Goal: Task Accomplishment & Management: Use online tool/utility

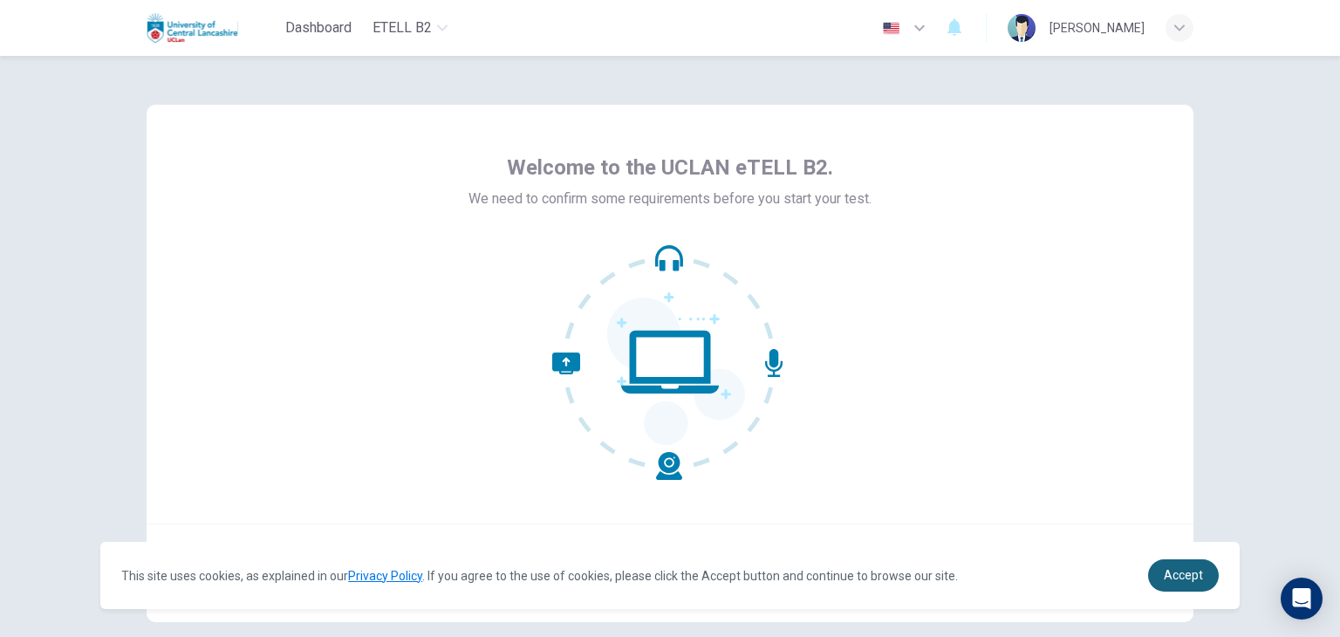
click at [1183, 570] on span "Accept" at bounding box center [1183, 575] width 39 height 14
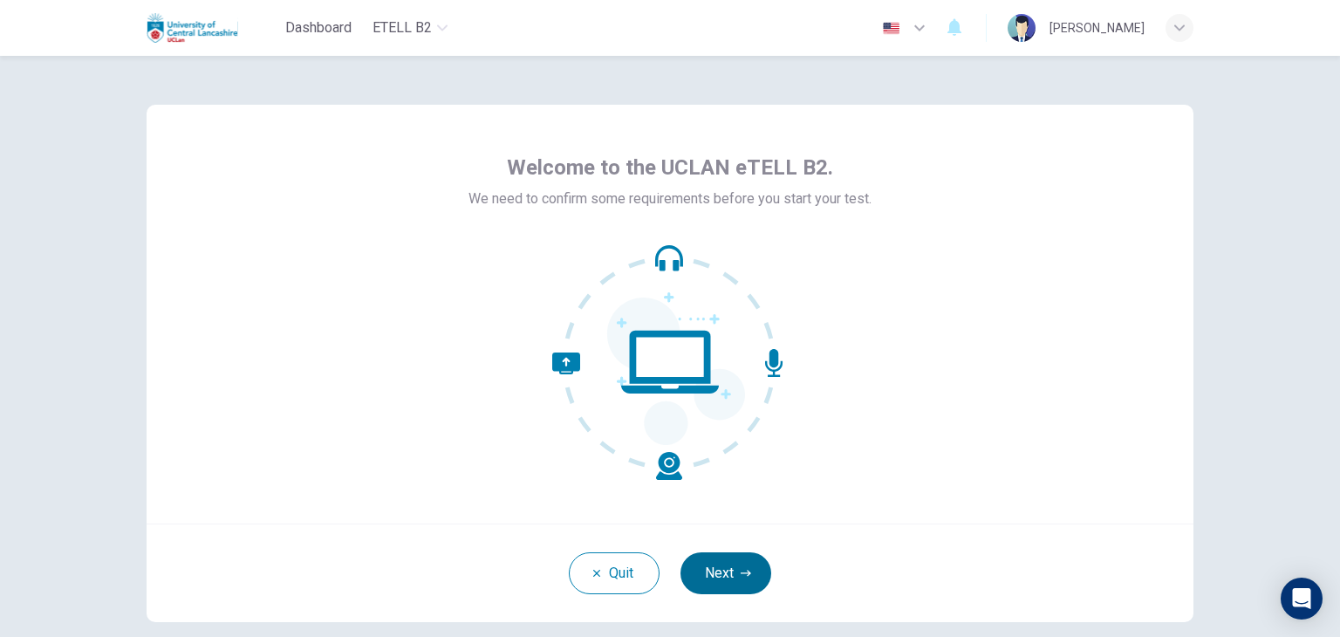
click at [715, 578] on button "Next" at bounding box center [726, 573] width 91 height 42
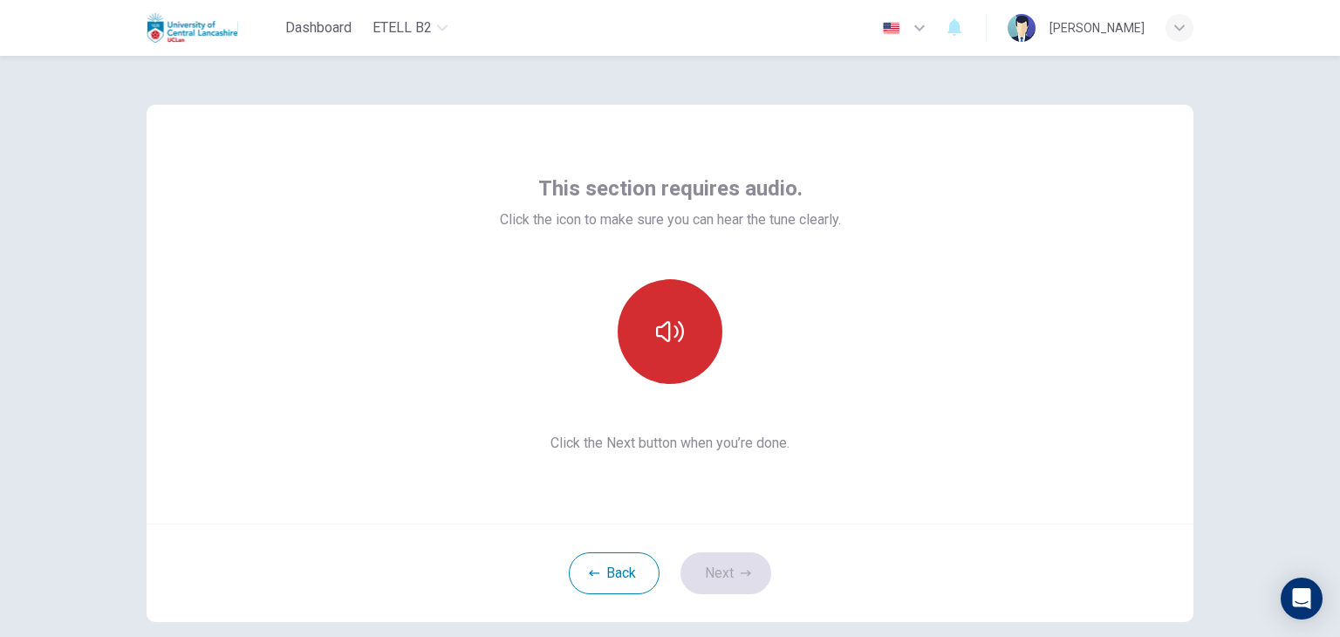
click at [656, 332] on icon "button" at bounding box center [670, 331] width 28 height 21
click at [724, 570] on button "Next" at bounding box center [726, 573] width 91 height 42
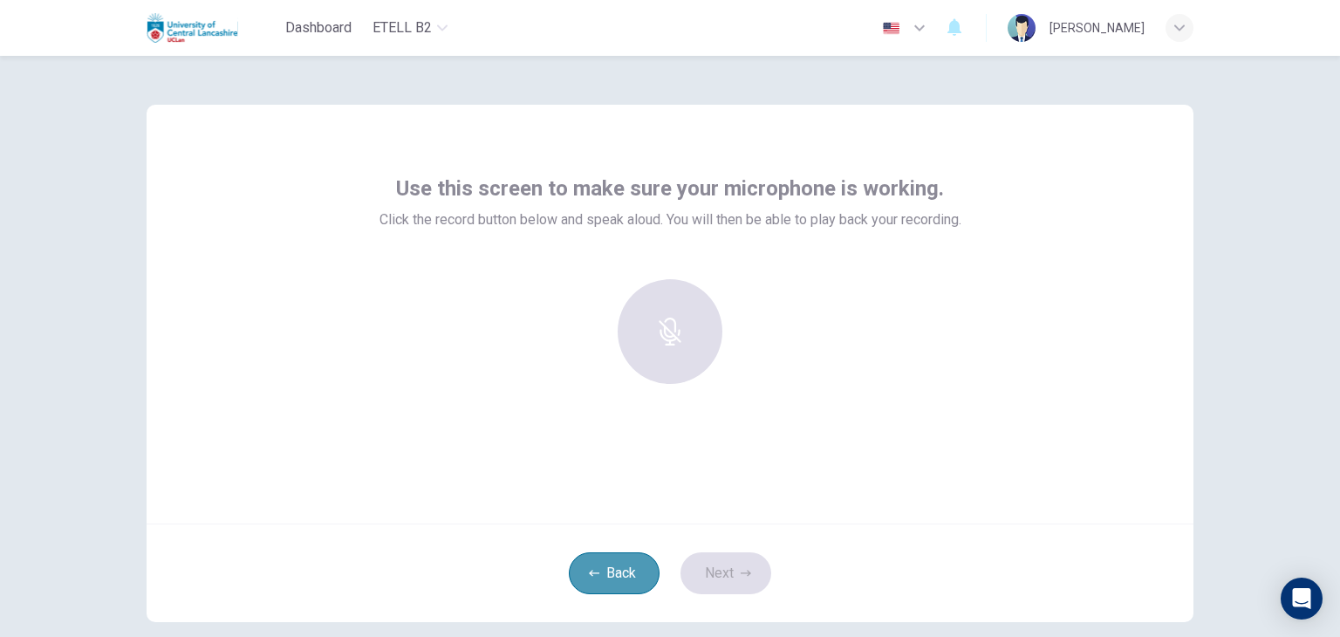
click at [613, 569] on button "Back" at bounding box center [614, 573] width 91 height 42
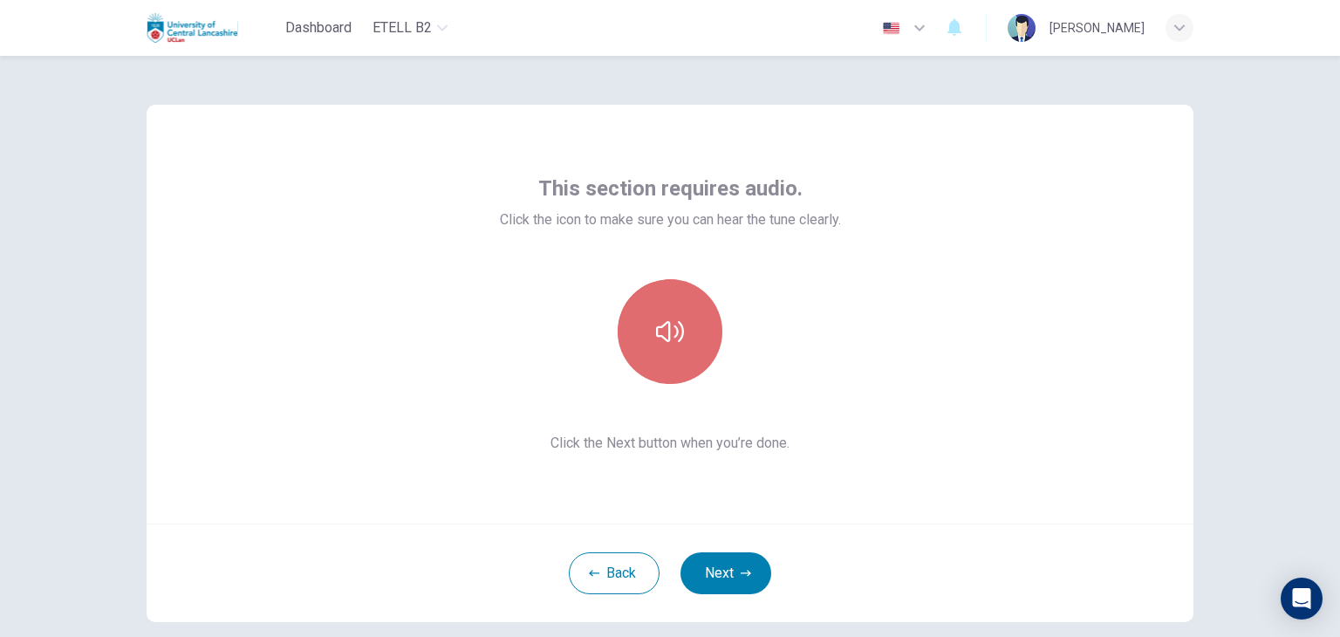
click at [677, 359] on button "button" at bounding box center [670, 331] width 105 height 105
click at [701, 322] on button "button" at bounding box center [670, 331] width 105 height 105
click at [736, 561] on button "Next" at bounding box center [726, 573] width 91 height 42
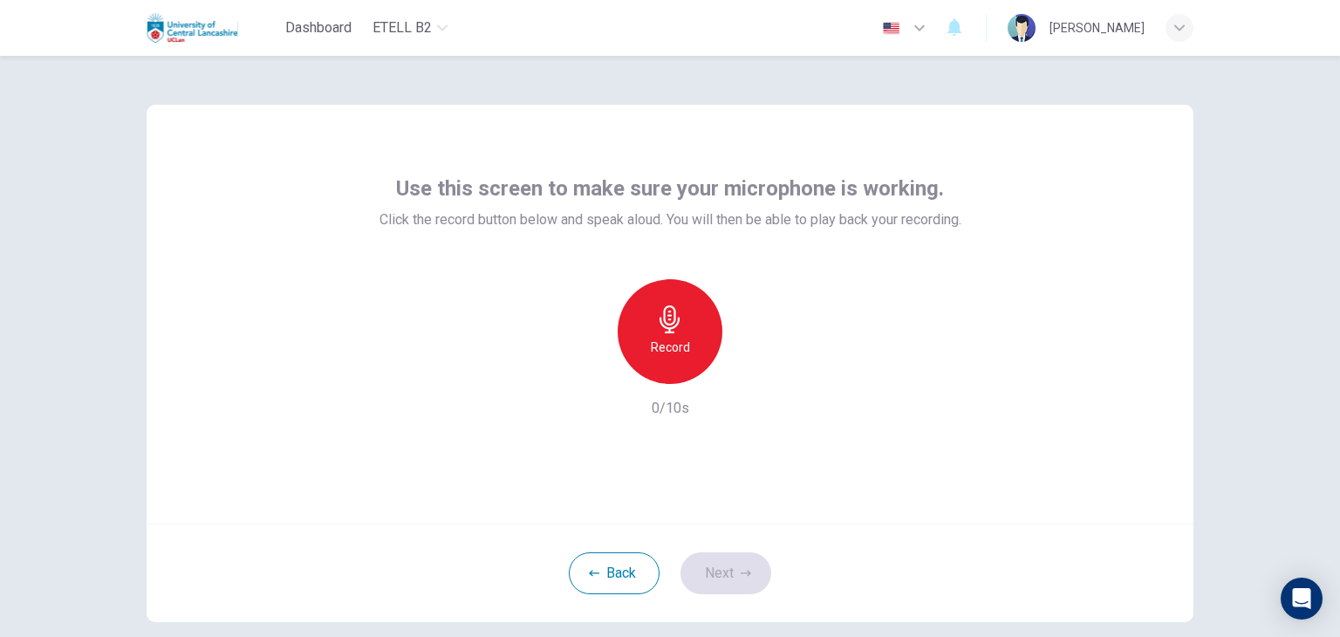
click at [673, 381] on div "Record" at bounding box center [670, 331] width 105 height 105
drag, startPoint x: 708, startPoint y: 538, endPoint x: 692, endPoint y: 569, distance: 34.7
click at [692, 569] on div "Back Next" at bounding box center [670, 573] width 1047 height 99
click at [708, 575] on button "Next" at bounding box center [726, 573] width 91 height 42
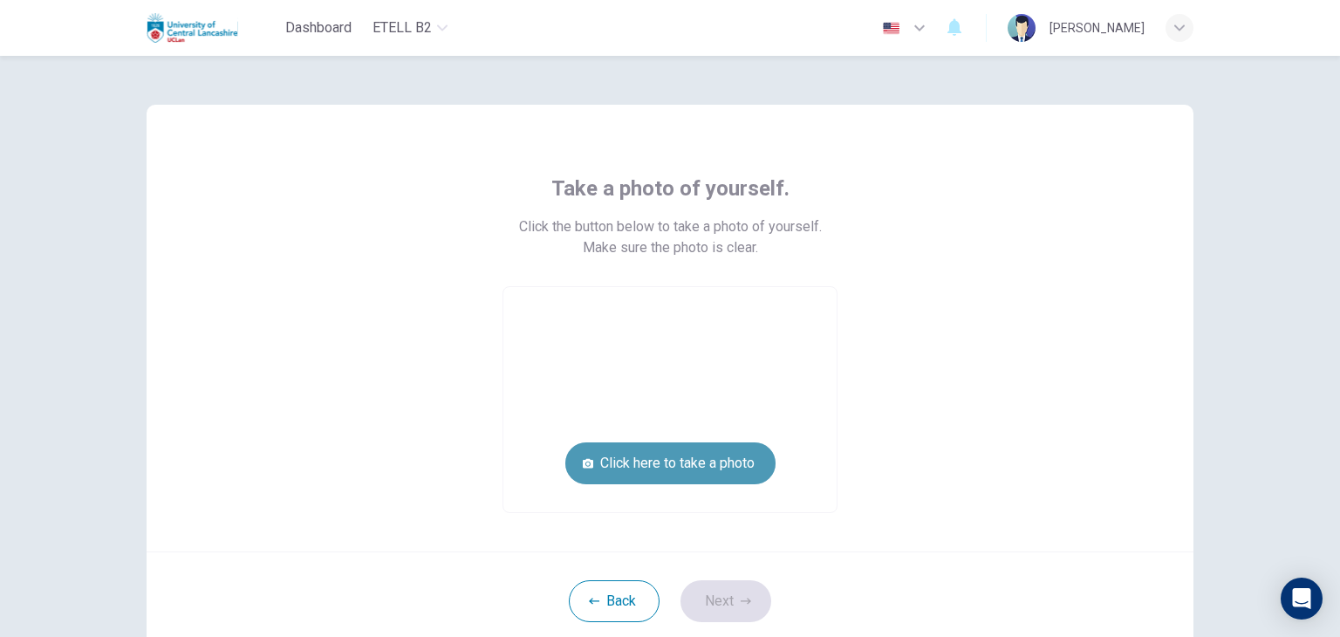
click at [670, 462] on button "Click here to take a photo" at bounding box center [670, 463] width 210 height 42
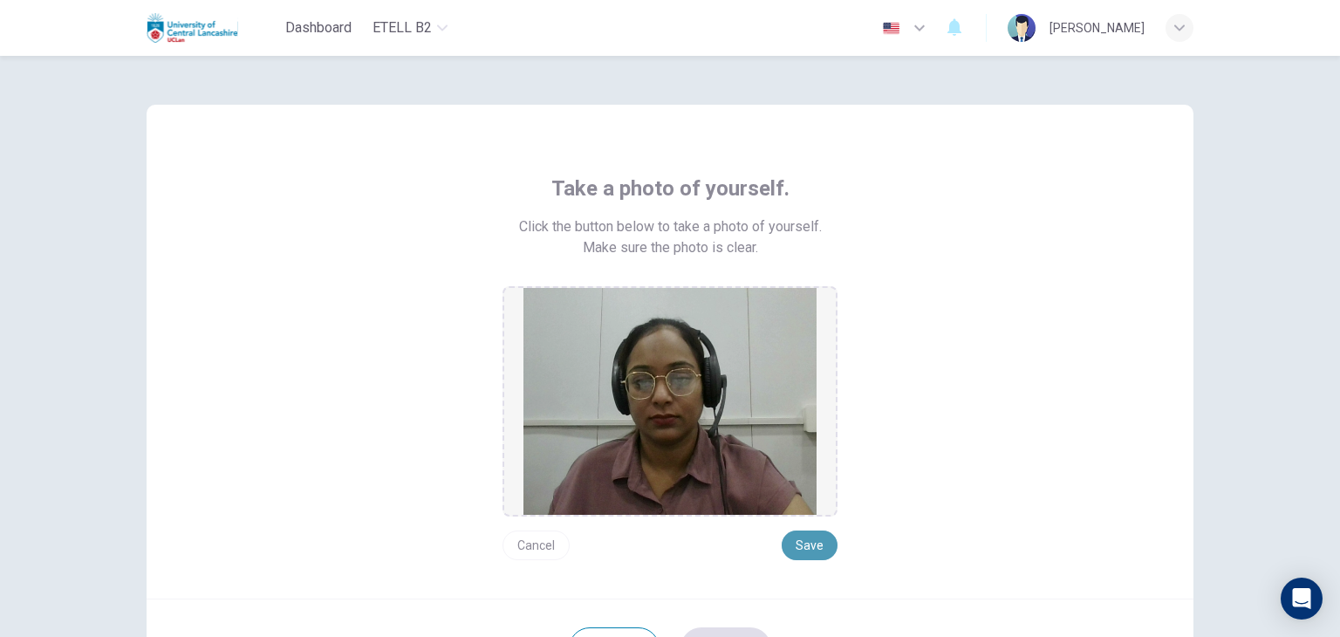
click at [810, 545] on button "Save" at bounding box center [810, 545] width 56 height 30
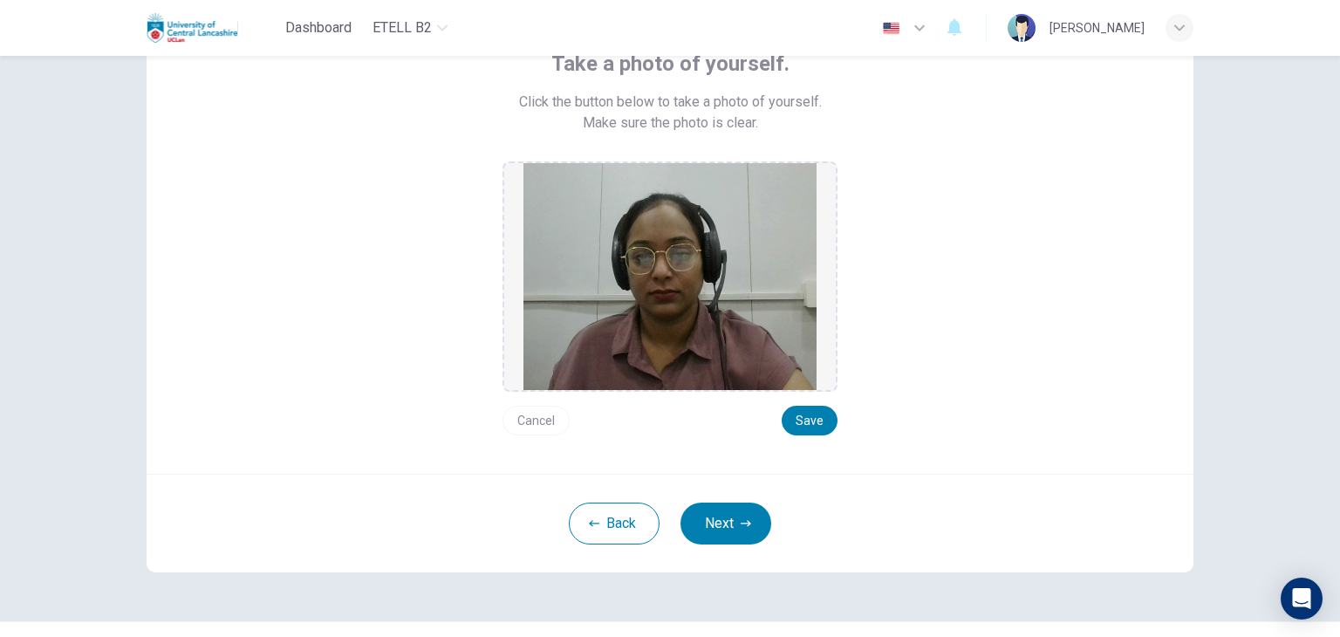
scroll to position [164, 0]
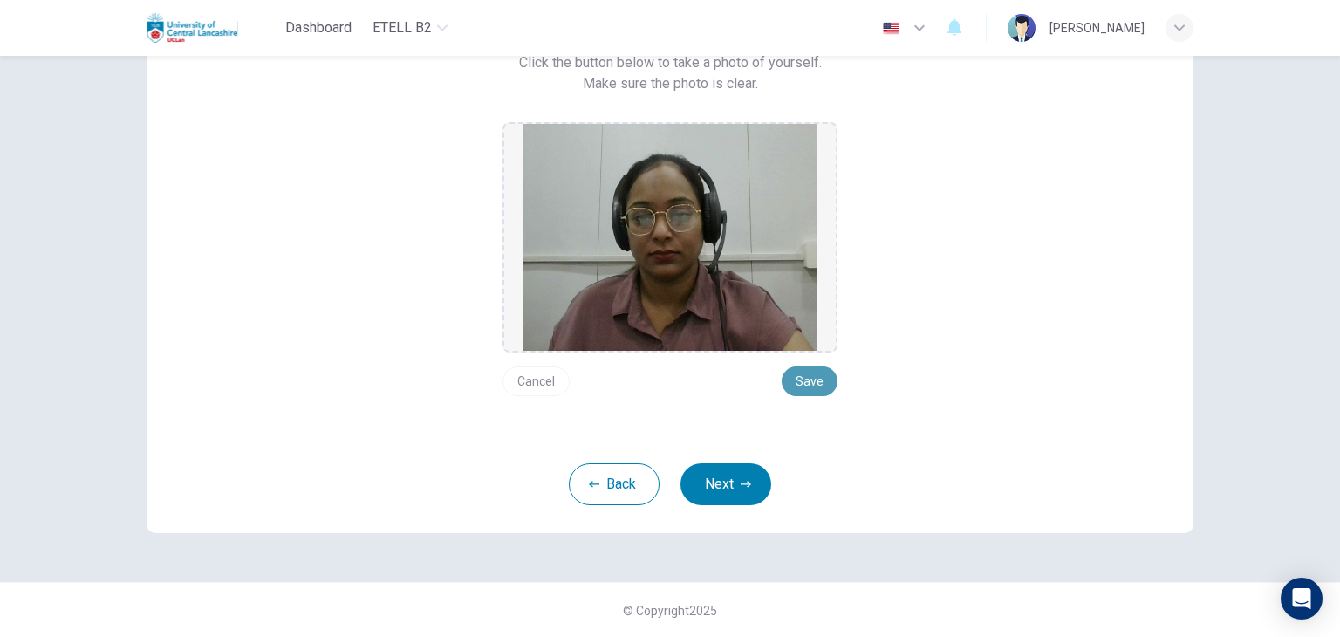
click at [814, 376] on button "Save" at bounding box center [810, 381] width 56 height 30
click at [718, 487] on button "Next" at bounding box center [726, 484] width 91 height 42
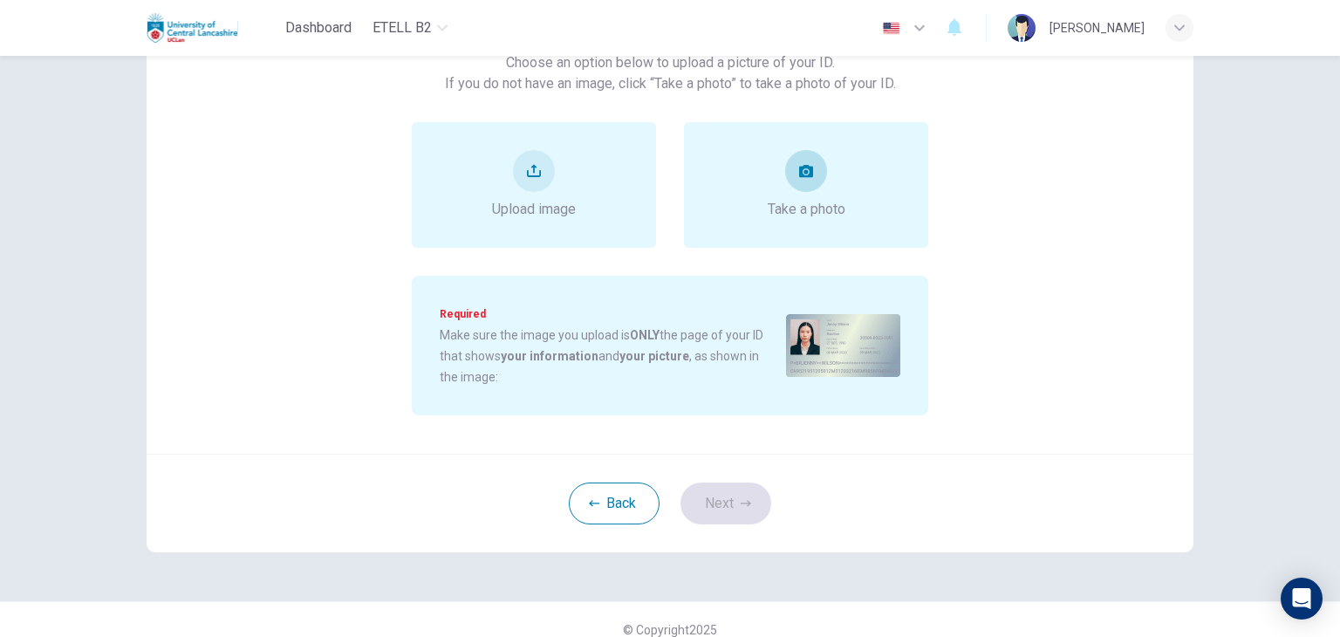
click at [784, 195] on div "Take a photo" at bounding box center [807, 185] width 78 height 70
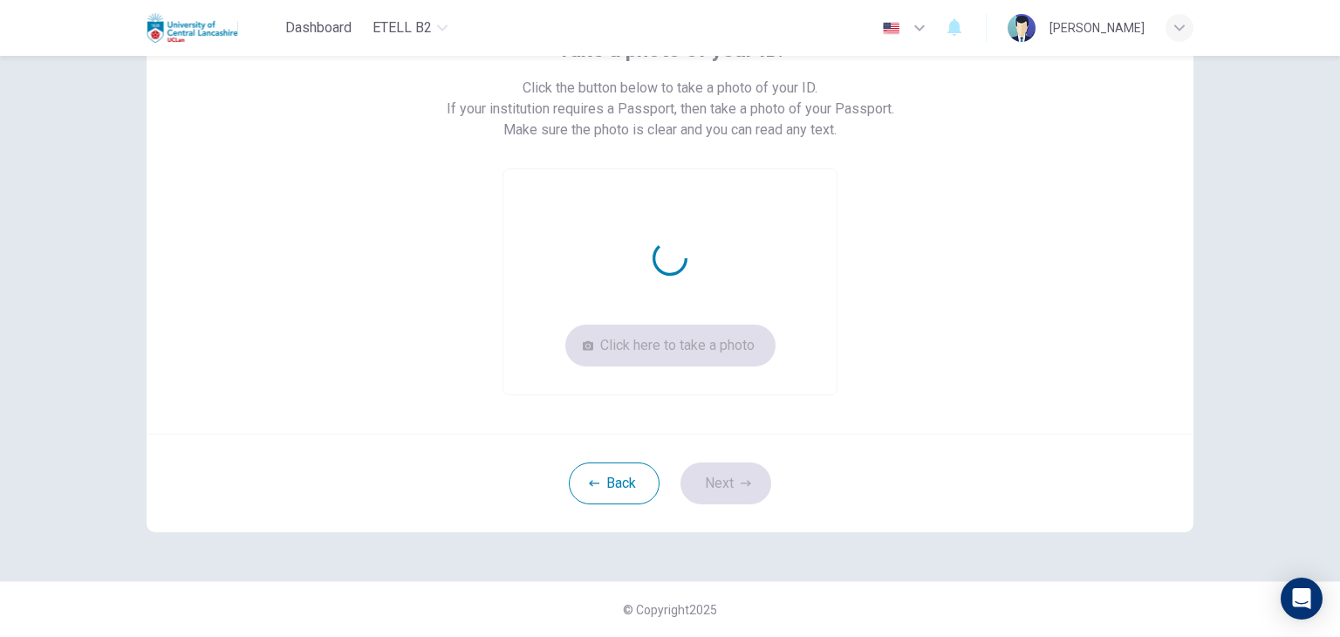
scroll to position [139, 0]
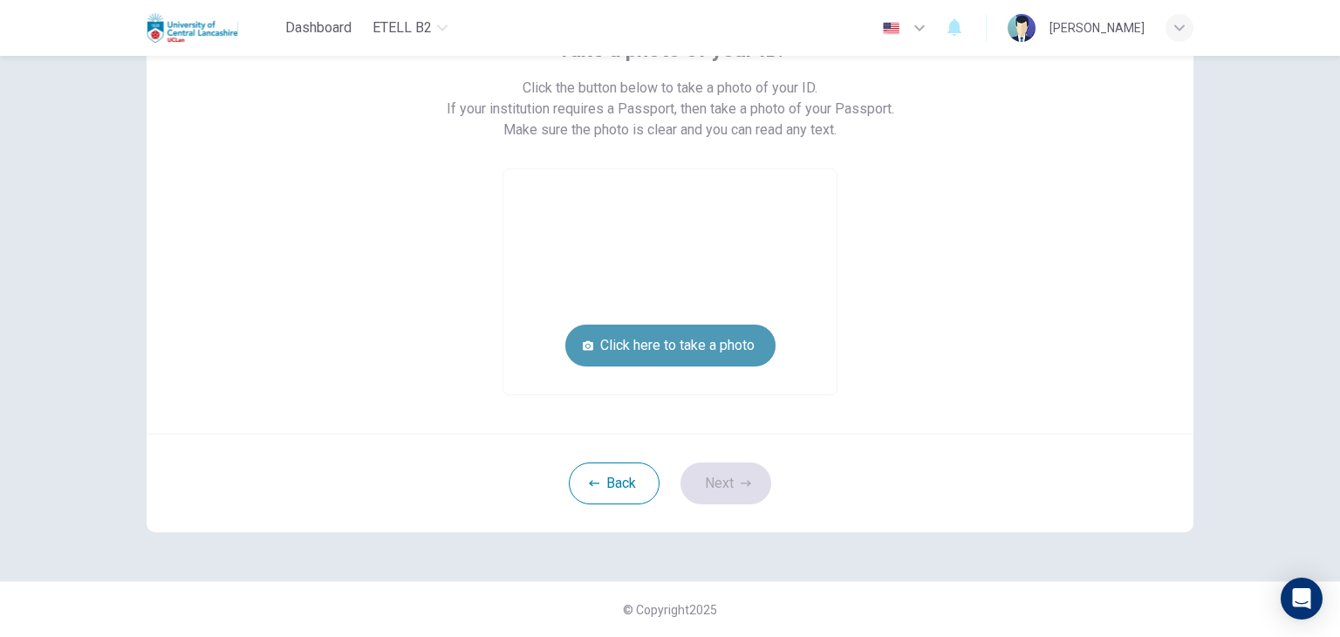
click at [736, 343] on button "Click here to take a photo" at bounding box center [670, 346] width 210 height 42
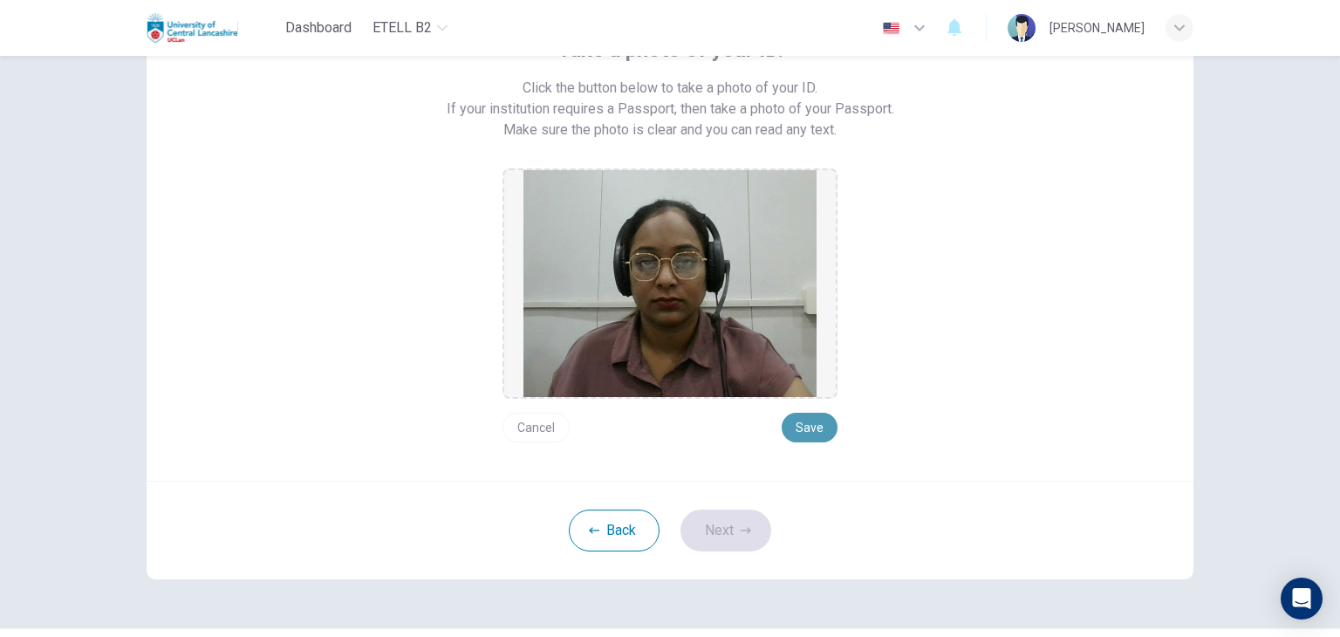
click at [802, 420] on button "Save" at bounding box center [810, 428] width 56 height 30
click at [745, 525] on icon "button" at bounding box center [746, 530] width 10 height 10
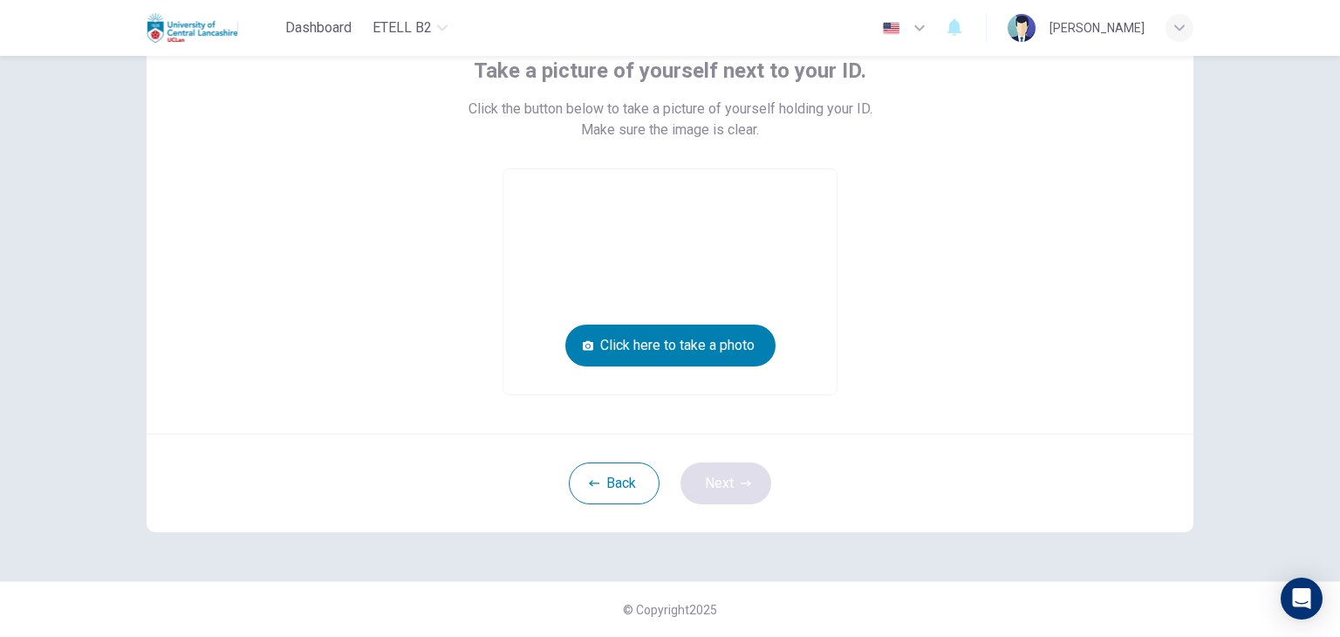
scroll to position [118, 0]
click at [685, 355] on button "Click here to take a photo" at bounding box center [670, 346] width 210 height 42
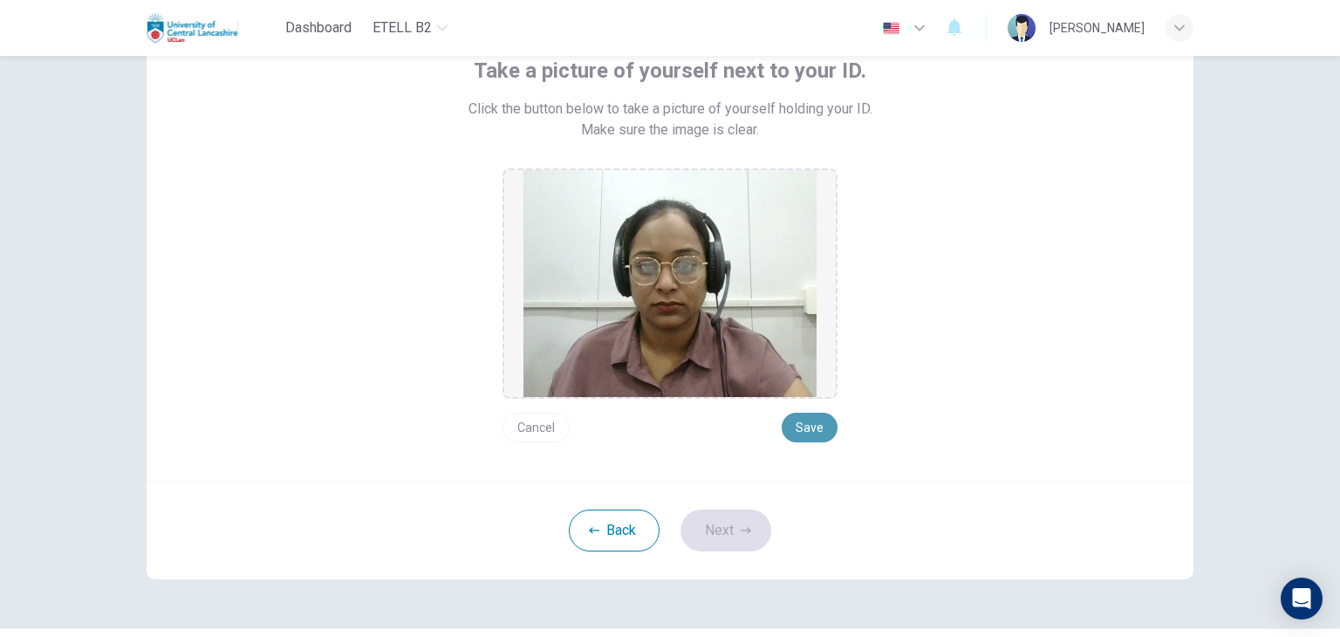
click at [807, 438] on button "Save" at bounding box center [810, 428] width 56 height 30
click at [723, 531] on button "Next" at bounding box center [726, 531] width 91 height 42
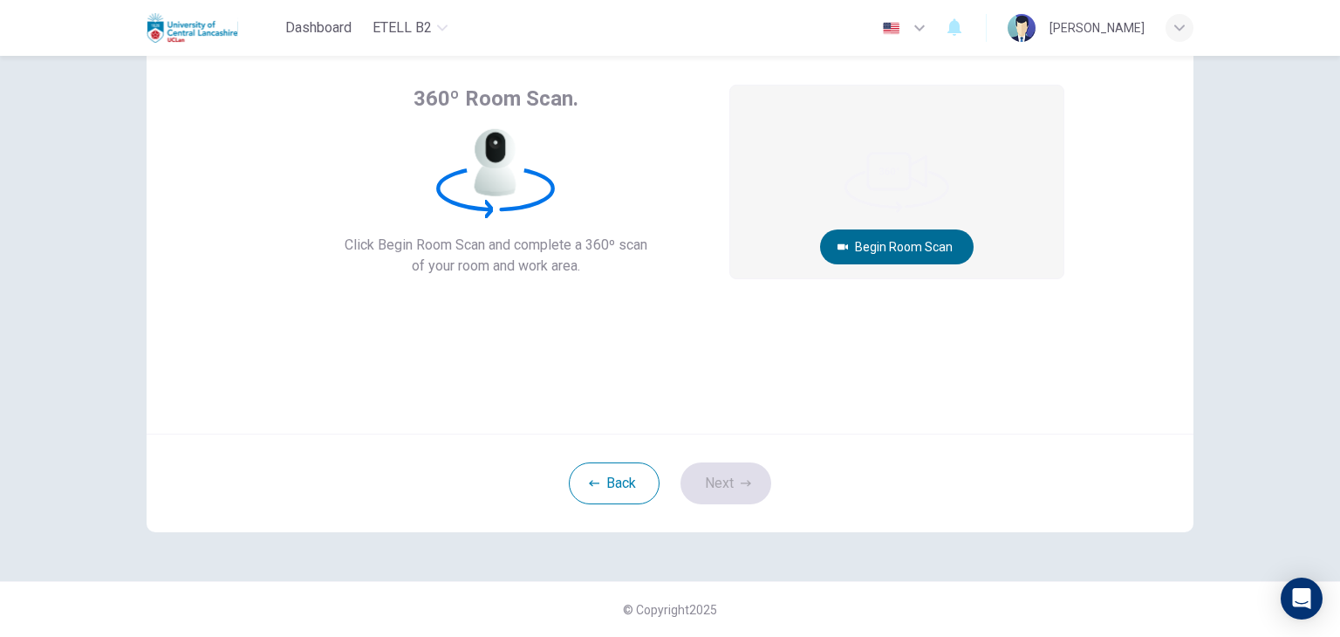
click at [914, 244] on button "Begin Room Scan" at bounding box center [897, 246] width 154 height 35
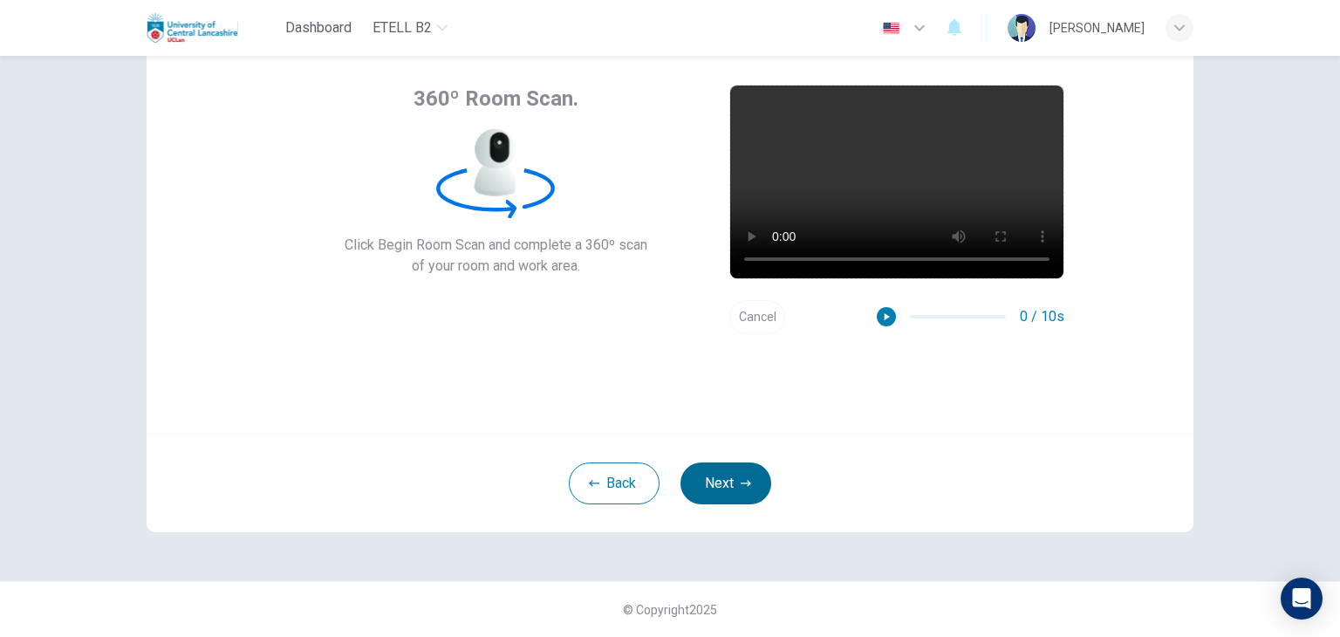
click at [703, 479] on button "Next" at bounding box center [726, 483] width 91 height 42
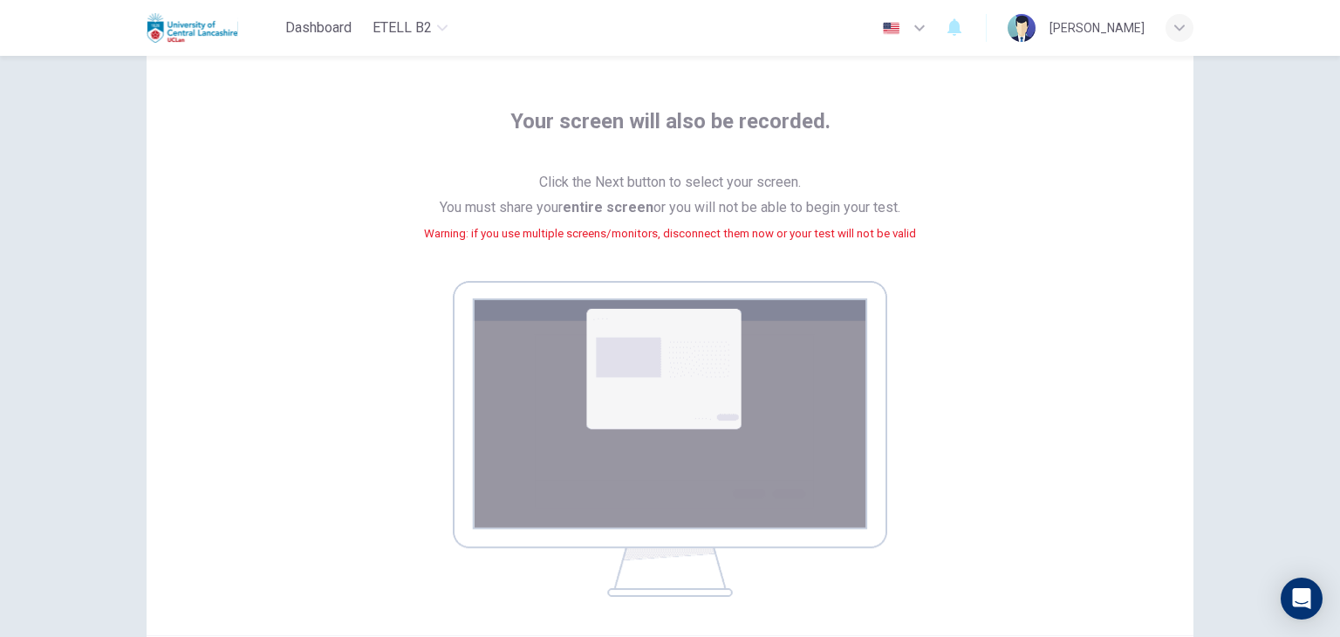
scroll to position [175, 0]
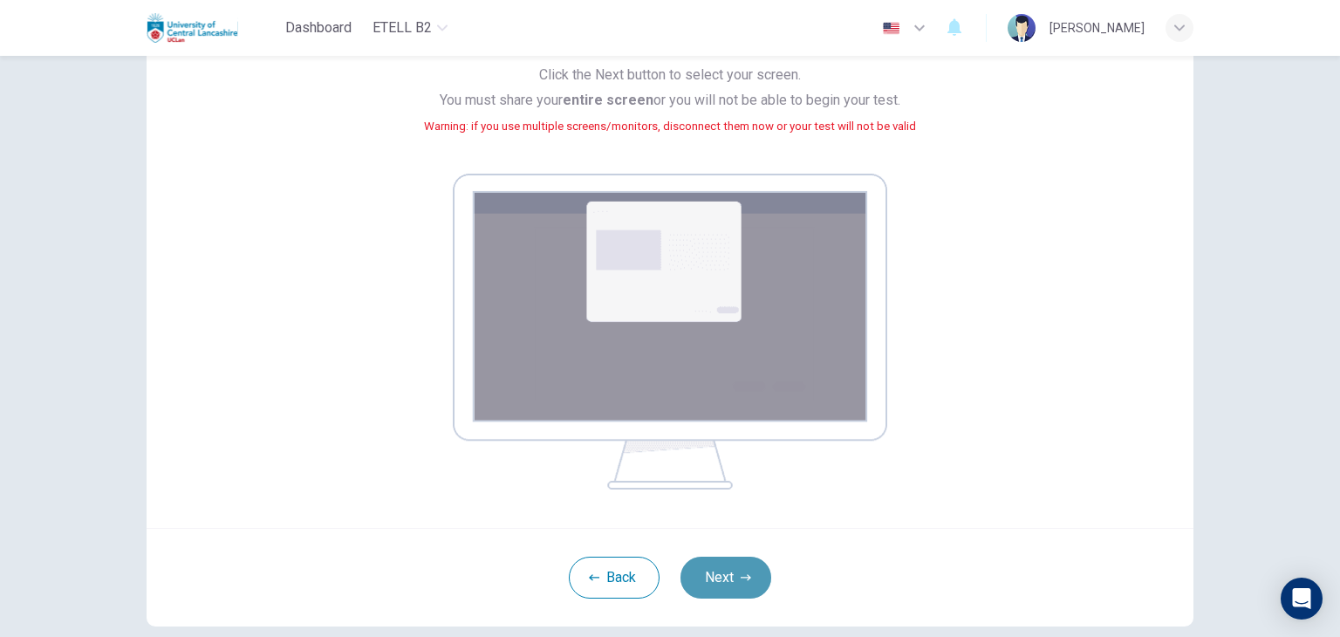
click at [741, 575] on icon "button" at bounding box center [746, 577] width 10 height 10
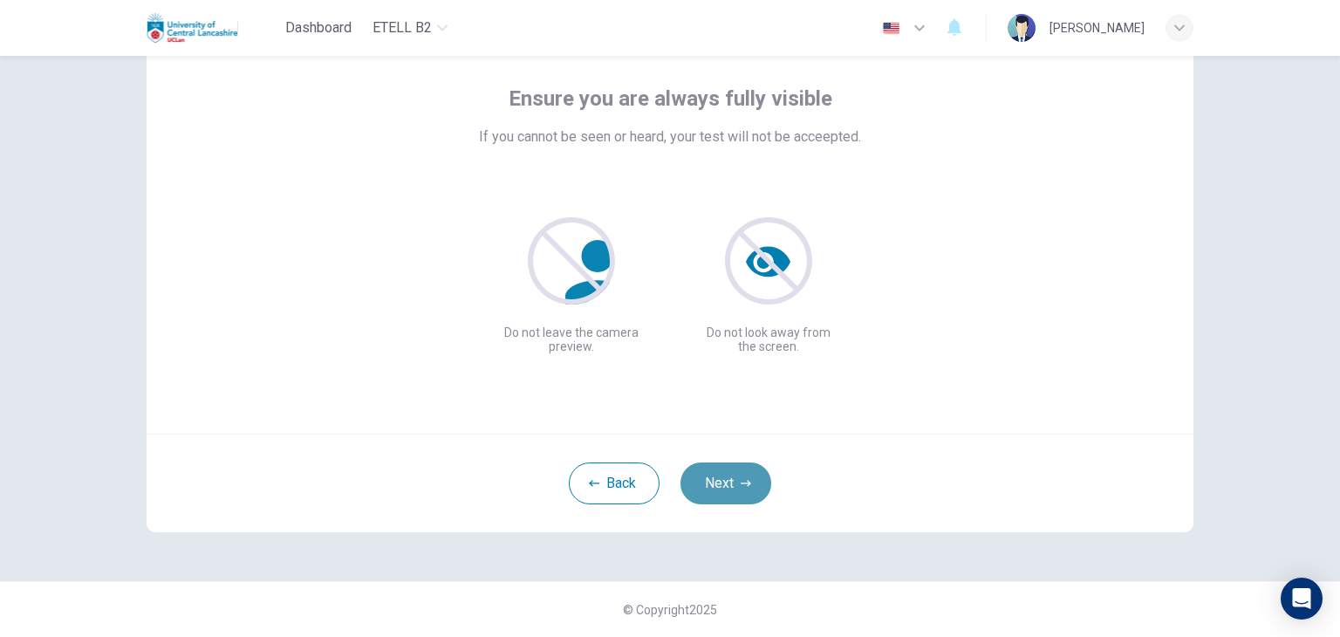
click at [712, 485] on button "Next" at bounding box center [726, 483] width 91 height 42
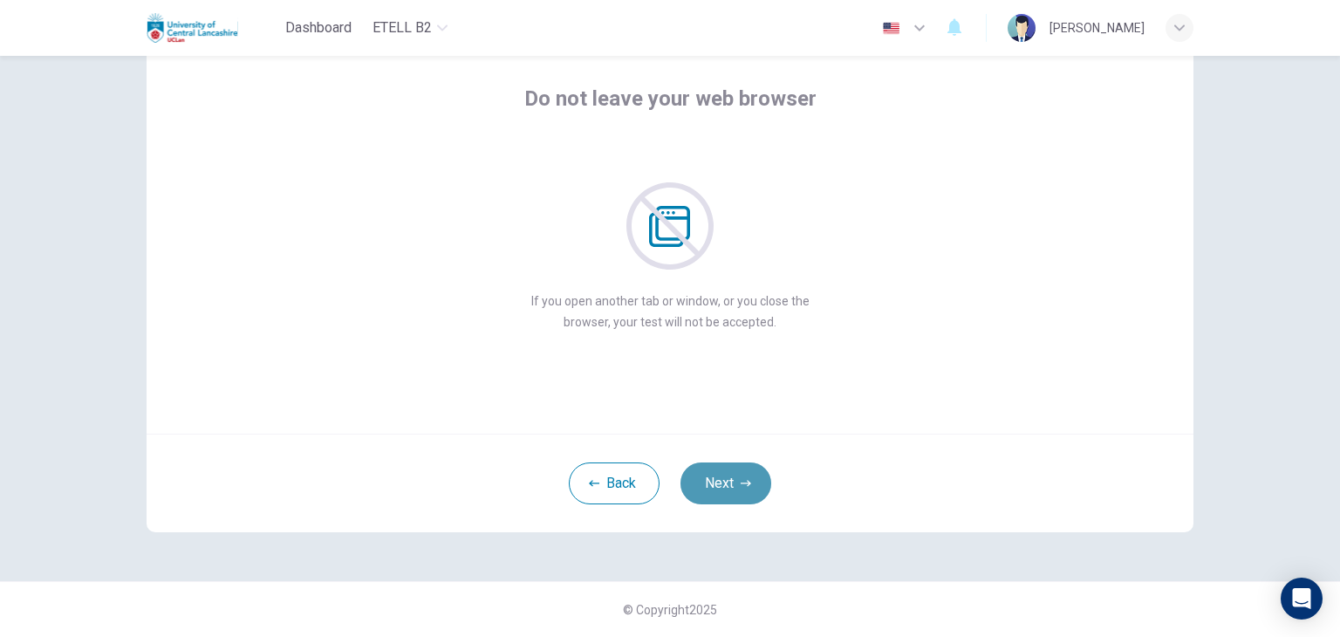
click at [719, 472] on button "Next" at bounding box center [726, 483] width 91 height 42
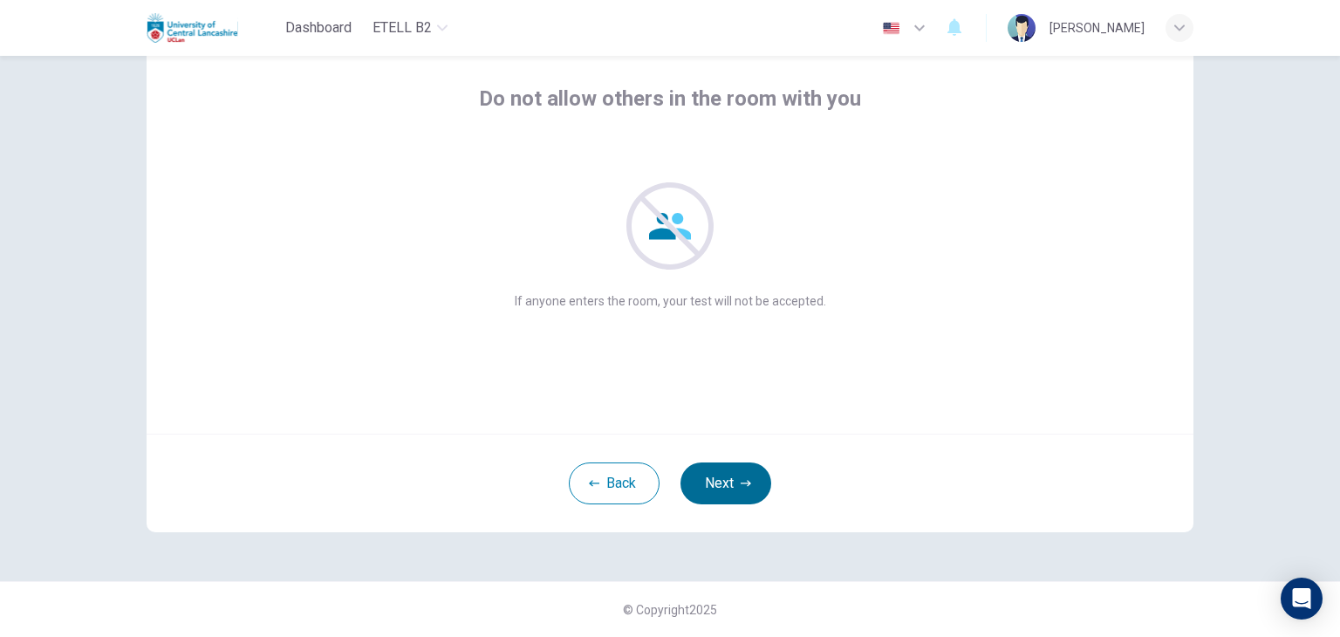
click at [715, 490] on button "Next" at bounding box center [726, 483] width 91 height 42
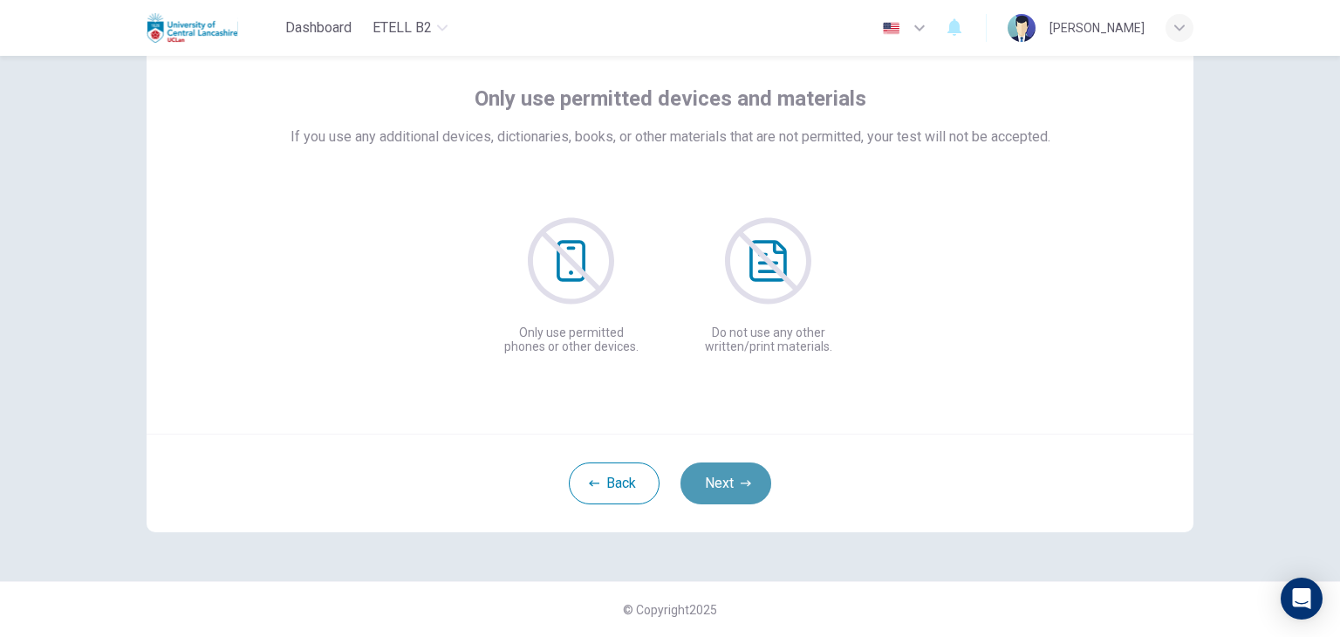
click at [715, 486] on button "Next" at bounding box center [726, 483] width 91 height 42
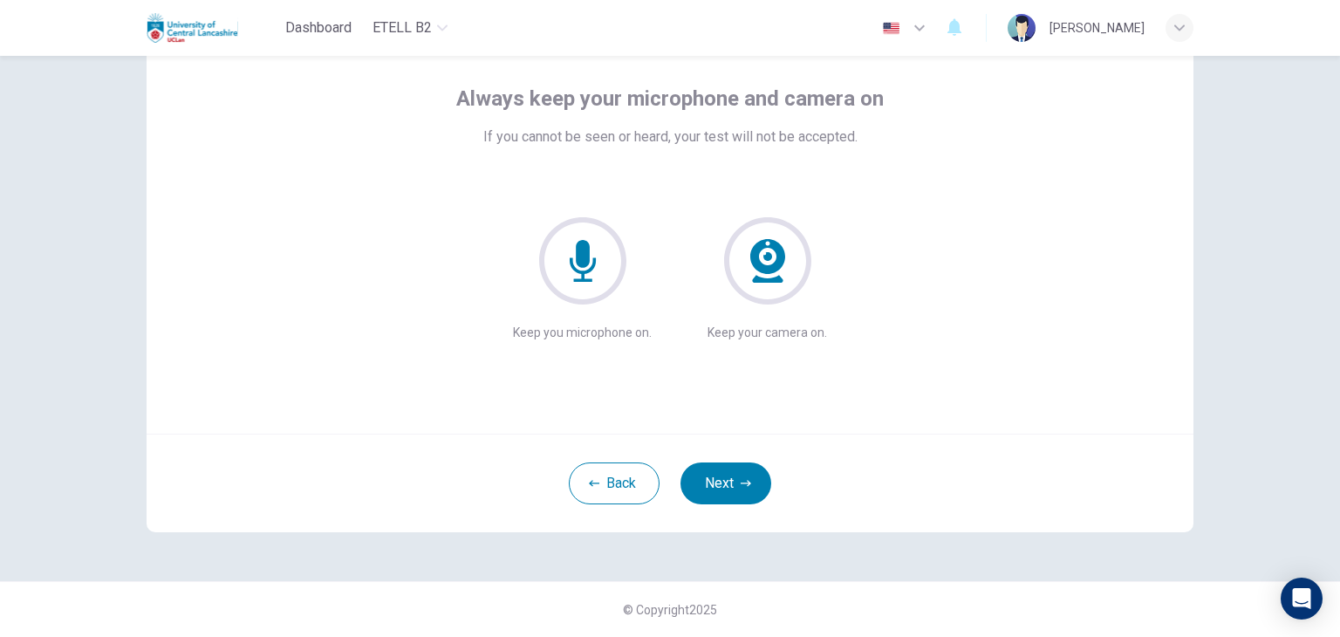
click at [572, 266] on icon at bounding box center [582, 260] width 87 height 87
click at [728, 474] on button "Next" at bounding box center [726, 483] width 91 height 42
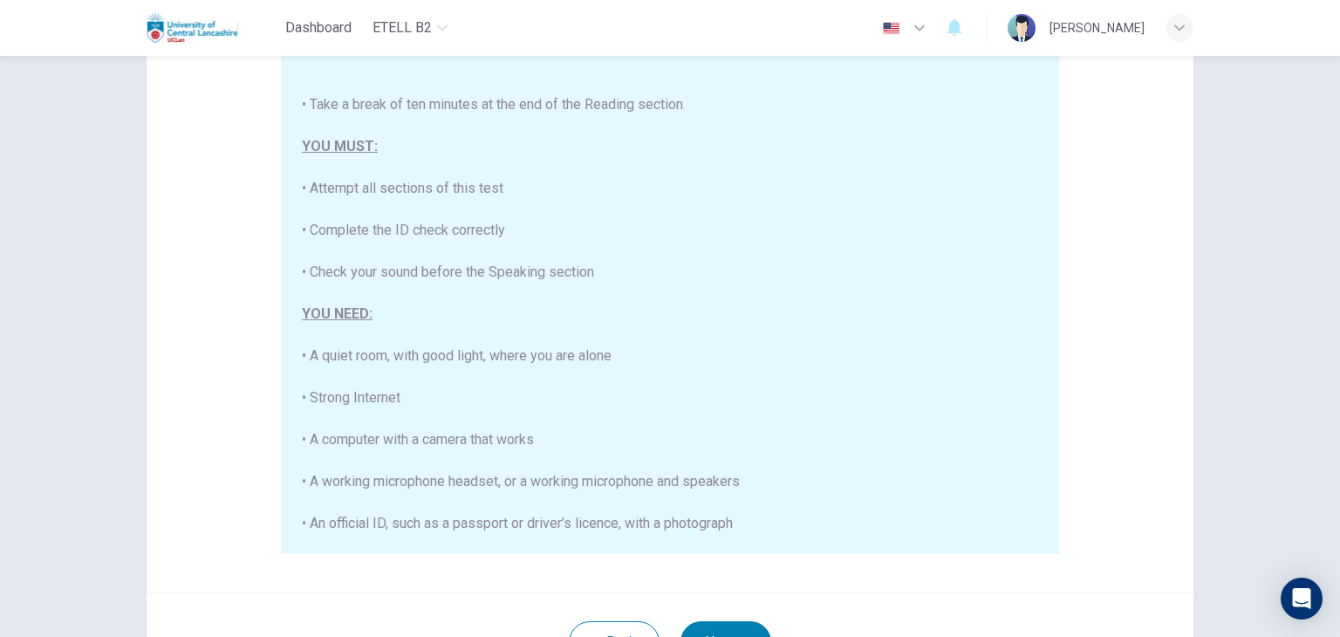
scroll to position [262, 0]
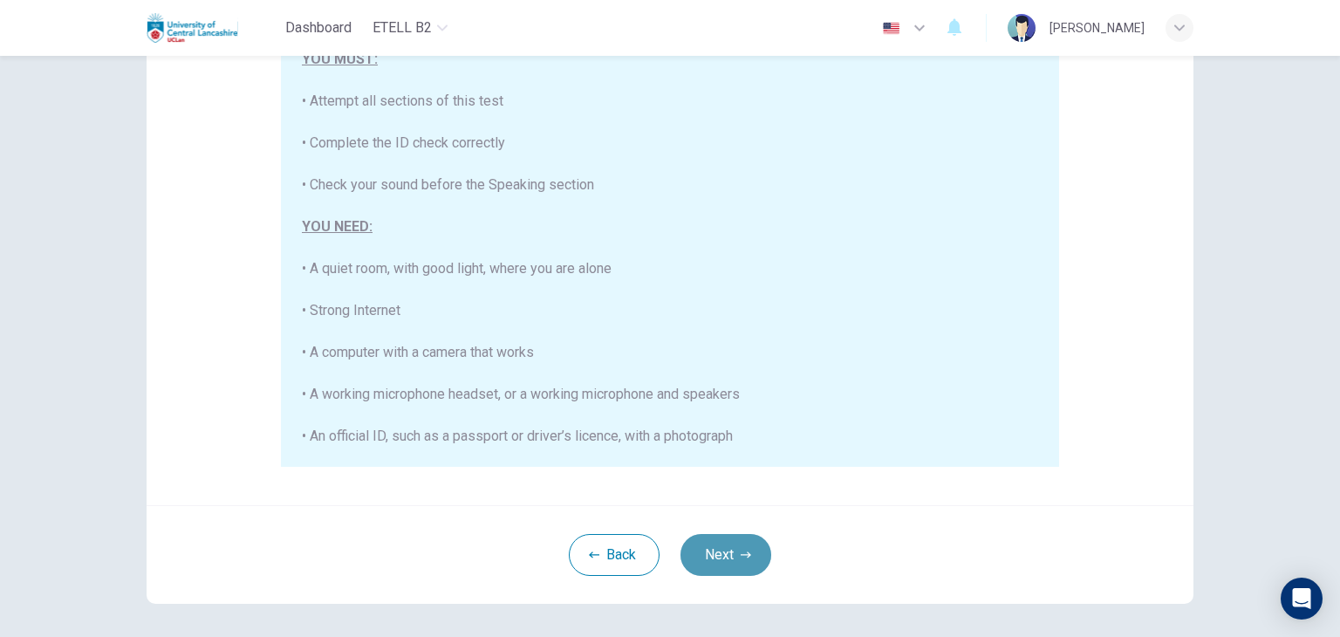
click at [737, 545] on button "Next" at bounding box center [726, 555] width 91 height 42
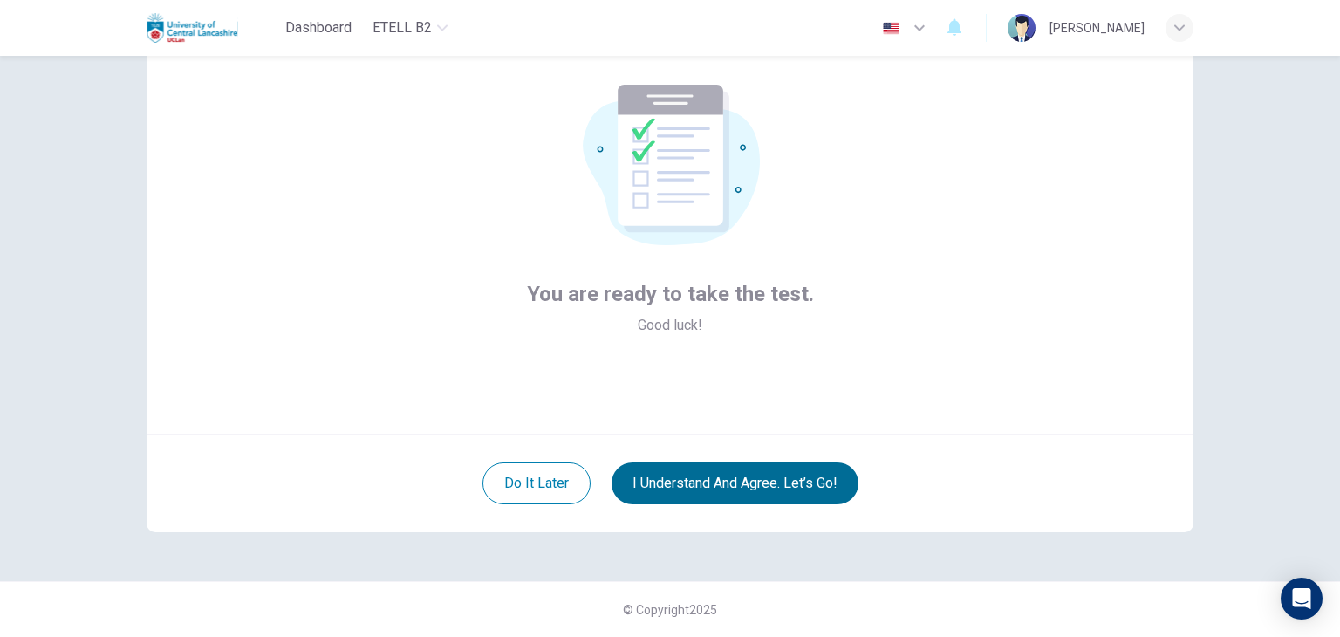
scroll to position [90, 0]
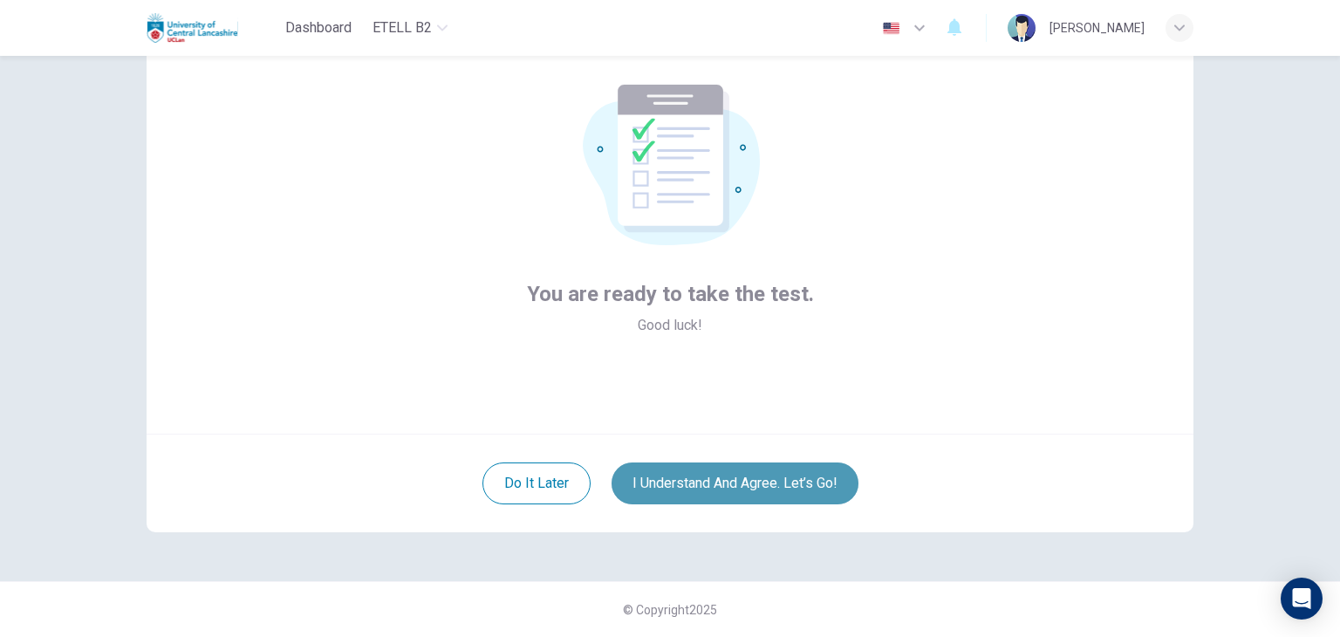
click at [726, 489] on button "I understand and agree. Let’s go!" at bounding box center [735, 483] width 247 height 42
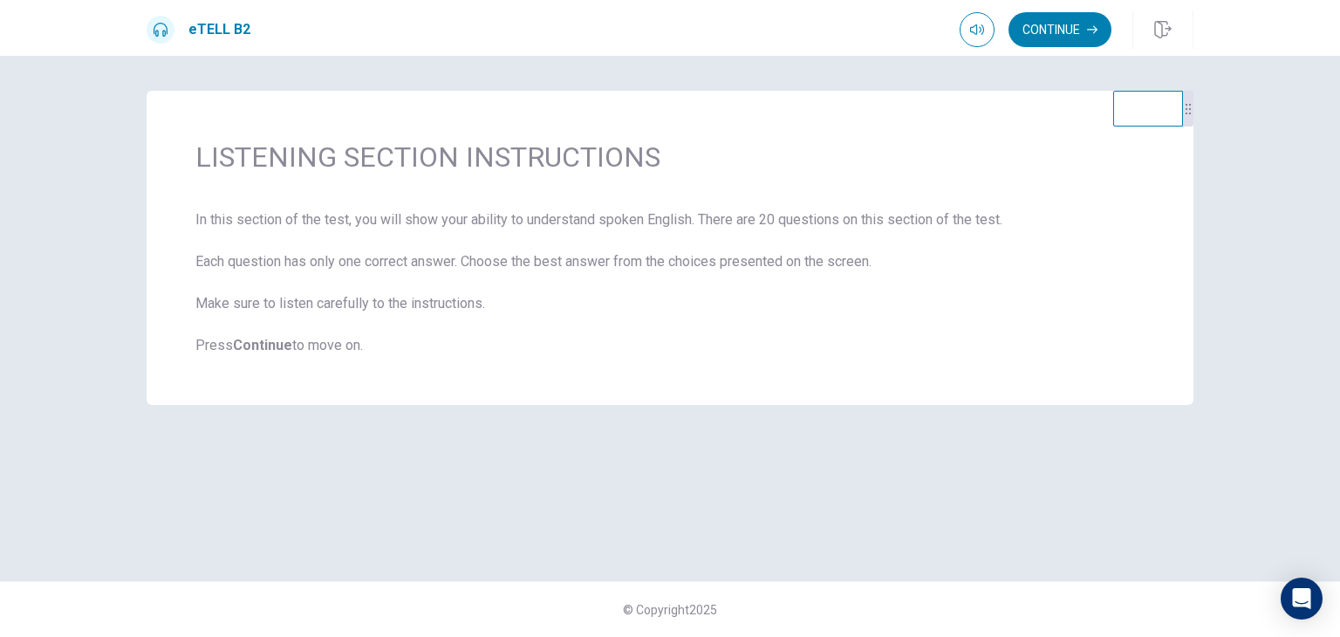
click at [1075, 27] on button "Continue" at bounding box center [1060, 29] width 103 height 35
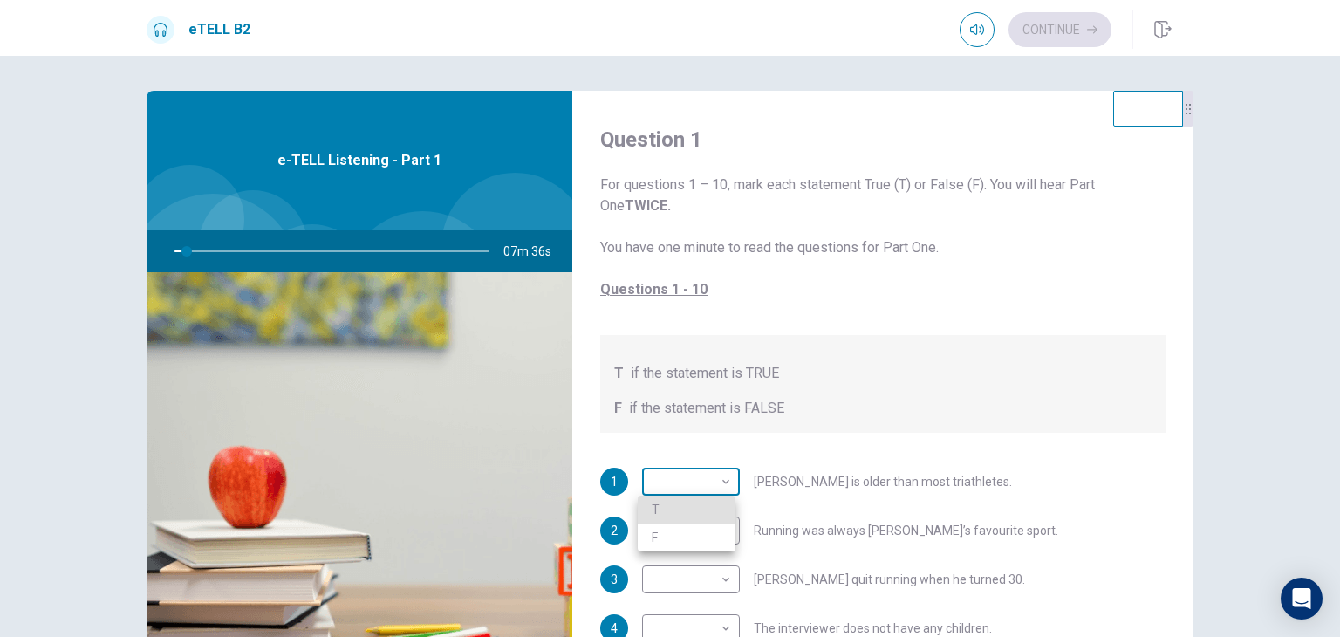
click at [701, 478] on body "This site uses cookies, as explained in our Privacy Policy . If you agree to th…" at bounding box center [670, 318] width 1340 height 637
click at [1181, 538] on div at bounding box center [670, 318] width 1340 height 637
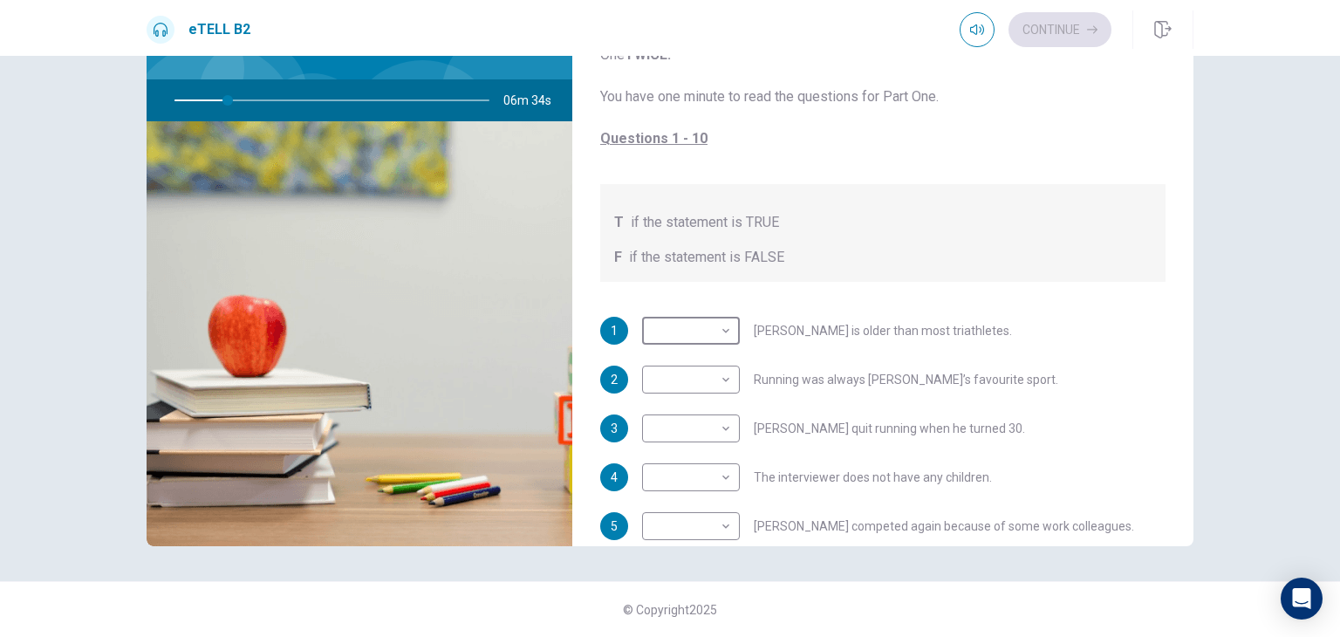
scroll to position [87, 0]
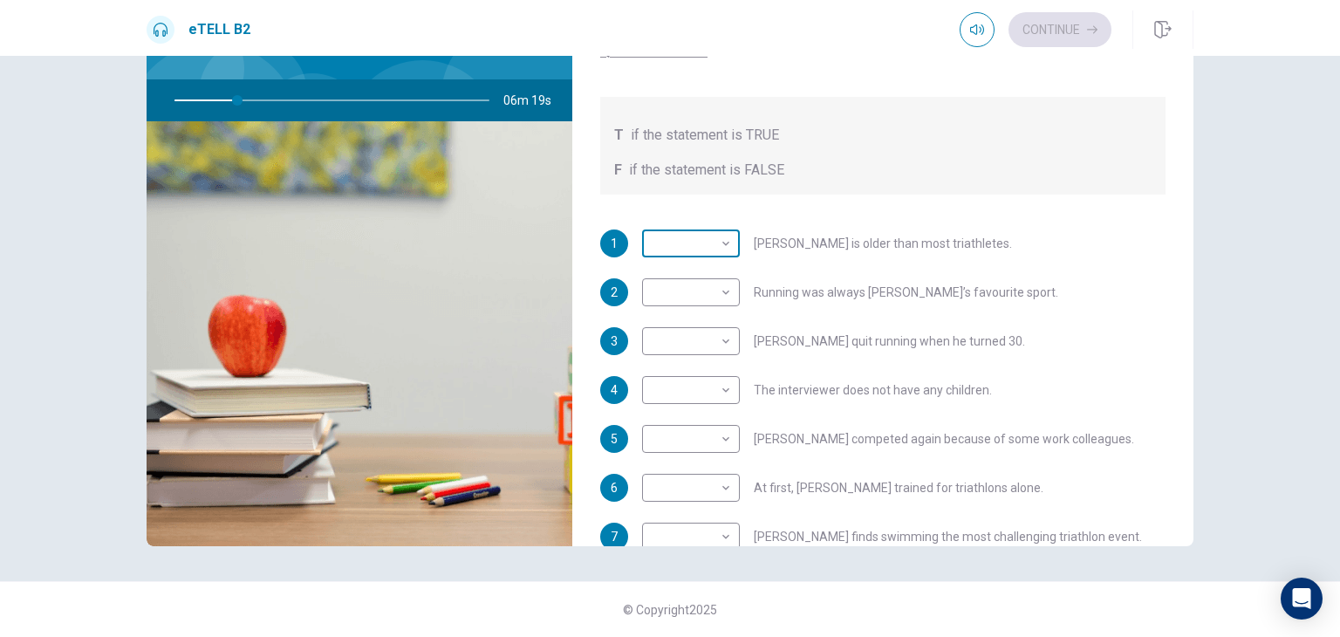
click at [663, 229] on body "This site uses cookies, as explained in our Privacy Policy . If you agree to th…" at bounding box center [670, 318] width 1340 height 637
type input "**"
click at [682, 268] on li "T" at bounding box center [687, 271] width 98 height 28
type input "*"
click at [722, 288] on body "This site uses cookies, as explained in our Privacy Policy . If you agree to th…" at bounding box center [670, 318] width 1340 height 637
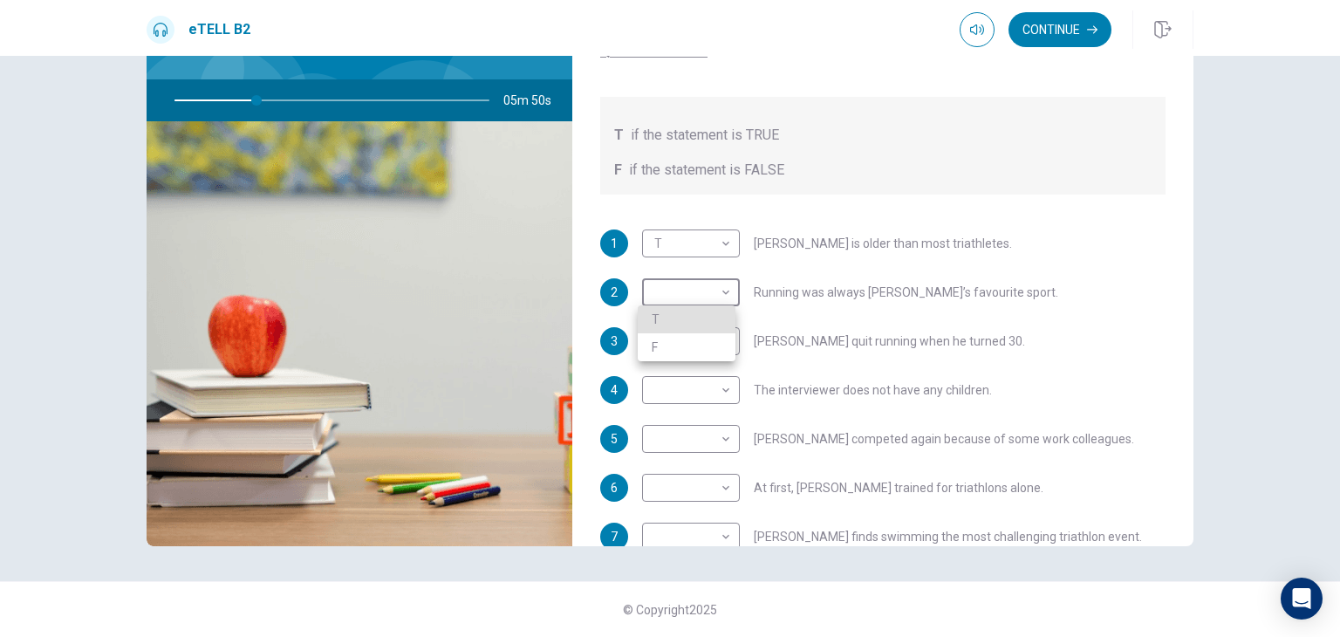
type input "**"
click at [684, 318] on li "T" at bounding box center [687, 319] width 98 height 28
type input "*"
click at [722, 341] on body "This site uses cookies, as explained in our Privacy Policy . If you agree to th…" at bounding box center [670, 318] width 1340 height 637
type input "**"
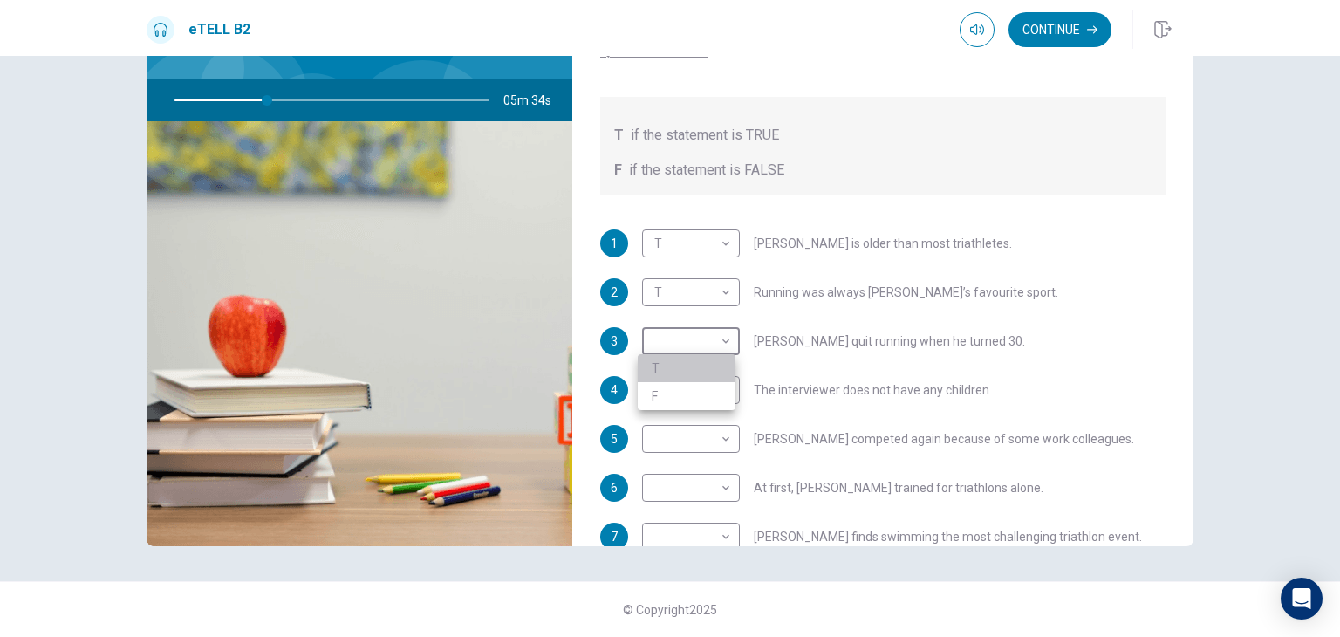
click at [701, 363] on li "T" at bounding box center [687, 368] width 98 height 28
type input "*"
click at [727, 390] on body "This site uses cookies, as explained in our Privacy Policy . If you agree to th…" at bounding box center [670, 318] width 1340 height 637
type input "**"
click at [717, 444] on li "F" at bounding box center [687, 445] width 98 height 28
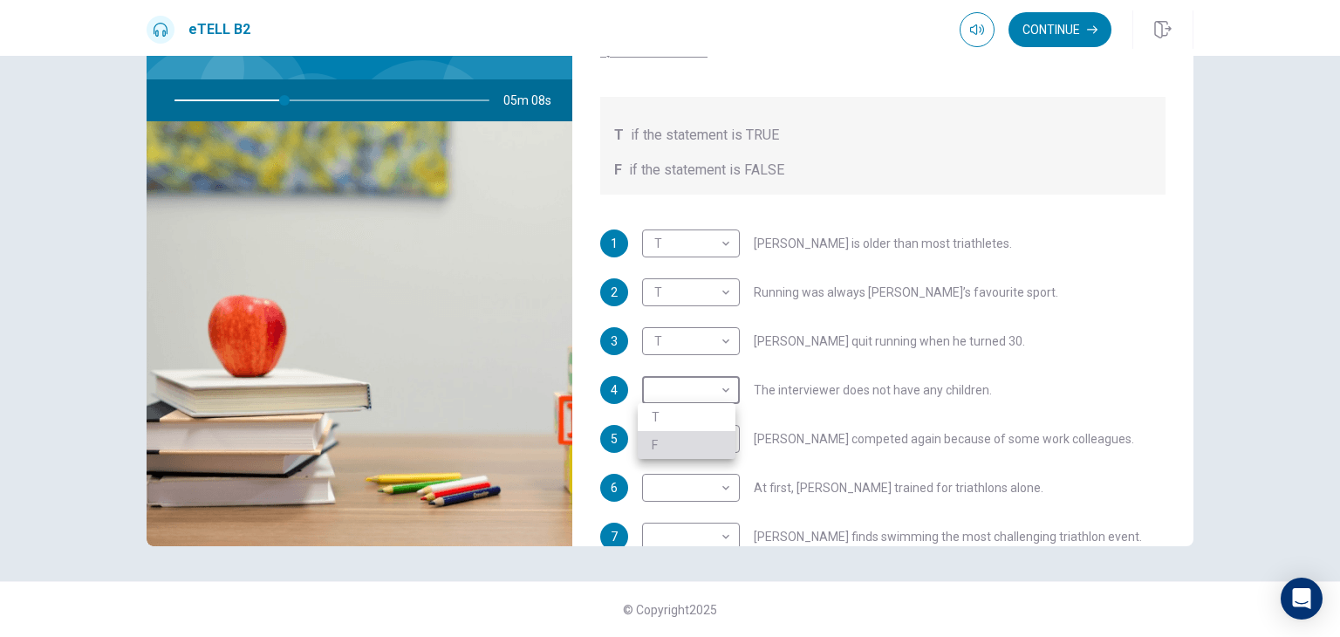
type input "*"
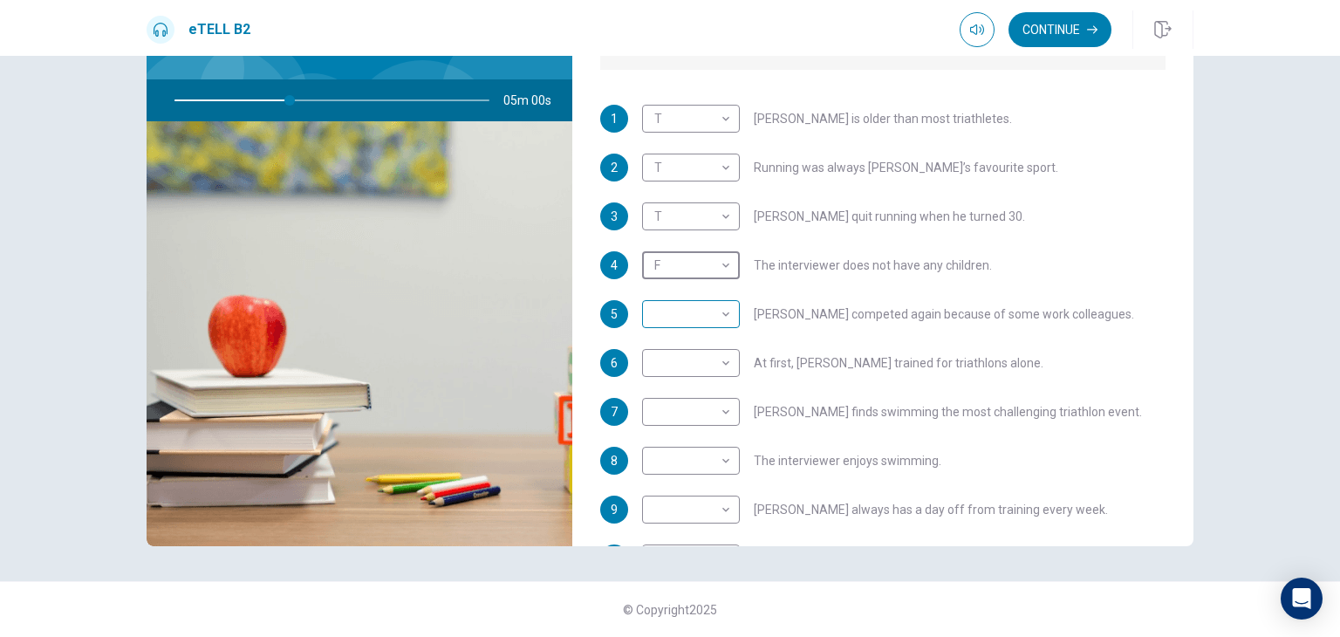
scroll to position [262, 0]
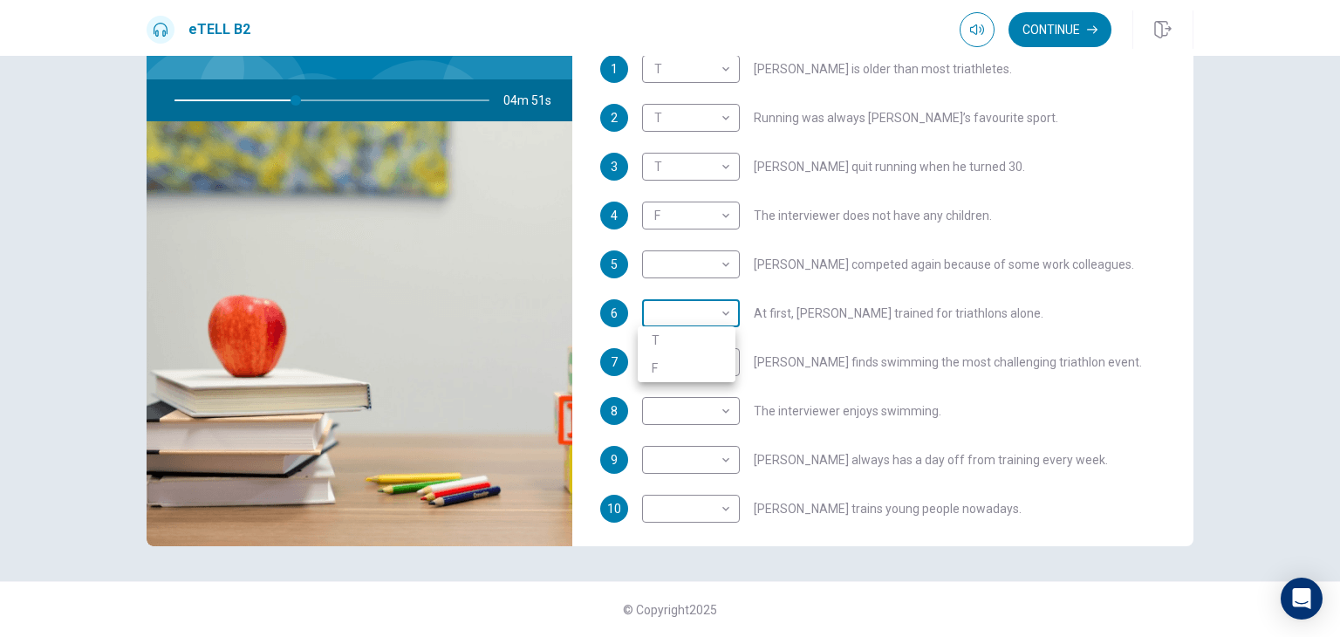
click at [724, 311] on body "This site uses cookies, as explained in our Privacy Policy . If you agree to th…" at bounding box center [670, 318] width 1340 height 637
type input "**"
click at [697, 370] on li "F" at bounding box center [687, 368] width 98 height 28
type input "*"
click at [722, 360] on body "This site uses cookies, as explained in our Privacy Policy . If you agree to th…" at bounding box center [670, 318] width 1340 height 637
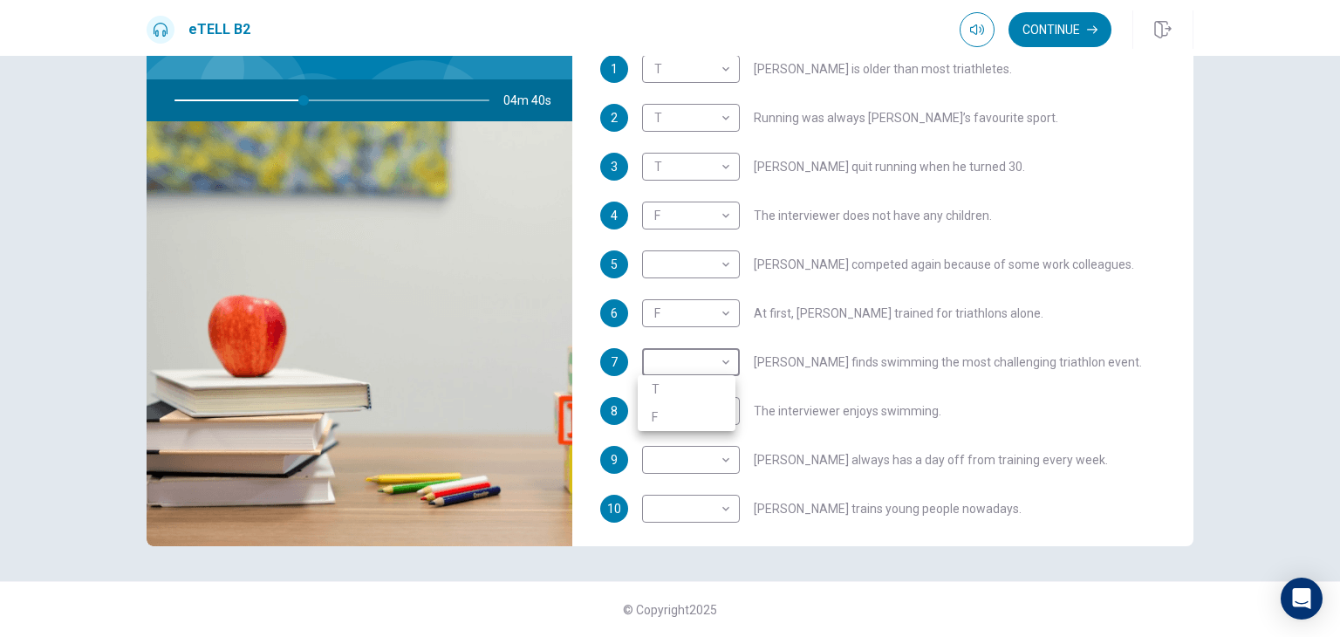
type input "**"
click at [719, 380] on li "T" at bounding box center [687, 389] width 98 height 28
type input "*"
click at [719, 413] on body "This site uses cookies, as explained in our Privacy Policy . If you agree to th…" at bounding box center [670, 318] width 1340 height 637
type input "**"
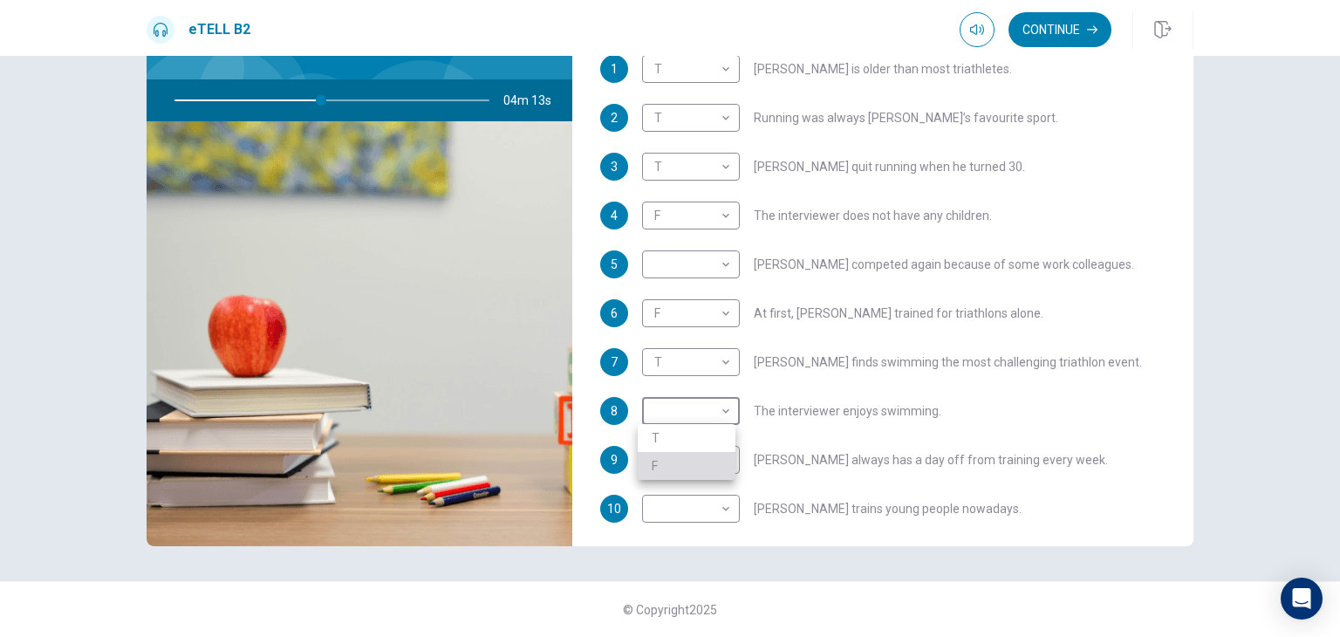
click at [692, 470] on li "F" at bounding box center [687, 466] width 98 height 28
type input "*"
click at [719, 456] on body "This site uses cookies, as explained in our Privacy Policy . If you agree to th…" at bounding box center [670, 318] width 1340 height 637
type input "**"
click at [718, 516] on li "F" at bounding box center [687, 515] width 98 height 28
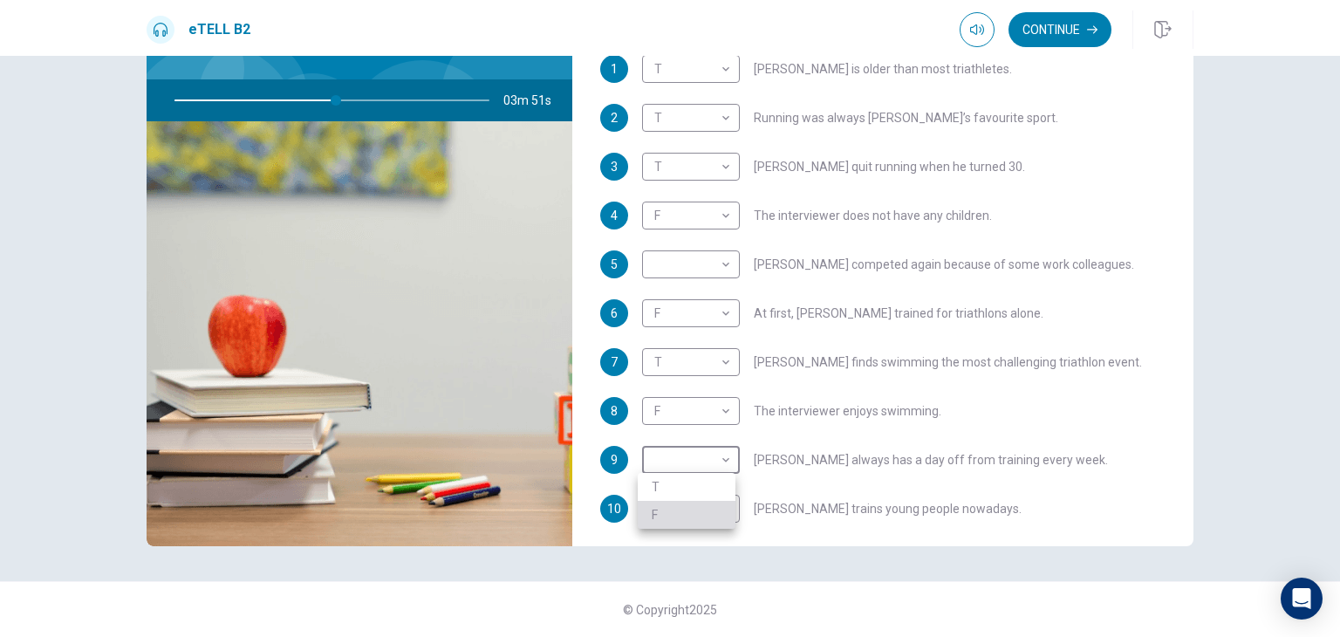
type input "*"
click at [722, 503] on body "This site uses cookies, as explained in our Privacy Policy . If you agree to th…" at bounding box center [670, 318] width 1340 height 637
type input "**"
click at [688, 535] on li "T" at bounding box center [687, 536] width 98 height 28
type input "*"
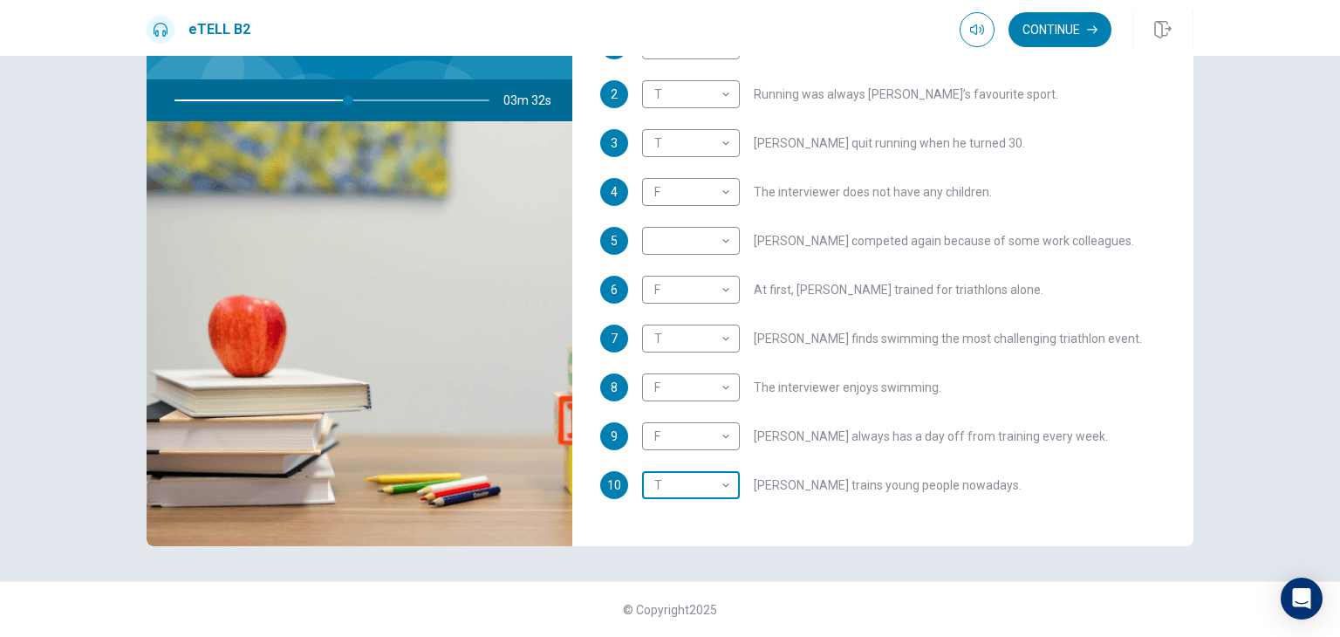
scroll to position [307, 0]
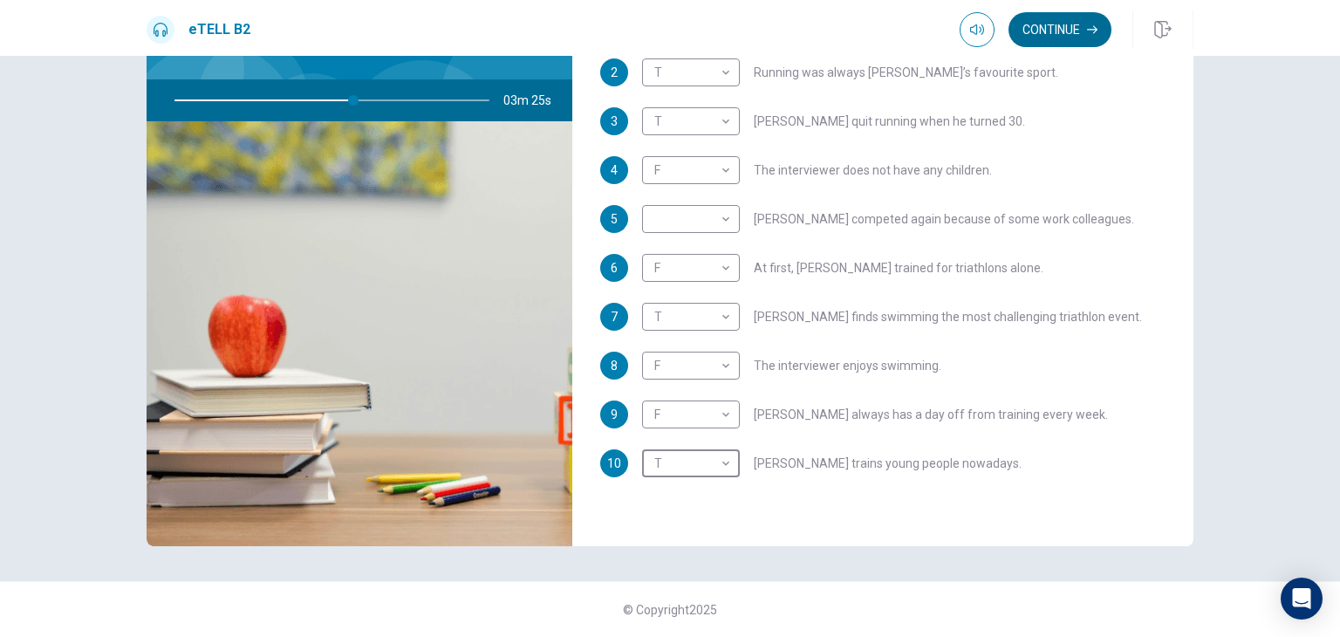
click at [1053, 31] on button "Continue" at bounding box center [1060, 29] width 103 height 35
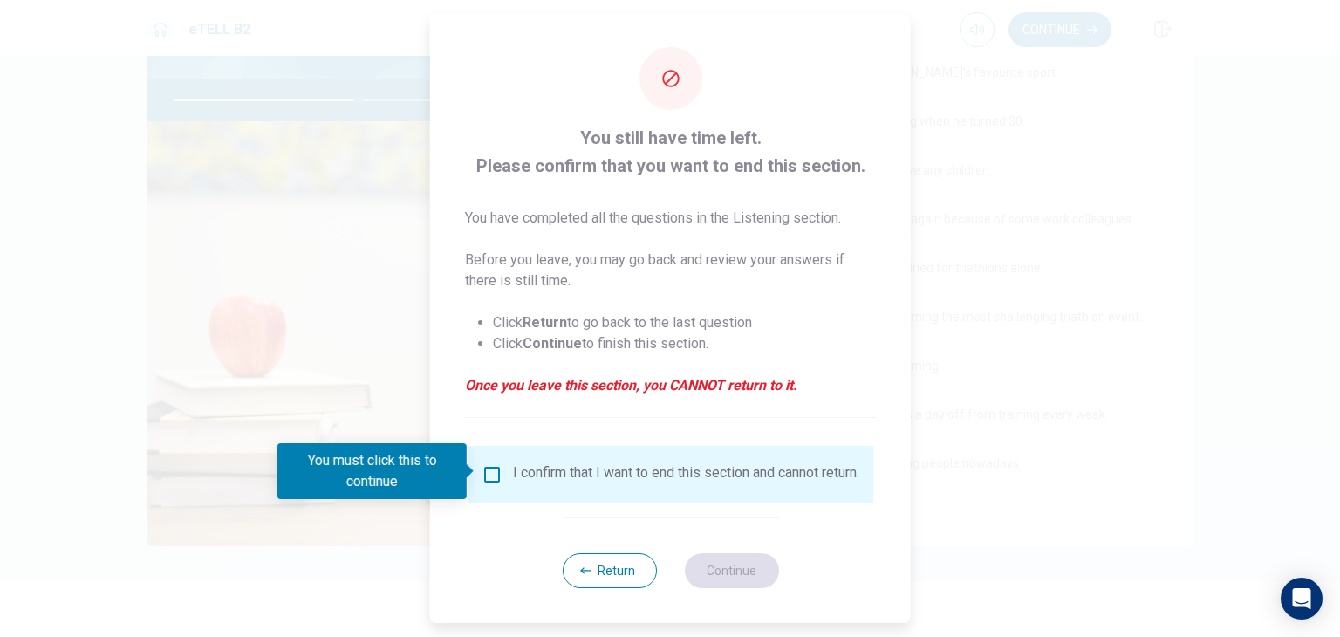
scroll to position [0, 0]
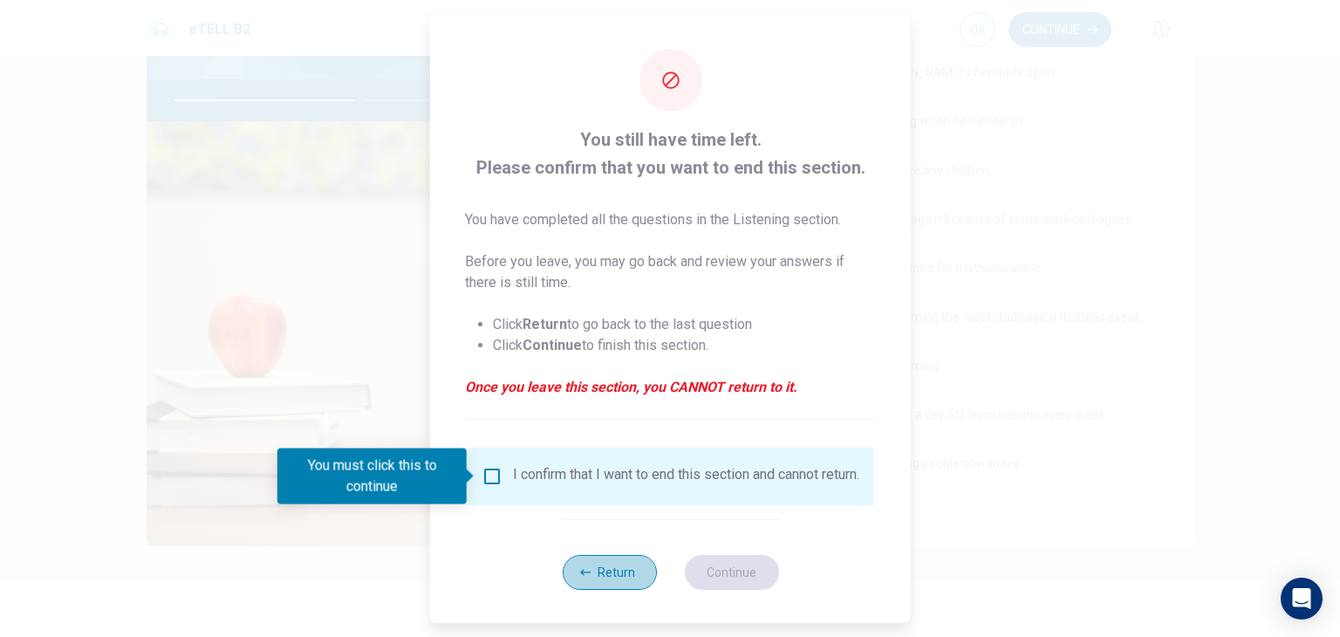
click at [612, 574] on button "Return" at bounding box center [609, 572] width 94 height 35
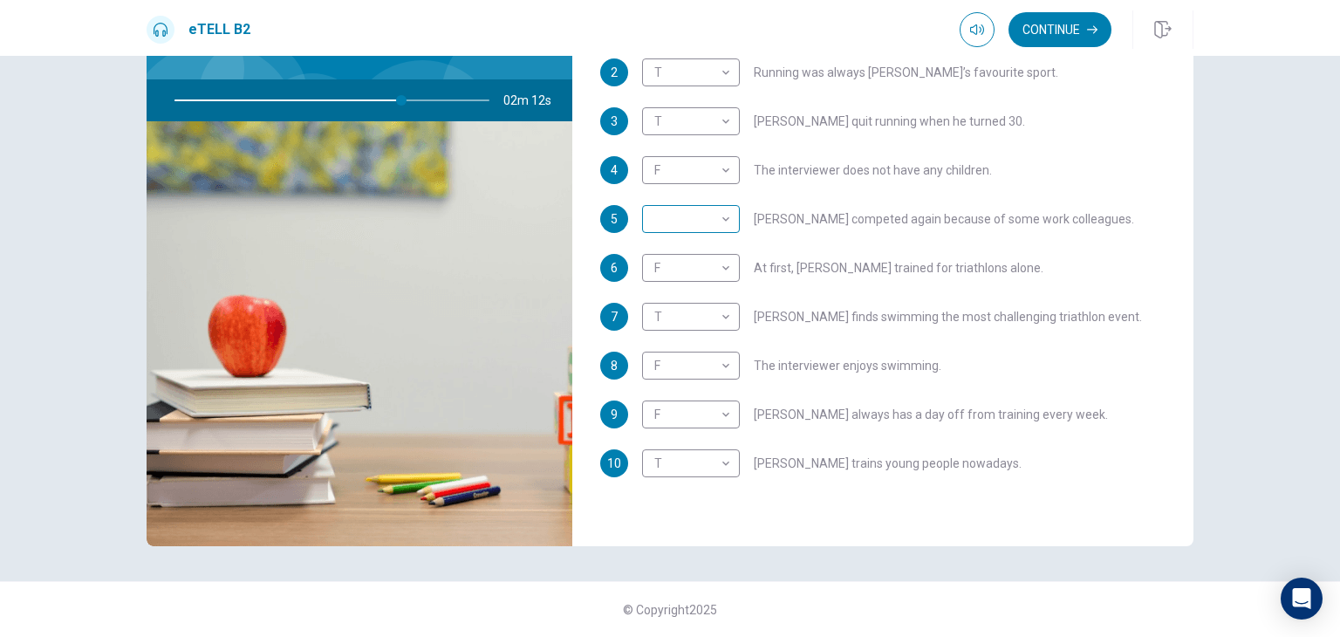
click at [722, 215] on body "This site uses cookies, as explained in our Privacy Policy . If you agree to th…" at bounding box center [670, 318] width 1340 height 637
type input "**"
click at [712, 245] on li "T" at bounding box center [687, 246] width 98 height 28
type input "*"
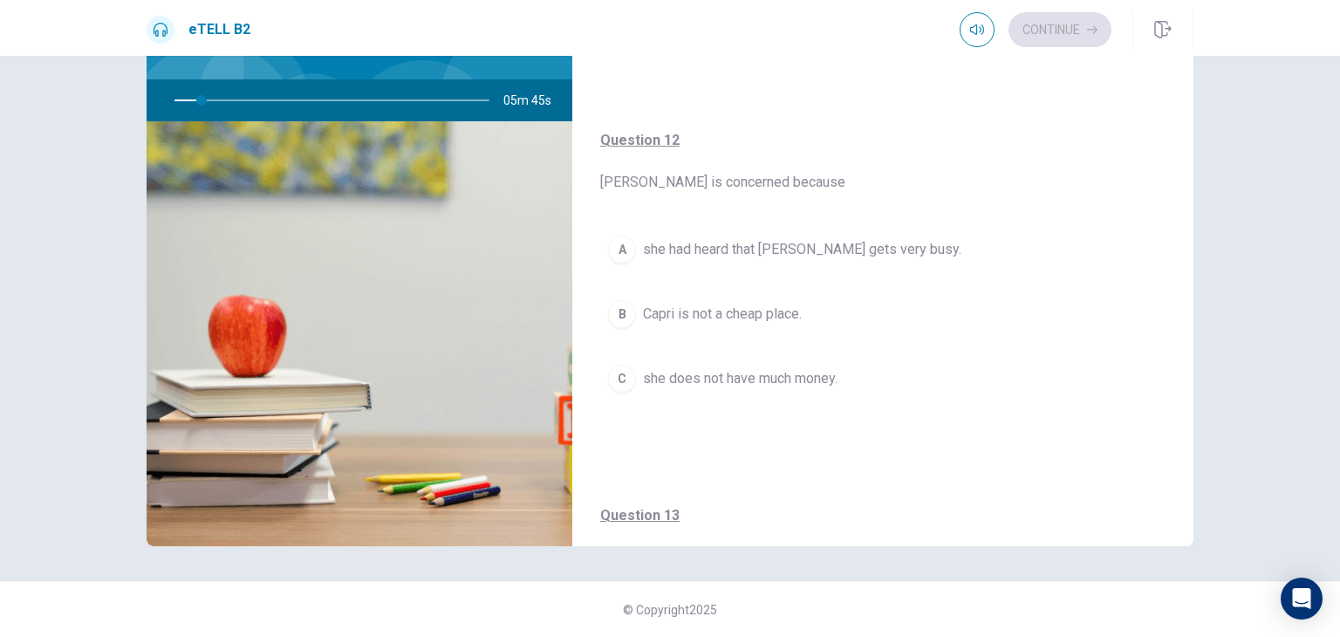
scroll to position [321, 0]
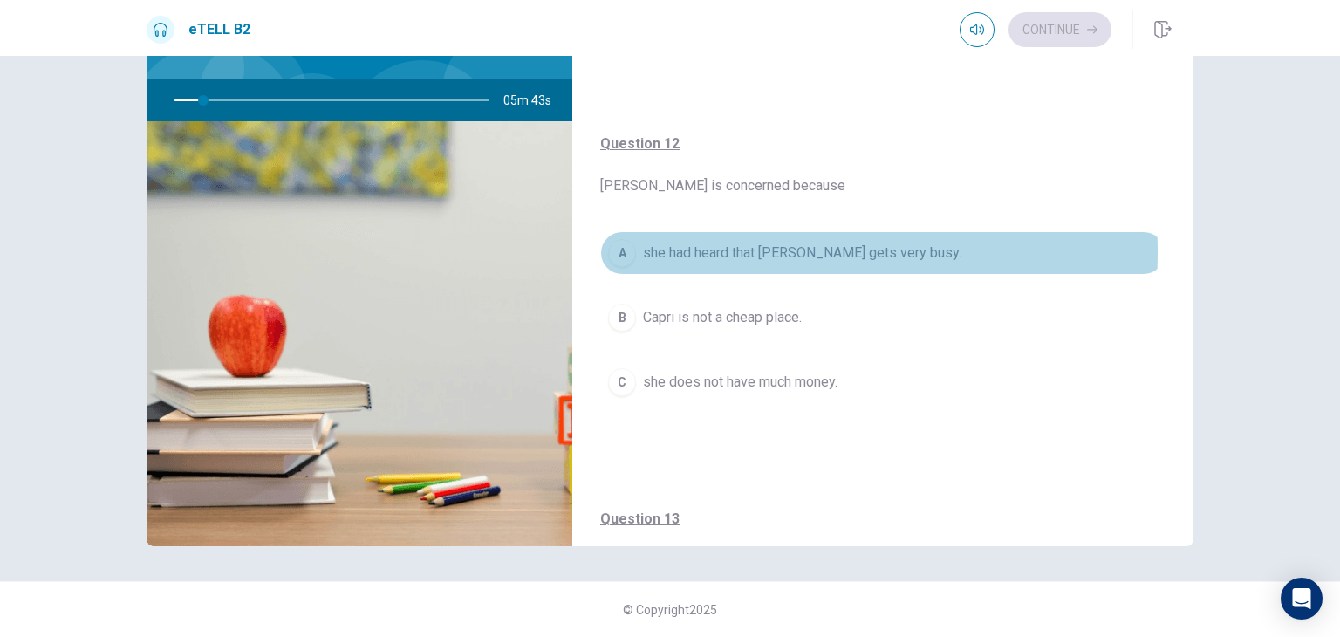
click at [661, 250] on span "she had heard that [PERSON_NAME] gets very busy." at bounding box center [802, 253] width 318 height 21
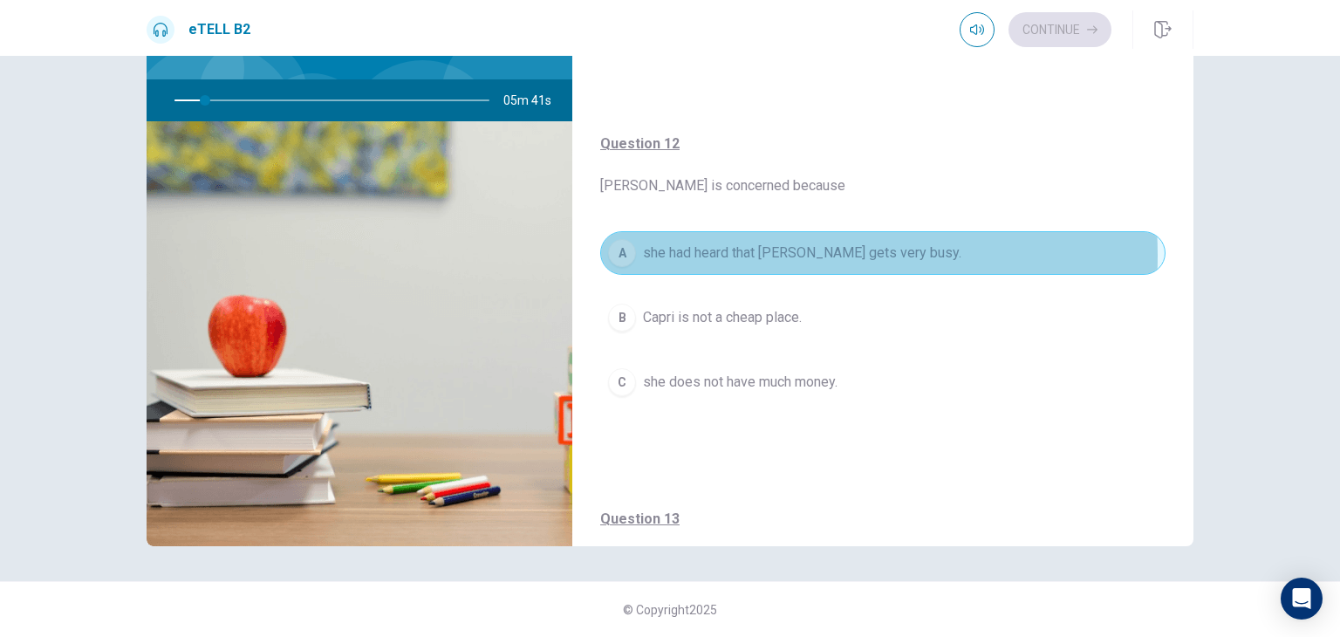
click at [740, 253] on span "she had heard that [PERSON_NAME] gets very busy." at bounding box center [802, 253] width 318 height 21
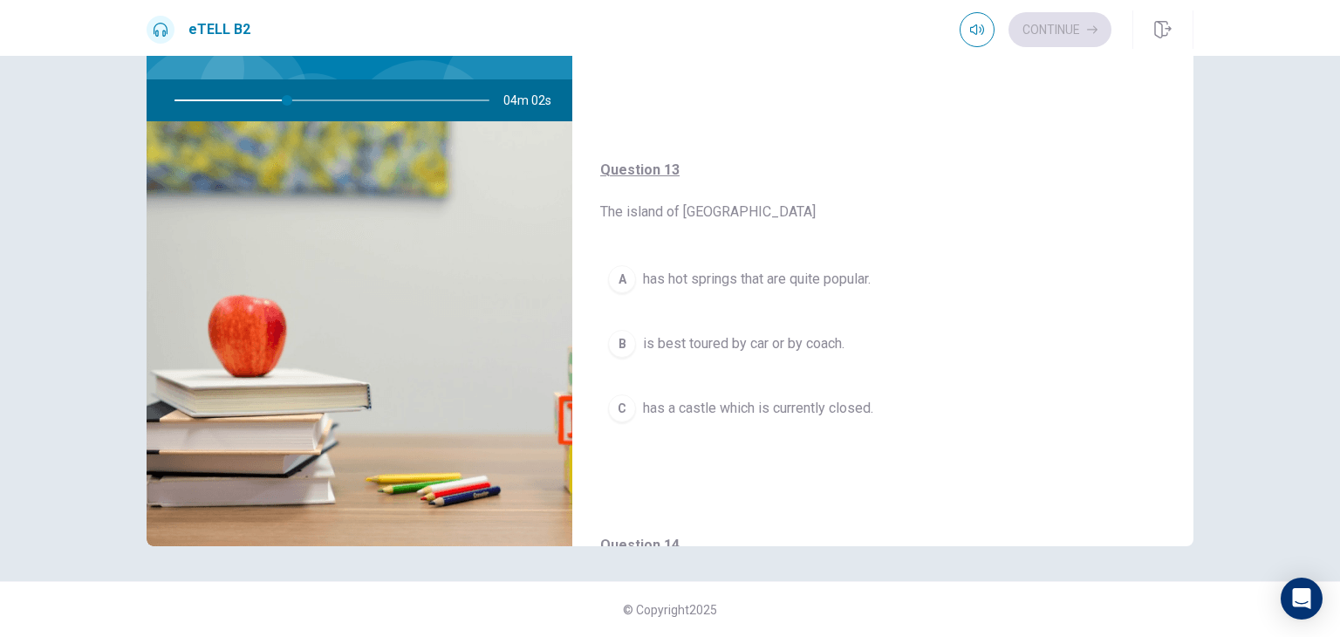
scroll to position [670, 0]
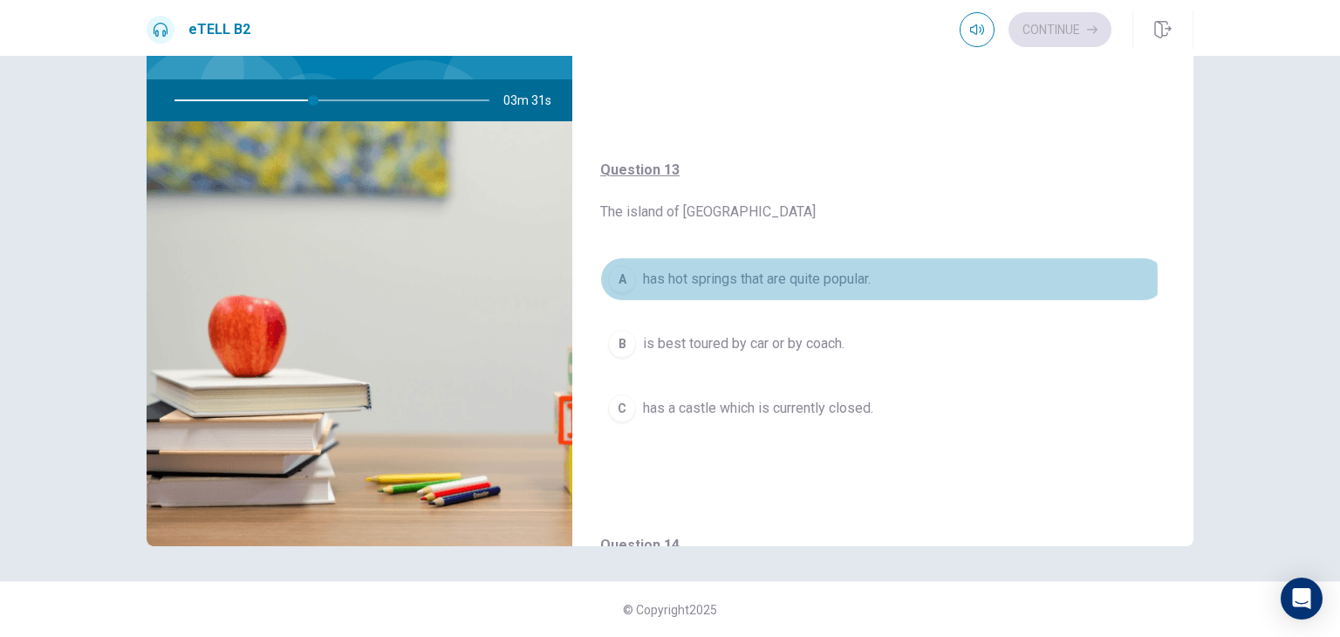
click at [700, 277] on span "has hot springs that are quite popular." at bounding box center [757, 279] width 228 height 21
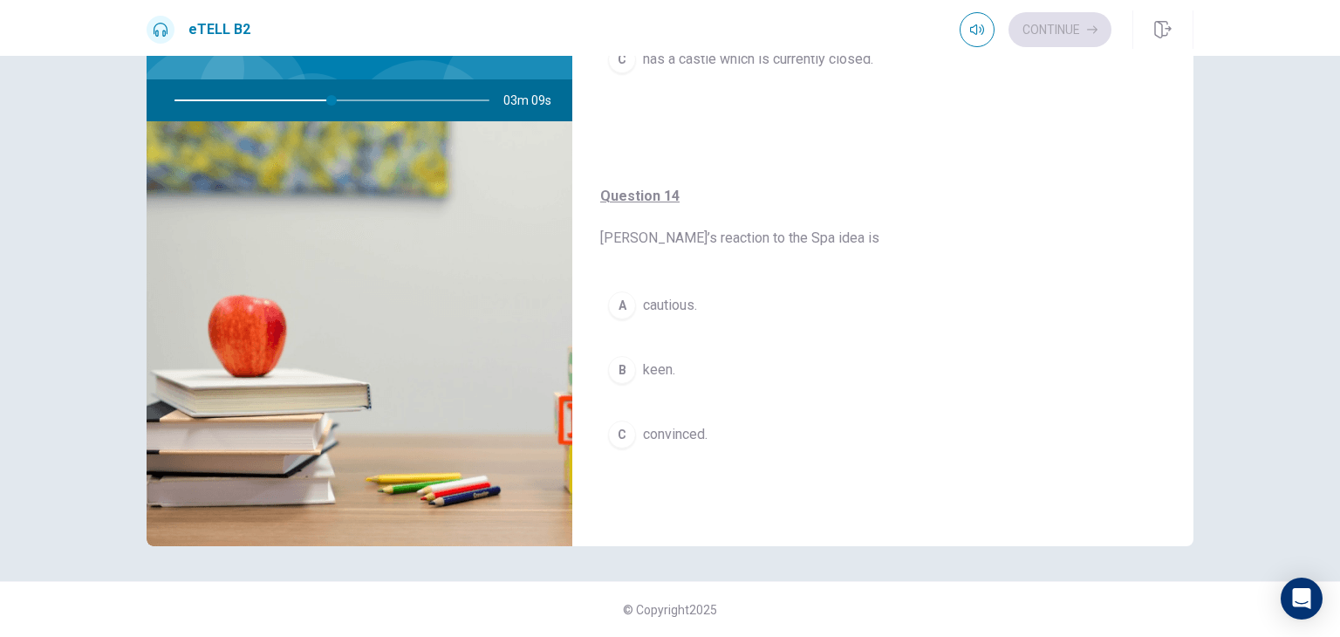
scroll to position [1106, 0]
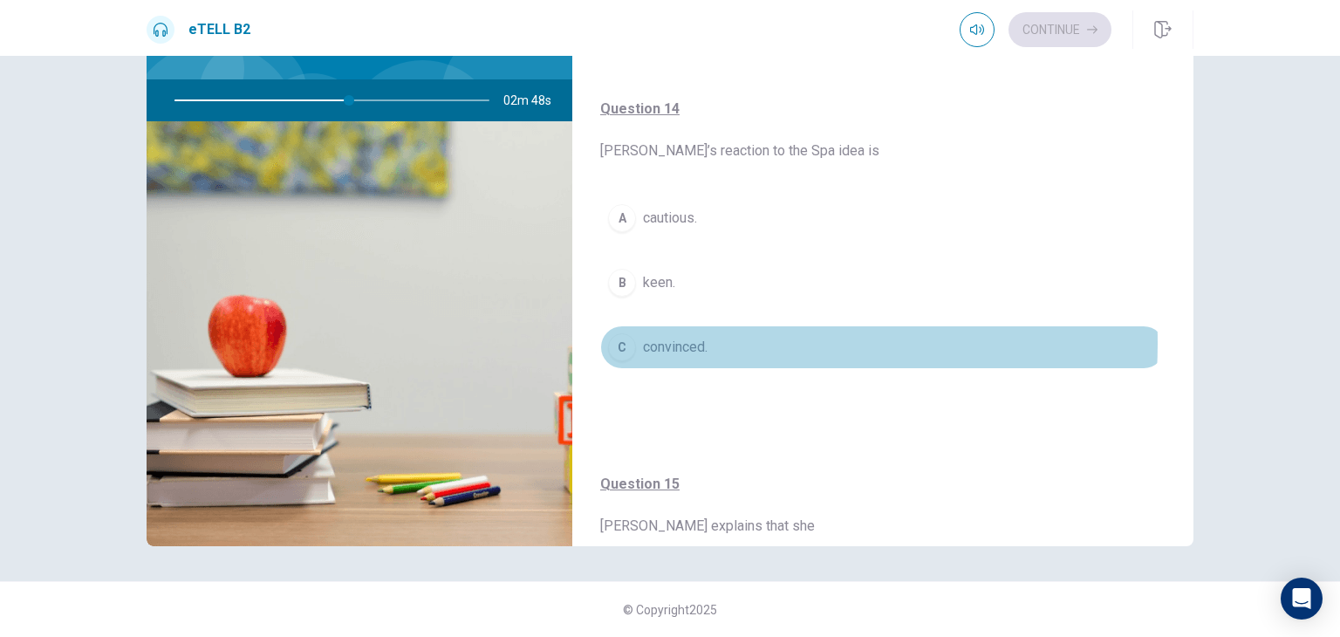
click at [674, 339] on span "convinced." at bounding box center [675, 347] width 65 height 21
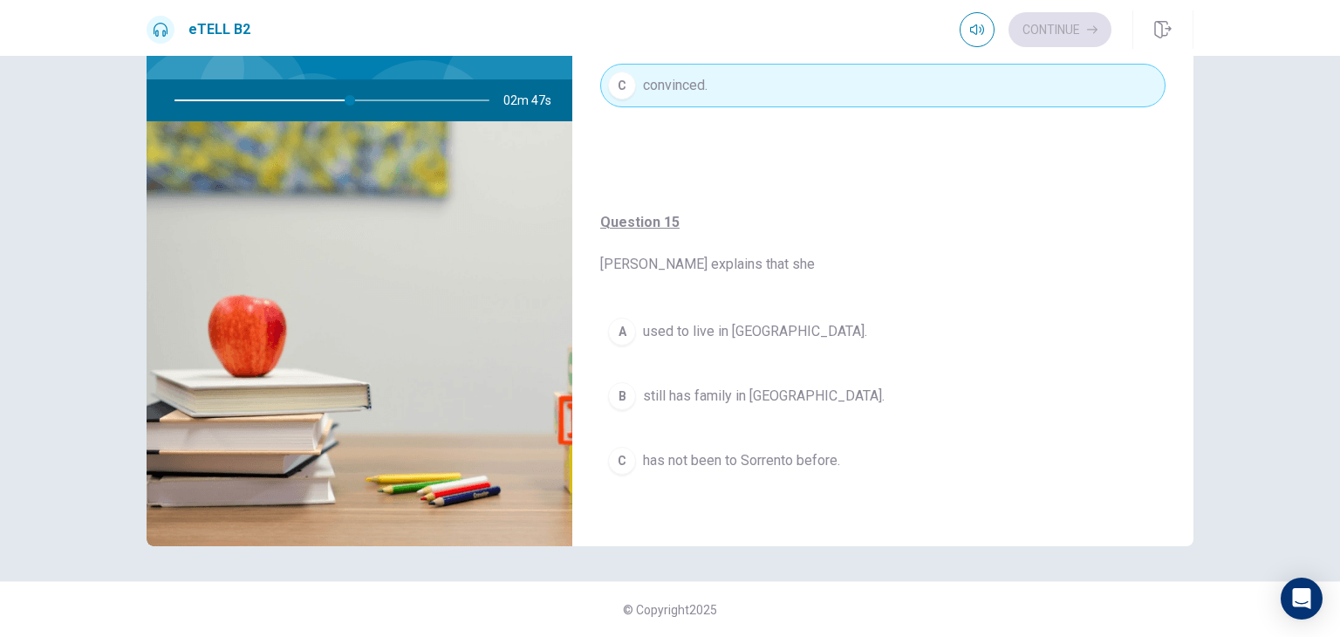
scroll to position [1368, 0]
click at [693, 388] on span "still has family in [GEOGRAPHIC_DATA]." at bounding box center [764, 396] width 242 height 21
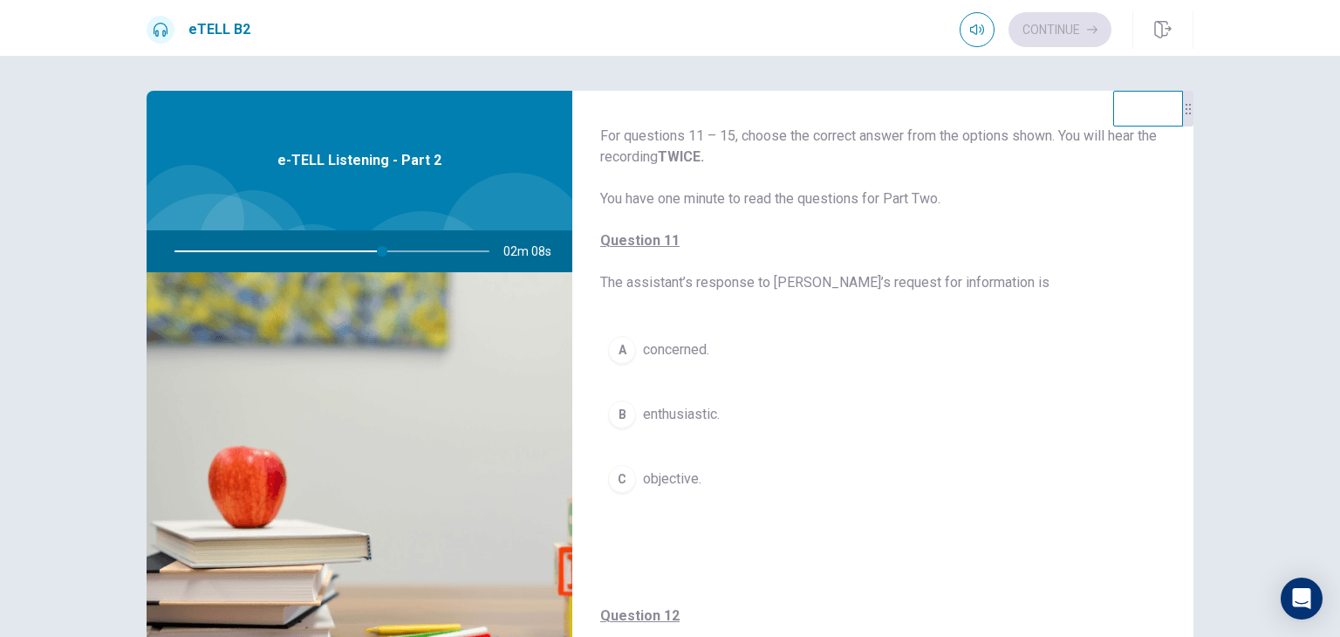
scroll to position [87, 0]
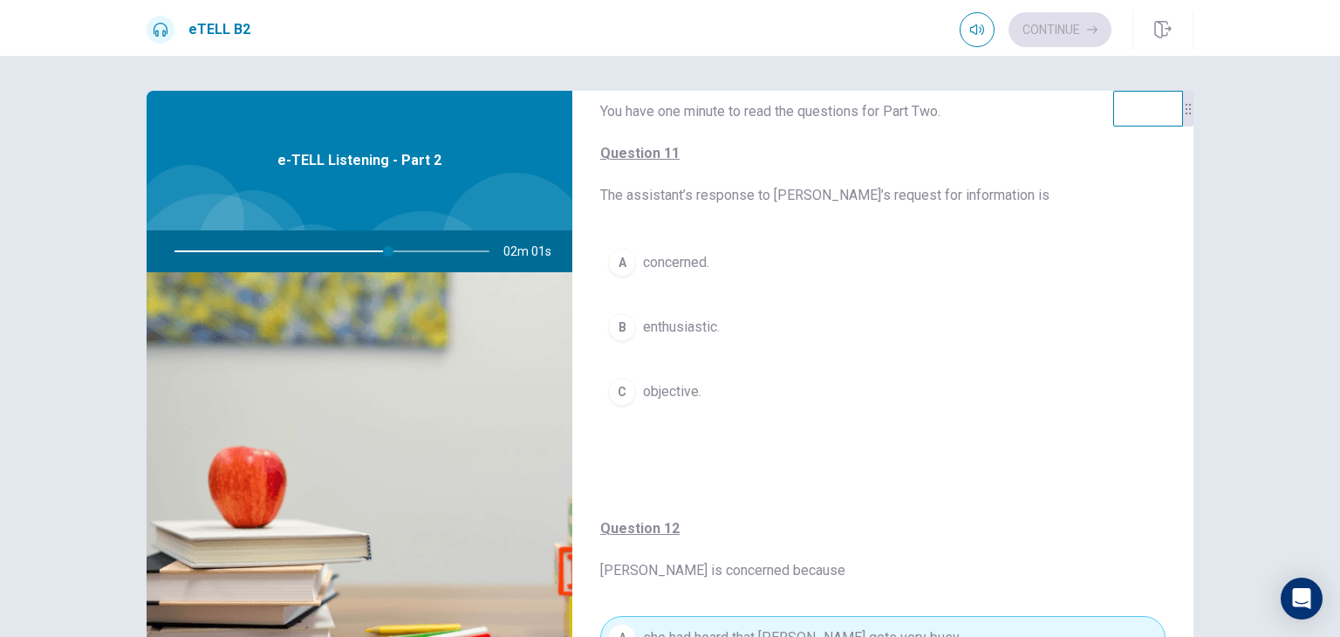
click at [698, 261] on span "concerned." at bounding box center [676, 262] width 66 height 21
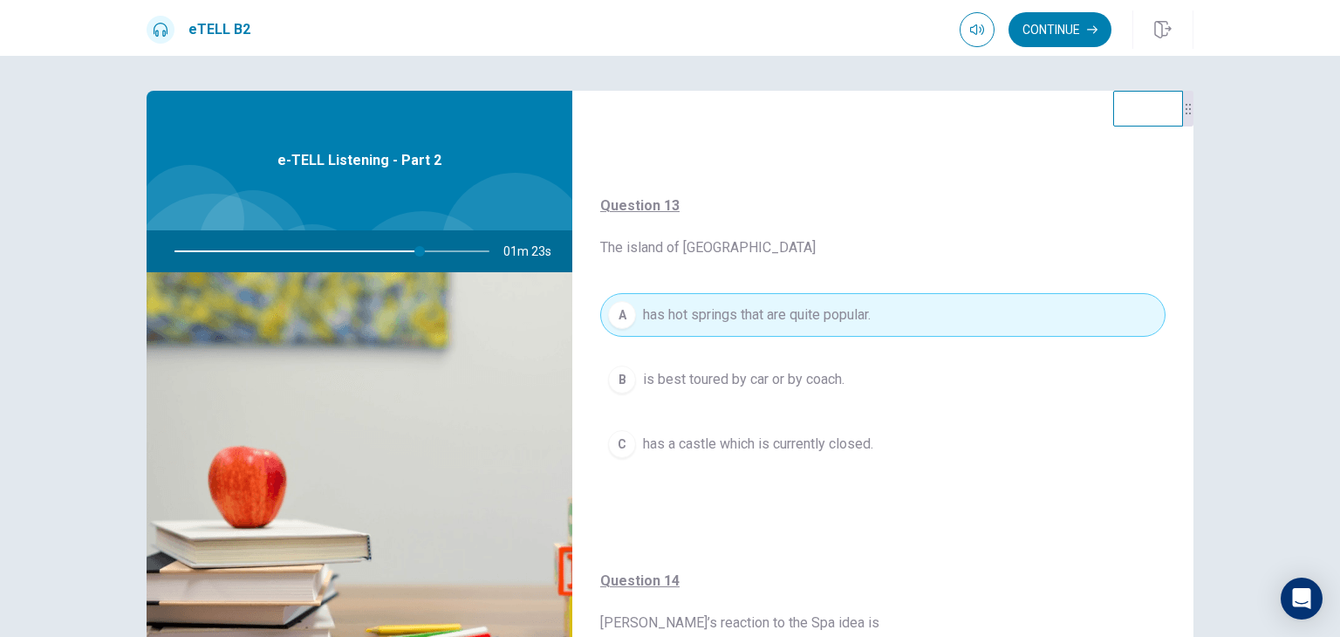
scroll to position [873, 0]
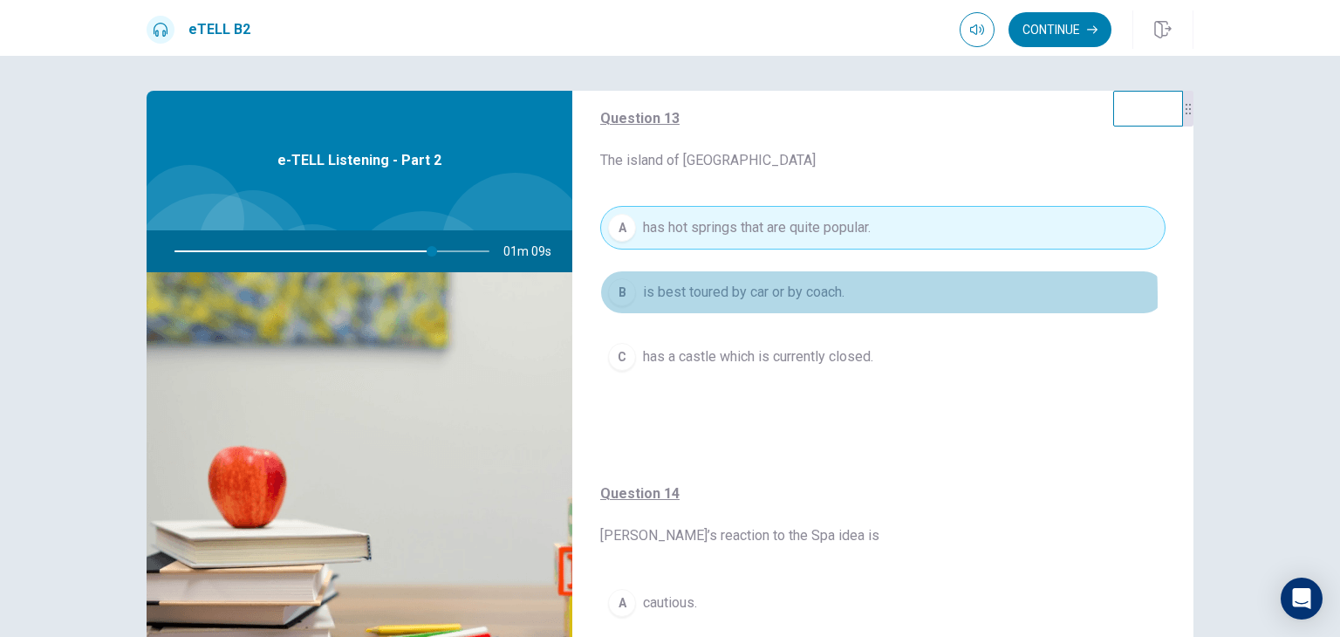
click at [668, 294] on span "is best toured by car or by coach." at bounding box center [744, 292] width 202 height 21
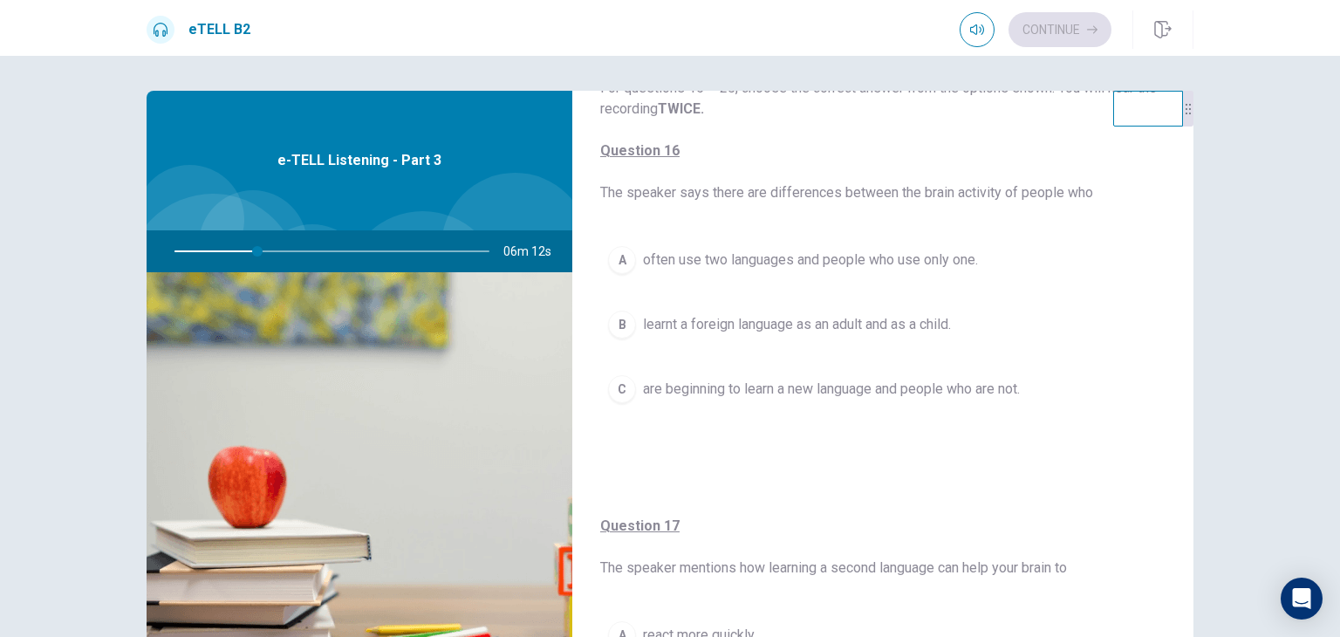
scroll to position [0, 0]
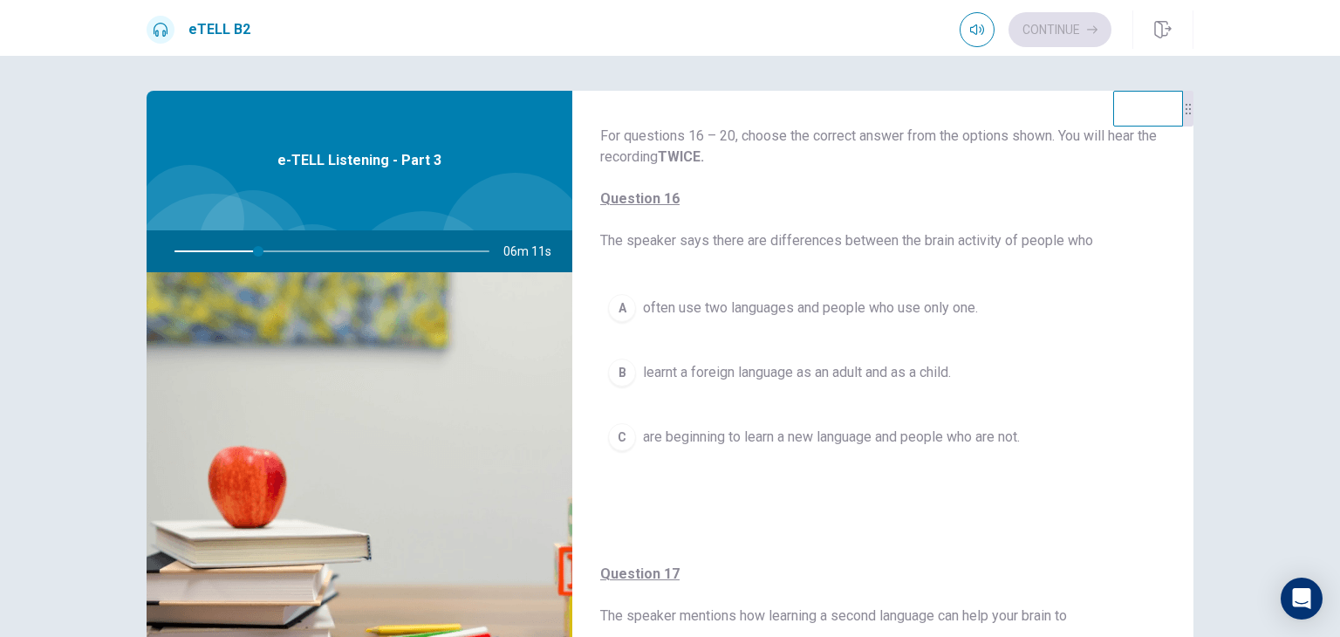
click at [784, 307] on span "often use two languages and people who use only one." at bounding box center [810, 308] width 335 height 21
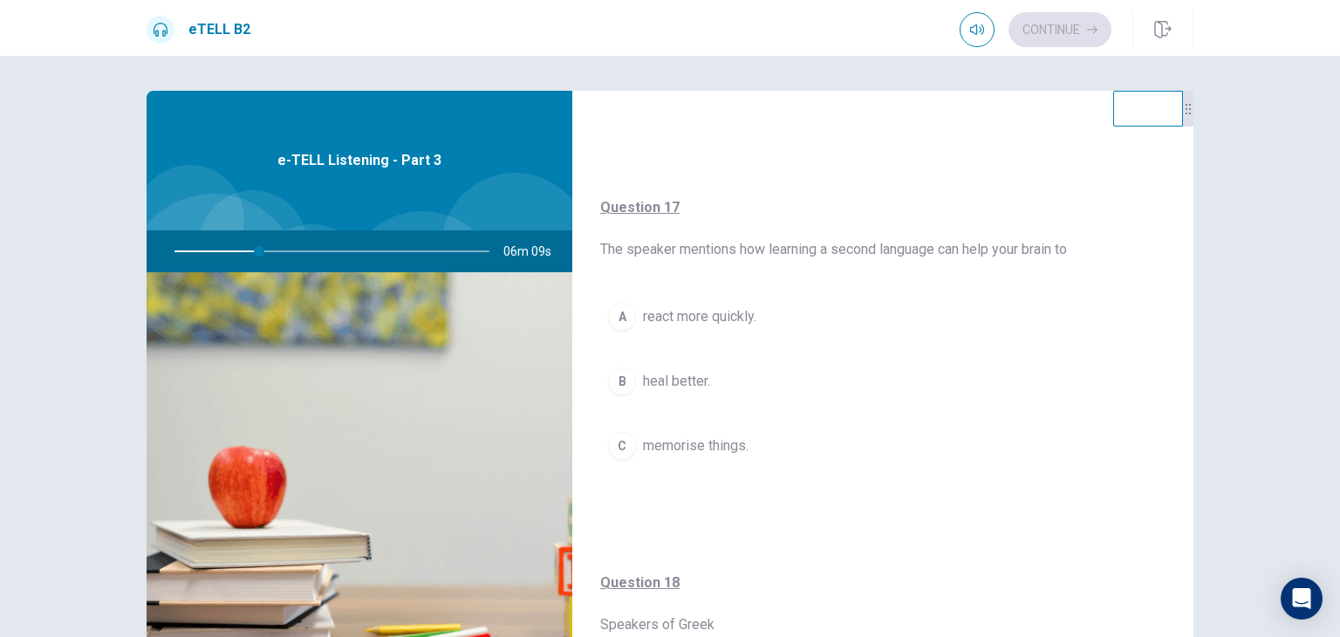
scroll to position [436, 0]
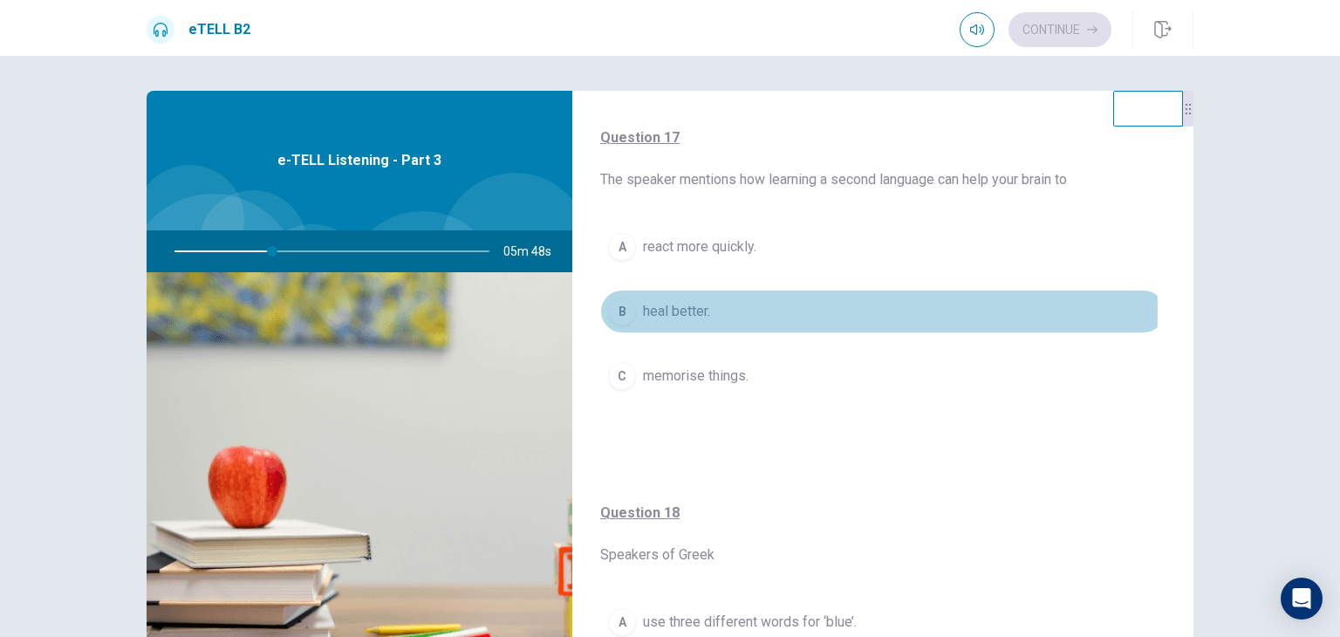
click at [682, 309] on span "heal better." at bounding box center [676, 311] width 67 height 21
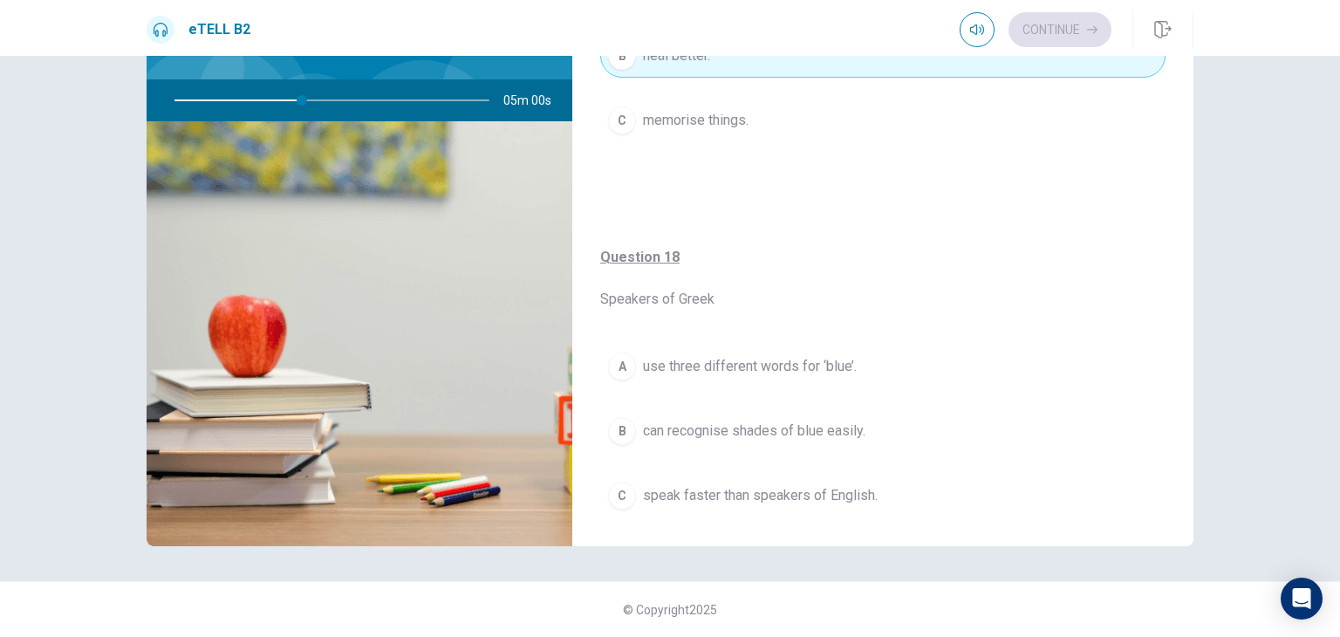
scroll to position [628, 0]
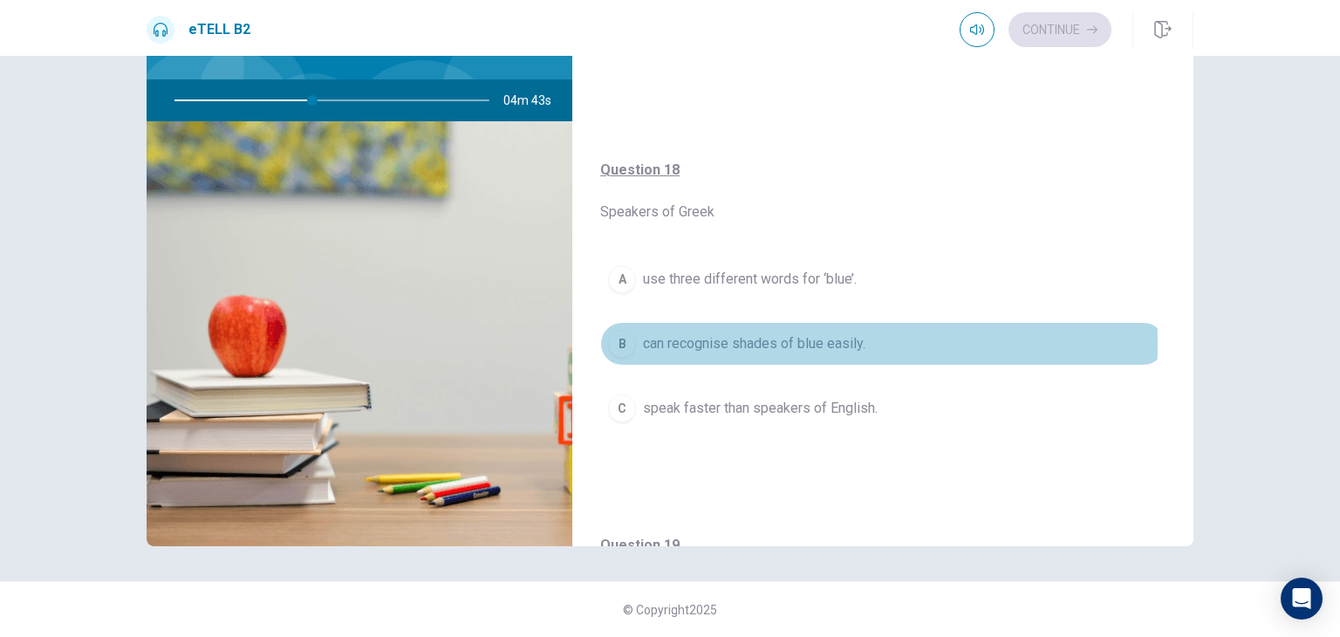
click at [671, 342] on span "can recognise shades of blue easily." at bounding box center [754, 343] width 222 height 21
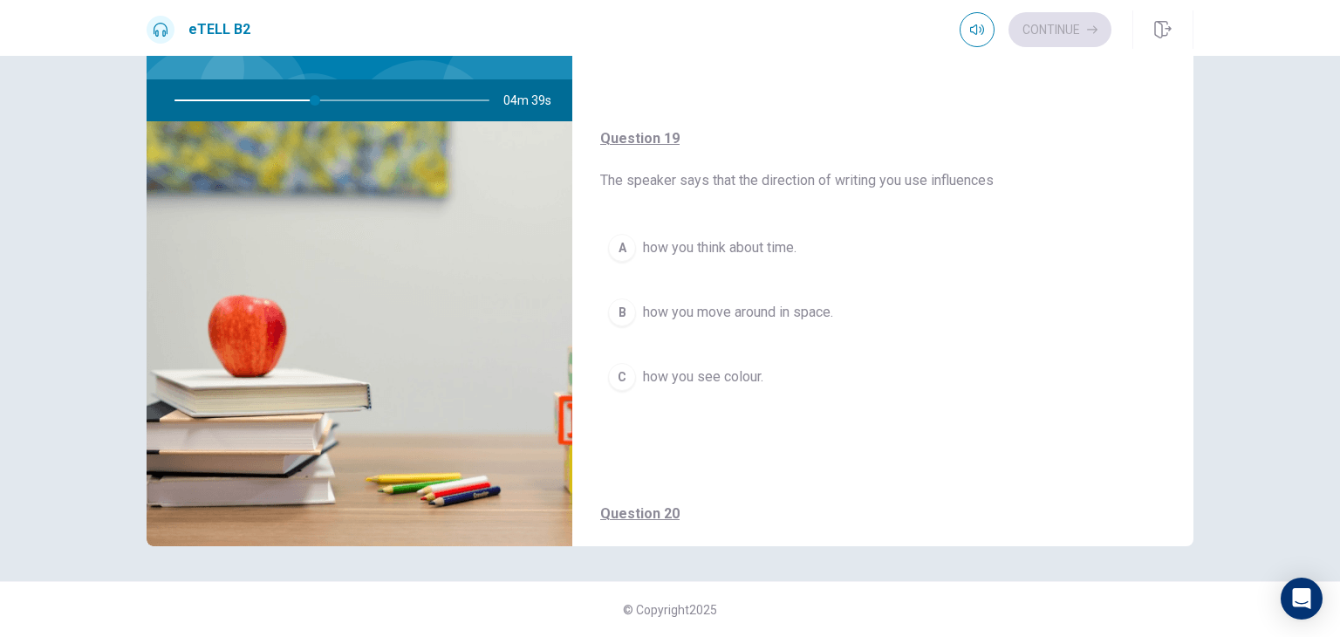
scroll to position [1064, 0]
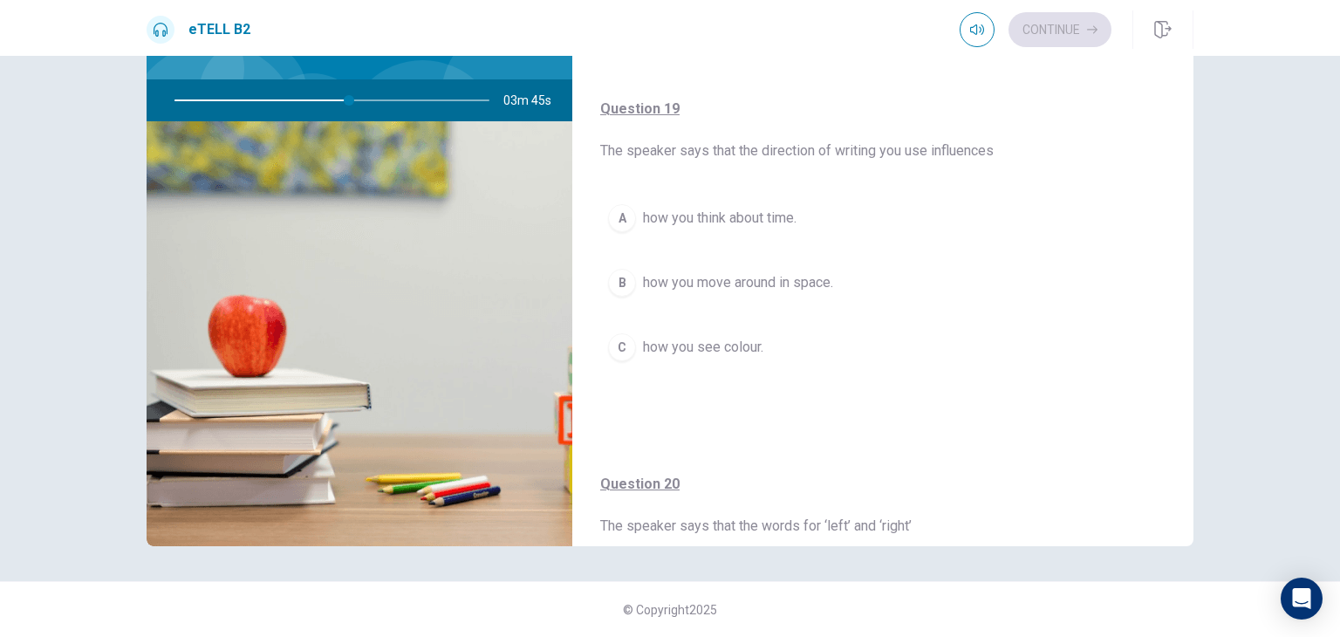
click at [695, 215] on span "how you think about time." at bounding box center [720, 218] width 154 height 21
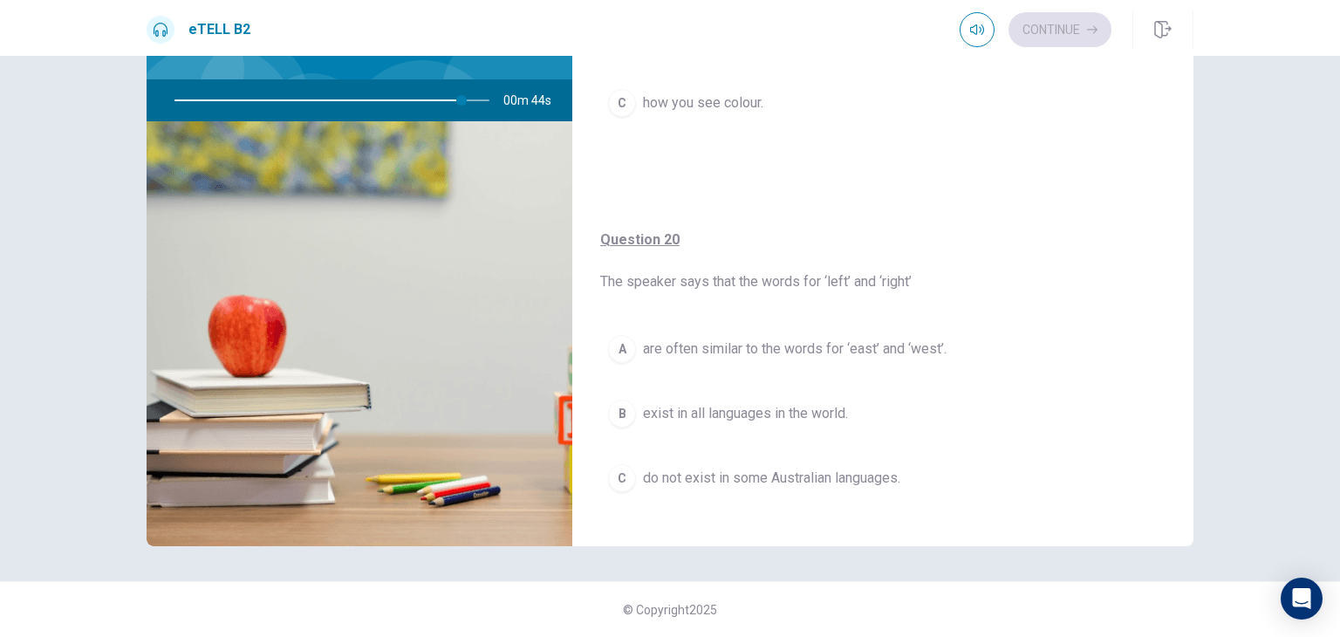
scroll to position [1326, 0]
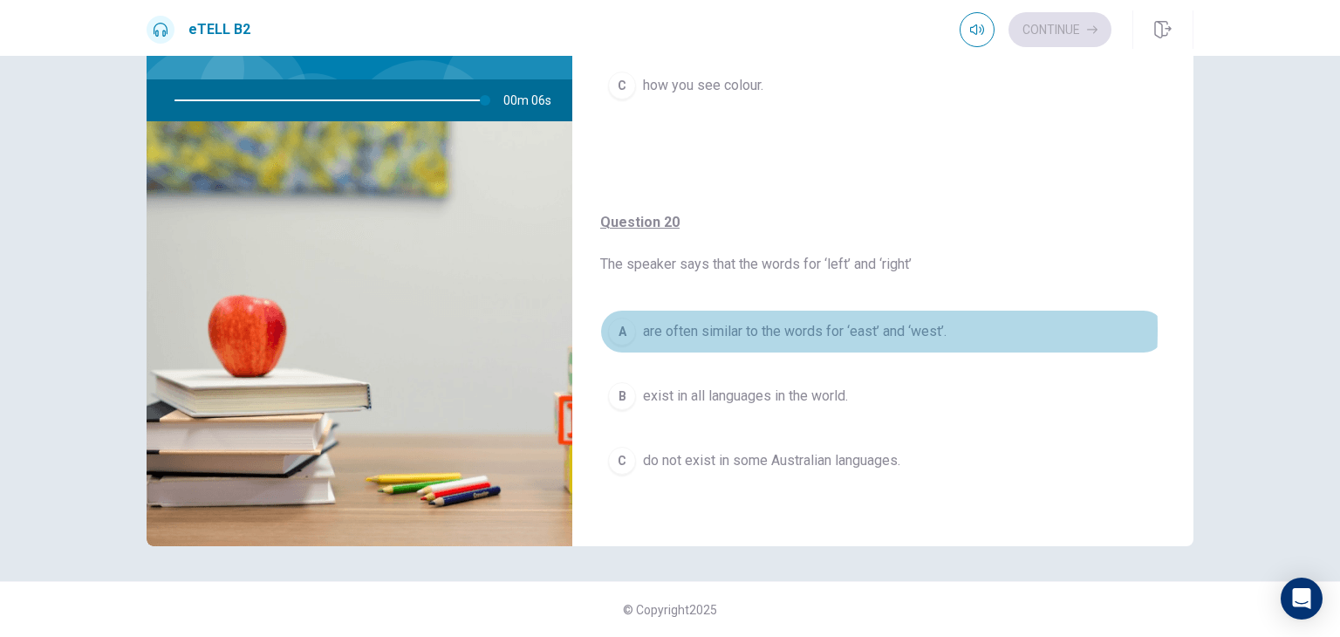
click at [712, 325] on span "are often similar to the words for ‘east’ and ‘west’." at bounding box center [795, 331] width 304 height 21
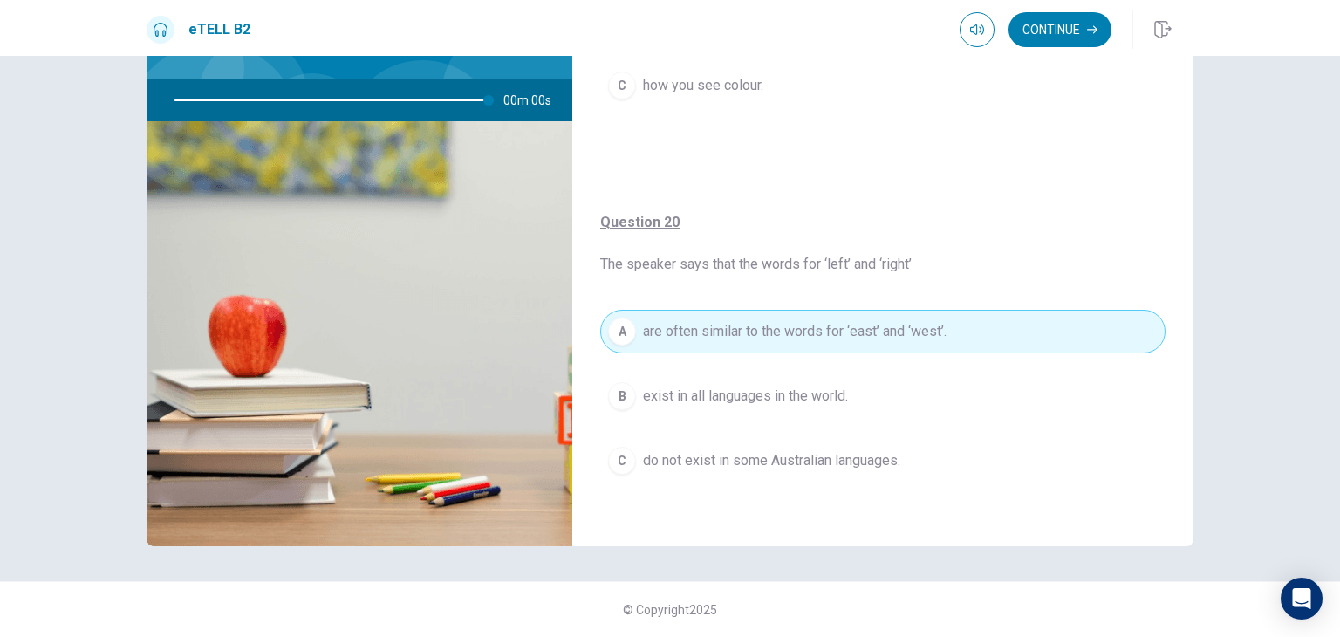
type input "*"
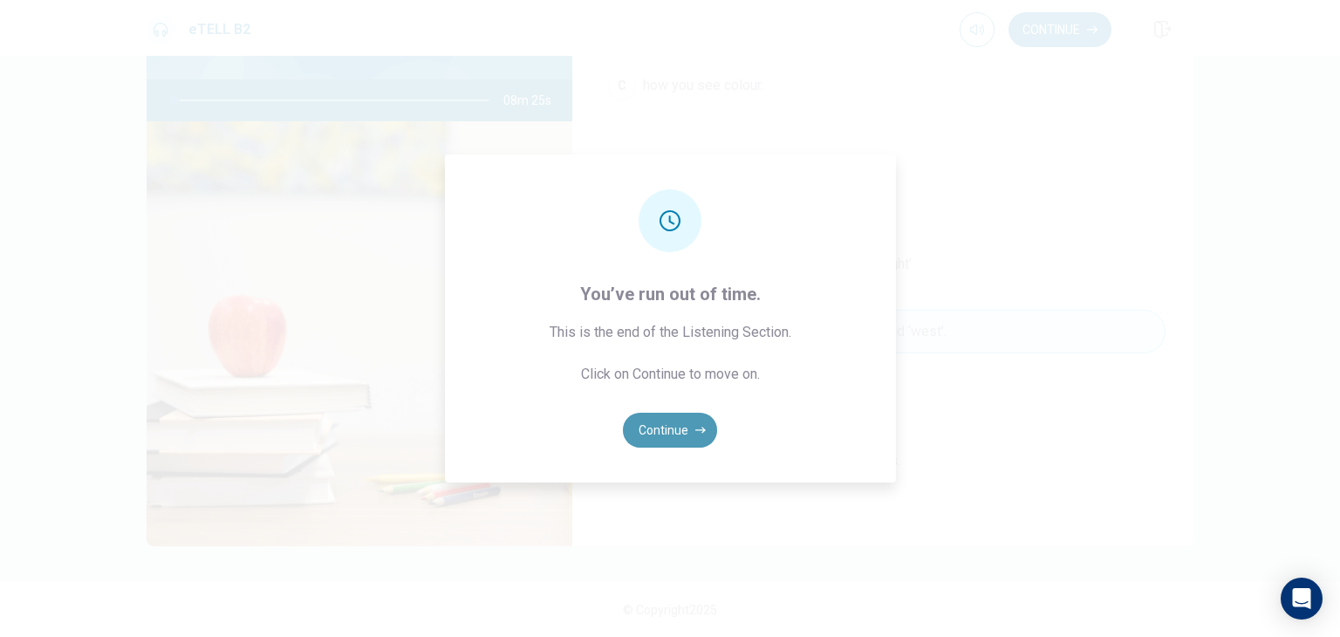
click at [685, 431] on button "Continue" at bounding box center [670, 430] width 94 height 35
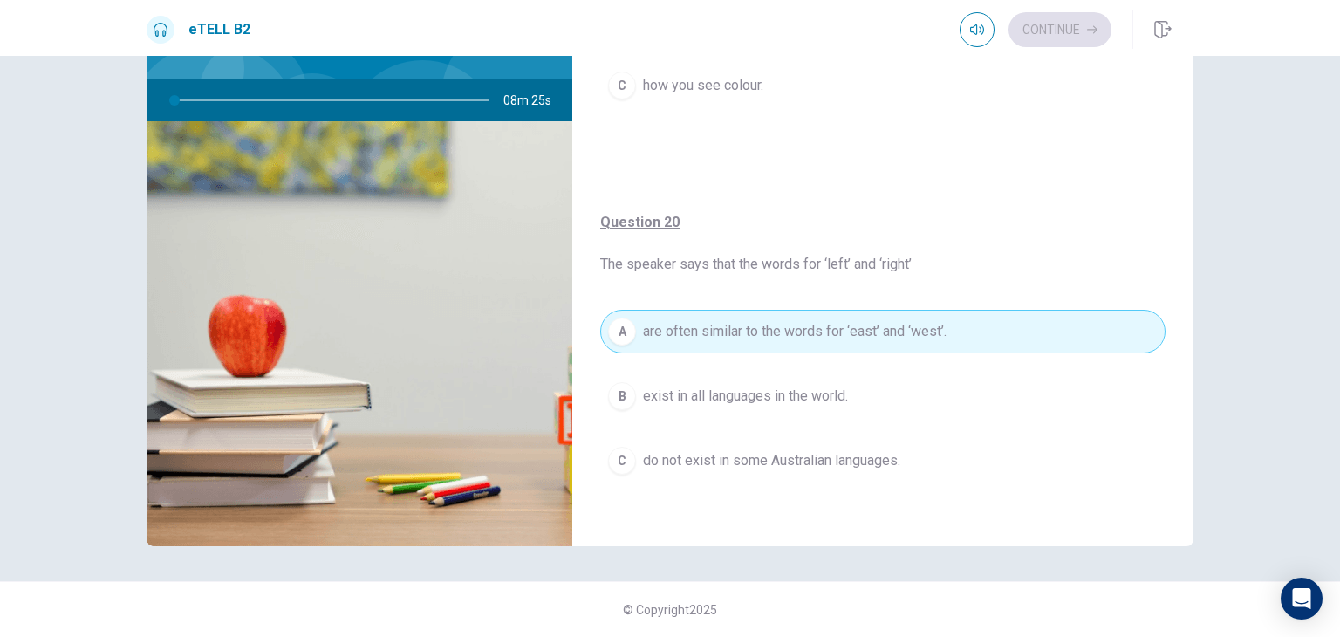
scroll to position [0, 0]
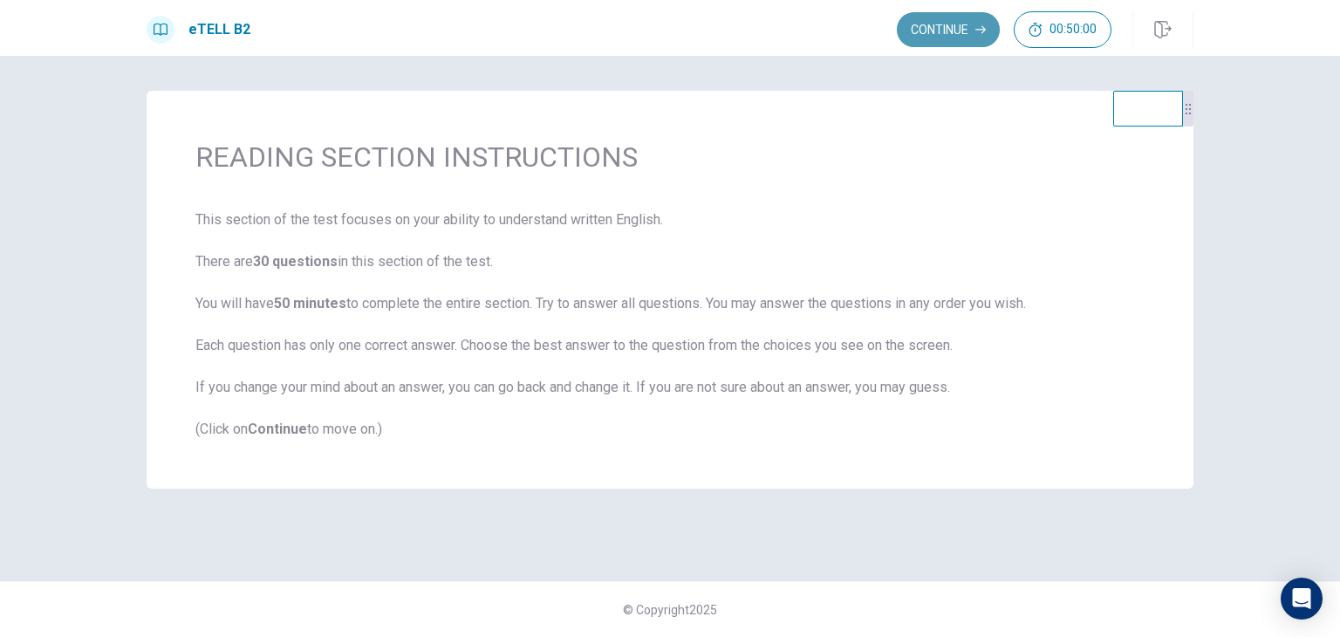
click at [930, 31] on button "Continue" at bounding box center [948, 29] width 103 height 35
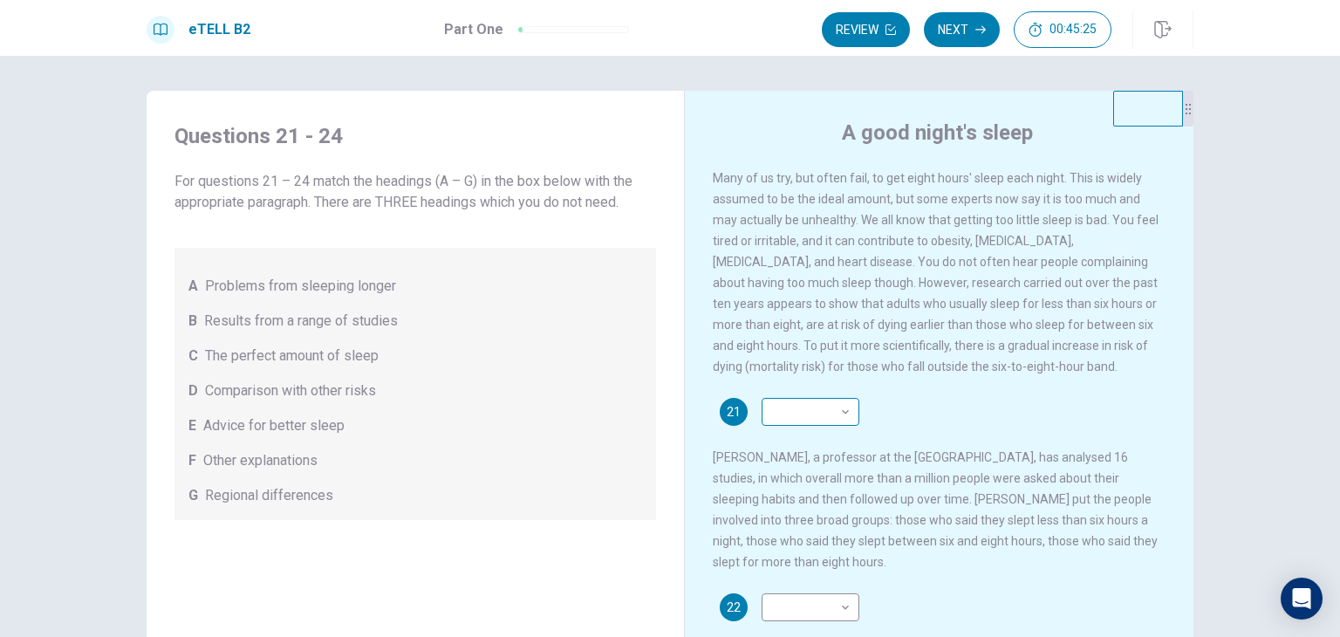
click at [845, 421] on body "This site uses cookies, as explained in our Privacy Policy . If you agree to th…" at bounding box center [670, 318] width 1340 height 637
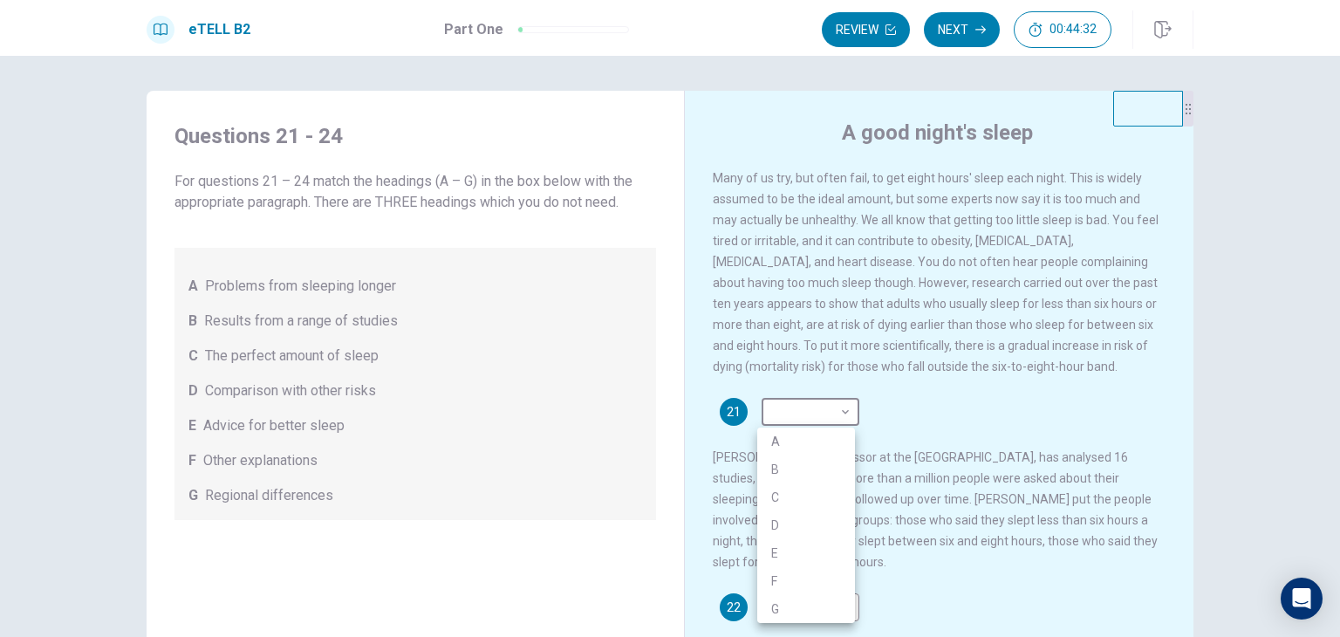
click at [778, 496] on li "C" at bounding box center [806, 497] width 98 height 28
type input "*"
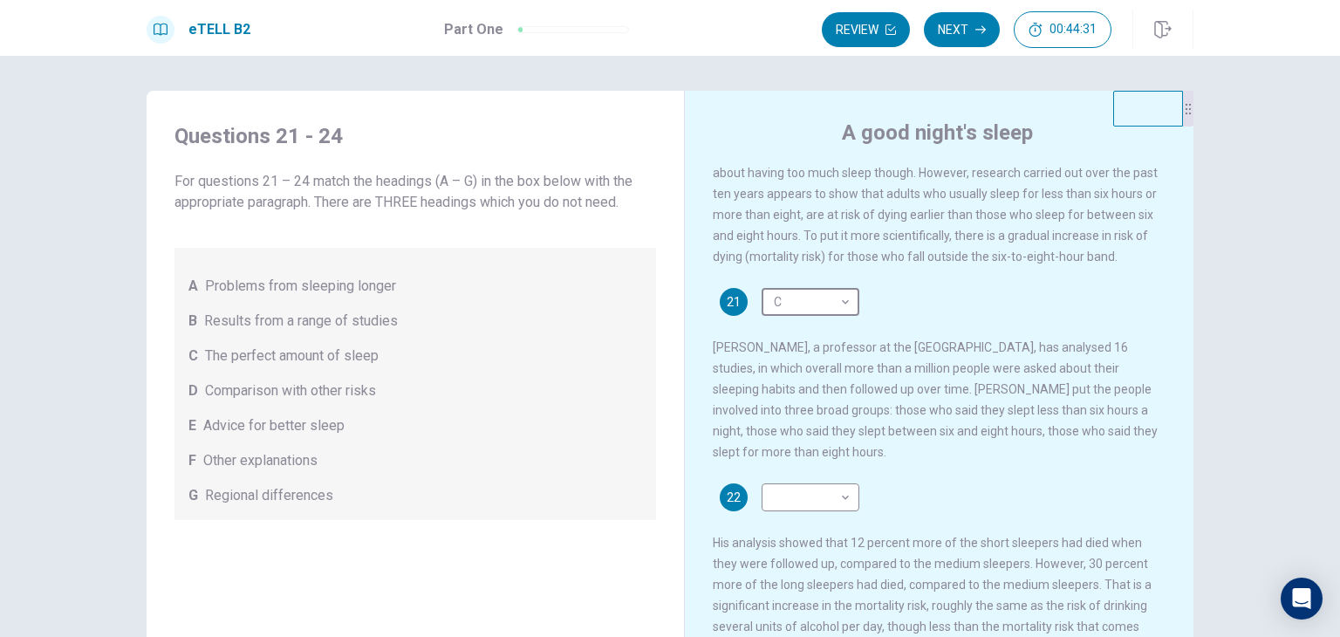
scroll to position [175, 0]
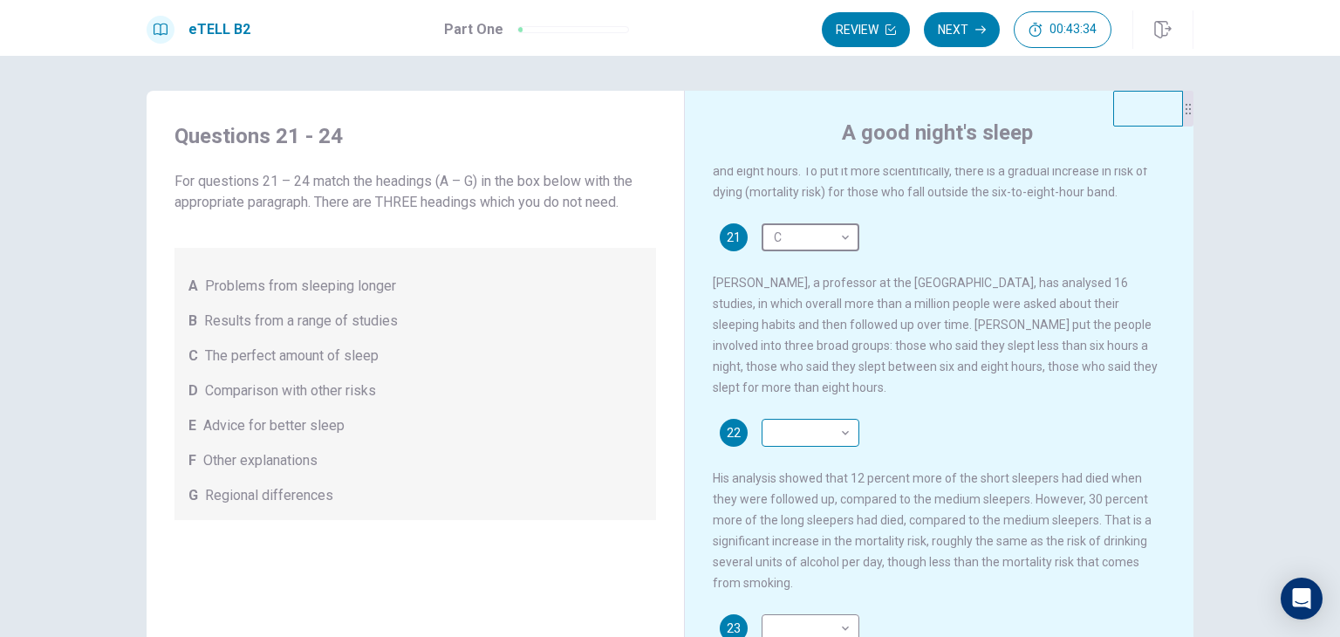
click at [844, 448] on body "This site uses cookies, as explained in our Privacy Policy . If you agree to th…" at bounding box center [670, 318] width 1340 height 637
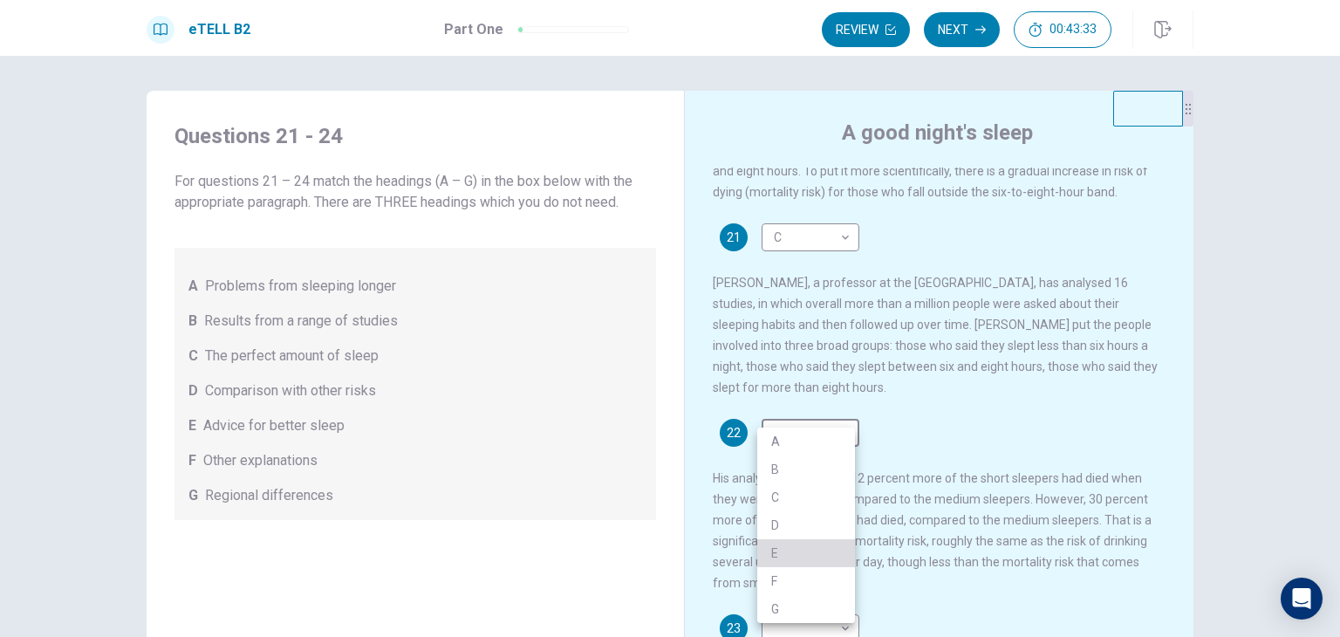
click at [804, 556] on li "E" at bounding box center [806, 553] width 98 height 28
type input "*"
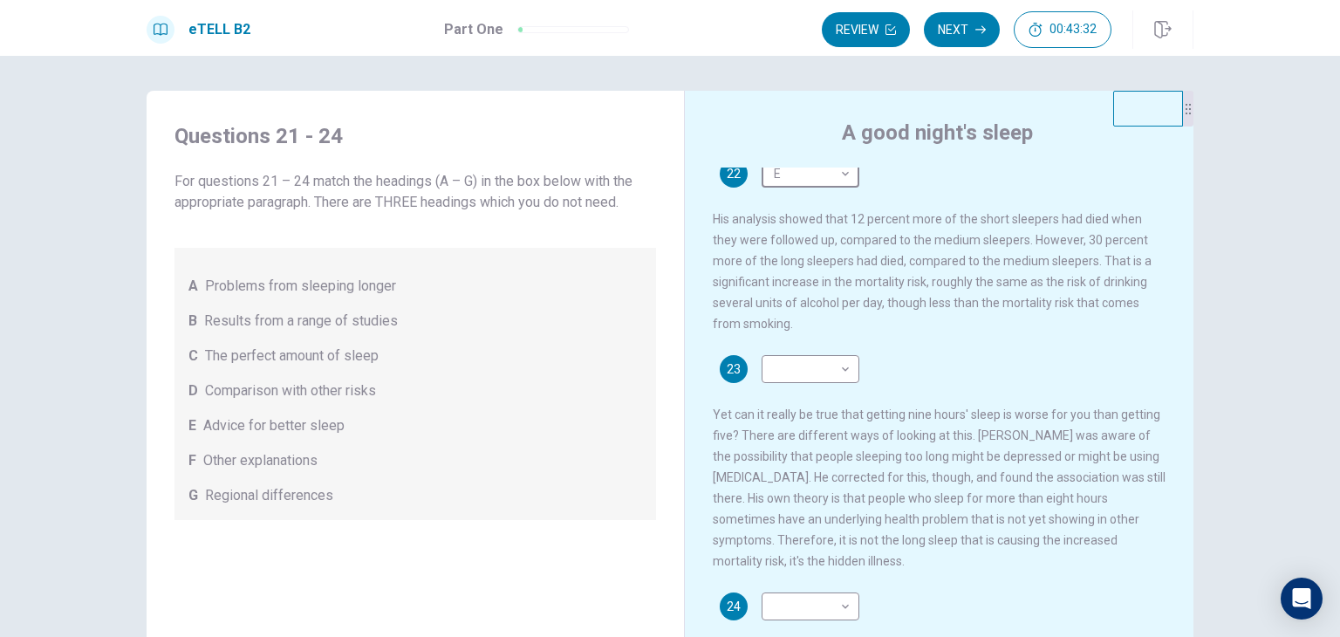
scroll to position [436, 0]
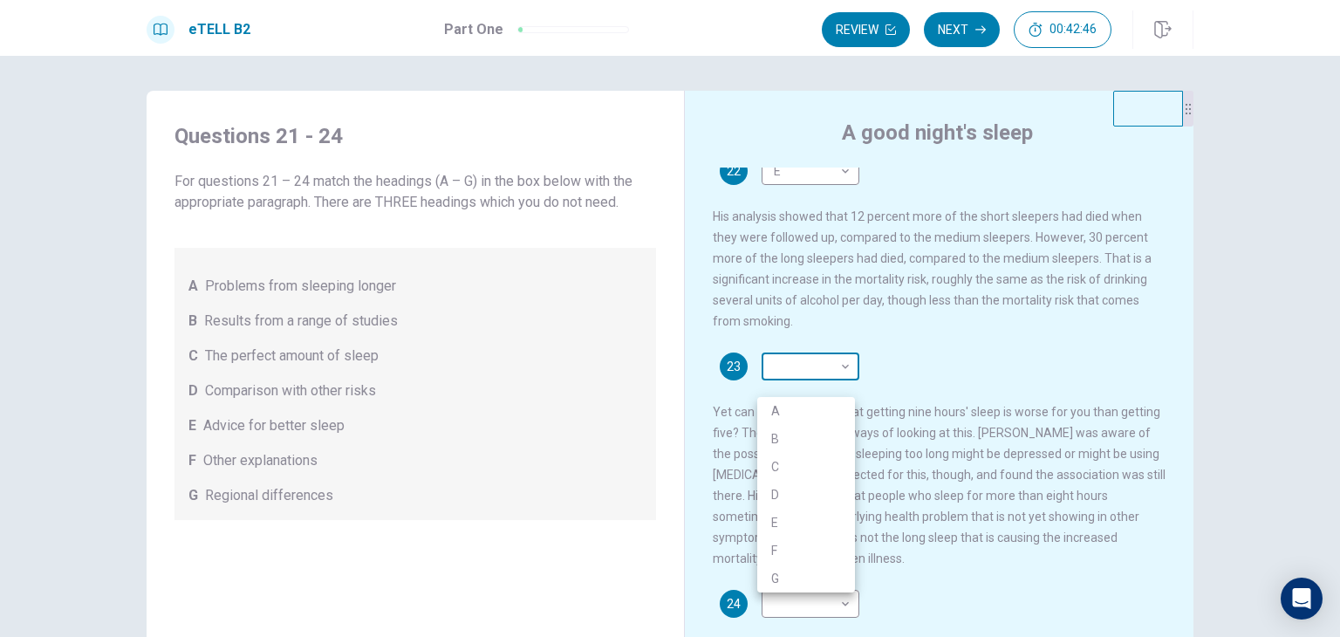
click at [845, 383] on body "This site uses cookies, as explained in our Privacy Policy . If you agree to th…" at bounding box center [670, 318] width 1340 height 637
click at [825, 492] on li "D" at bounding box center [806, 495] width 98 height 28
type input "*"
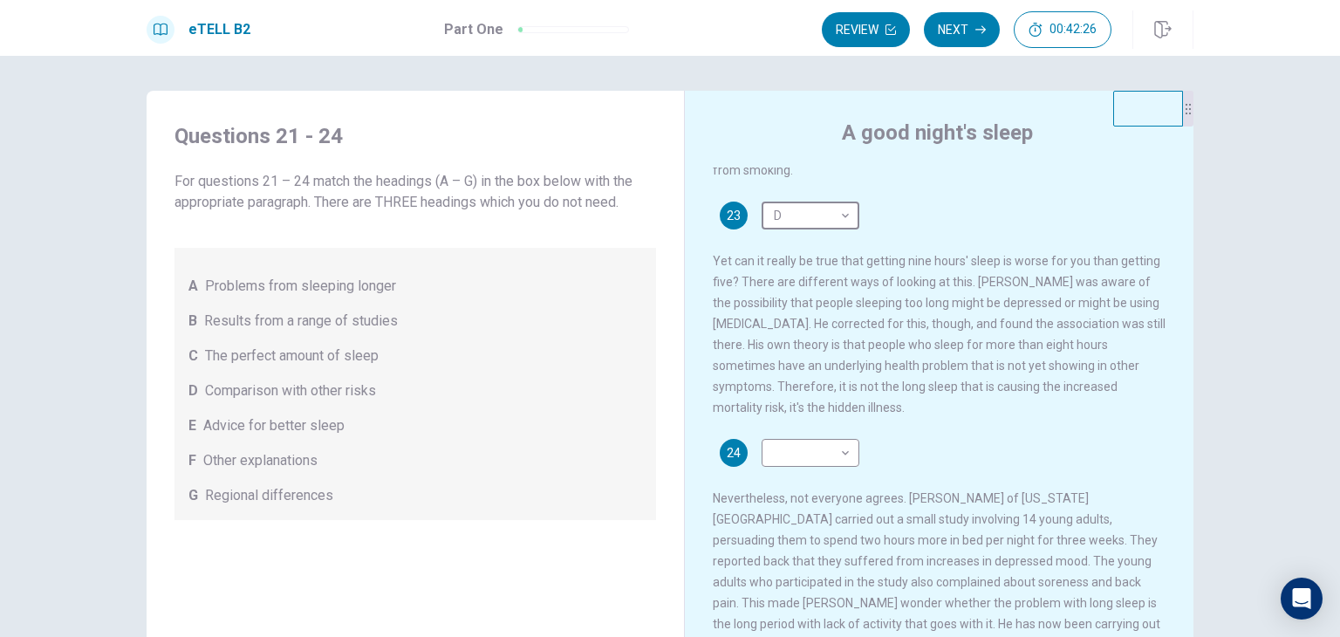
scroll to position [617, 0]
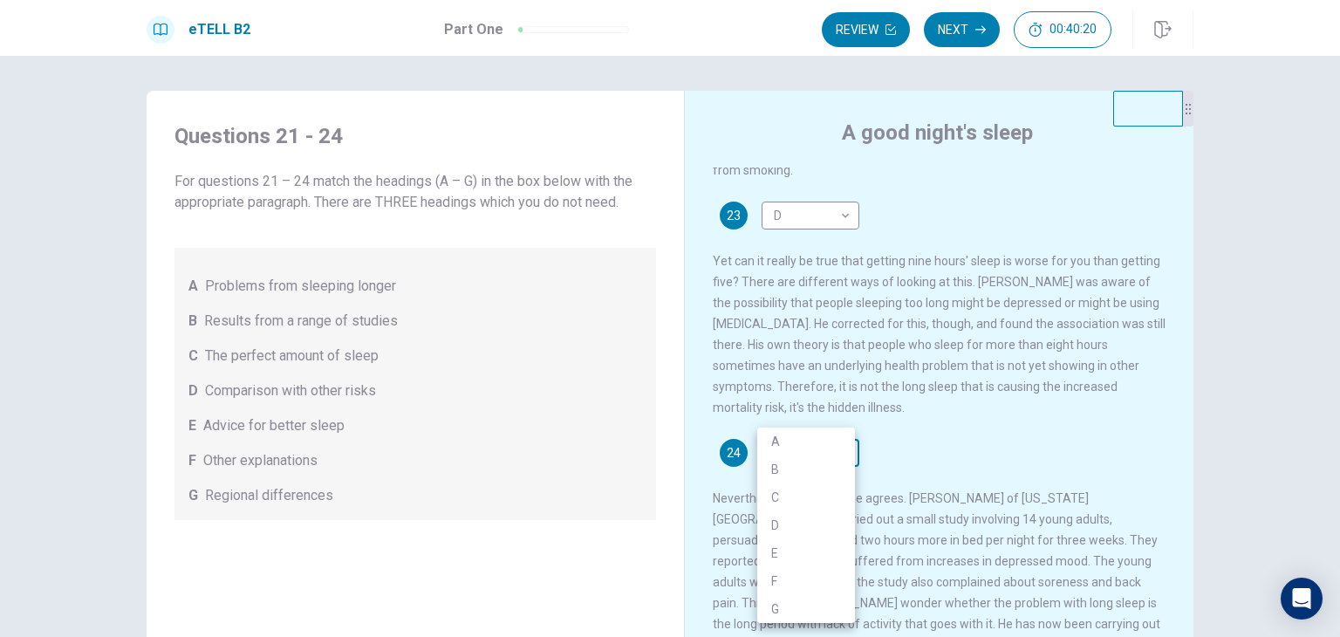
click at [840, 447] on body "This site uses cookies, as explained in our Privacy Policy . If you agree to th…" at bounding box center [670, 318] width 1340 height 637
click at [797, 448] on li "A" at bounding box center [806, 442] width 98 height 28
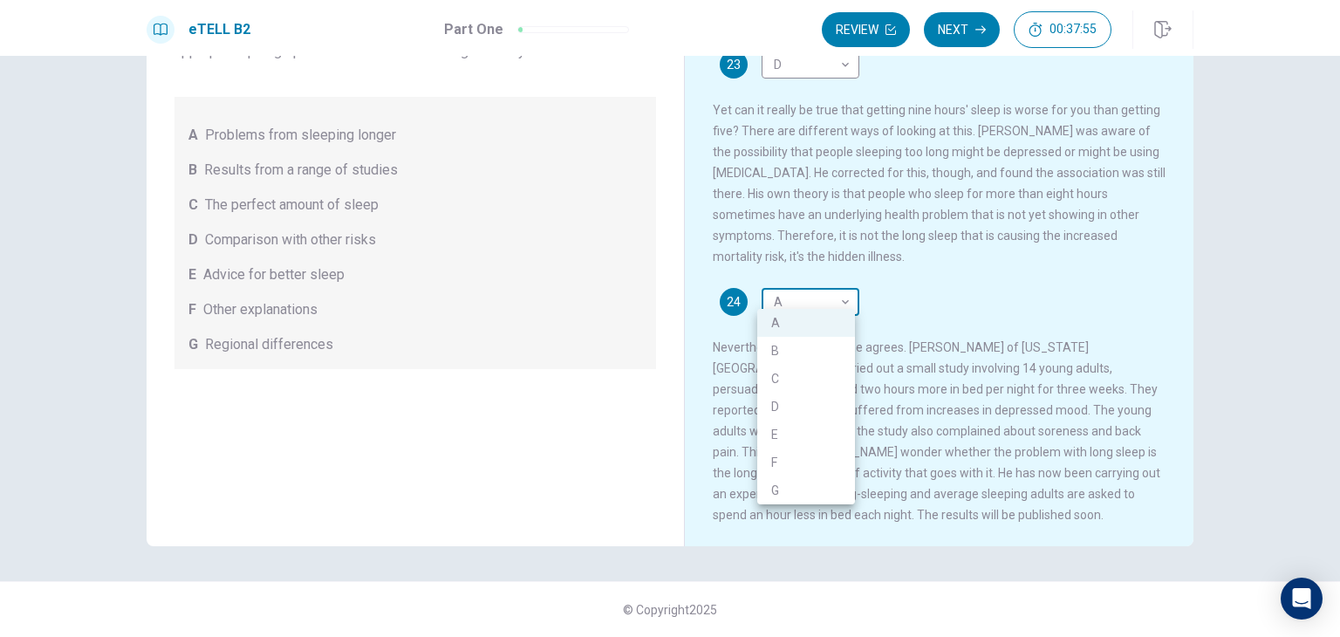
click at [837, 294] on body "This site uses cookies, as explained in our Privacy Policy . If you agree to th…" at bounding box center [670, 318] width 1340 height 637
click at [831, 340] on li "B" at bounding box center [806, 351] width 98 height 28
type input "*"
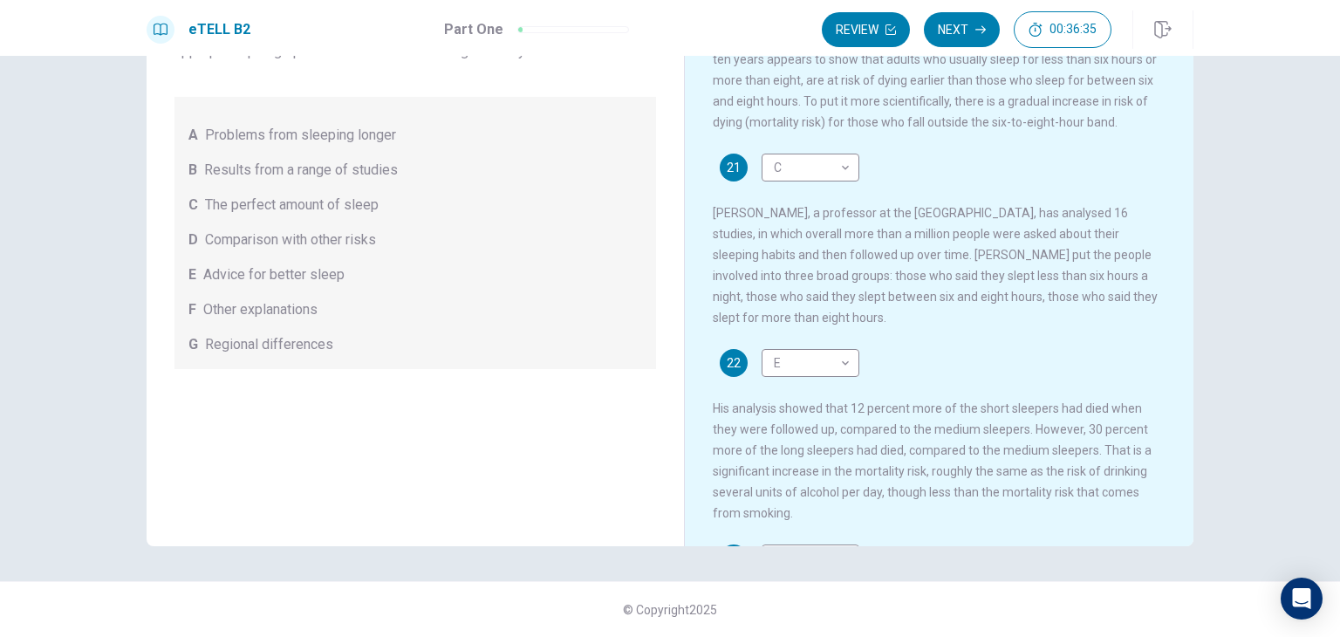
scroll to position [0, 0]
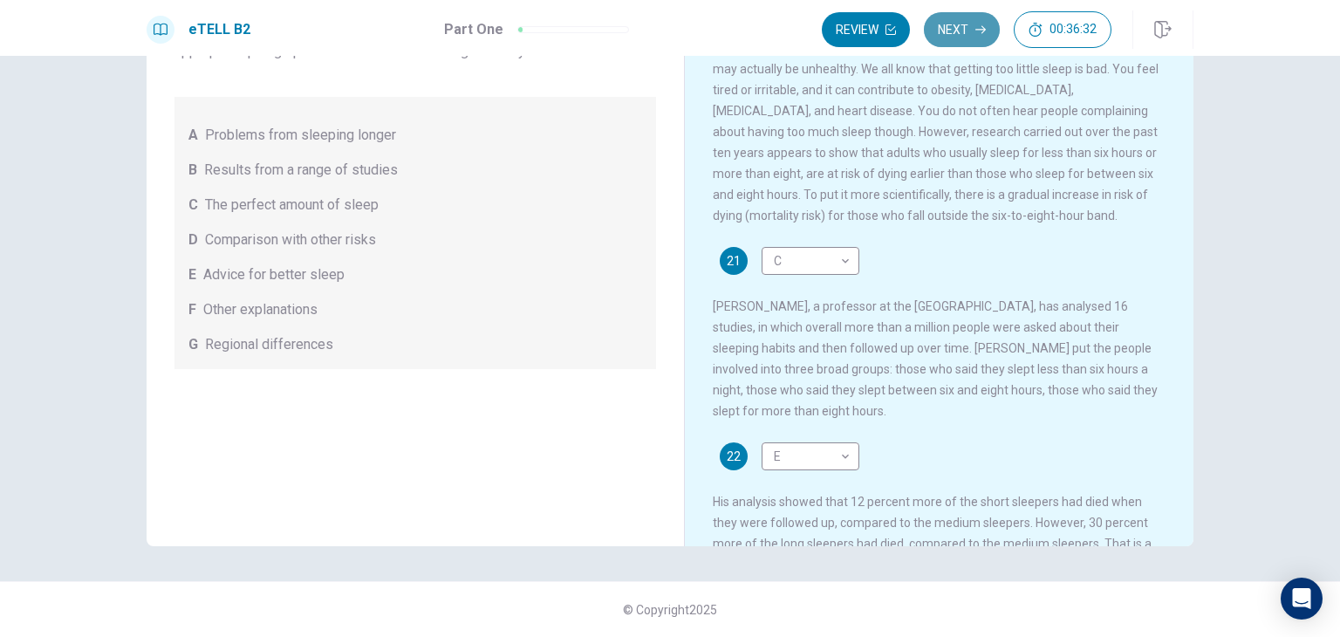
click at [984, 23] on button "Next" at bounding box center [962, 29] width 76 height 35
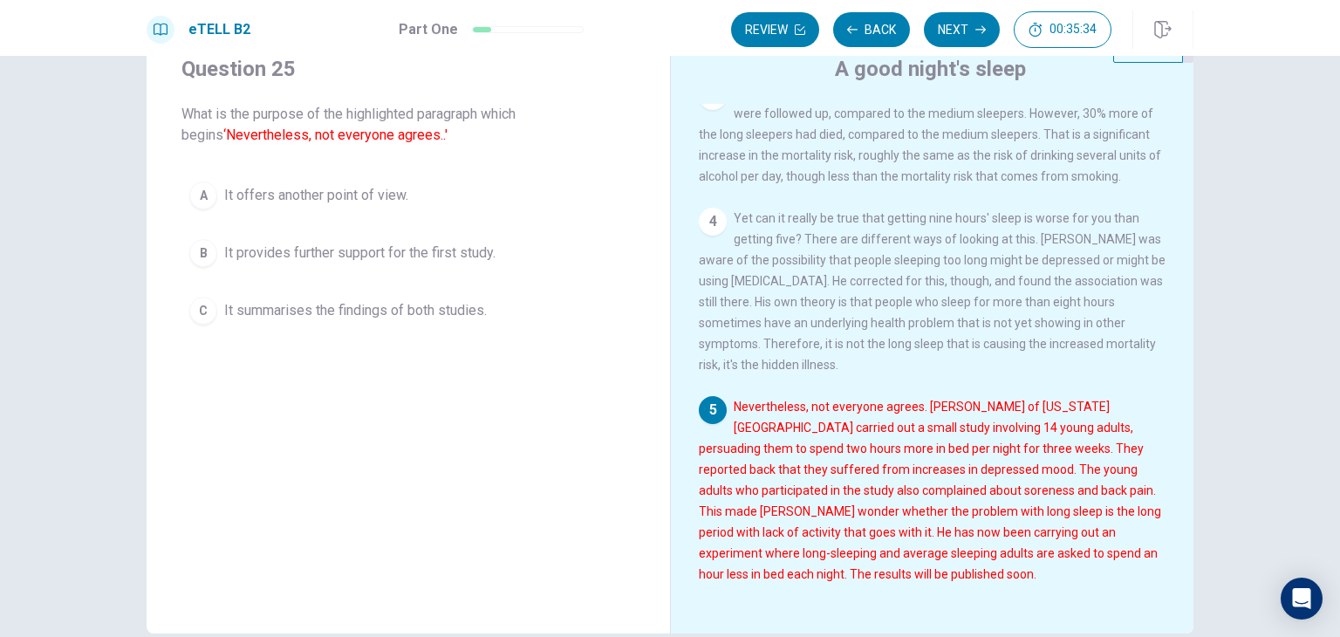
scroll to position [151, 0]
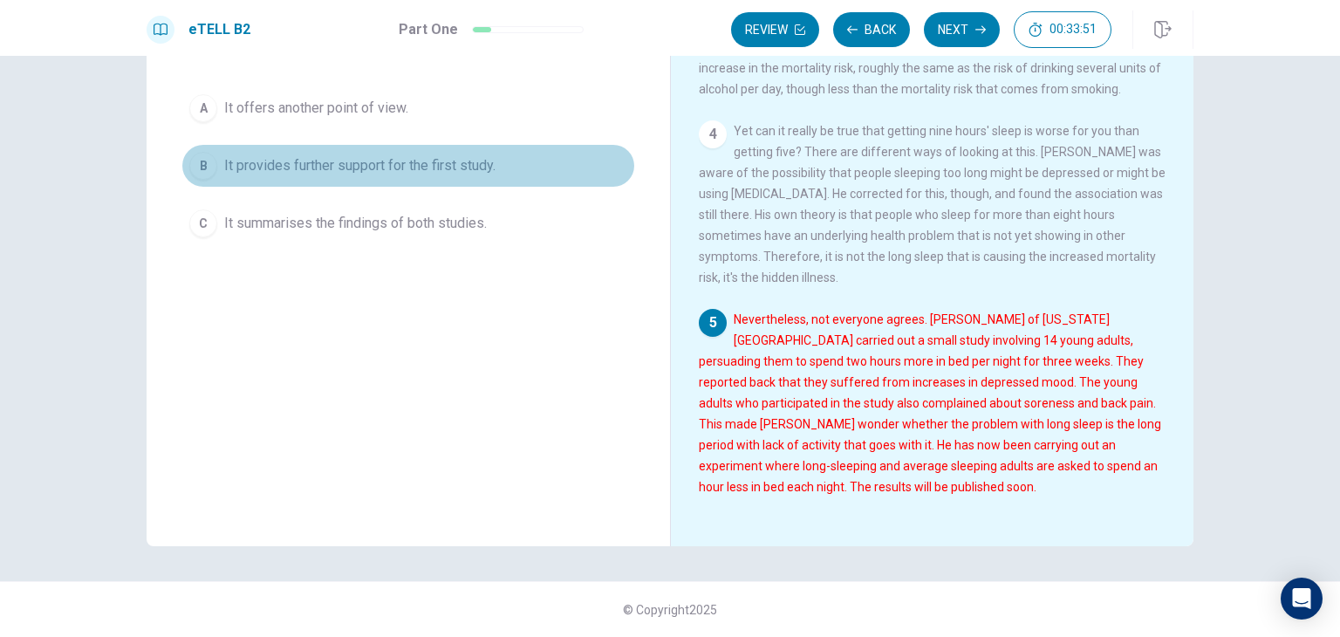
click at [349, 161] on span "It provides further support for the first study." at bounding box center [359, 165] width 271 height 21
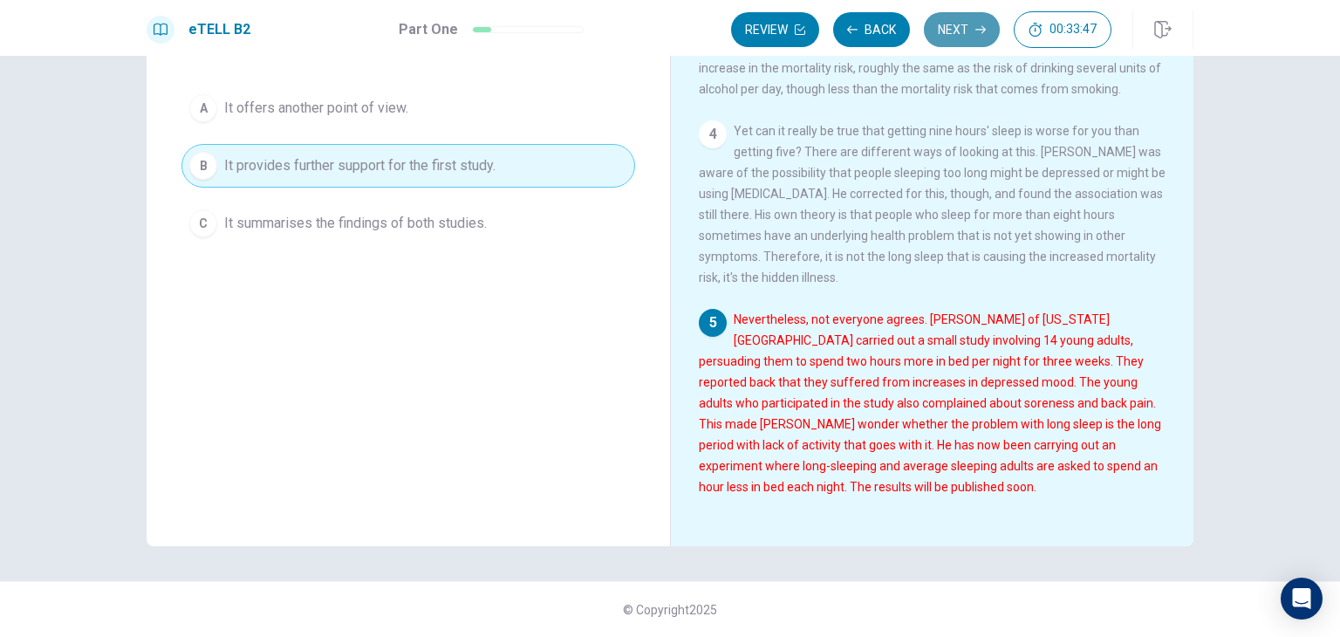
click at [968, 31] on button "Next" at bounding box center [962, 29] width 76 height 35
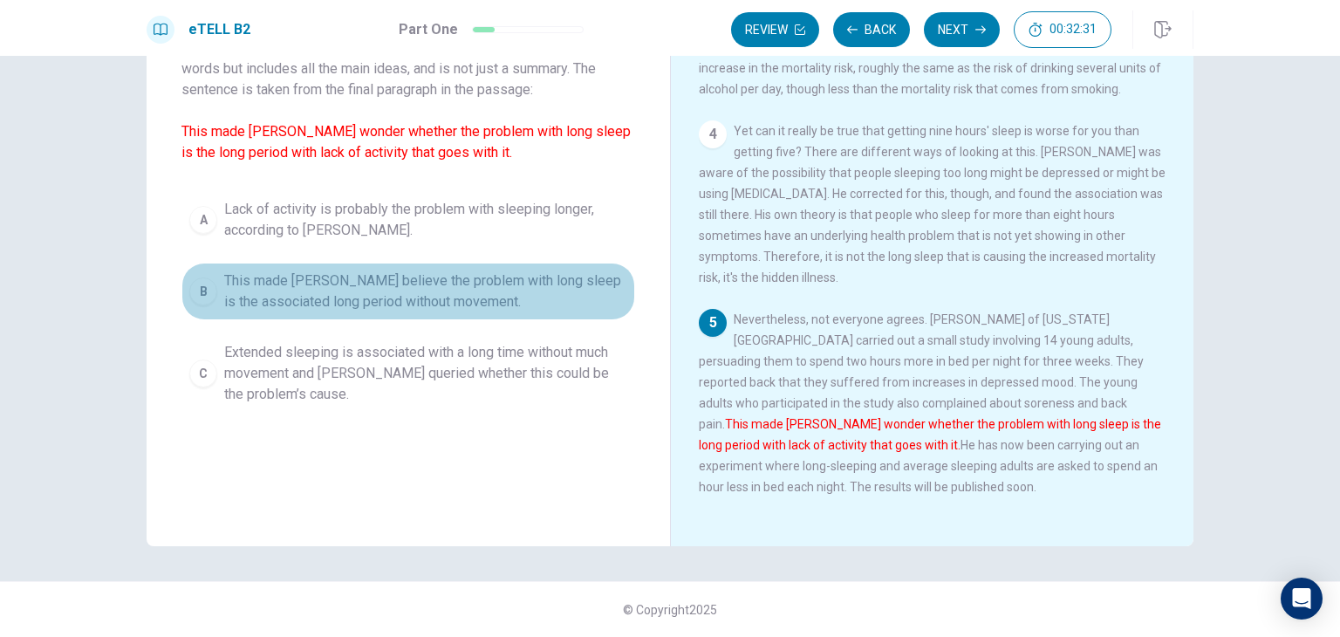
click at [297, 288] on span "This made [PERSON_NAME] believe the problem with long sleep is the associated l…" at bounding box center [425, 291] width 403 height 42
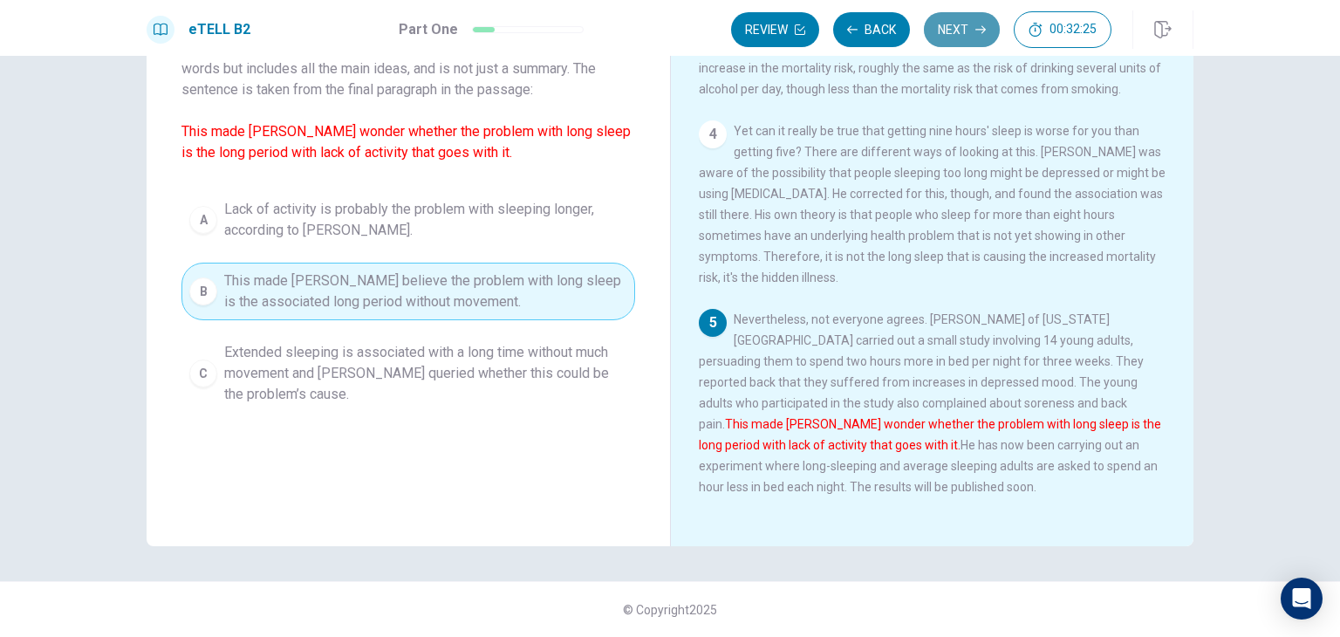
click at [964, 39] on button "Next" at bounding box center [962, 29] width 76 height 35
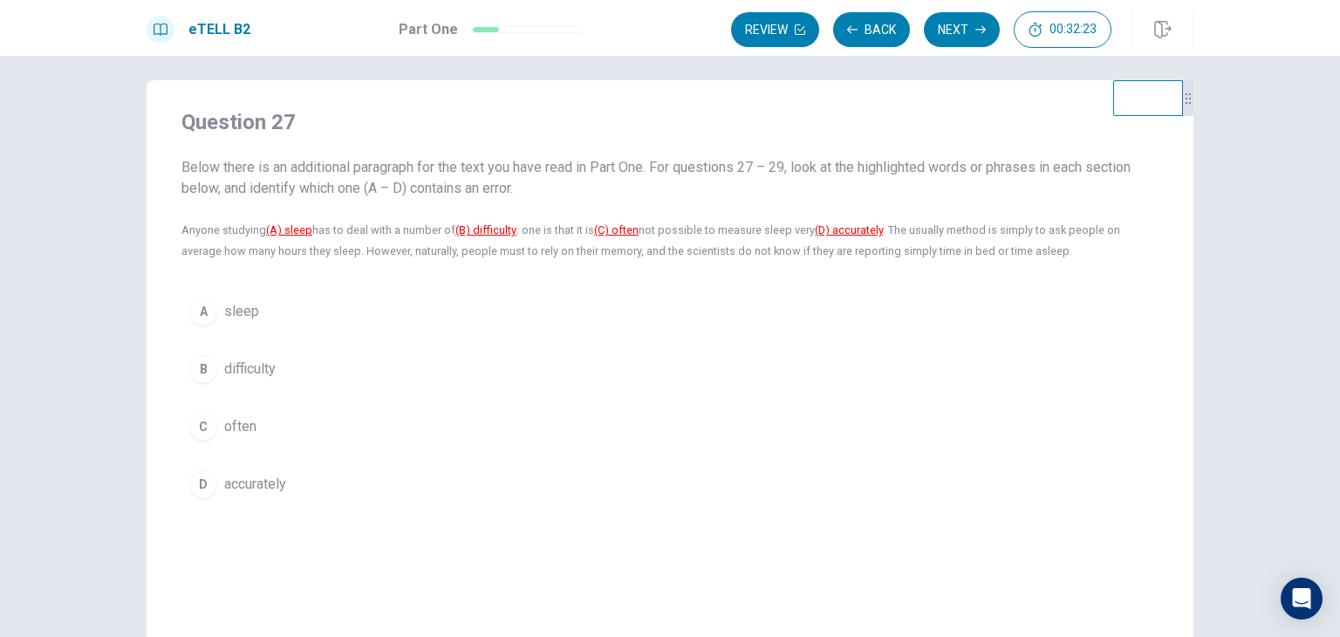
scroll to position [0, 0]
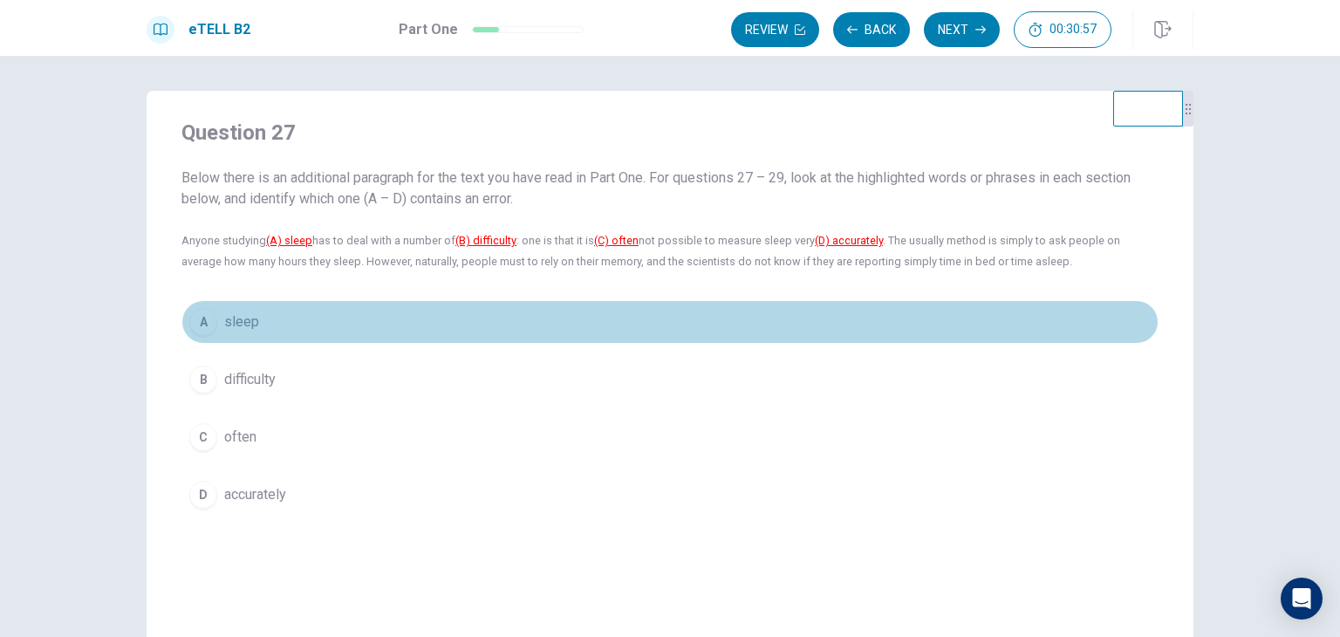
click at [230, 326] on span "sleep" at bounding box center [241, 321] width 35 height 21
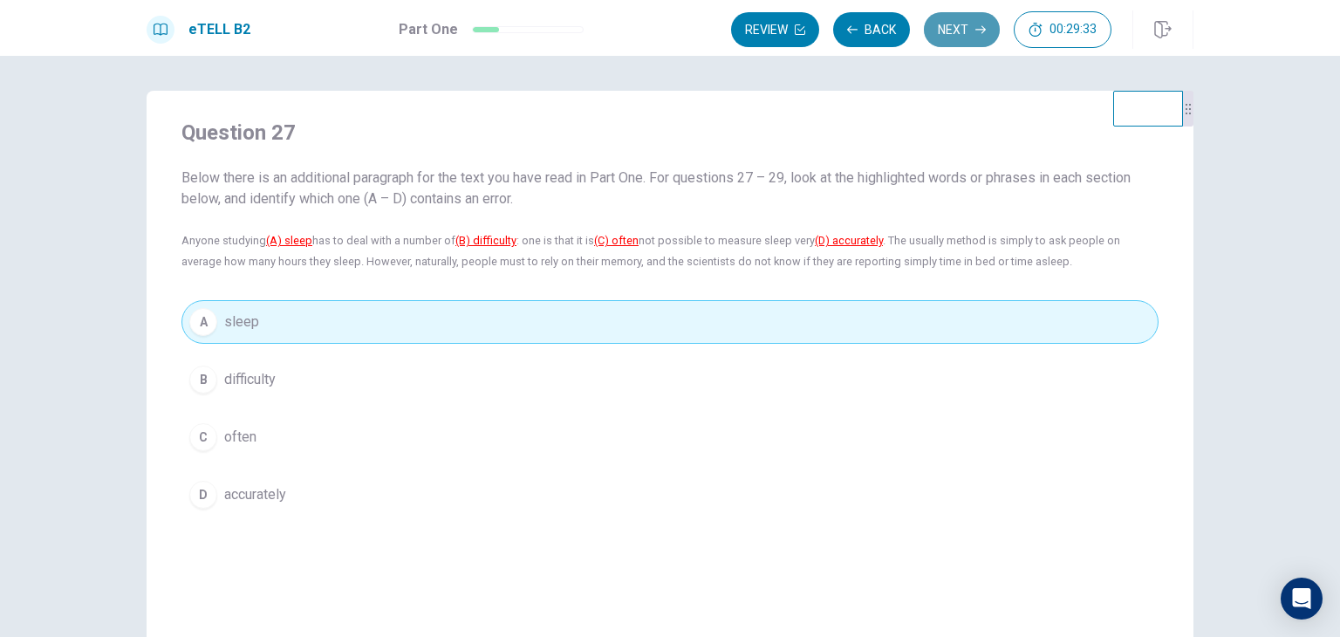
click at [935, 25] on button "Next" at bounding box center [962, 29] width 76 height 35
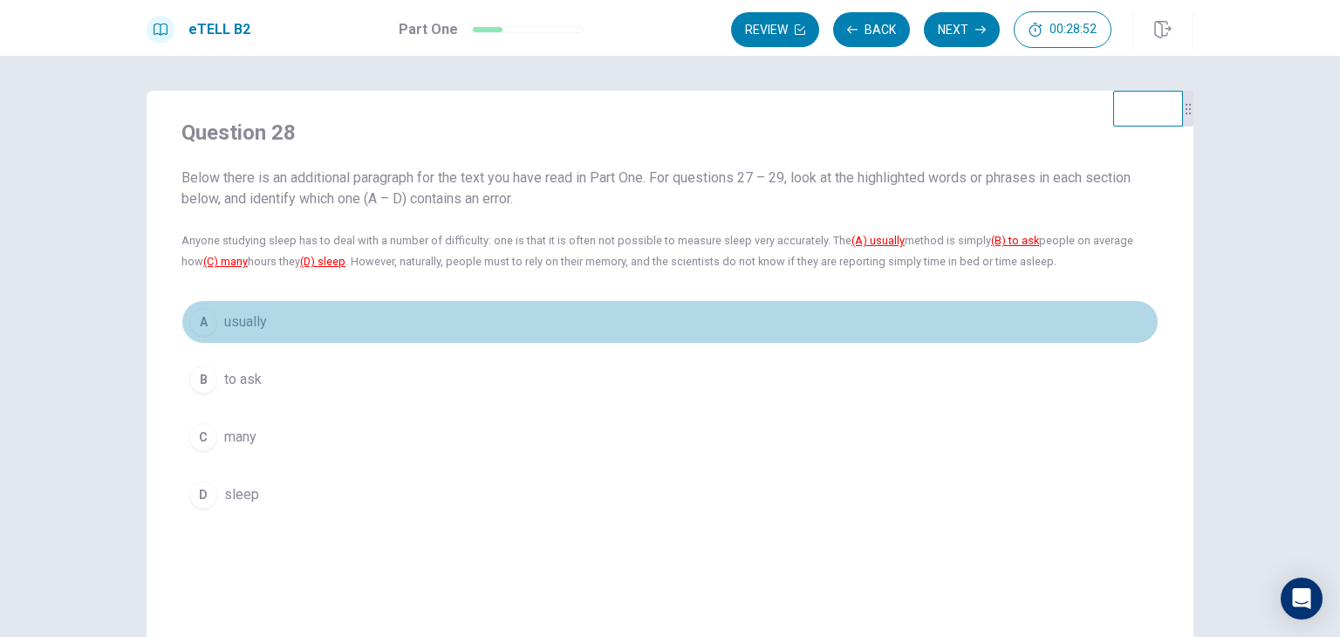
click at [241, 319] on span "usually" at bounding box center [245, 321] width 43 height 21
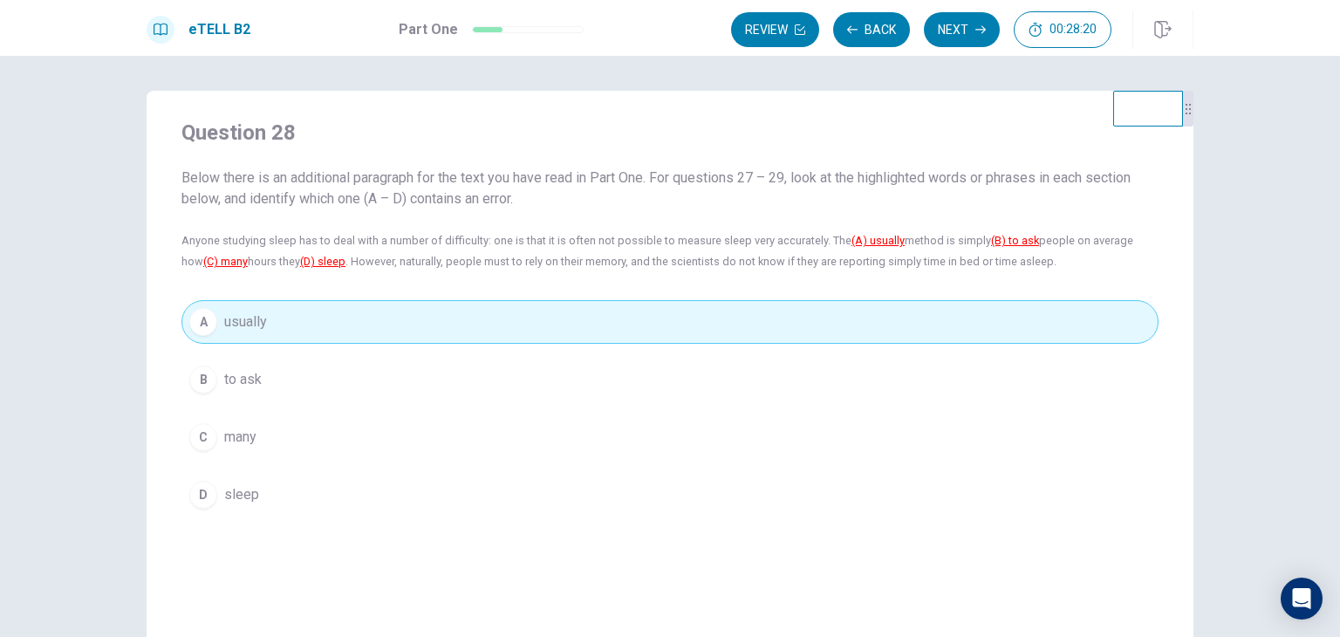
click at [957, 25] on button "Next" at bounding box center [962, 29] width 76 height 35
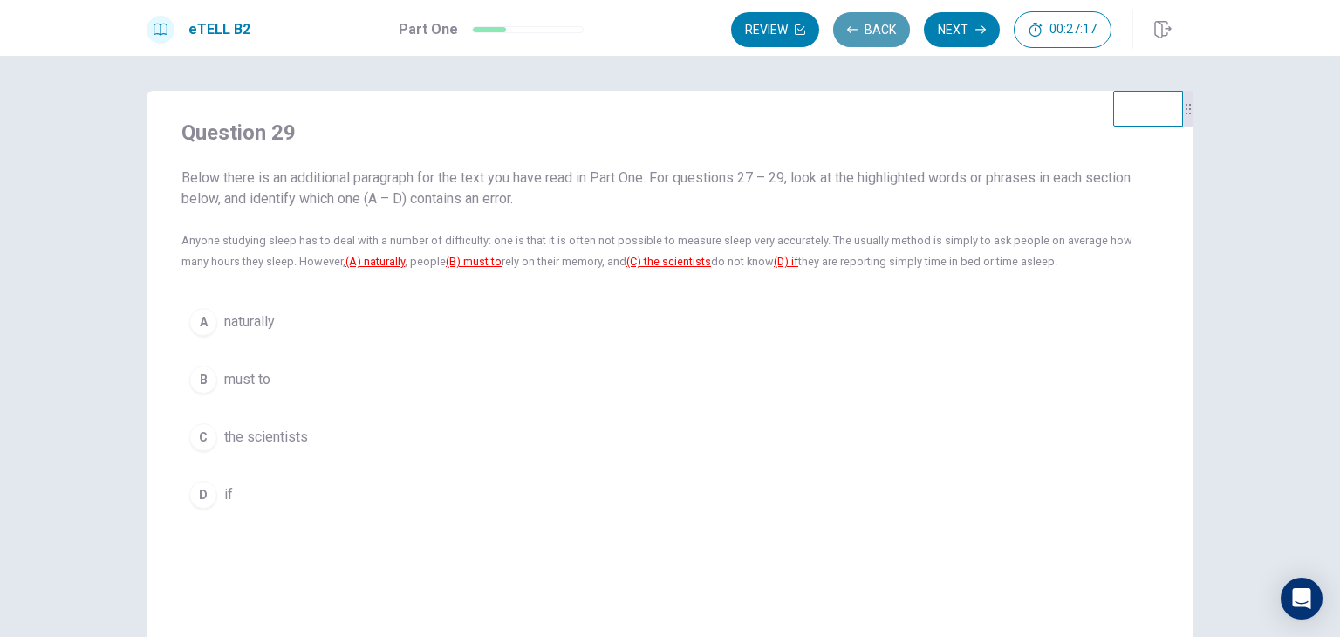
click at [878, 32] on button "Back" at bounding box center [871, 29] width 77 height 35
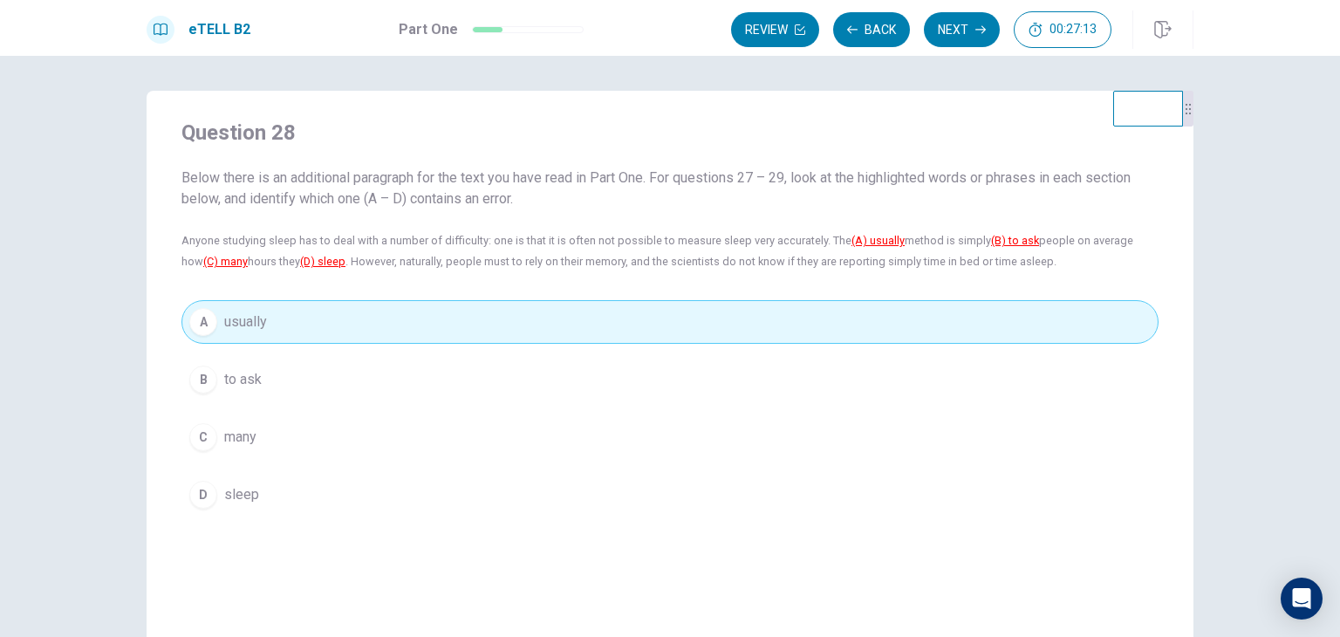
click at [796, 371] on button "B to ask" at bounding box center [669, 380] width 977 height 44
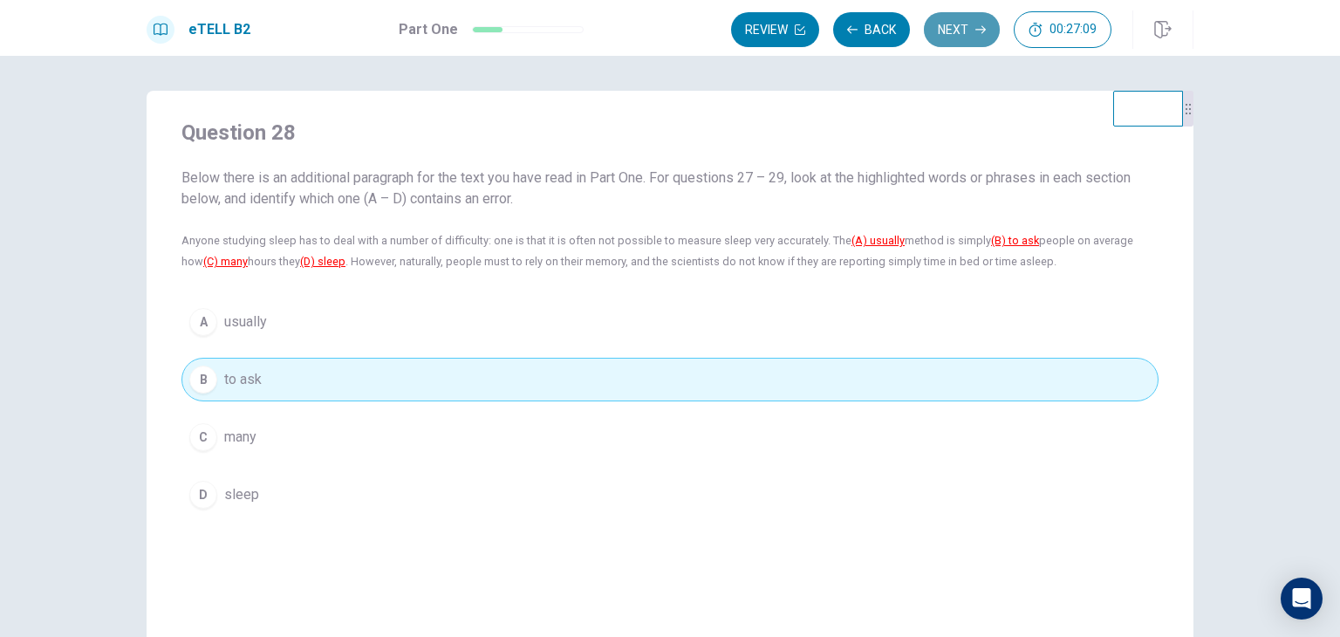
click at [946, 23] on button "Next" at bounding box center [962, 29] width 76 height 35
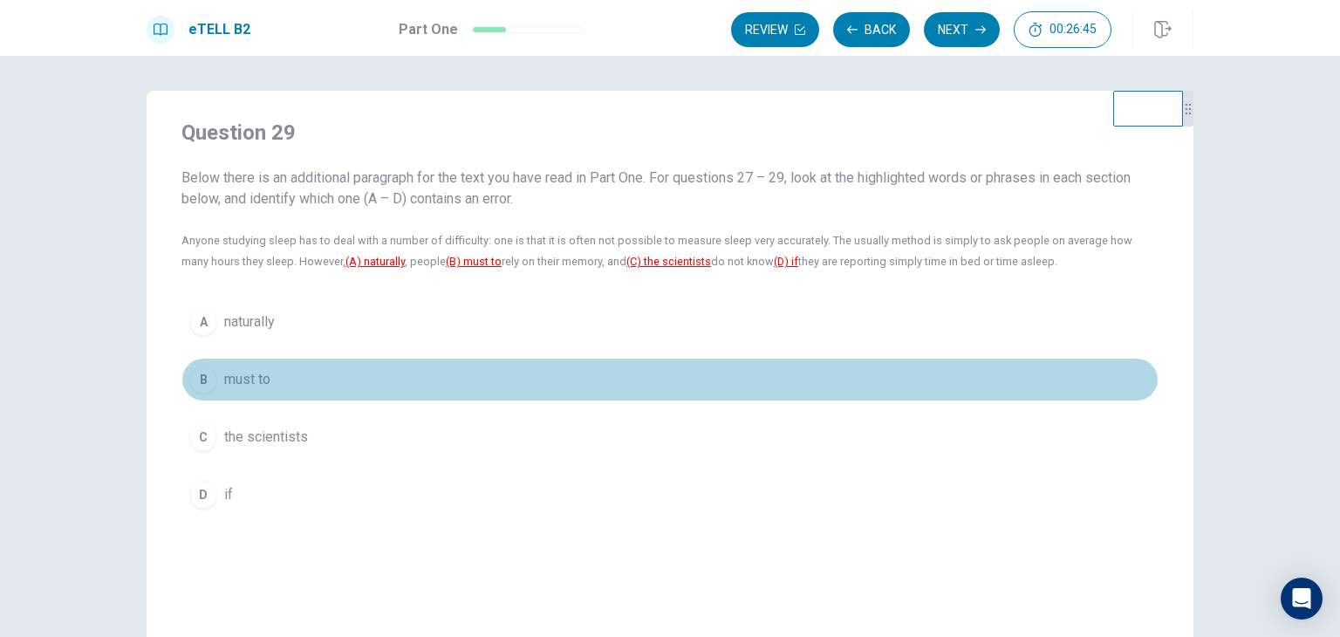
click at [428, 358] on button "B must to" at bounding box center [669, 380] width 977 height 44
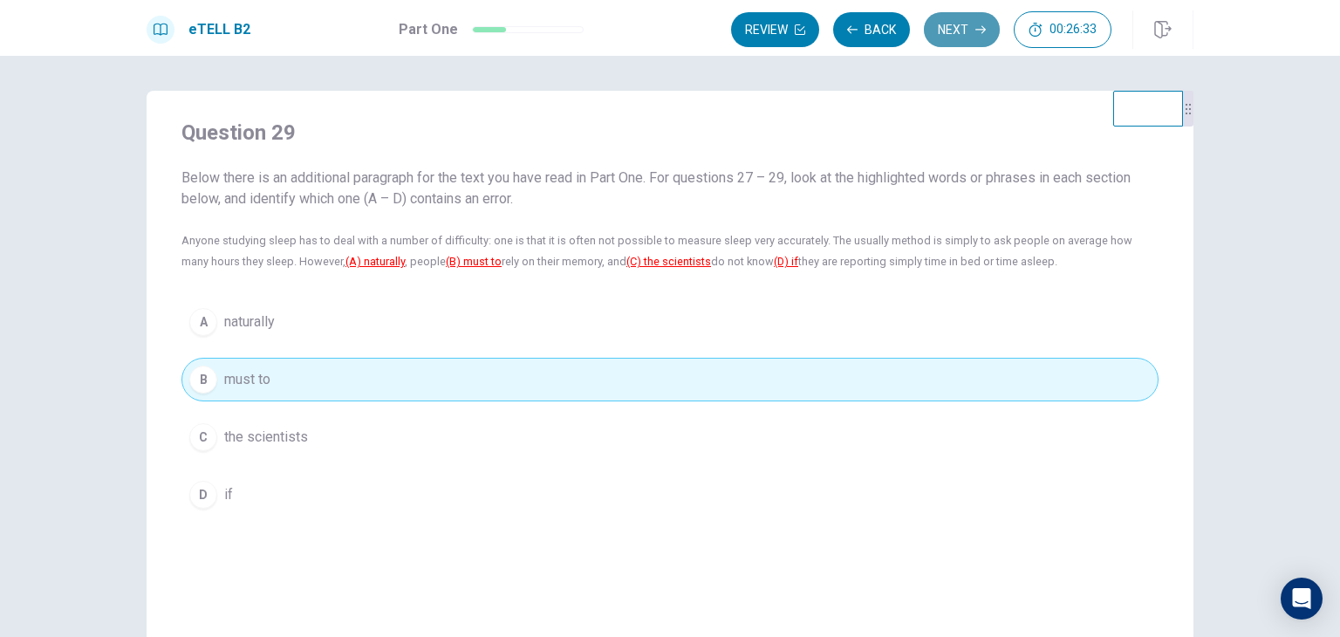
click at [970, 27] on button "Next" at bounding box center [962, 29] width 76 height 35
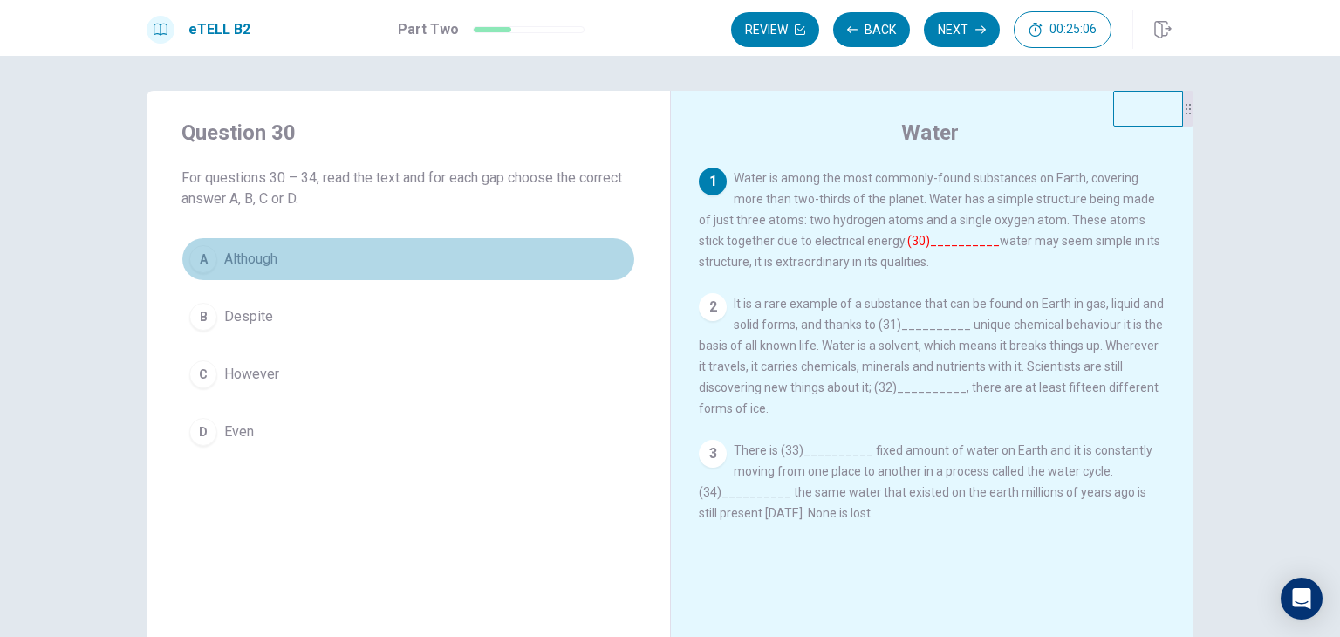
click at [260, 266] on span "Although" at bounding box center [250, 259] width 53 height 21
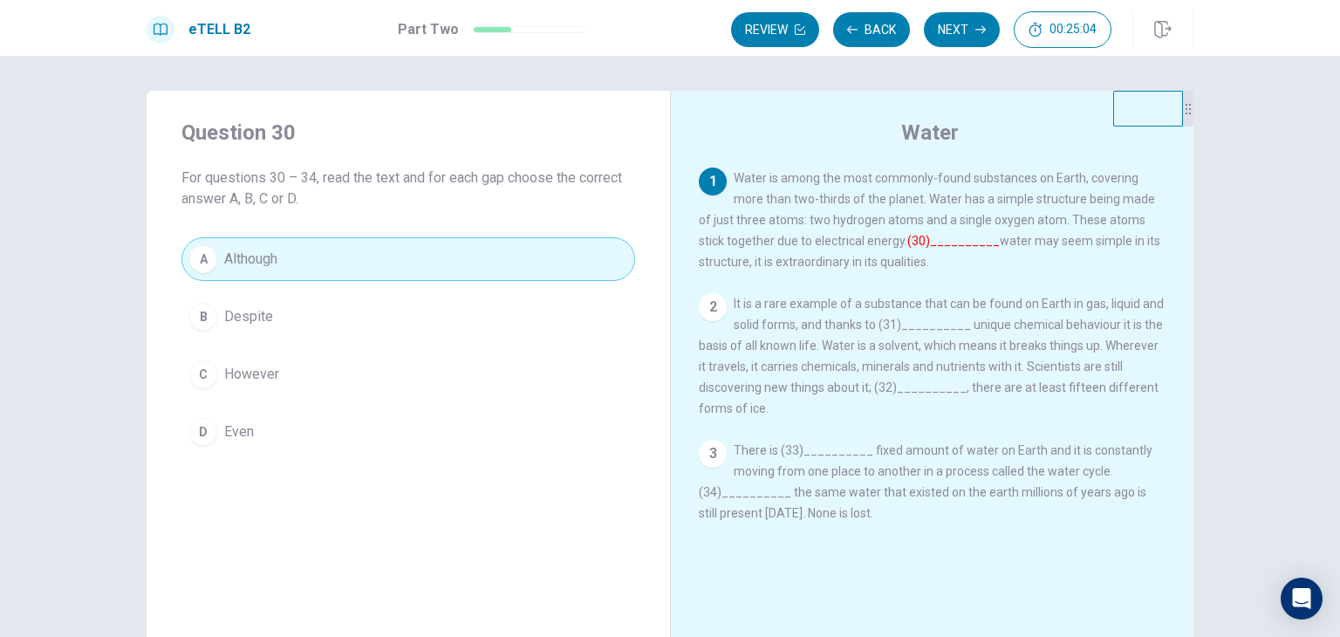
click at [286, 268] on button "A Although" at bounding box center [408, 259] width 454 height 44
click at [925, 239] on font "(30)__________" at bounding box center [953, 241] width 92 height 14
click at [907, 246] on font "(30)__________" at bounding box center [953, 241] width 92 height 14
click at [900, 318] on div "2 It is a rare example of a substance that can be found on Earth in gas, liquid…" at bounding box center [933, 356] width 468 height 126
click at [960, 36] on button "Next" at bounding box center [962, 29] width 76 height 35
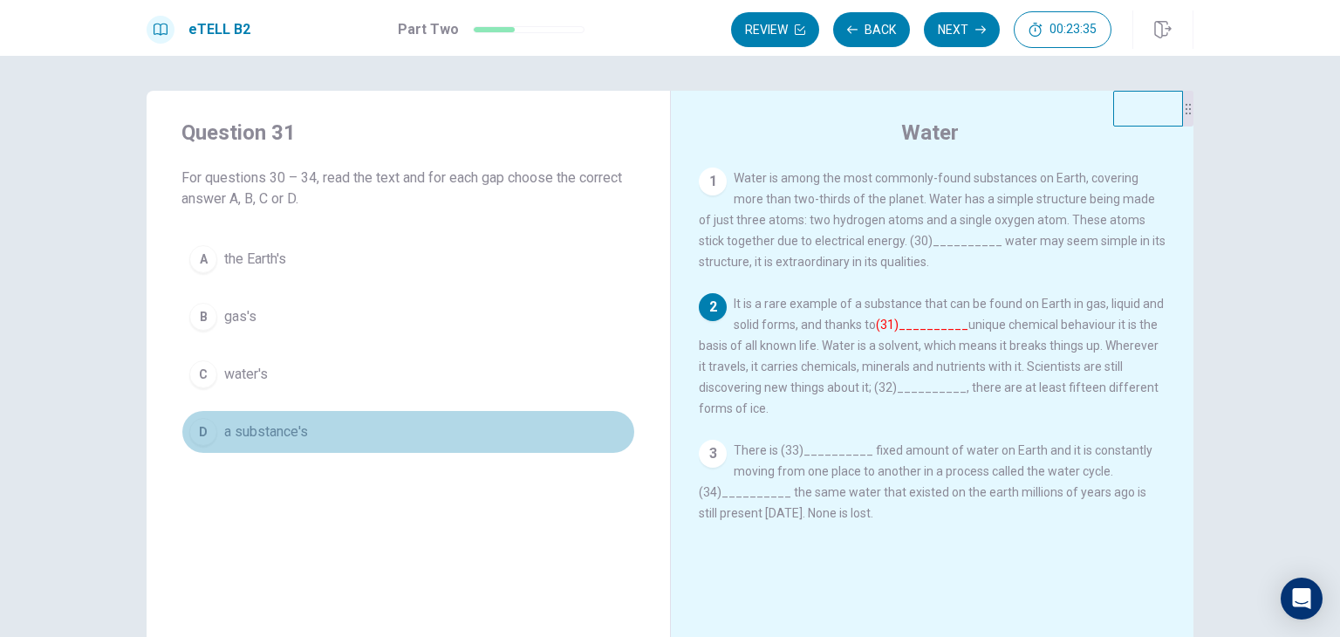
click at [275, 430] on span "a substance's" at bounding box center [266, 431] width 84 height 21
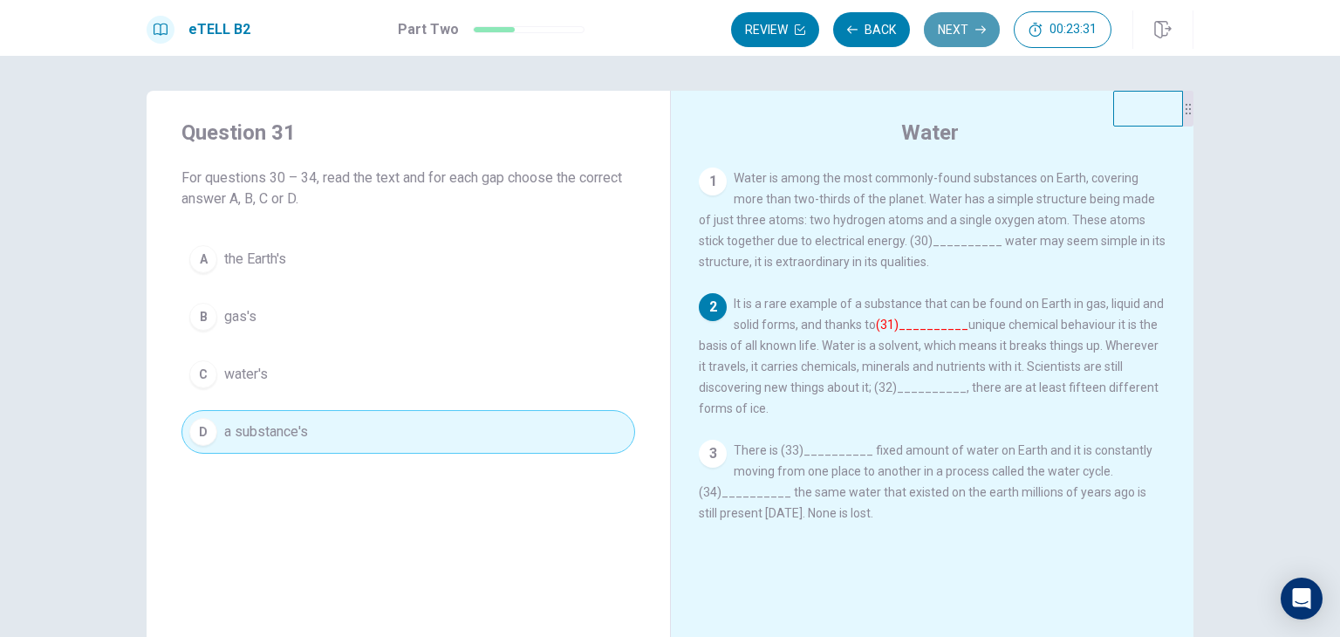
click at [965, 25] on button "Next" at bounding box center [962, 29] width 76 height 35
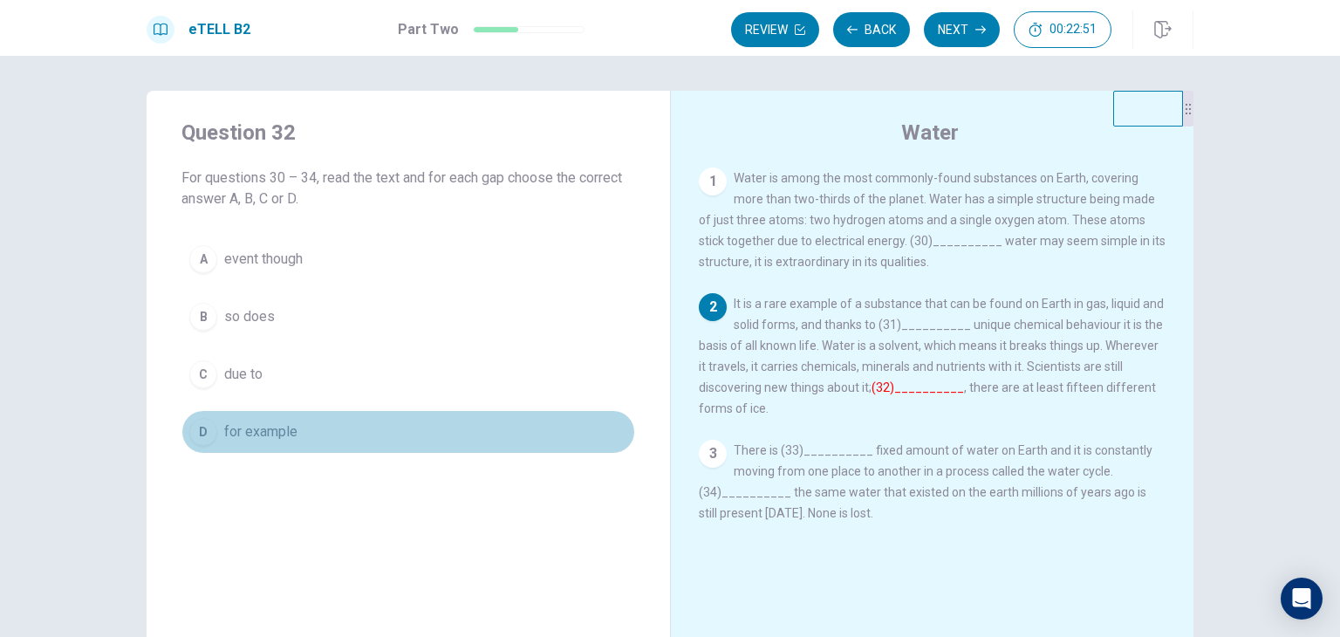
click at [304, 435] on button "D for example" at bounding box center [408, 432] width 454 height 44
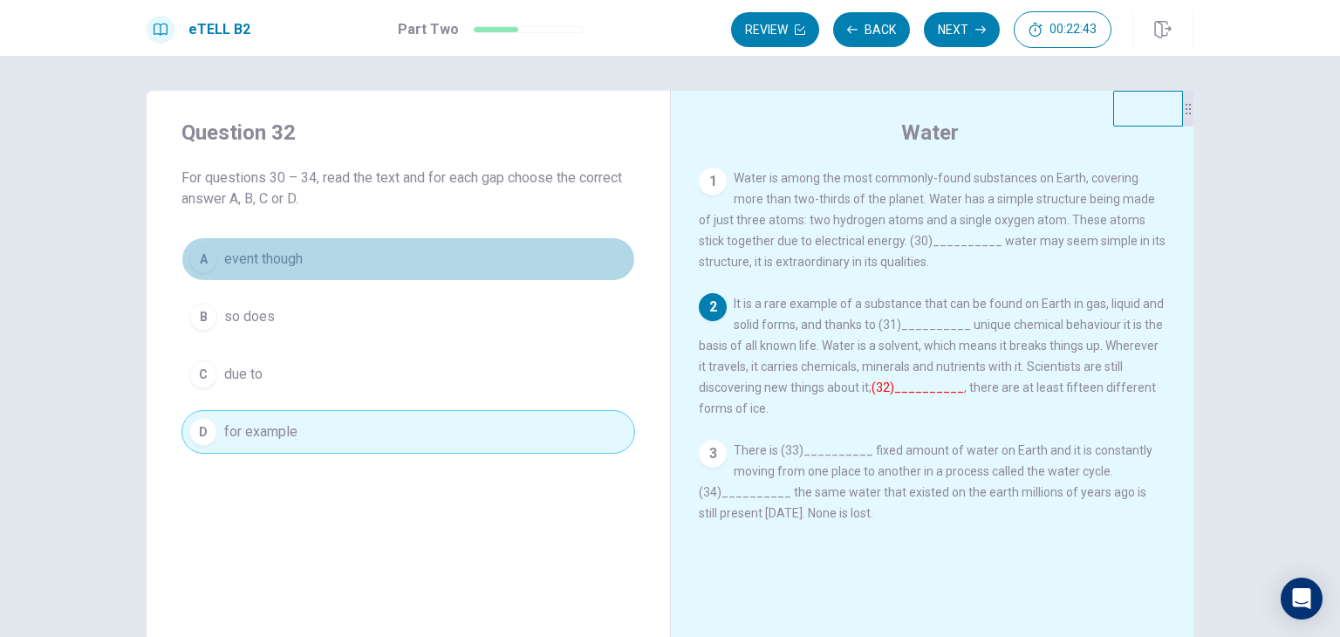
click at [337, 256] on button "A event though" at bounding box center [408, 259] width 454 height 44
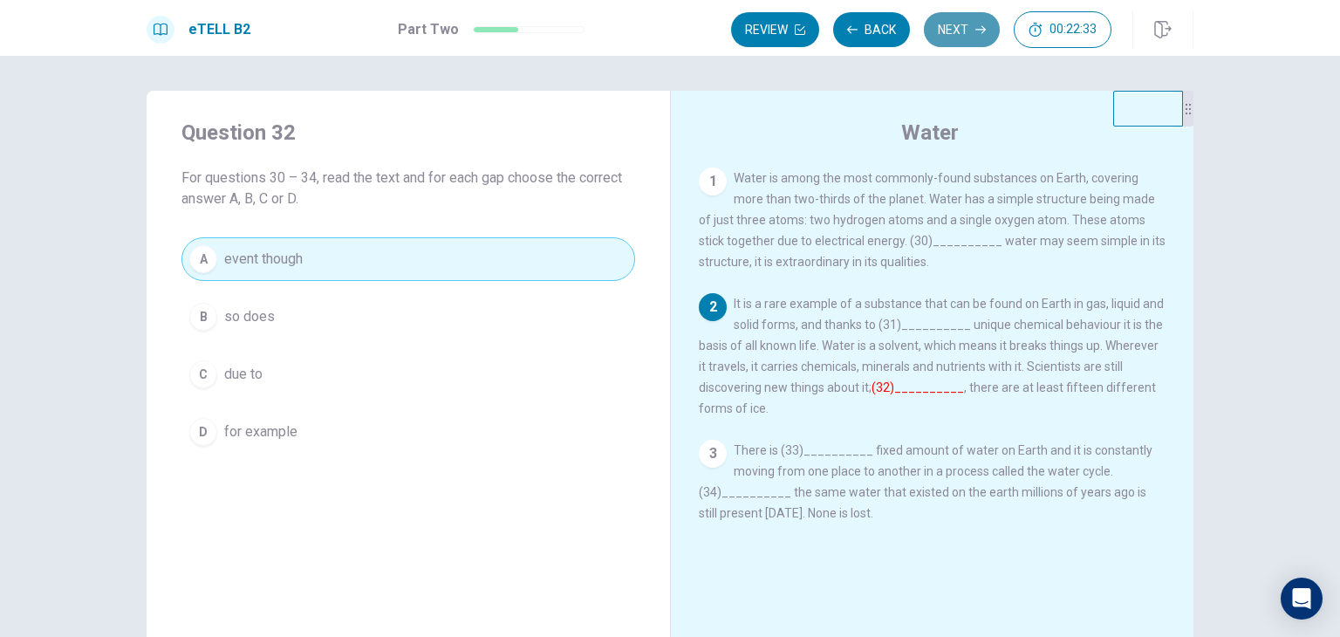
click at [974, 33] on button "Next" at bounding box center [962, 29] width 76 height 35
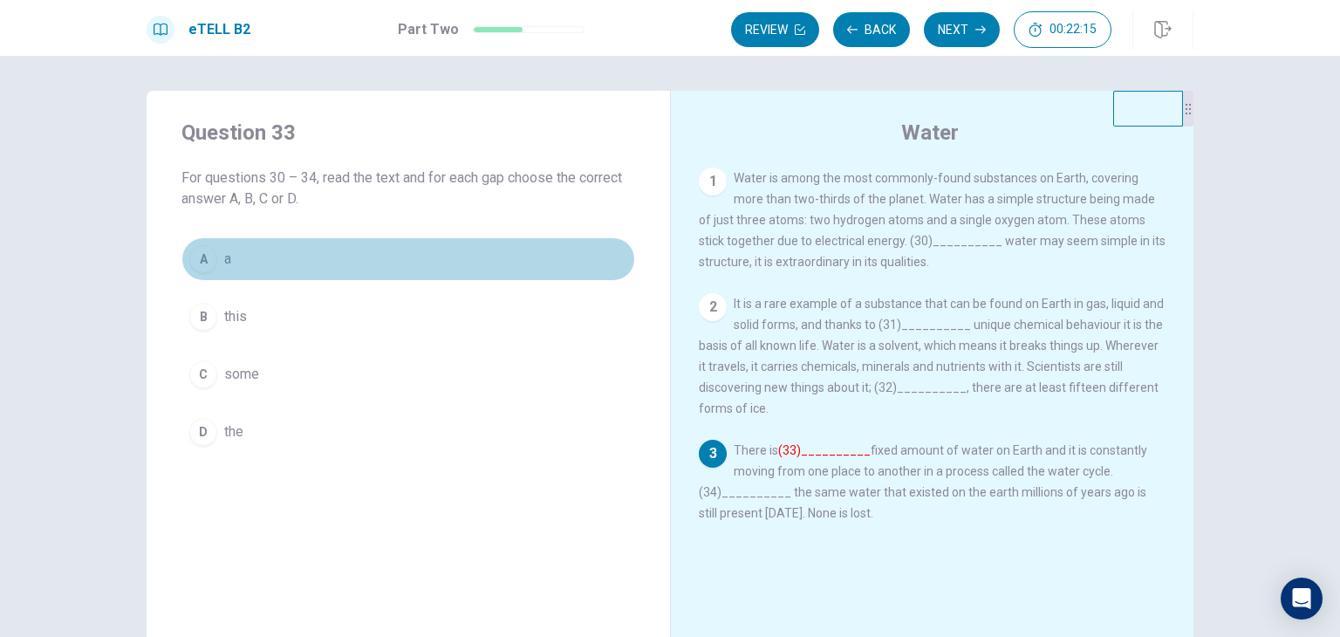
click at [399, 249] on button "A a" at bounding box center [408, 259] width 454 height 44
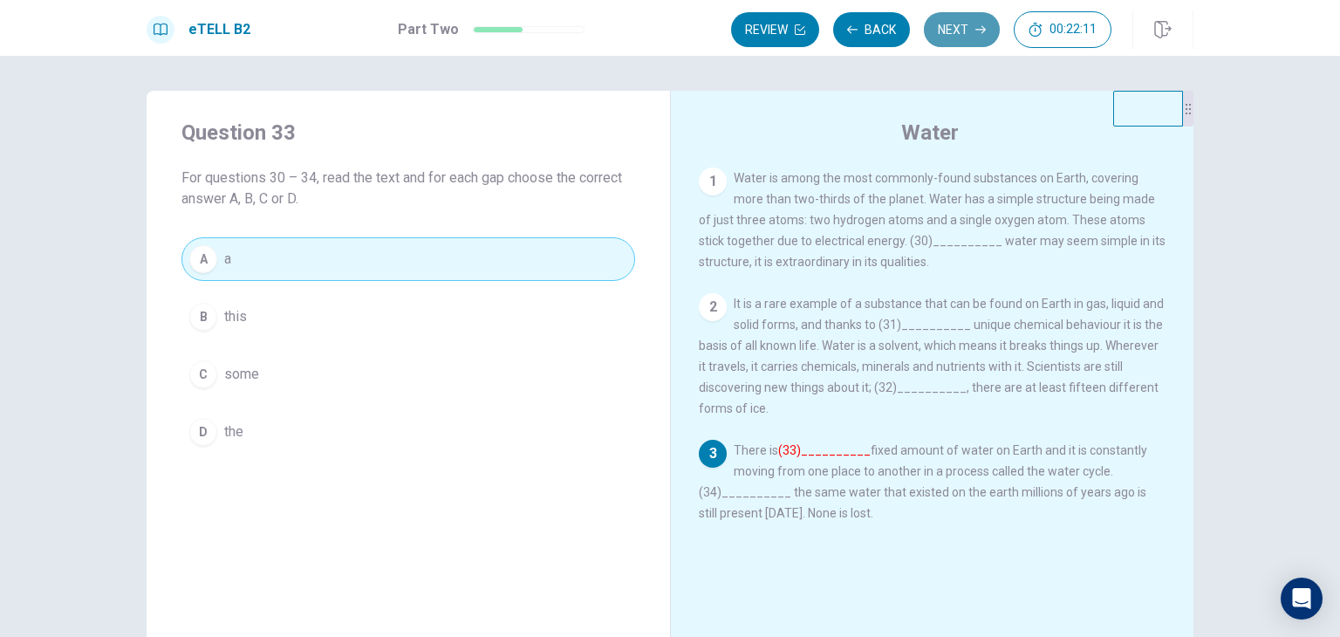
click at [963, 27] on button "Next" at bounding box center [962, 29] width 76 height 35
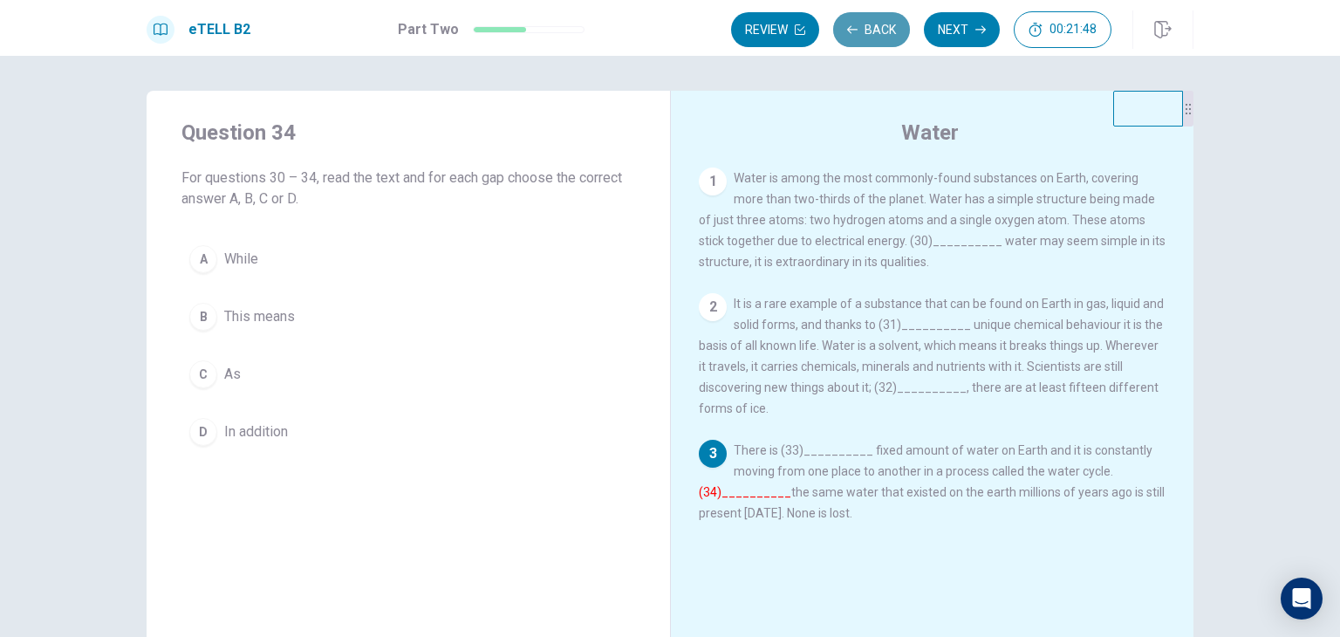
click at [862, 23] on button "Back" at bounding box center [871, 29] width 77 height 35
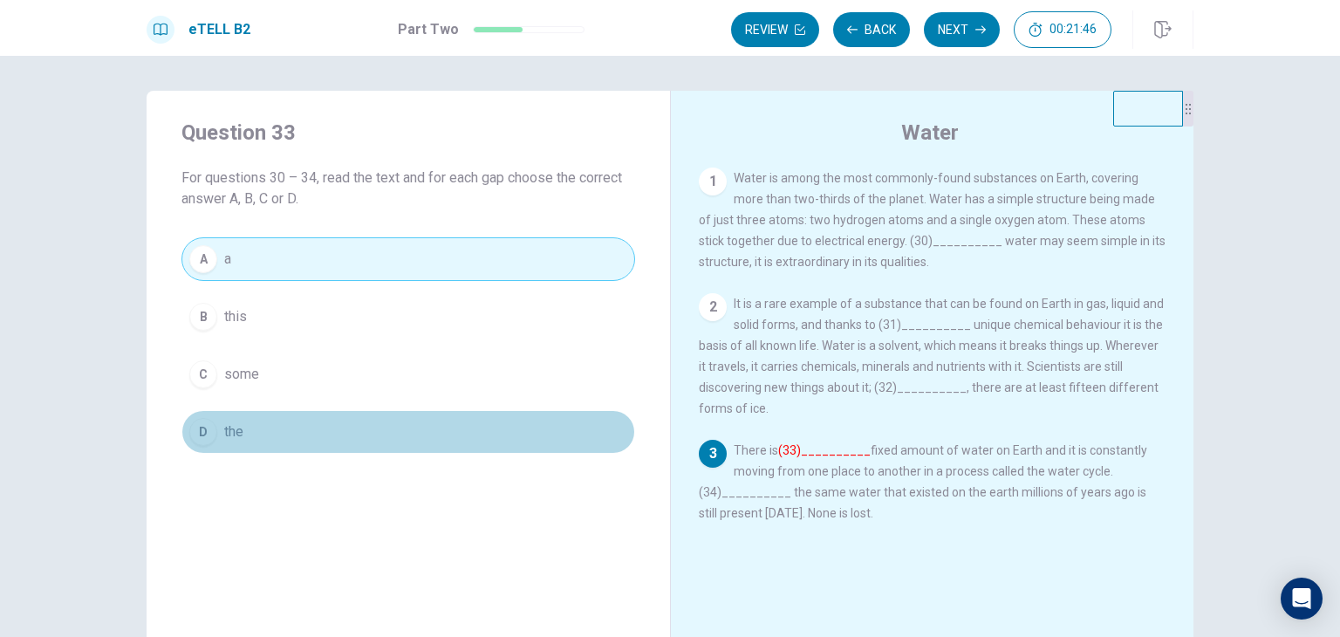
click at [363, 446] on button "D the" at bounding box center [408, 432] width 454 height 44
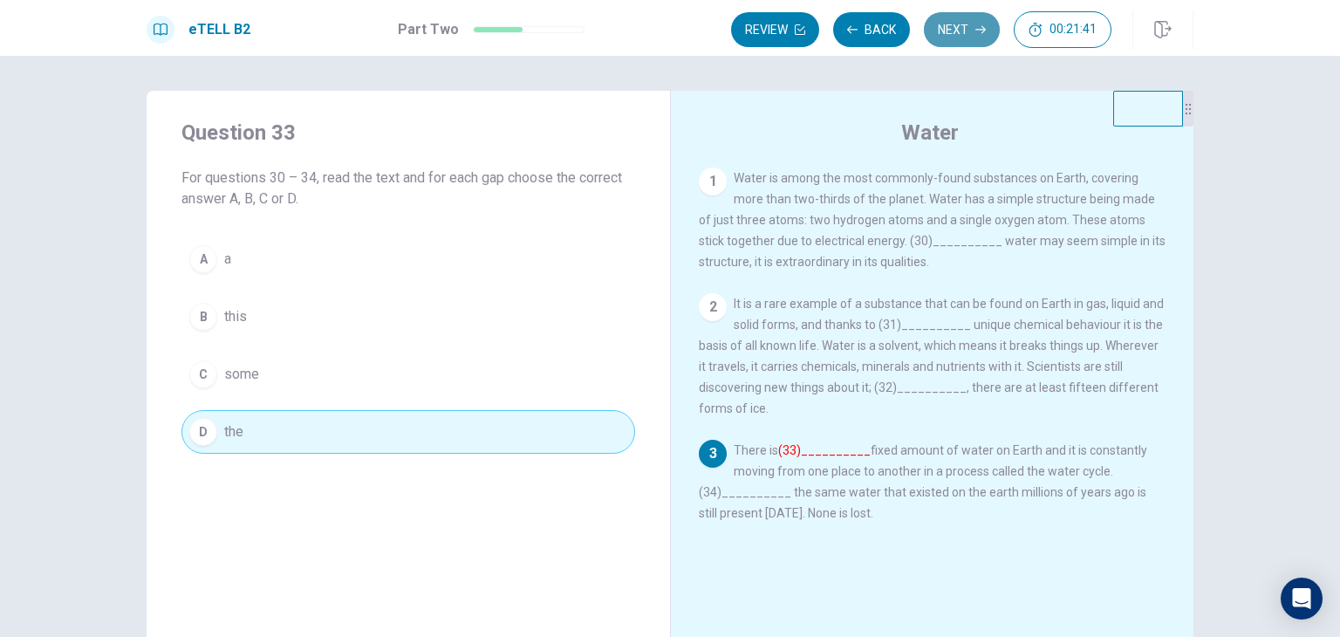
click at [971, 25] on button "Next" at bounding box center [962, 29] width 76 height 35
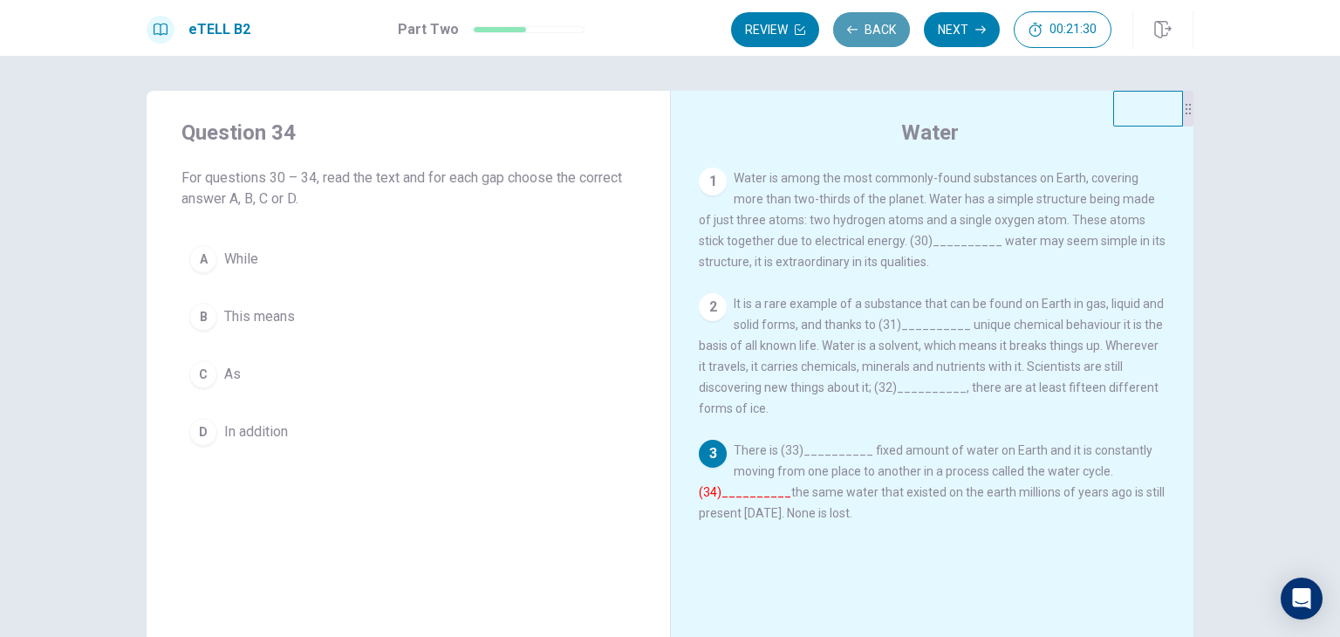
click at [897, 24] on button "Back" at bounding box center [871, 29] width 77 height 35
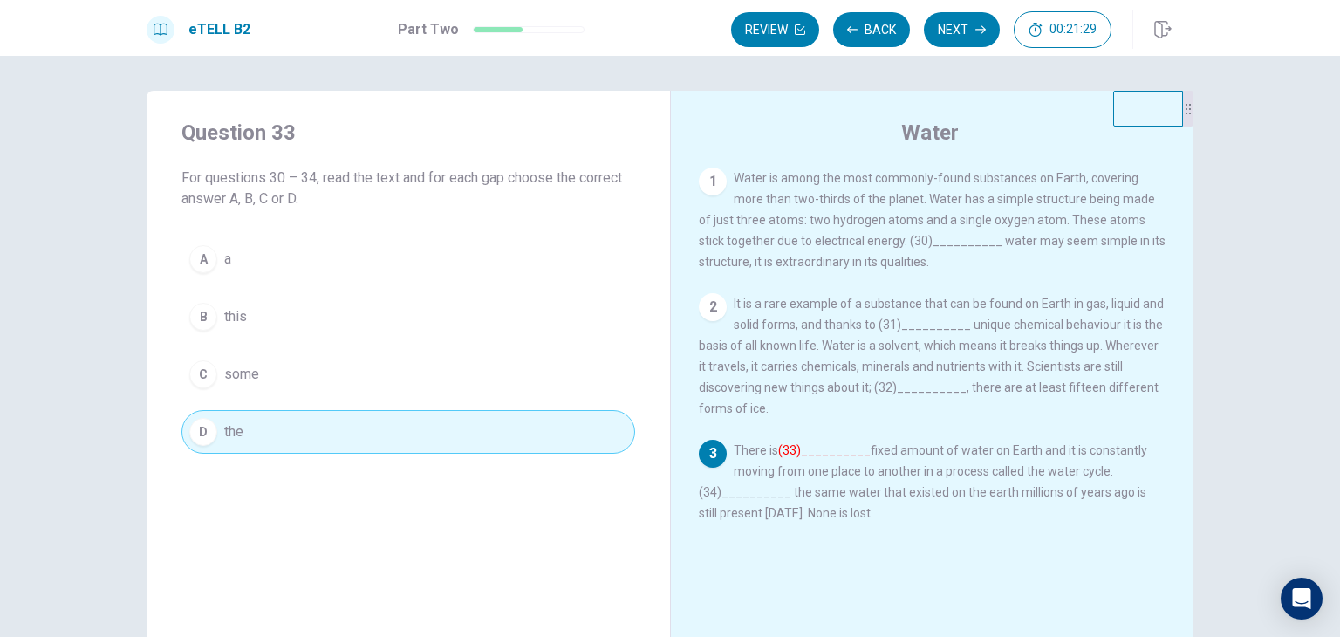
click at [438, 235] on div "Question 33 For questions 30 – 34, read the text and for each gap choose the co…" at bounding box center [409, 286] width 524 height 391
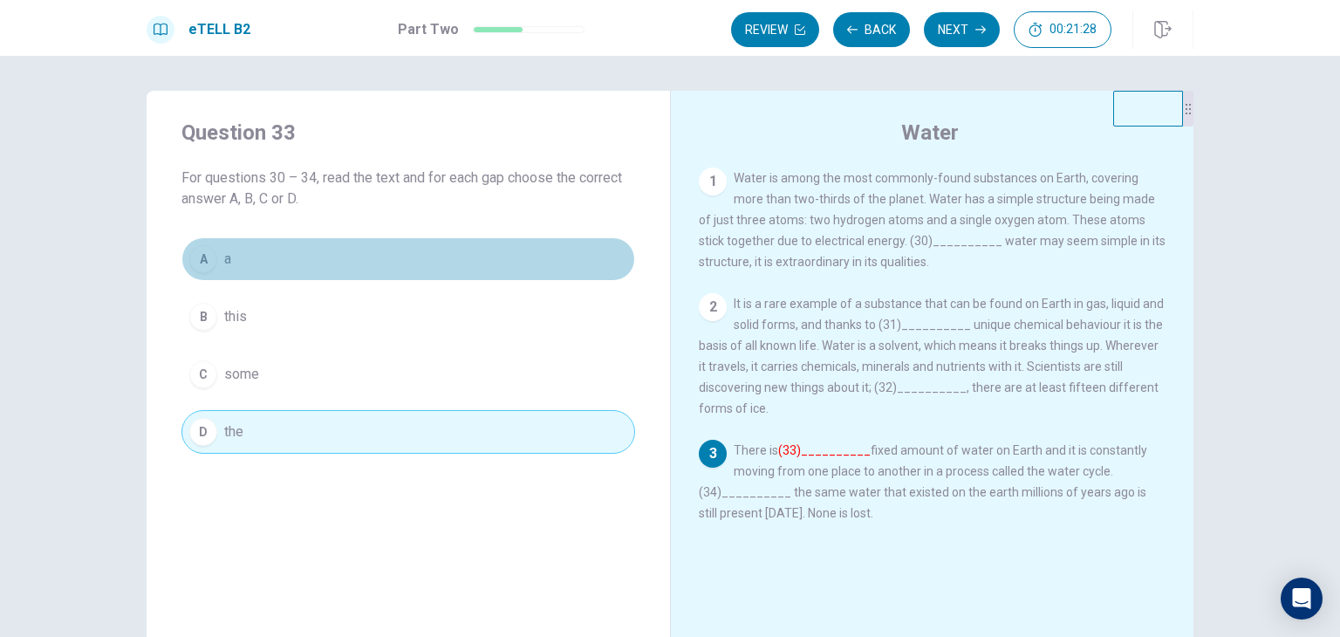
click at [434, 246] on button "A a" at bounding box center [408, 259] width 454 height 44
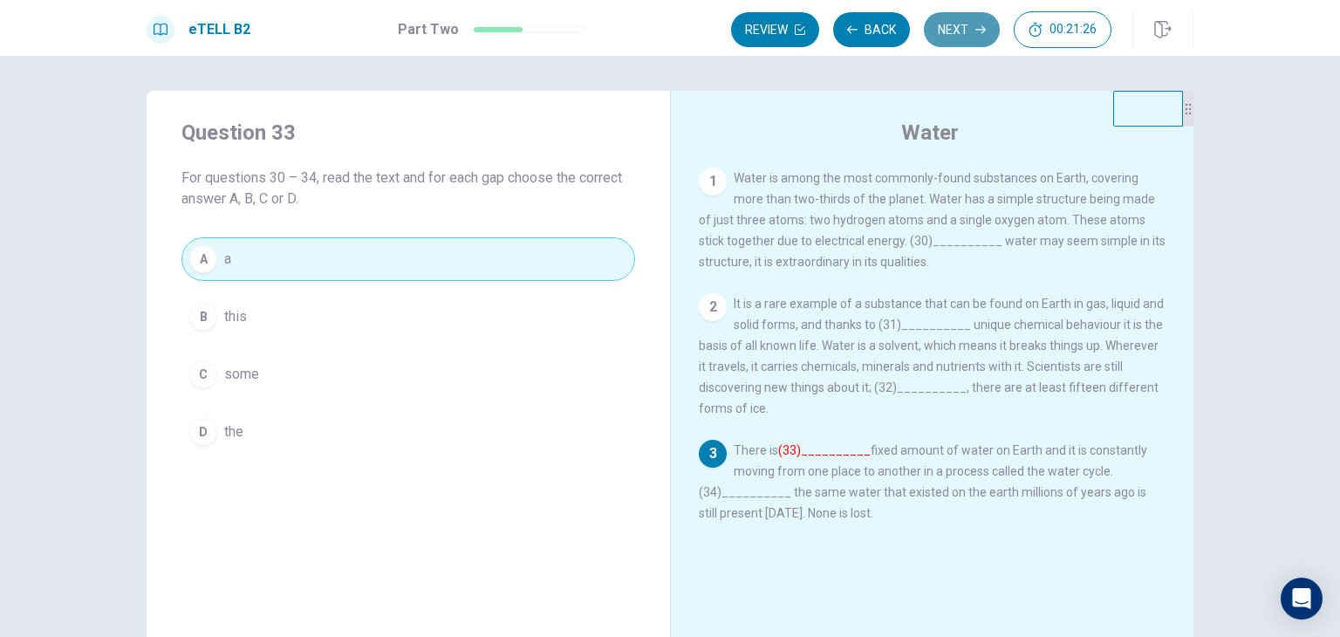
click at [970, 28] on button "Next" at bounding box center [962, 29] width 76 height 35
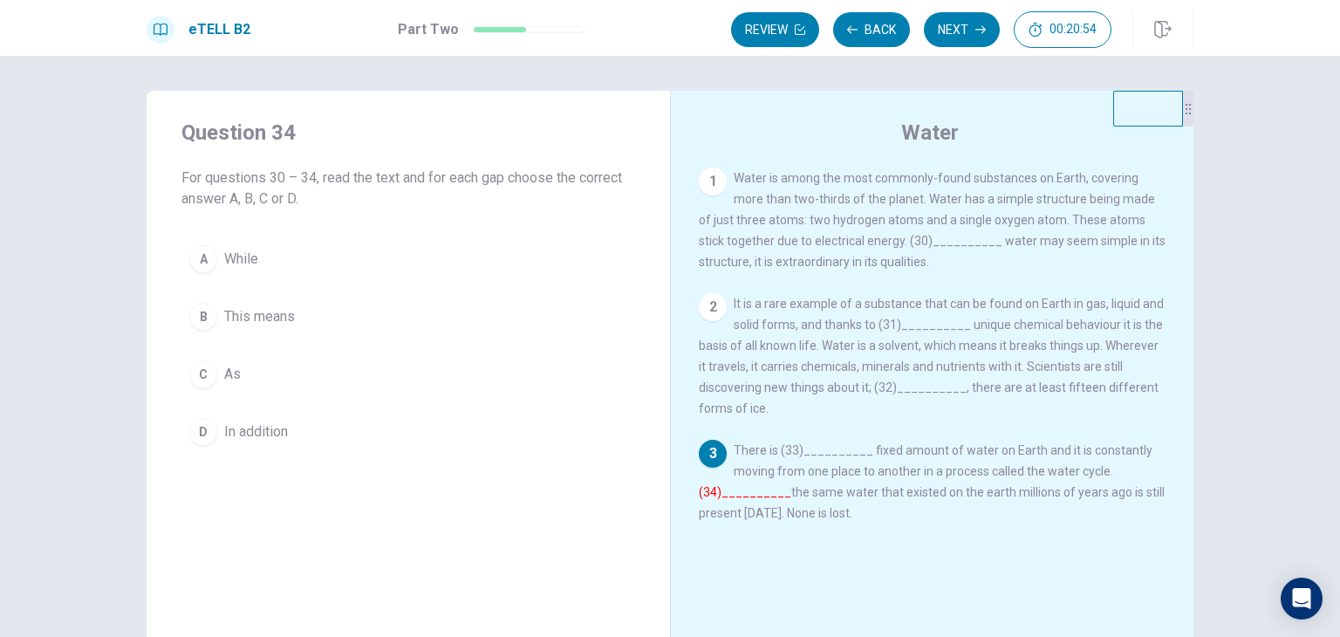
click at [335, 377] on button "C As" at bounding box center [408, 374] width 454 height 44
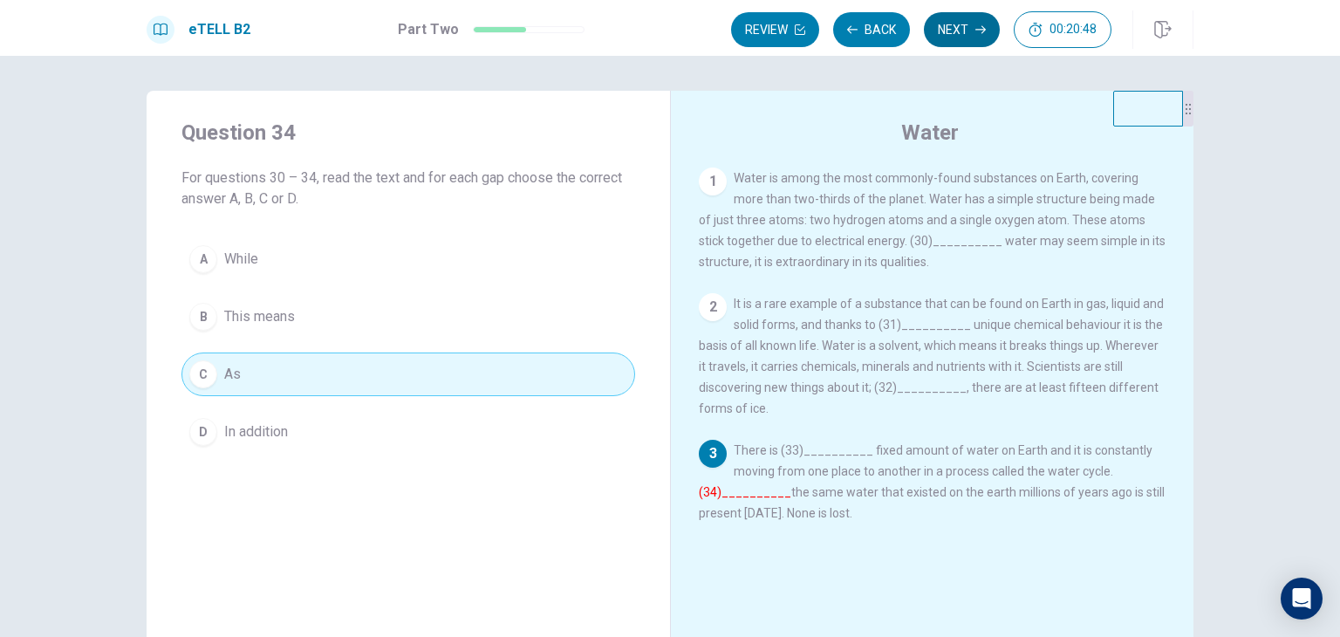
click at [968, 18] on button "Next" at bounding box center [962, 29] width 76 height 35
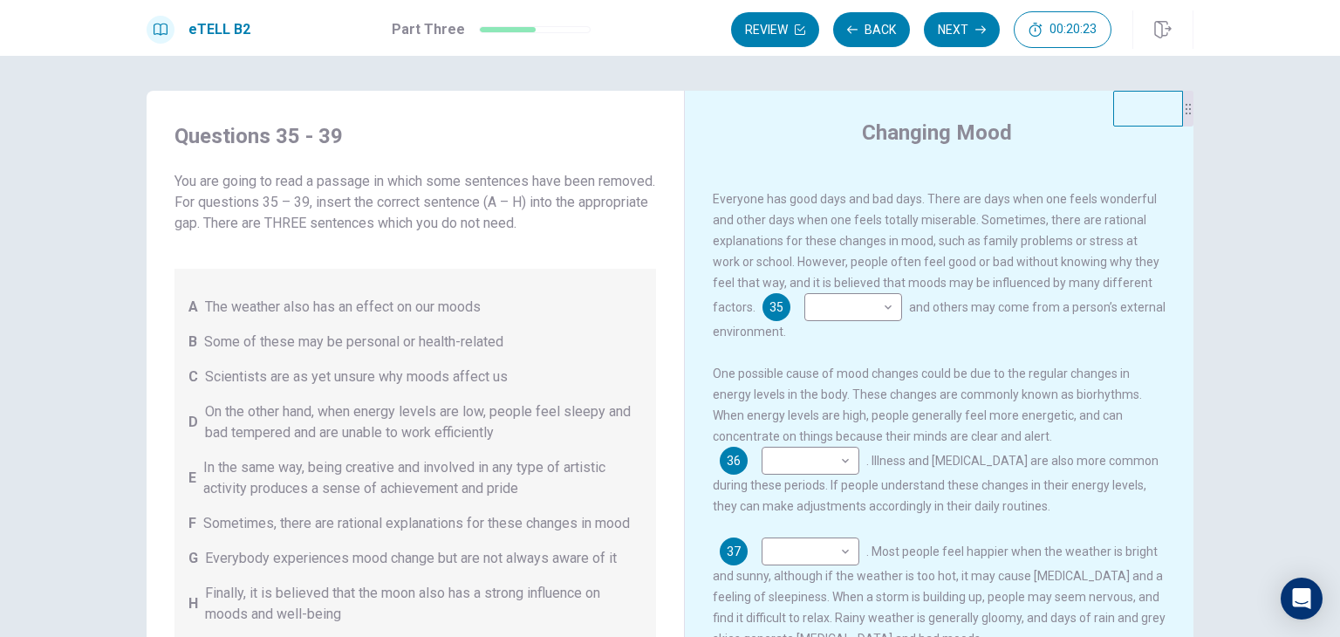
scroll to position [45, 0]
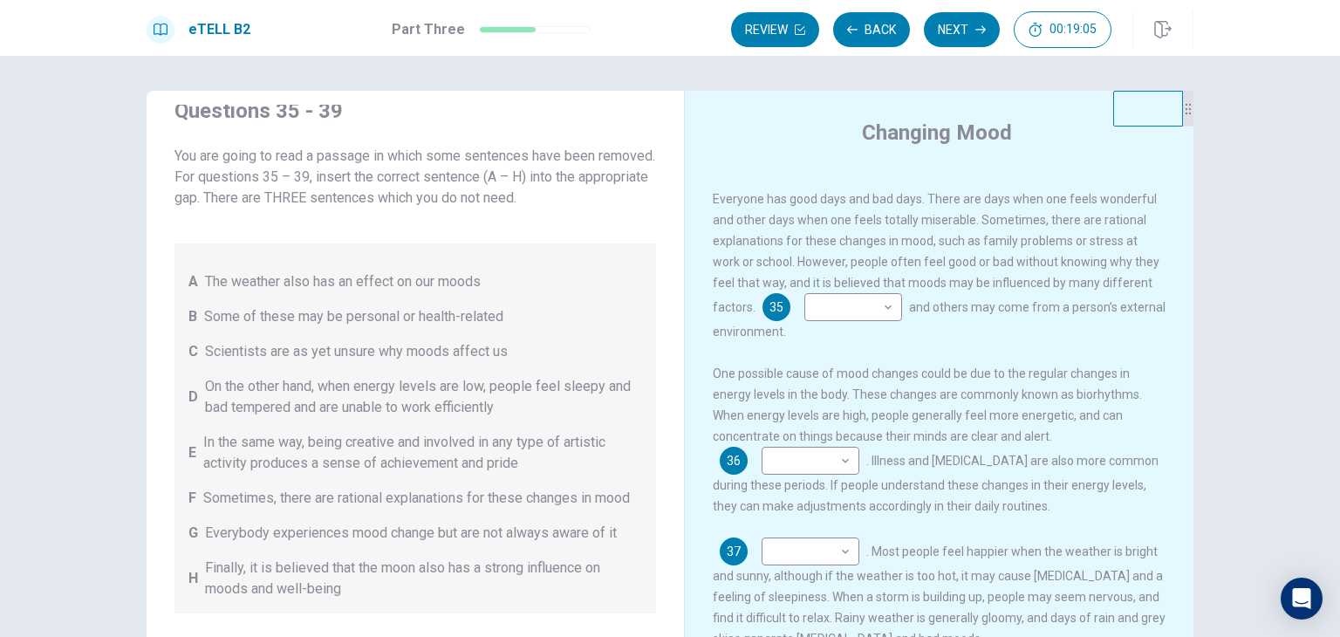
click at [379, 341] on span "Scientists are as yet unsure why moods affect us" at bounding box center [356, 351] width 303 height 21
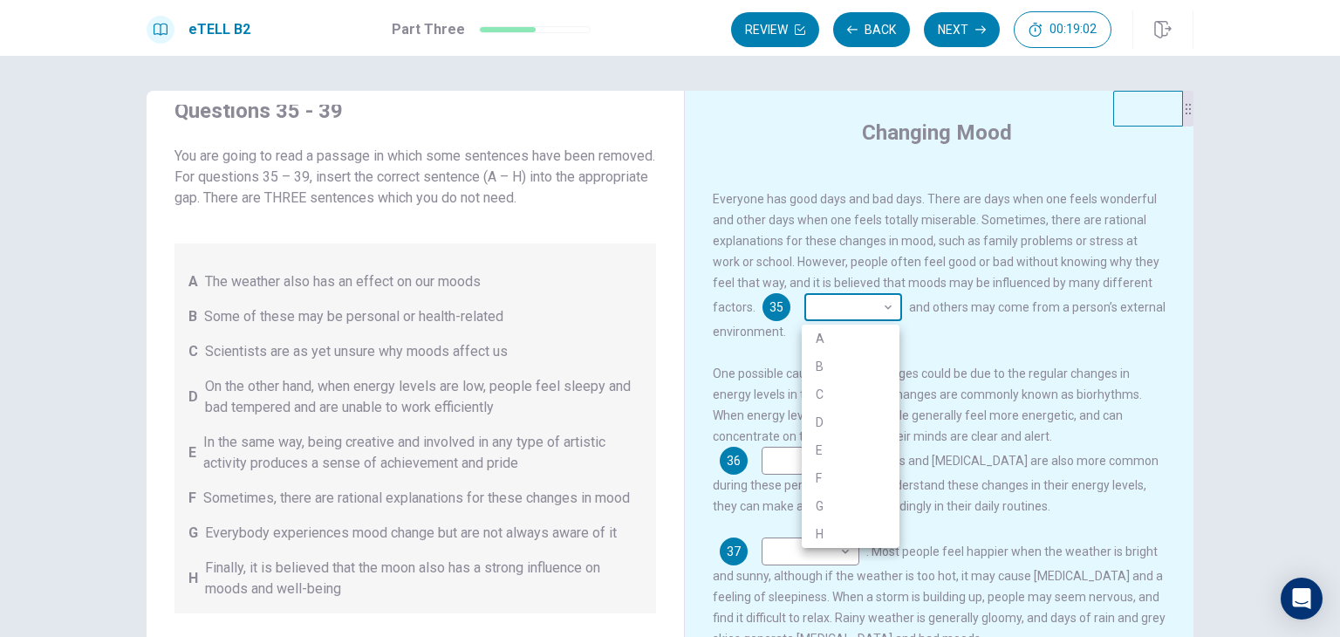
click at [889, 309] on body "This site uses cookies, as explained in our Privacy Policy . If you agree to th…" at bounding box center [670, 318] width 1340 height 637
click at [843, 399] on li "C" at bounding box center [851, 394] width 98 height 28
click at [883, 314] on body "This site uses cookies, as explained in our Privacy Policy . If you agree to th…" at bounding box center [670, 318] width 1340 height 637
click at [854, 474] on li "F" at bounding box center [851, 478] width 98 height 28
type input "*"
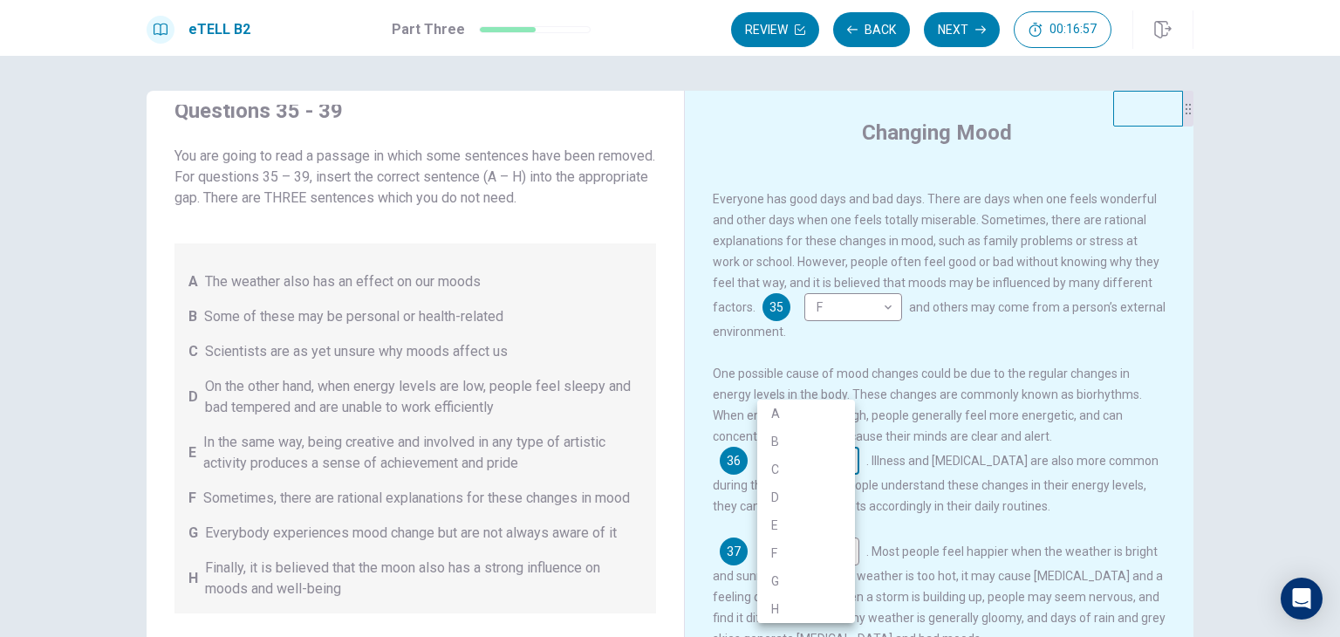
click at [845, 469] on body "This site uses cookies, as explained in our Privacy Policy . If you agree to th…" at bounding box center [670, 318] width 1340 height 637
click at [821, 498] on li "D" at bounding box center [806, 497] width 98 height 28
type input "*"
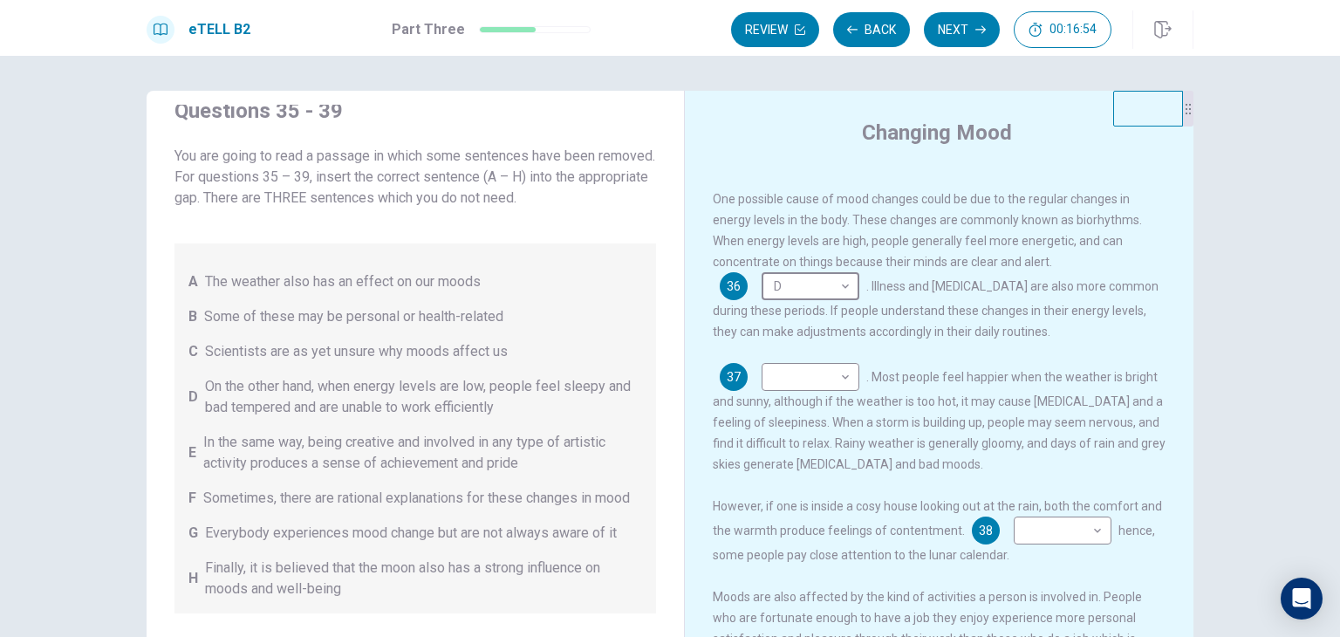
scroll to position [262, 0]
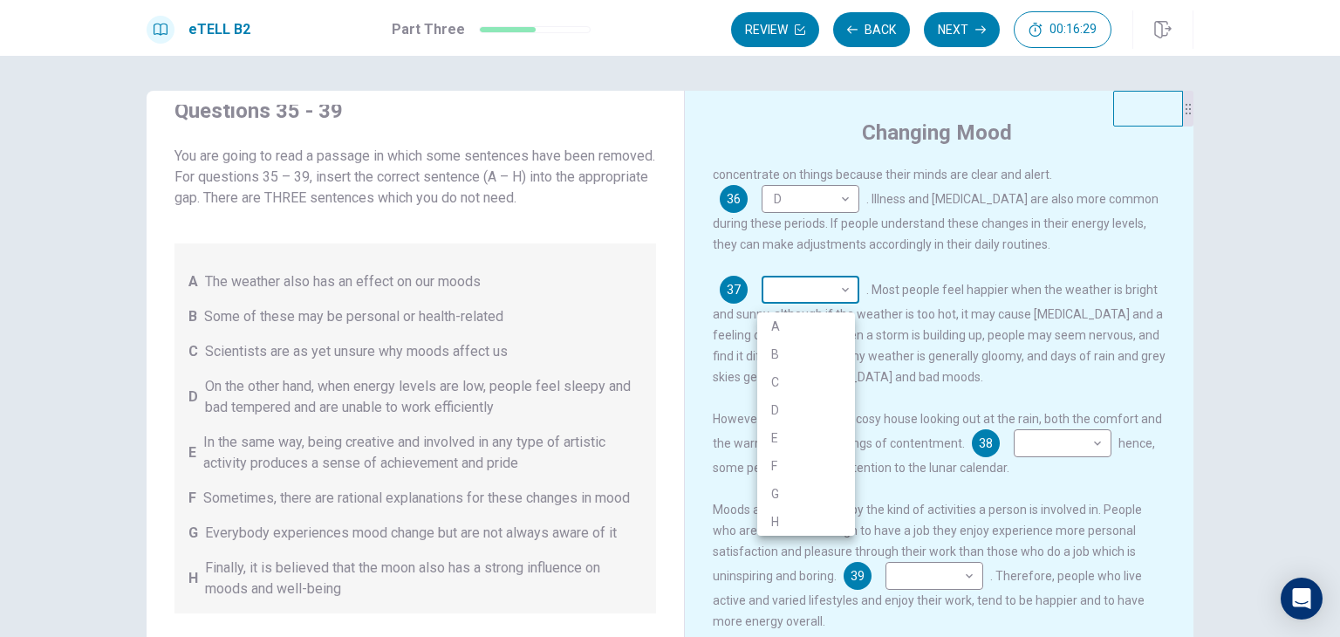
click at [848, 298] on body "This site uses cookies, as explained in our Privacy Policy . If you agree to th…" at bounding box center [670, 318] width 1340 height 637
click at [815, 325] on li "A" at bounding box center [806, 326] width 98 height 28
type input "*"
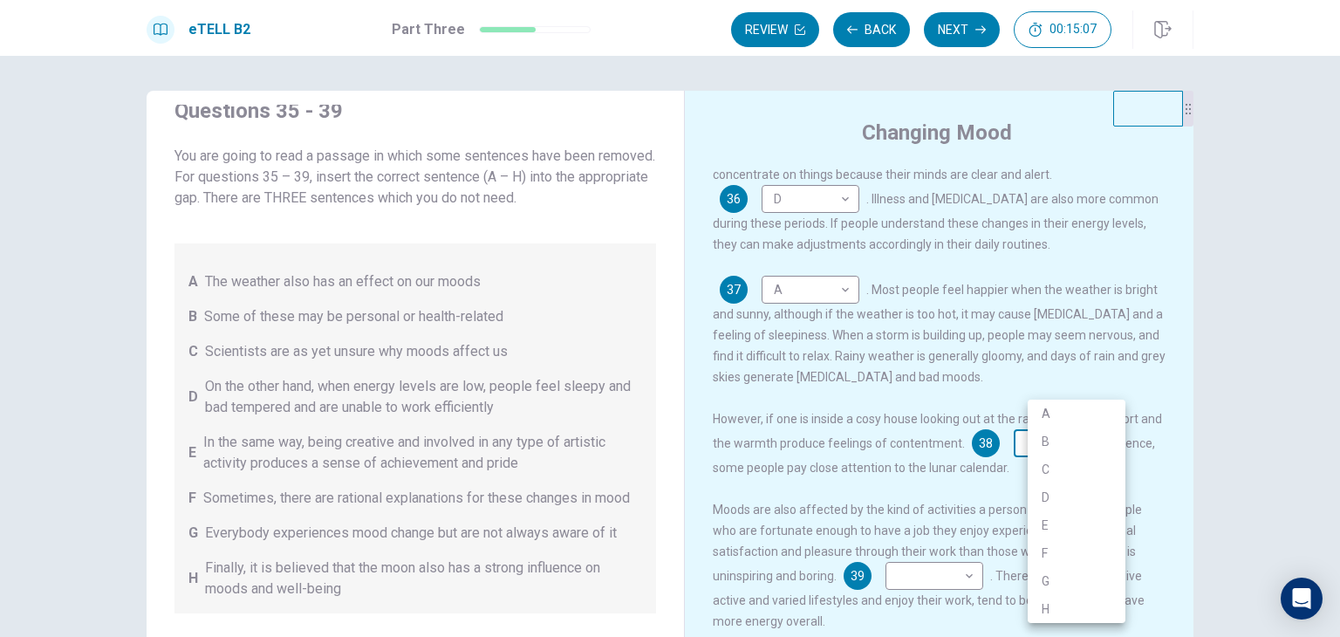
click at [1119, 455] on body "This site uses cookies, as explained in our Privacy Policy . If you agree to th…" at bounding box center [670, 318] width 1340 height 637
click at [1064, 439] on li "B" at bounding box center [1077, 442] width 98 height 28
type input "*"
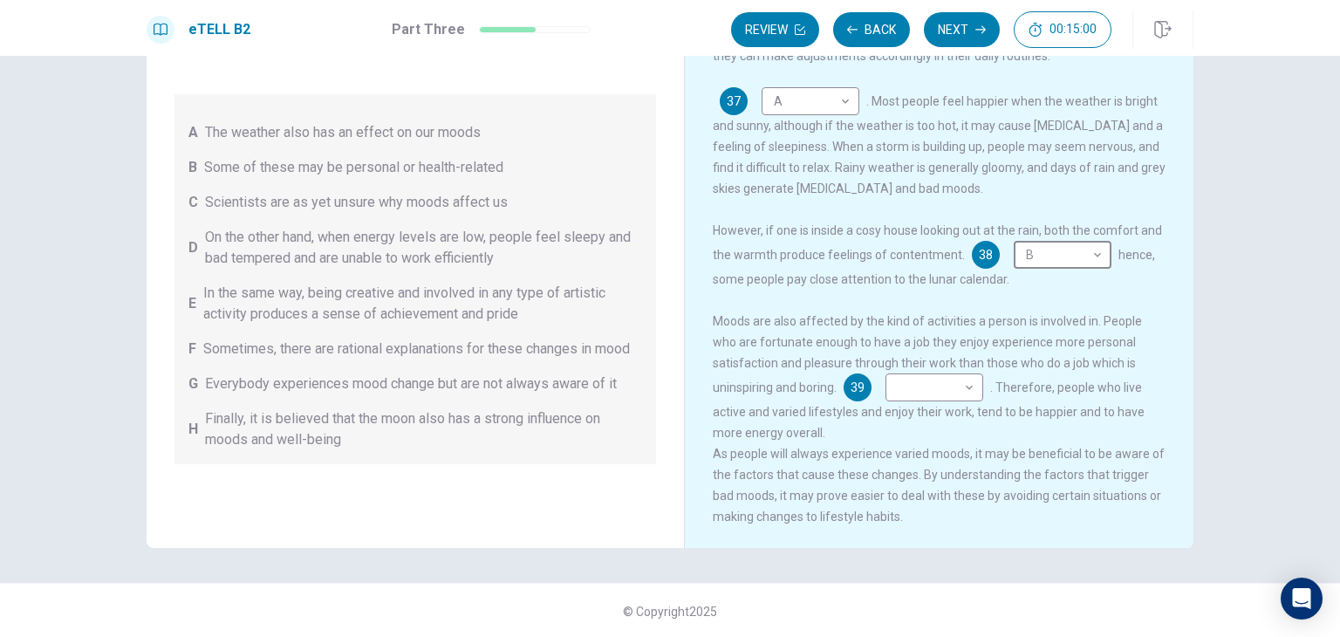
scroll to position [151, 0]
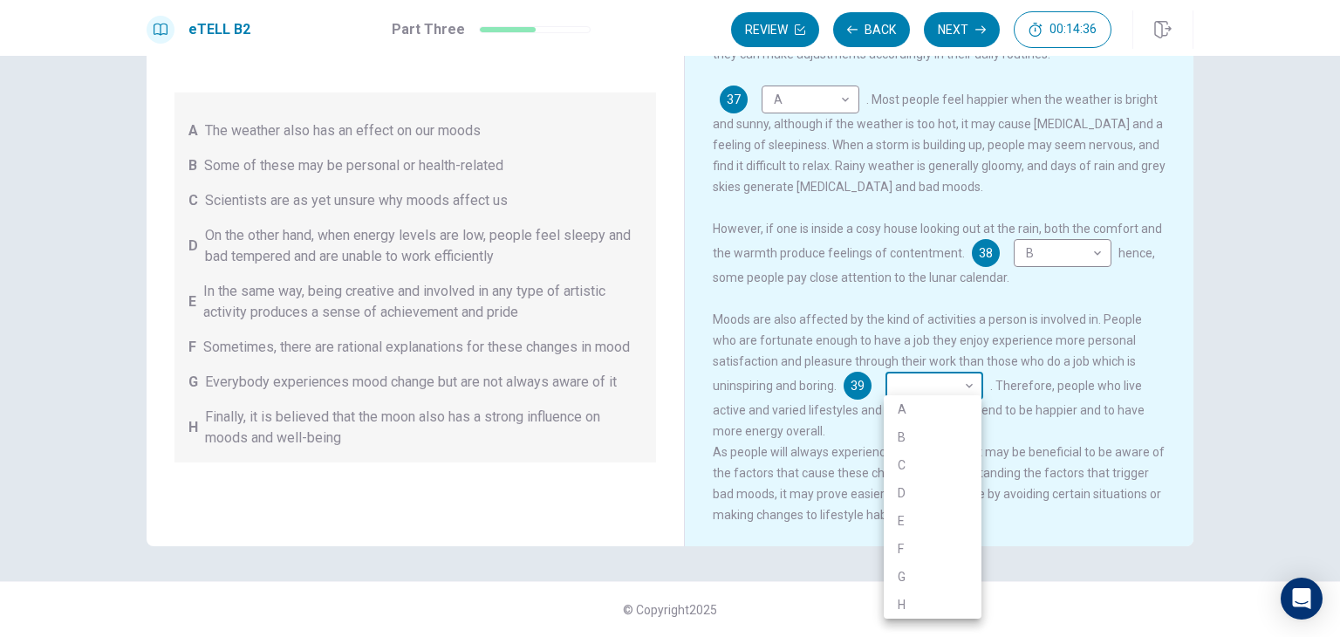
click at [973, 382] on body "This site uses cookies, as explained in our Privacy Policy . If you agree to th…" at bounding box center [670, 318] width 1340 height 637
click at [917, 572] on li "G" at bounding box center [933, 577] width 98 height 28
type input "*"
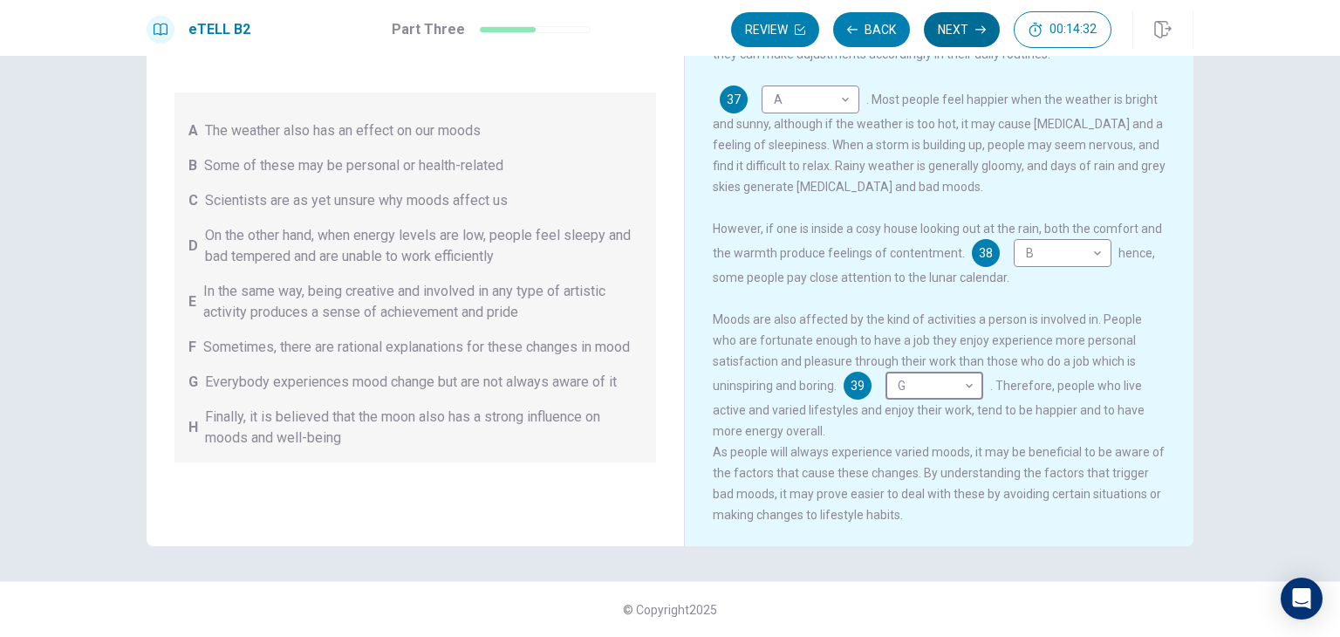
click at [967, 36] on button "Next" at bounding box center [962, 29] width 76 height 35
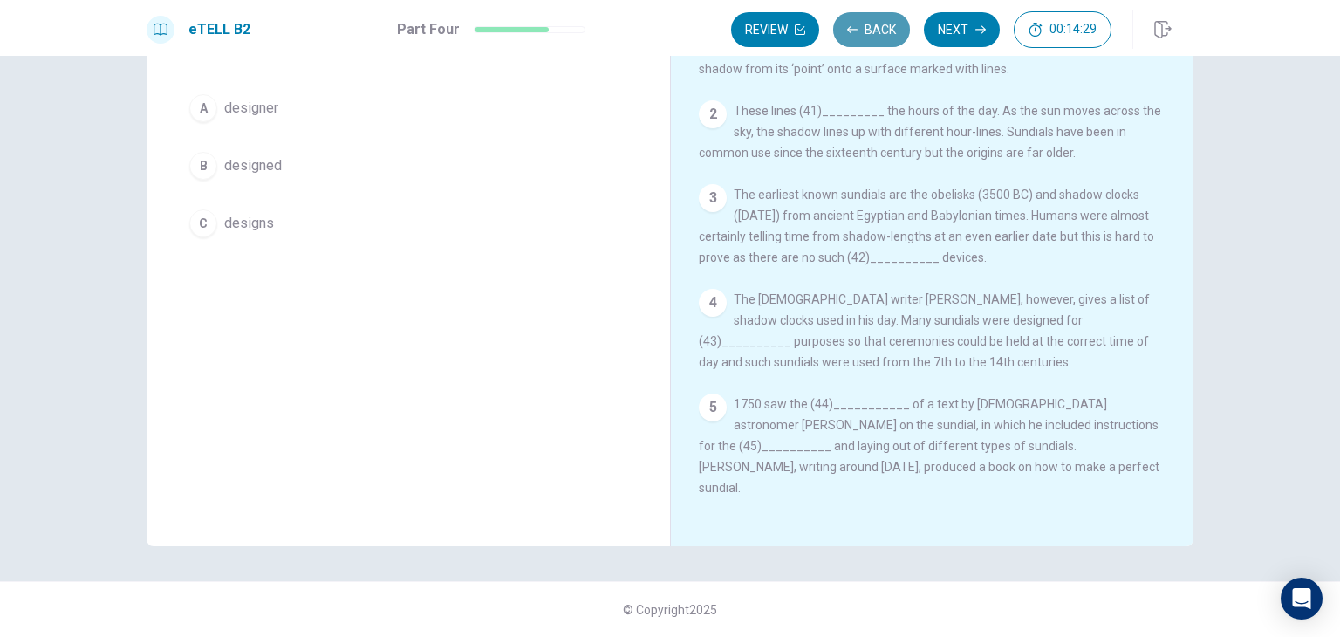
click at [882, 37] on button "Back" at bounding box center [871, 29] width 77 height 35
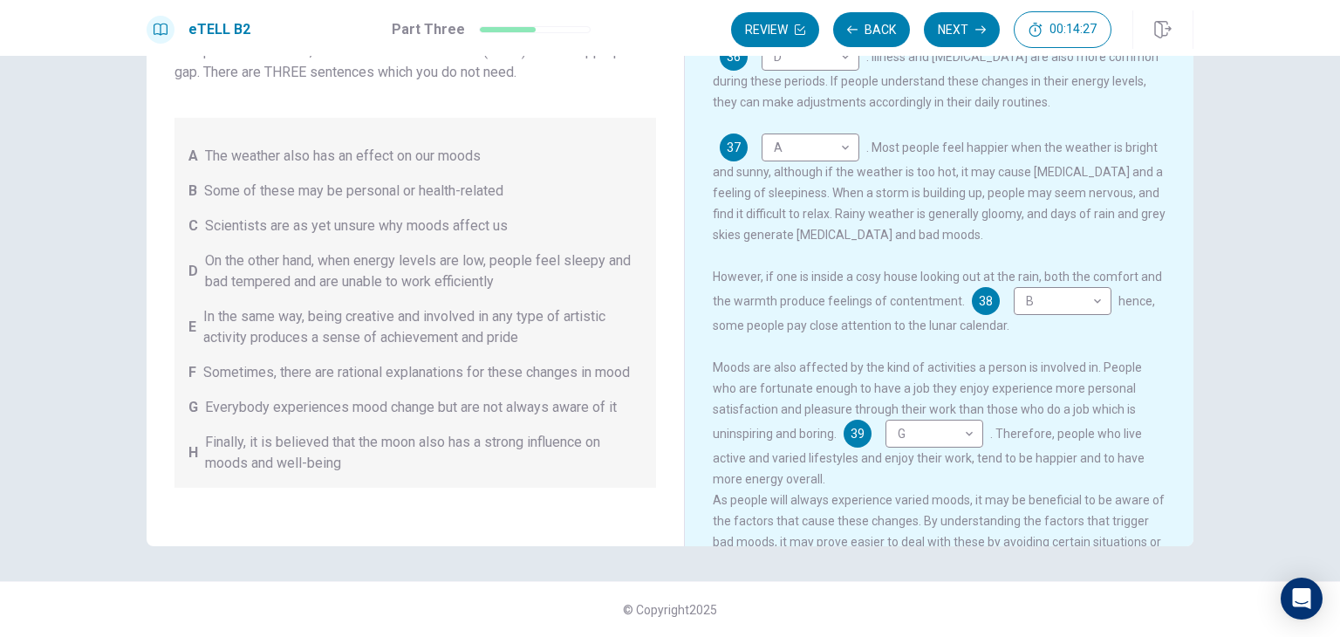
scroll to position [319, 0]
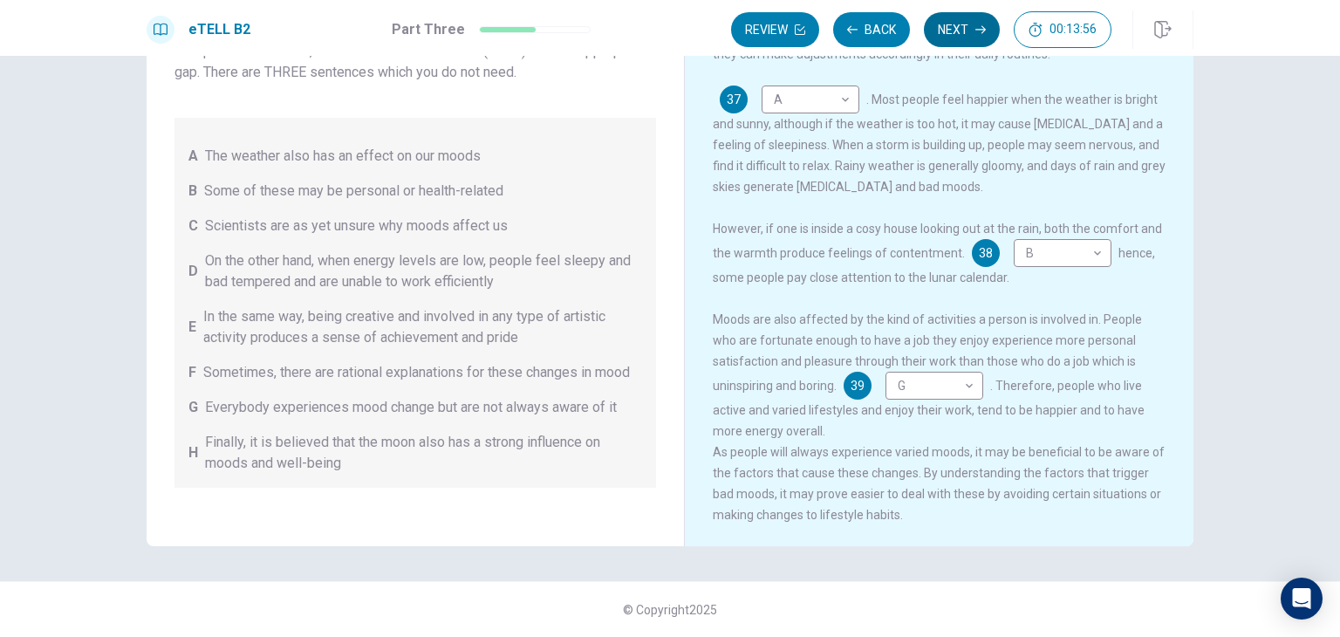
click at [970, 29] on button "Next" at bounding box center [962, 29] width 76 height 35
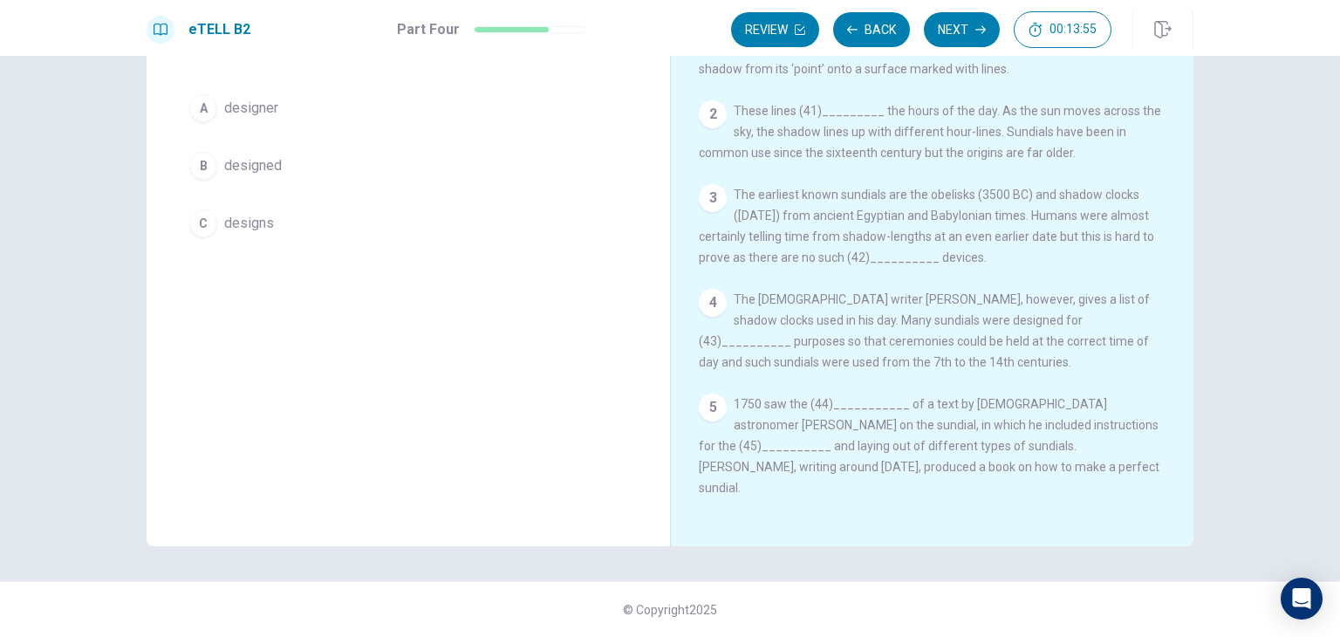
scroll to position [0, 0]
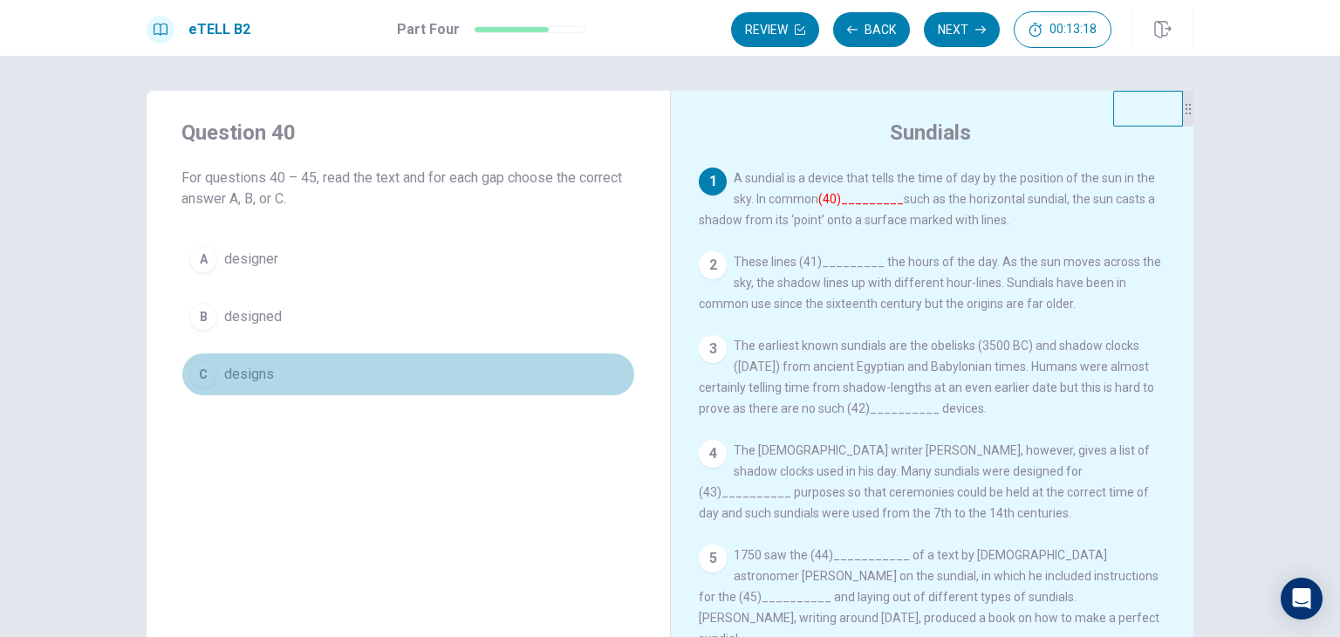
click at [278, 381] on button "C designs" at bounding box center [408, 374] width 454 height 44
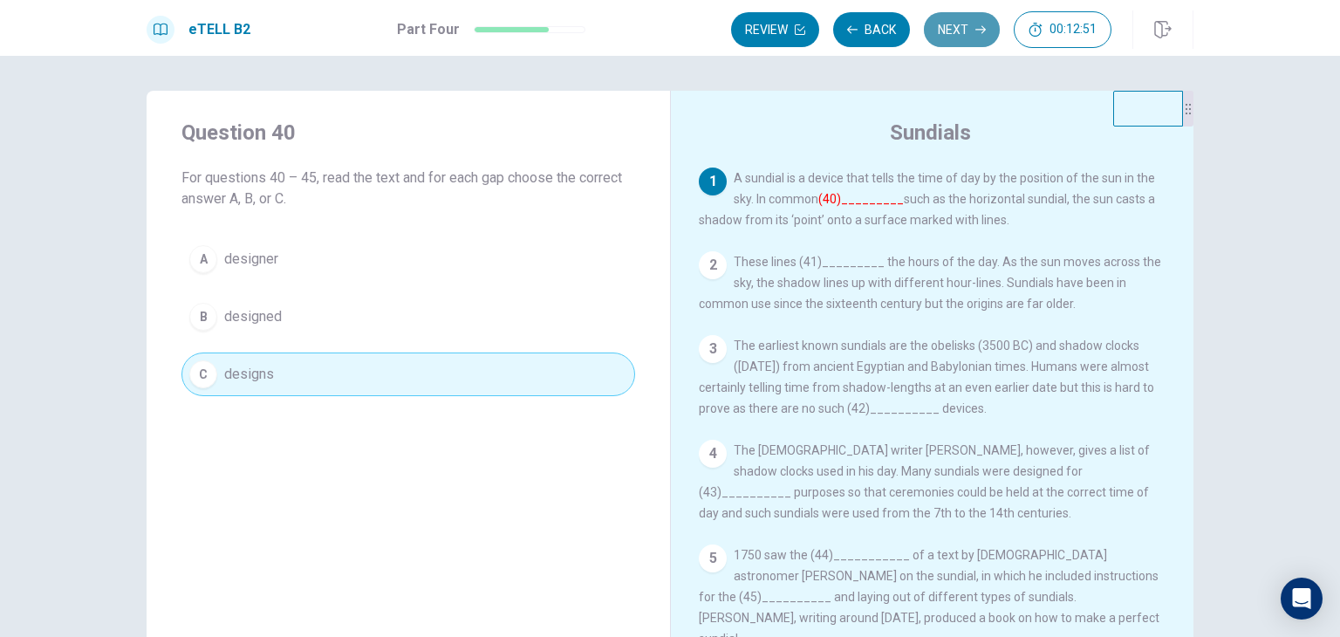
click at [959, 24] on button "Next" at bounding box center [962, 29] width 76 height 35
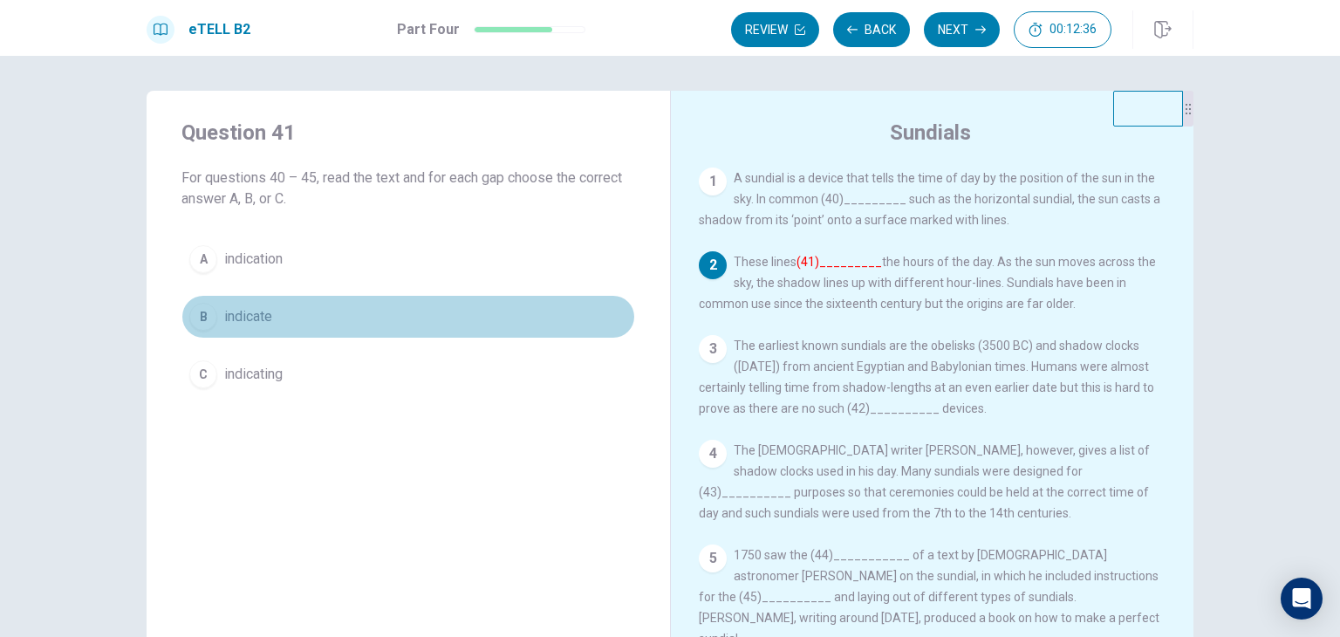
click at [325, 319] on button "B indicate" at bounding box center [408, 317] width 454 height 44
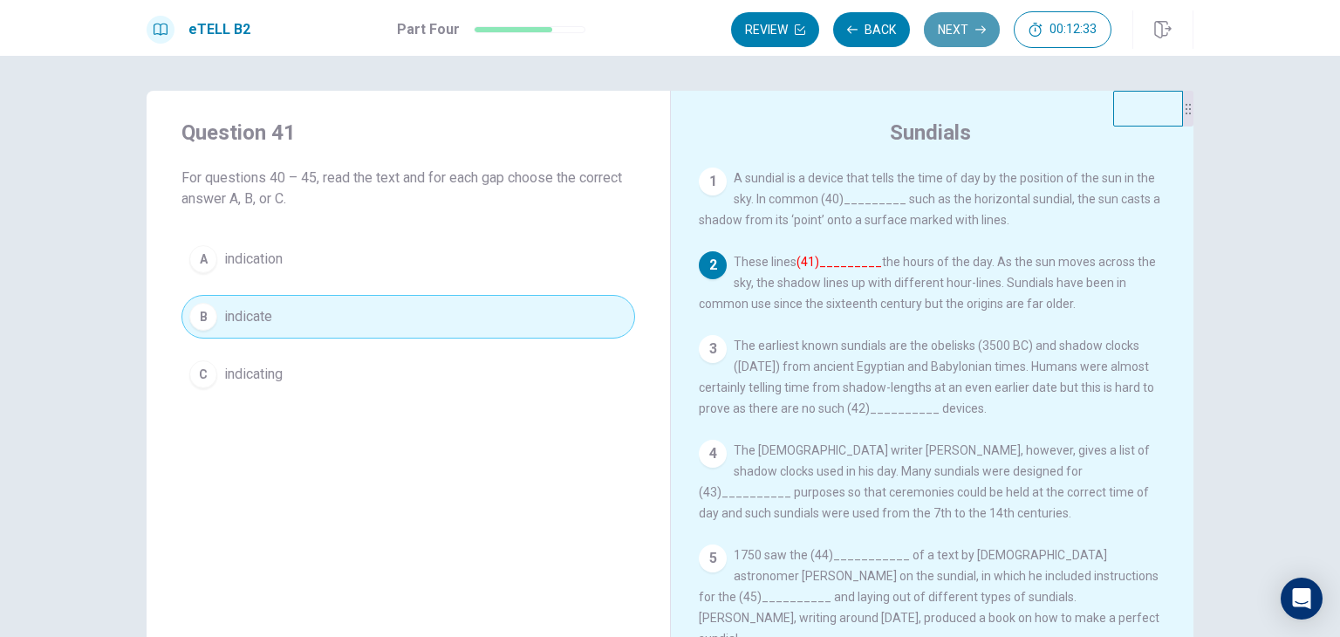
click at [968, 21] on button "Next" at bounding box center [962, 29] width 76 height 35
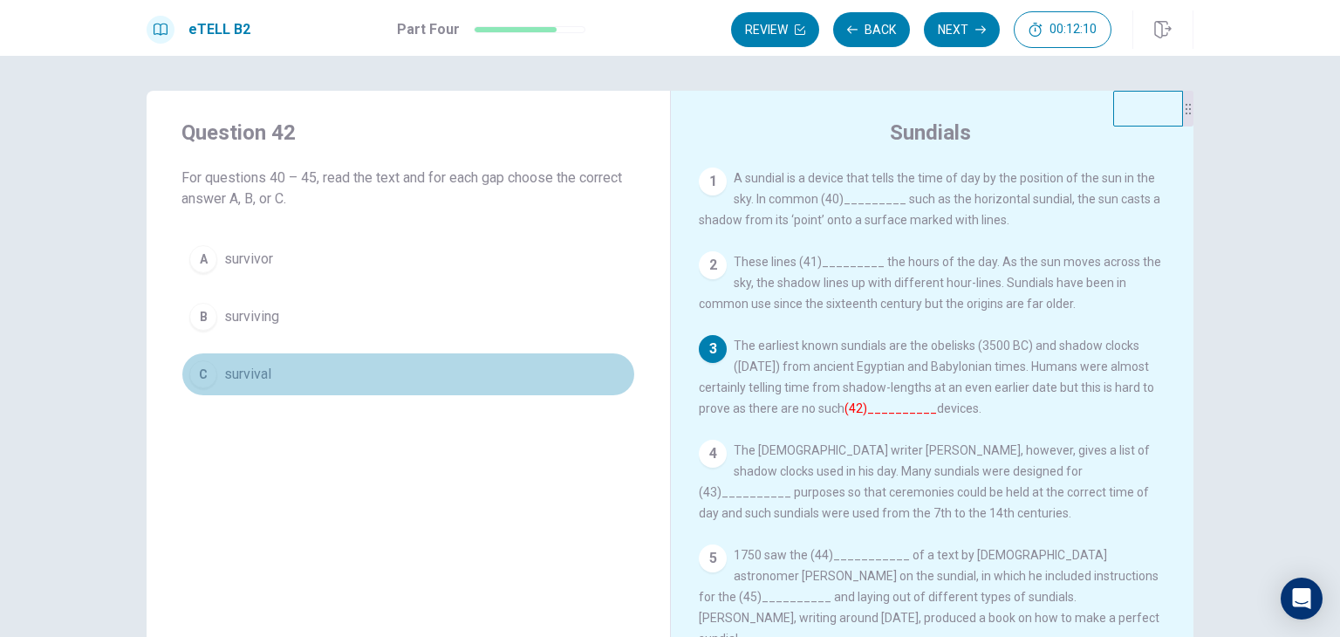
click at [298, 371] on button "C survival" at bounding box center [408, 374] width 454 height 44
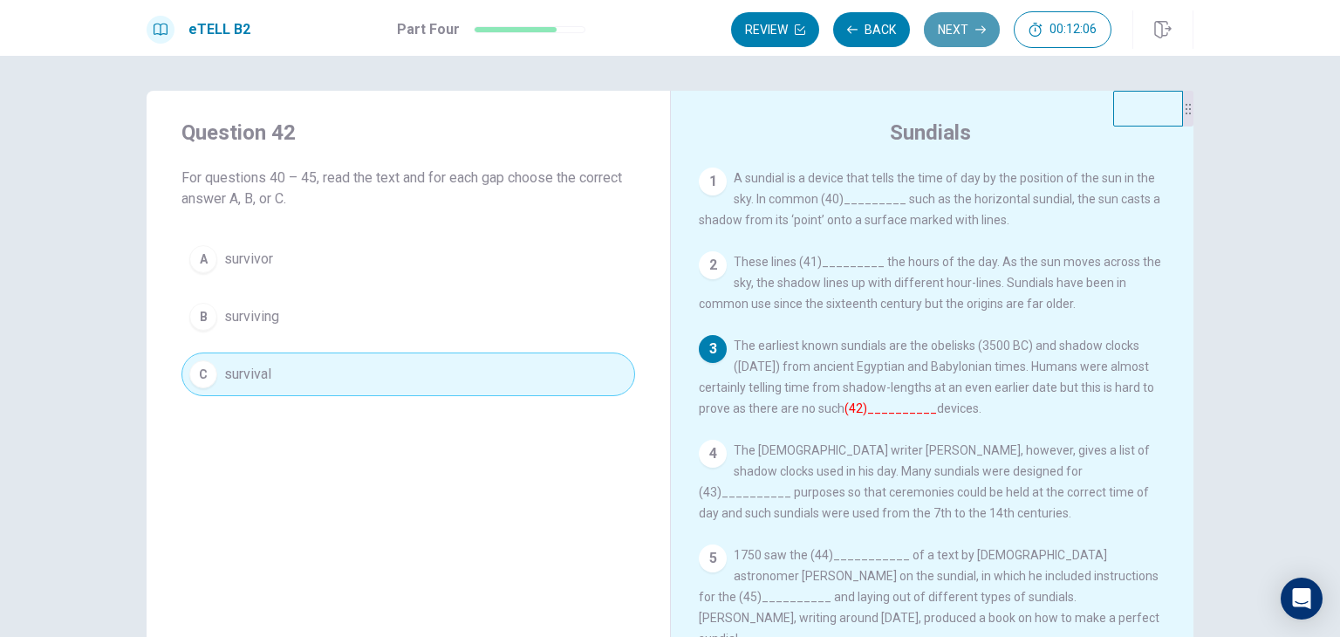
click at [965, 25] on button "Next" at bounding box center [962, 29] width 76 height 35
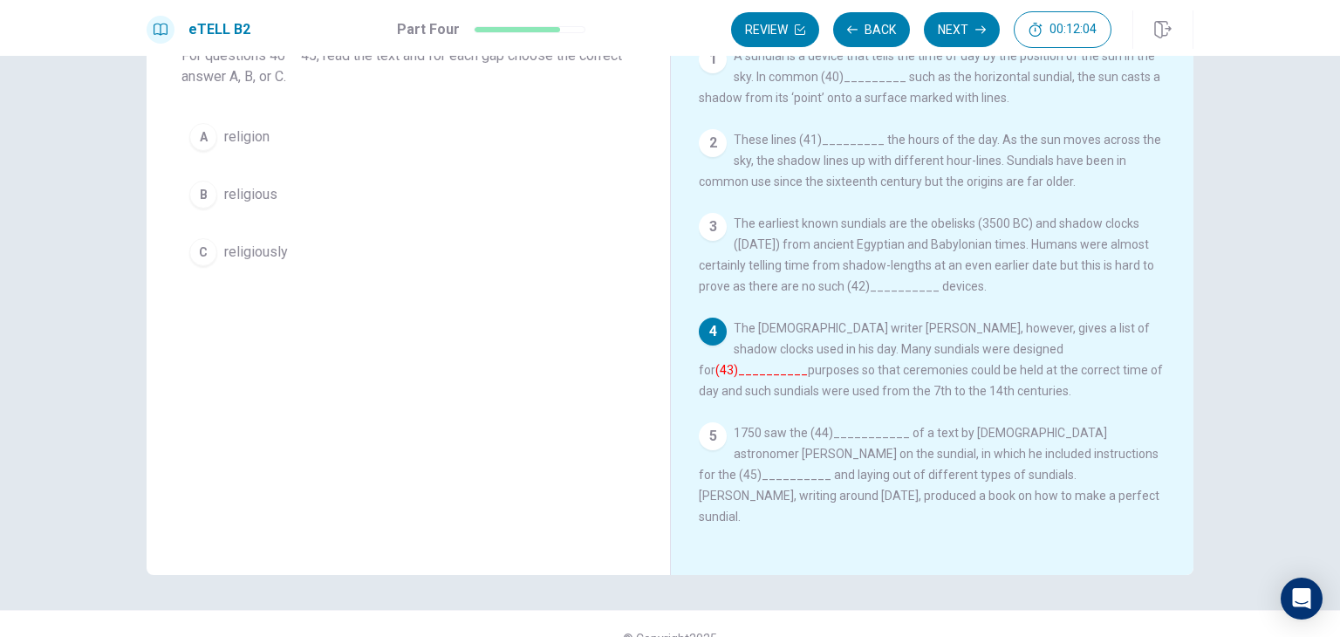
scroll to position [151, 0]
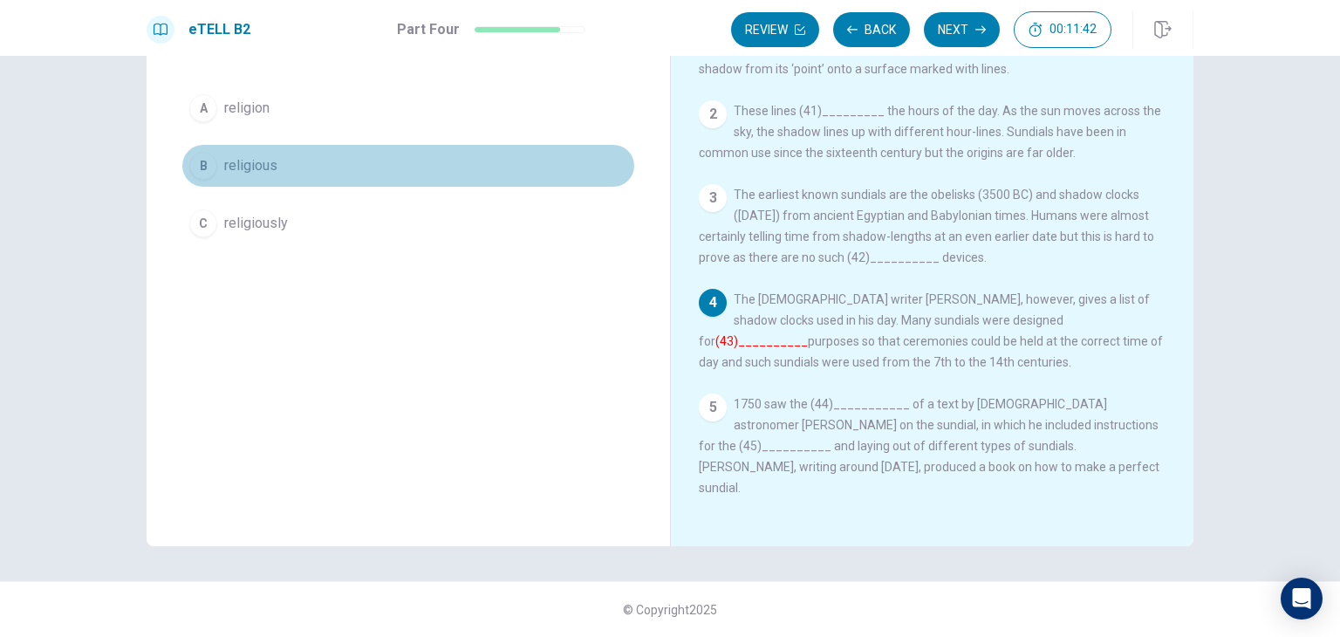
click at [272, 169] on span "religious" at bounding box center [250, 165] width 53 height 21
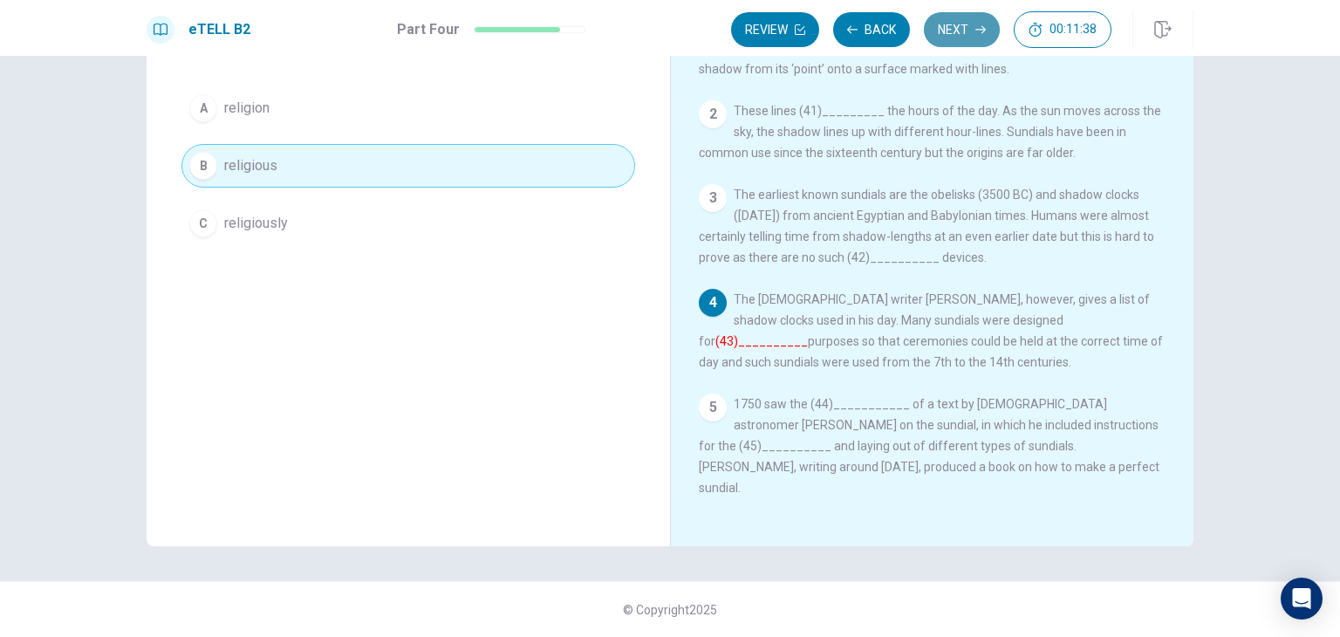
click at [949, 32] on button "Next" at bounding box center [962, 29] width 76 height 35
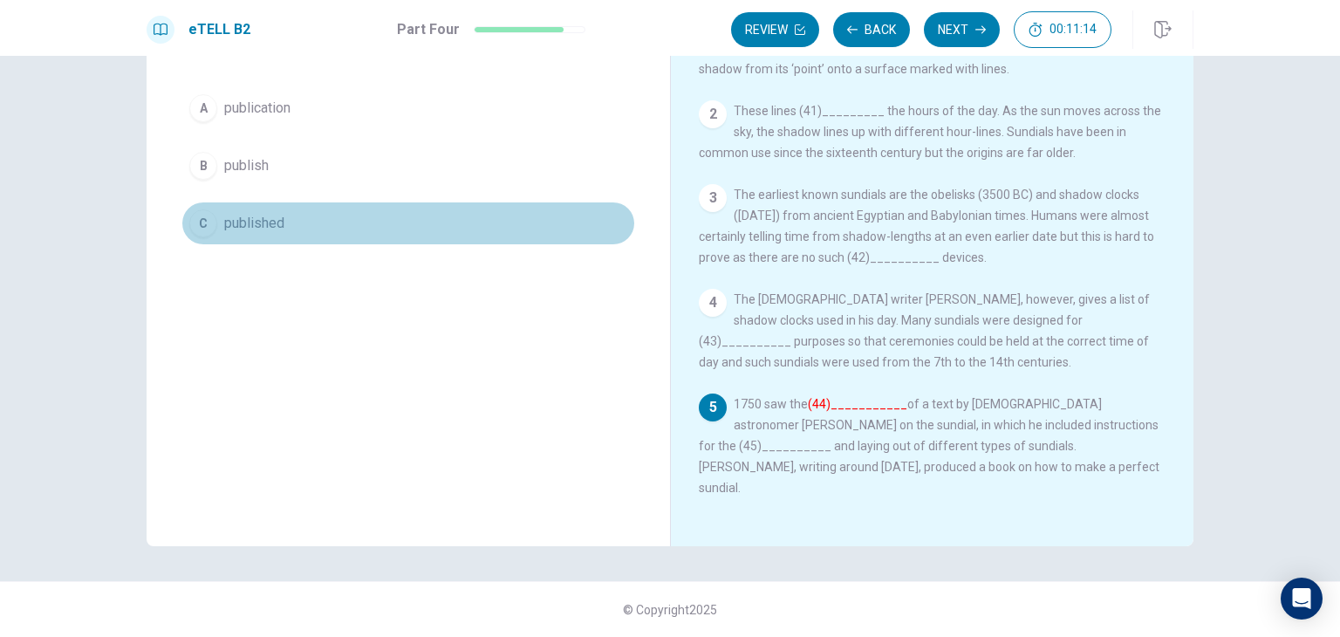
click at [320, 231] on button "C published" at bounding box center [408, 224] width 454 height 44
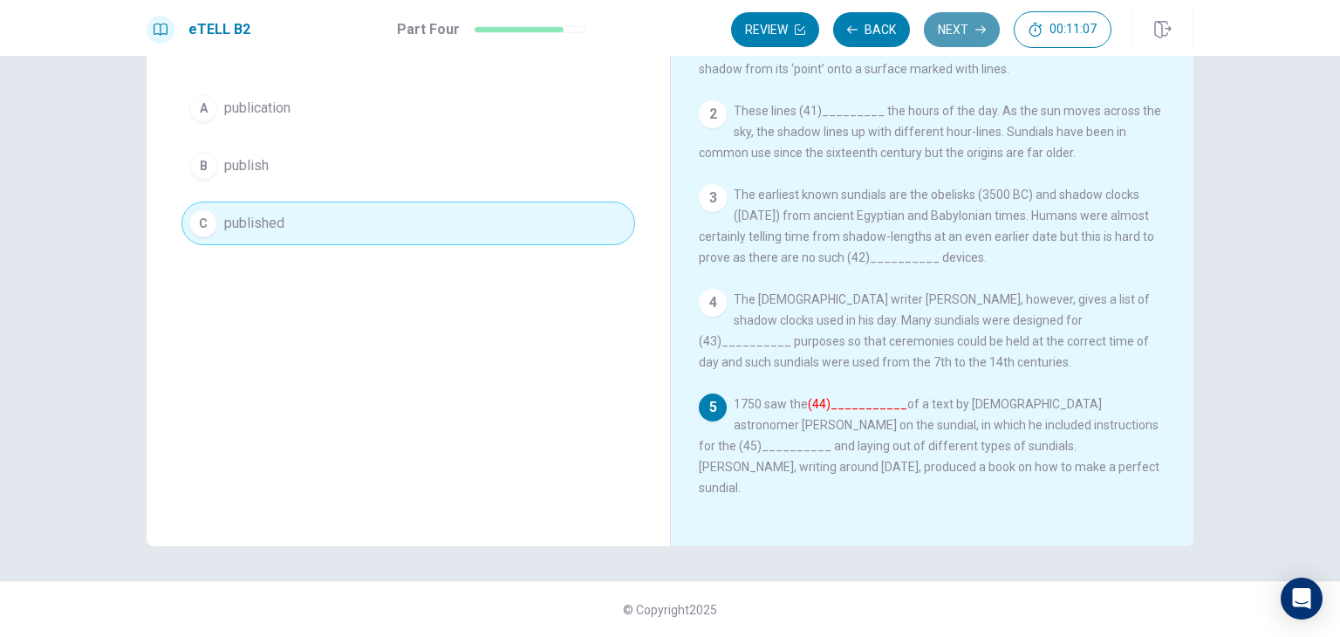
click at [956, 25] on button "Next" at bounding box center [962, 29] width 76 height 35
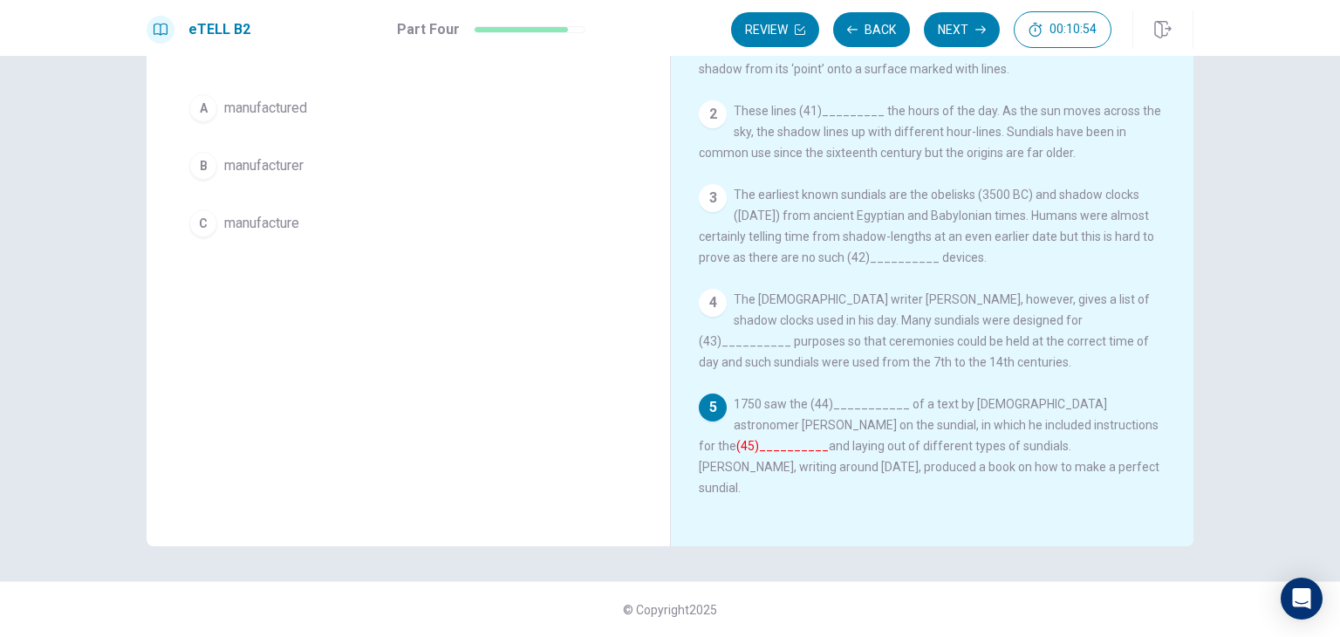
click at [366, 100] on button "A manufactured" at bounding box center [408, 108] width 454 height 44
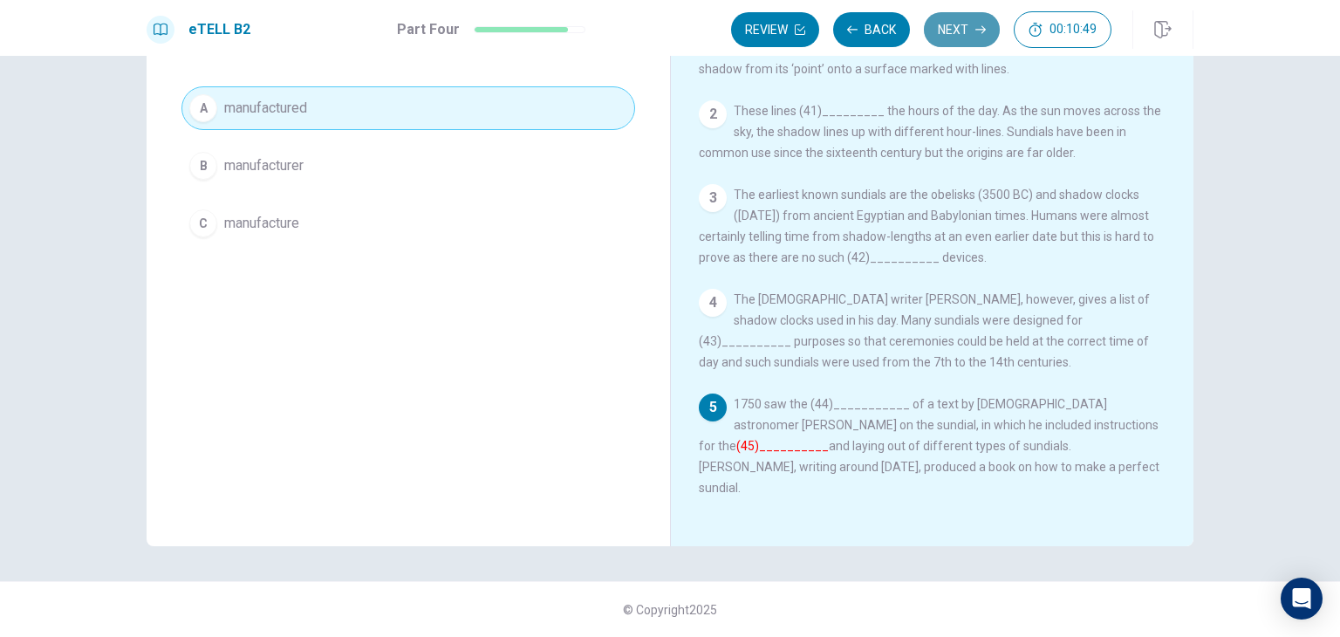
click at [964, 17] on button "Next" at bounding box center [962, 29] width 76 height 35
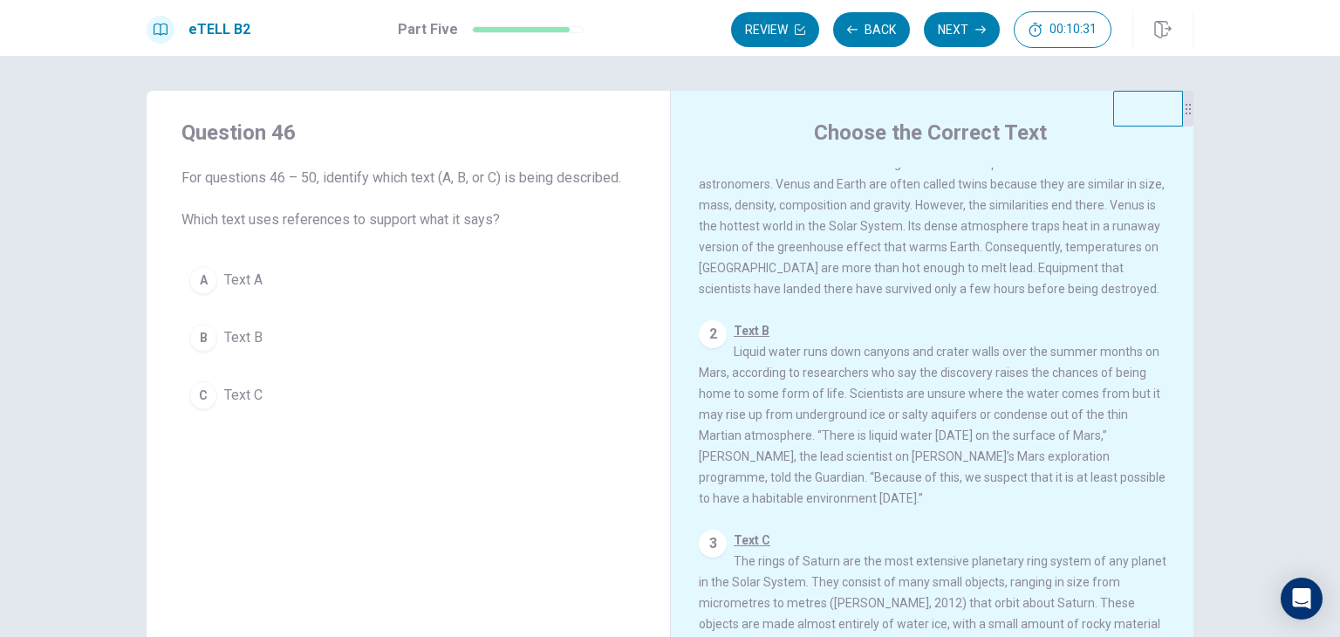
scroll to position [0, 0]
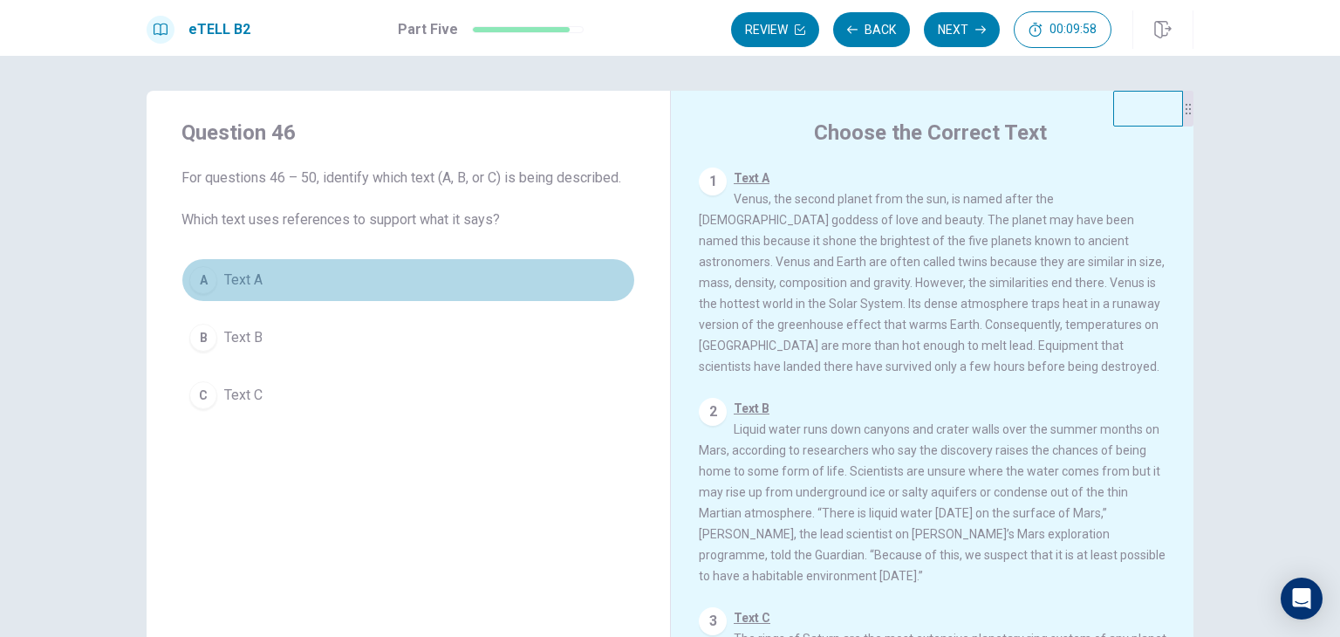
click at [298, 270] on button "A Text A" at bounding box center [408, 280] width 454 height 44
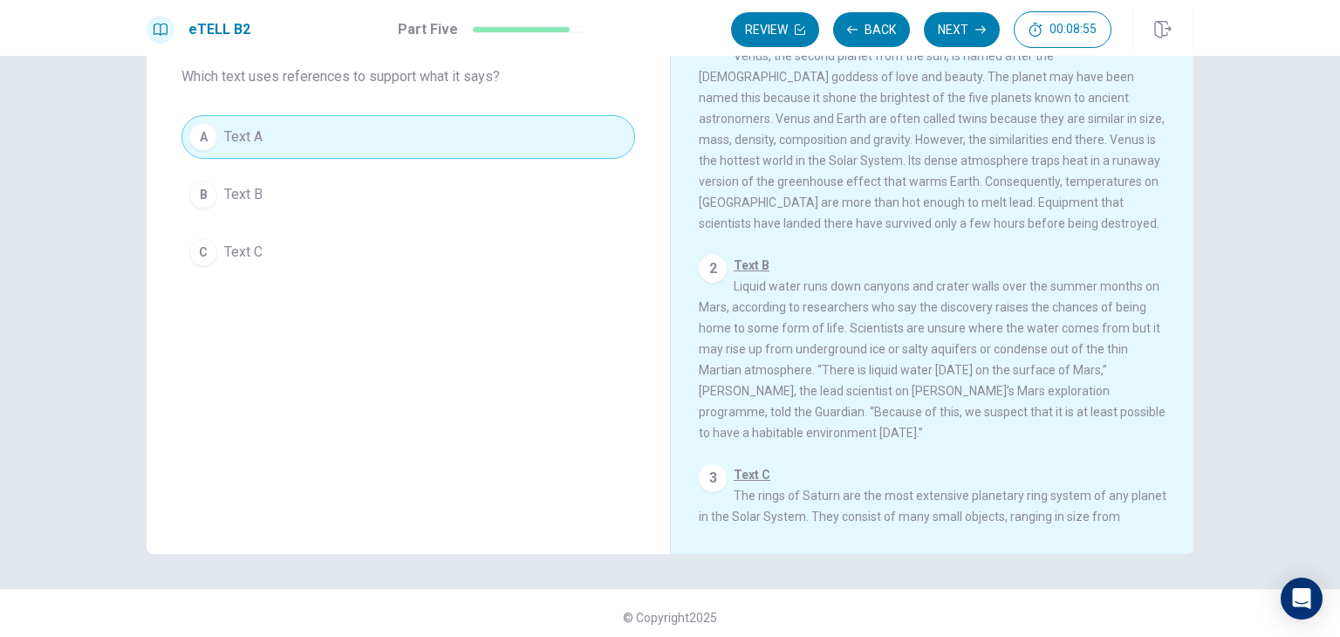
scroll to position [151, 0]
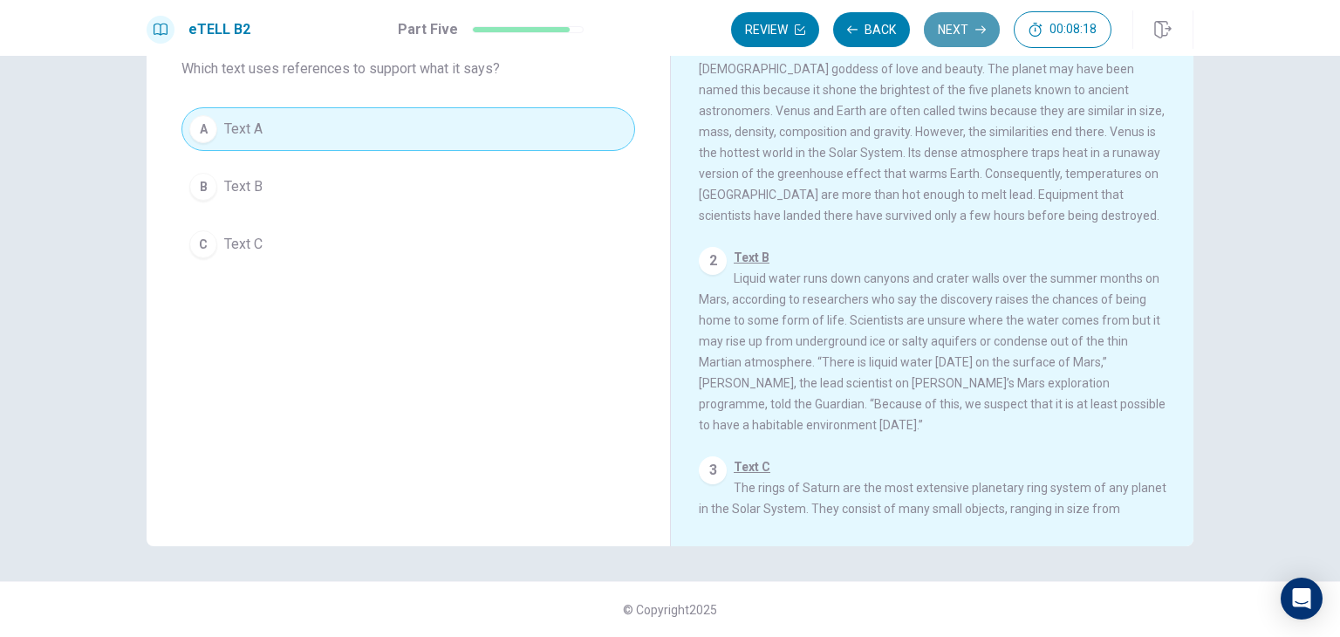
click at [960, 36] on button "Next" at bounding box center [962, 29] width 76 height 35
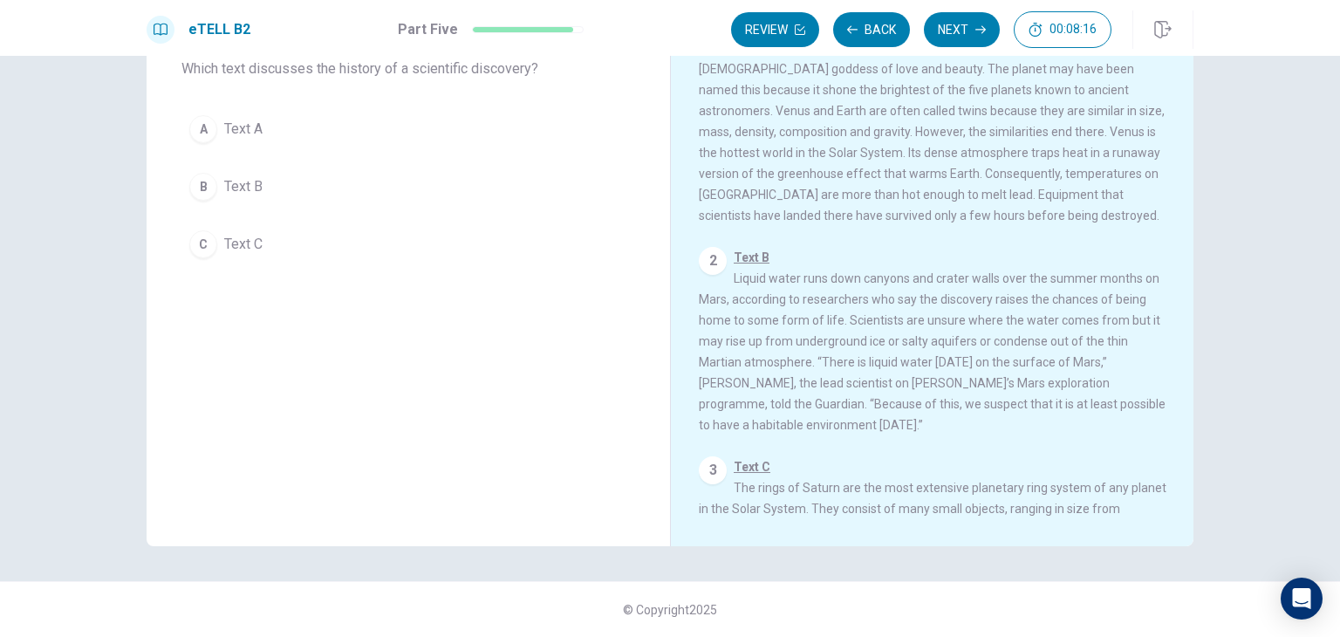
scroll to position [0, 0]
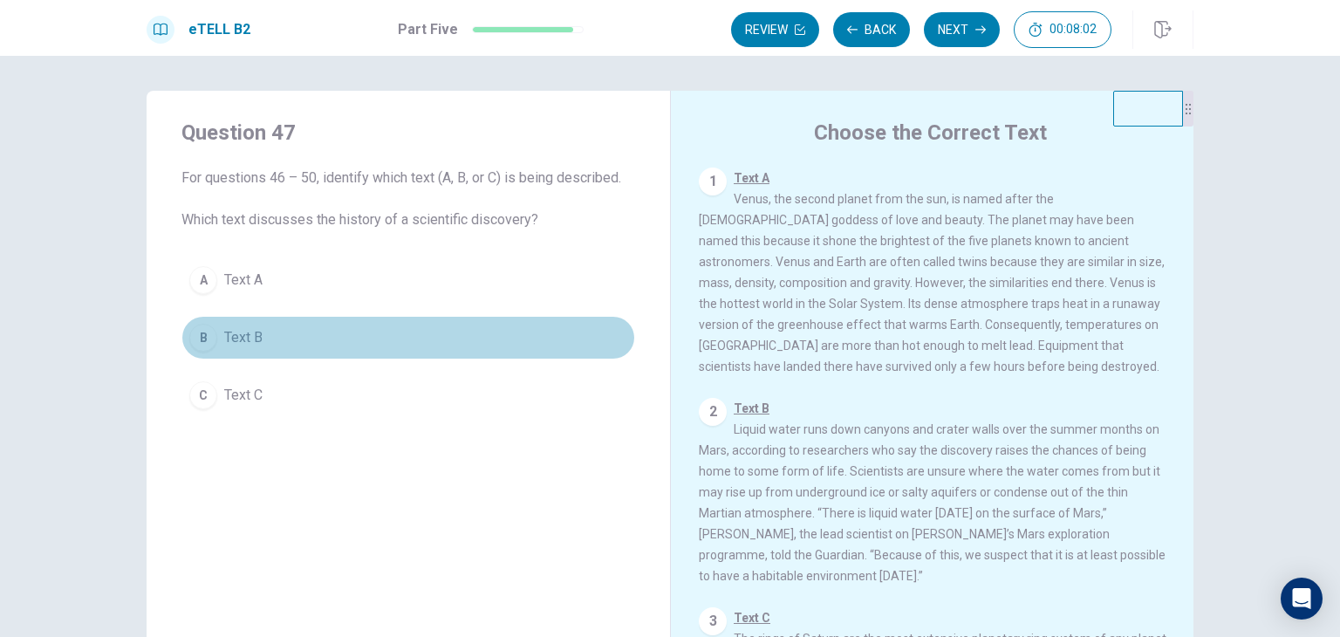
click at [305, 333] on button "B Text B" at bounding box center [408, 338] width 454 height 44
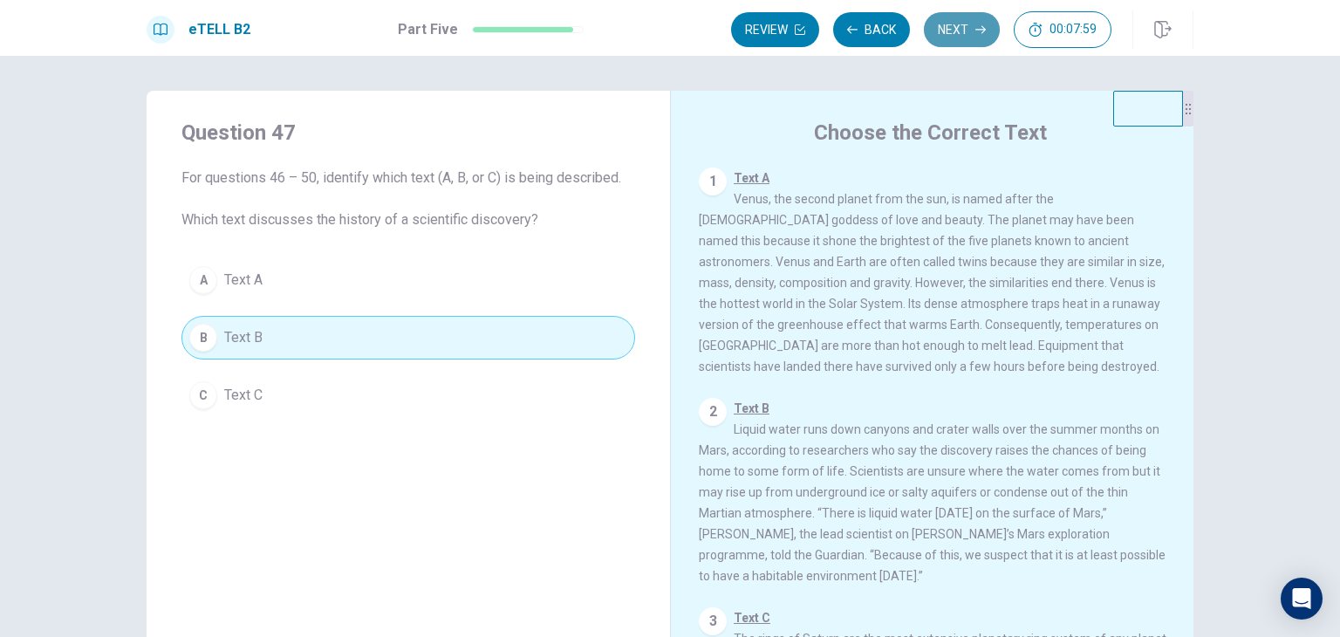
click at [955, 29] on button "Next" at bounding box center [962, 29] width 76 height 35
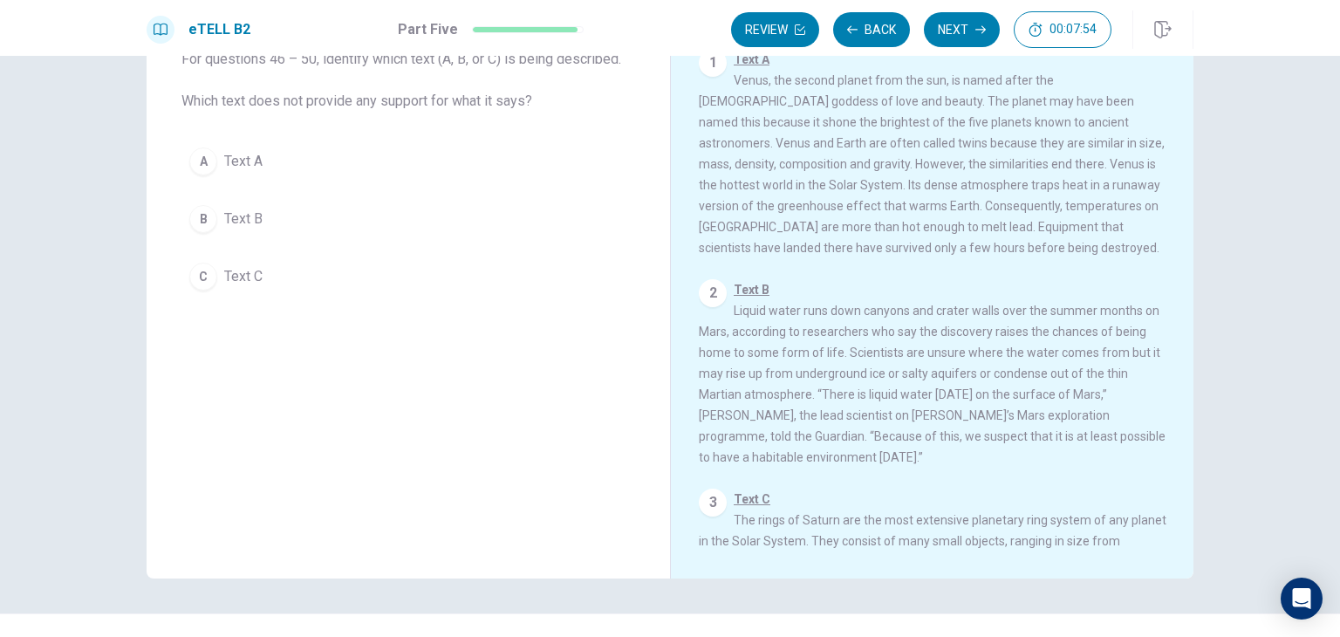
scroll to position [151, 0]
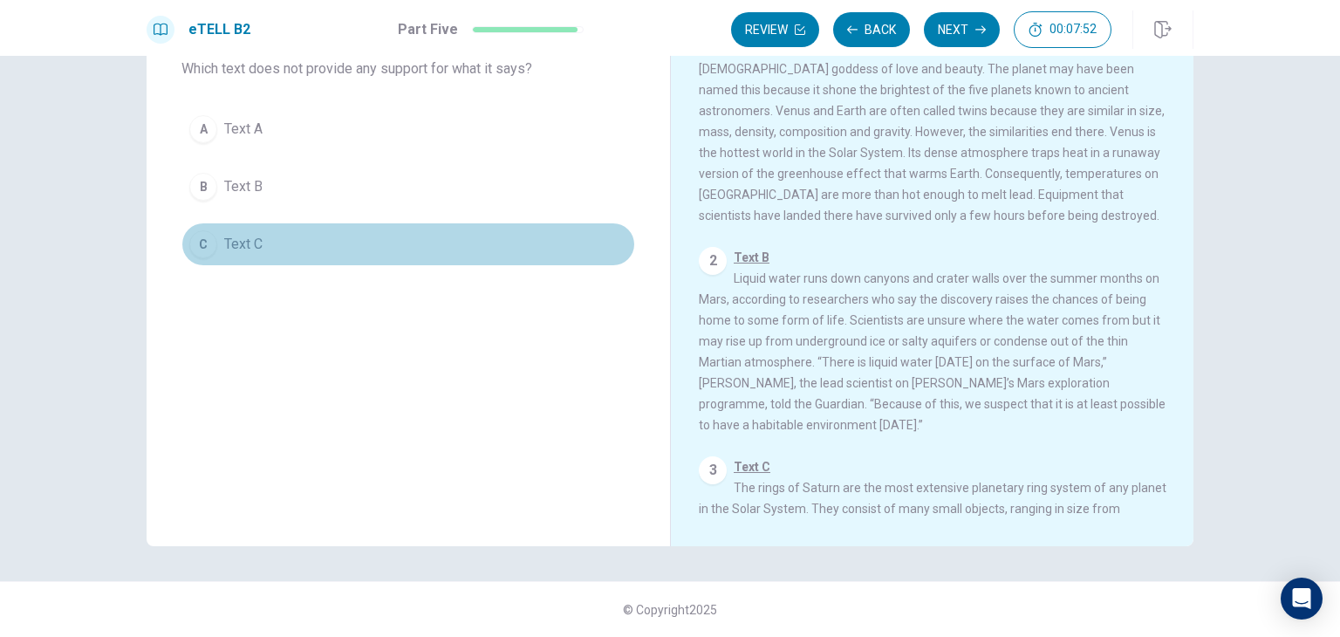
click at [285, 242] on button "C Text C" at bounding box center [408, 244] width 454 height 44
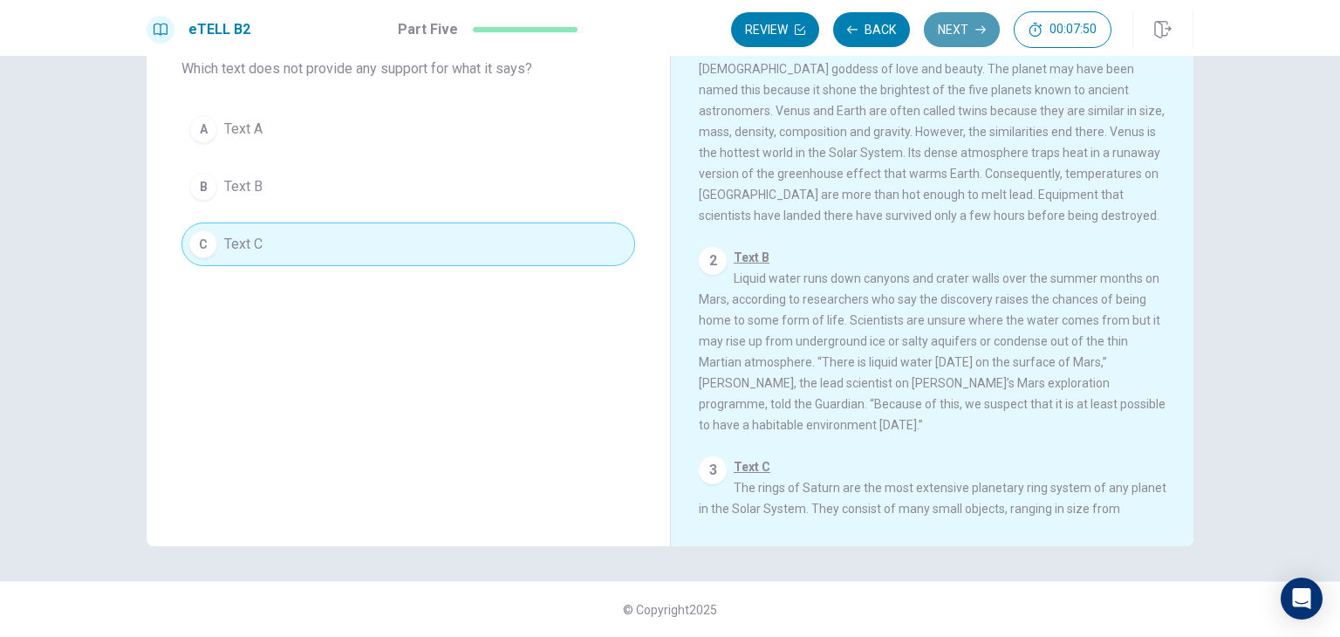
click at [962, 29] on button "Next" at bounding box center [962, 29] width 76 height 35
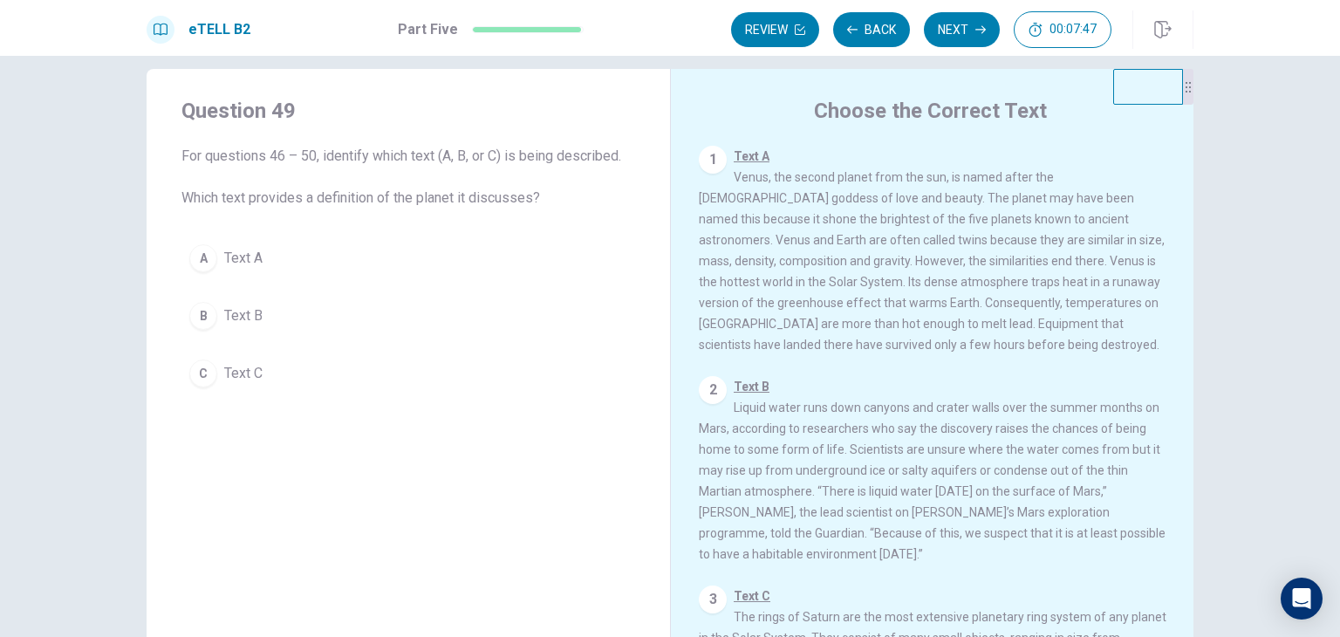
scroll to position [0, 0]
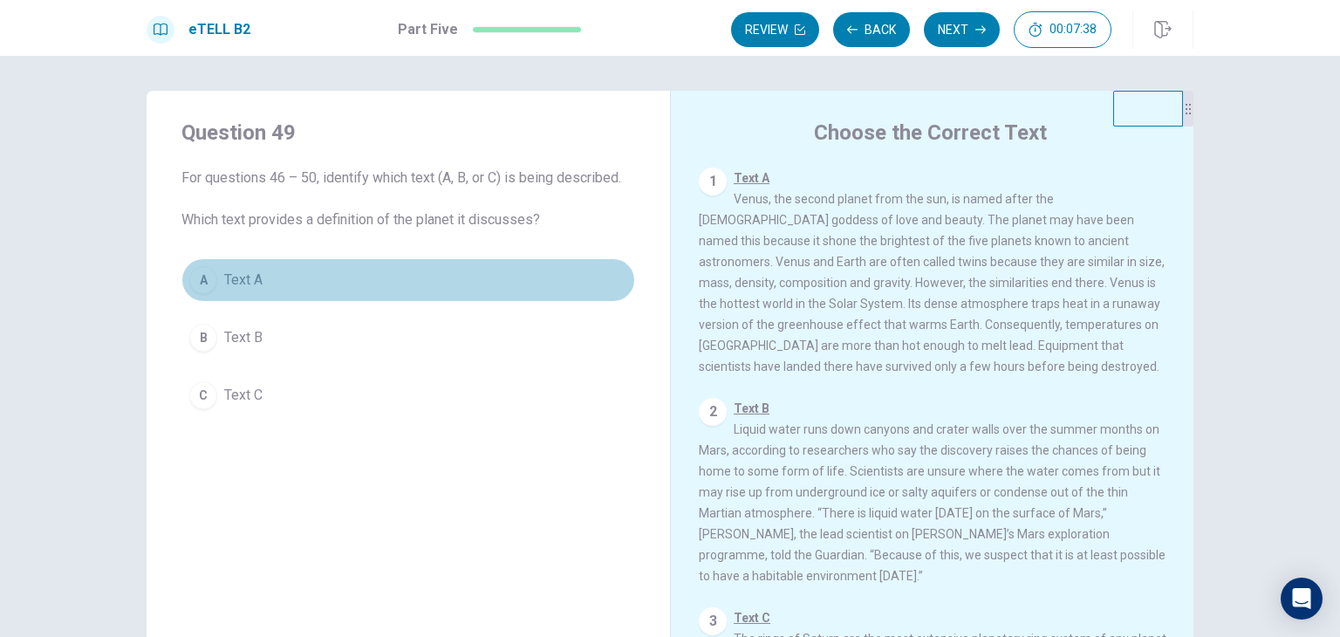
click at [330, 278] on button "A Text A" at bounding box center [408, 280] width 454 height 44
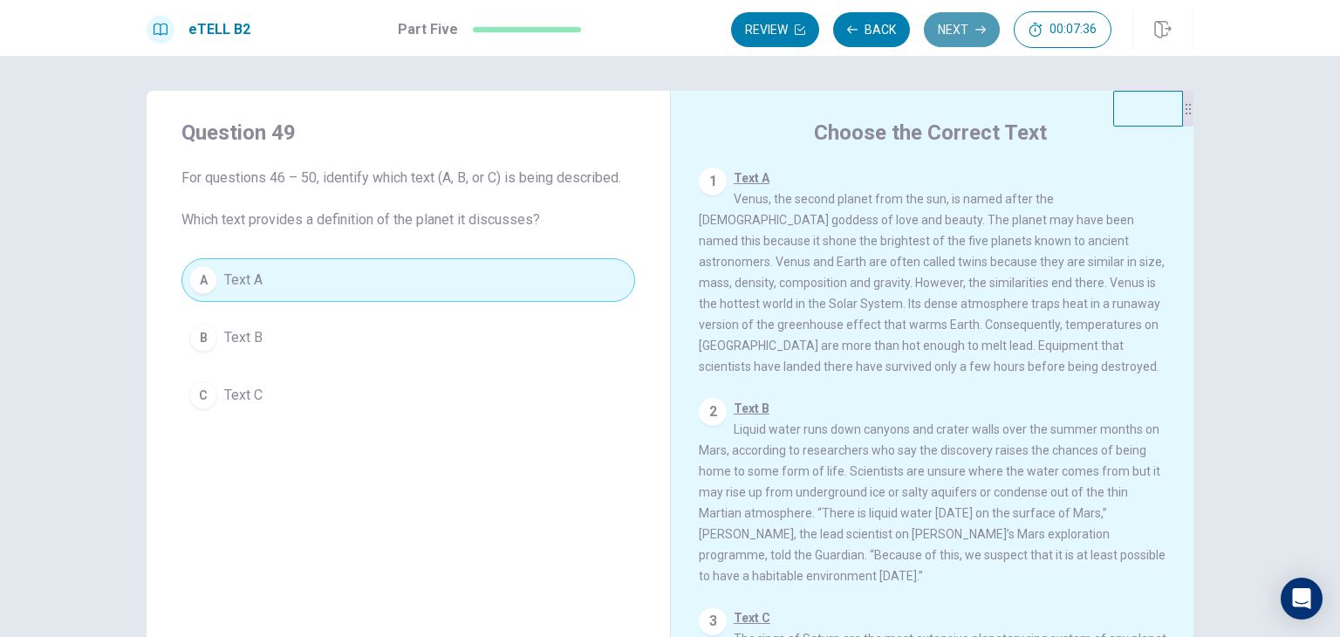
click at [960, 28] on button "Next" at bounding box center [962, 29] width 76 height 35
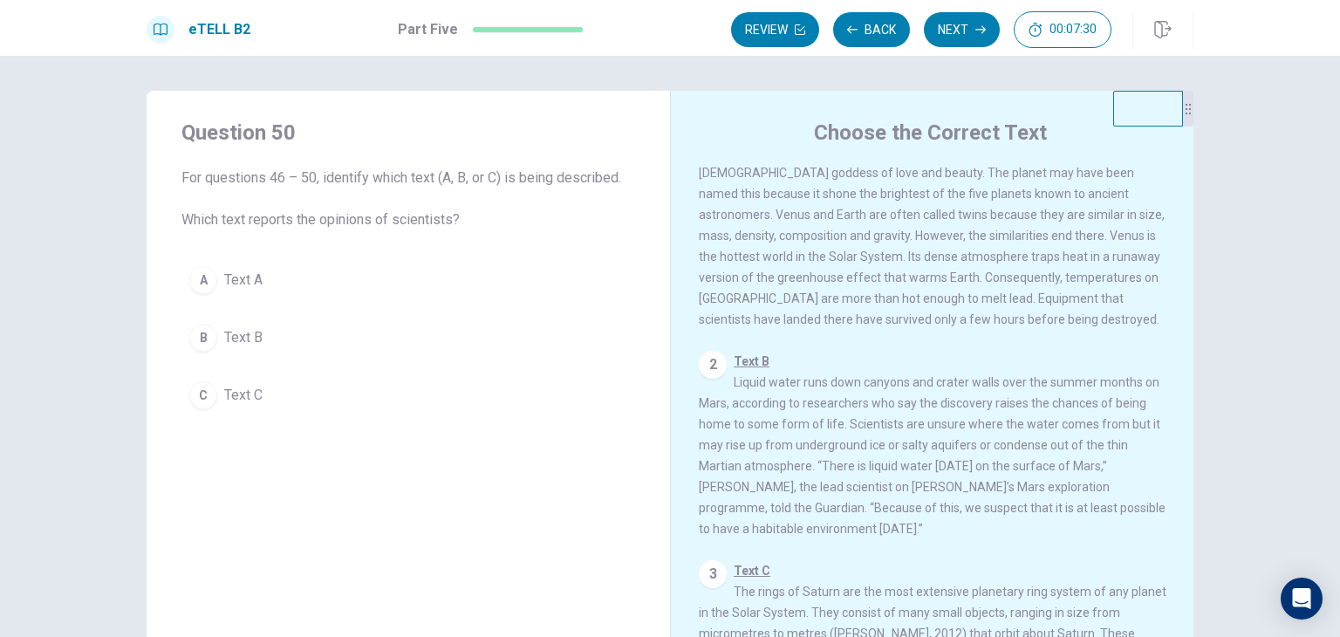
scroll to position [87, 0]
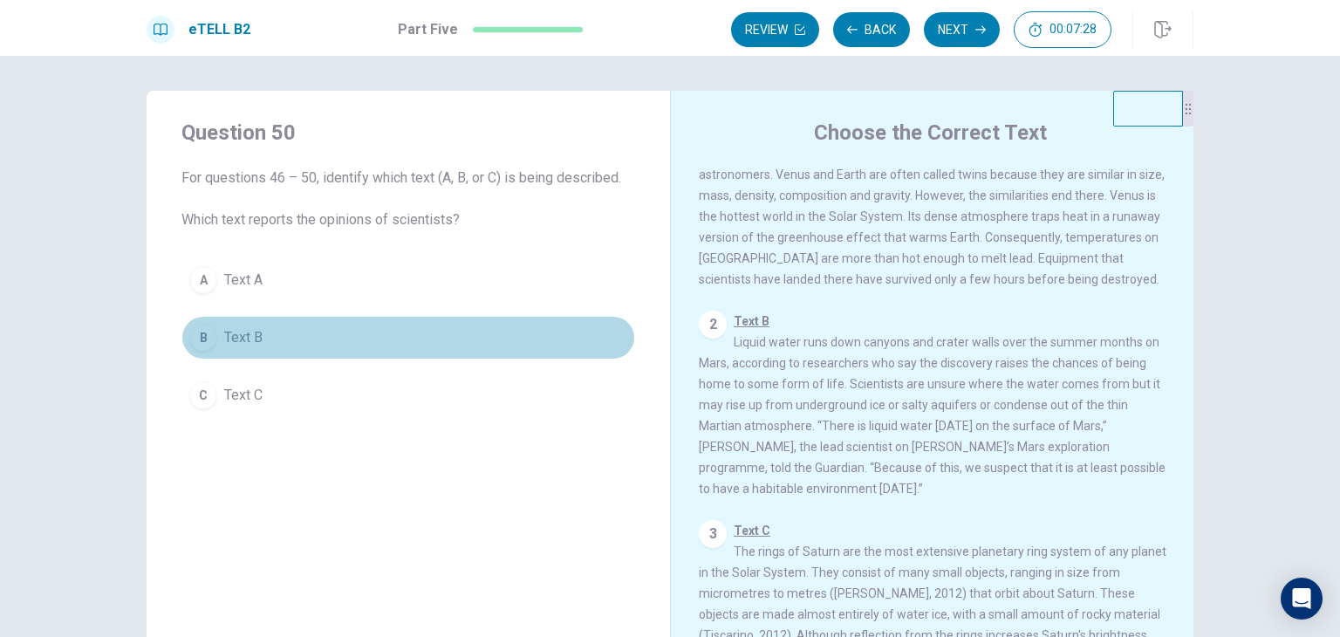
click at [242, 336] on span "Text B" at bounding box center [243, 337] width 38 height 21
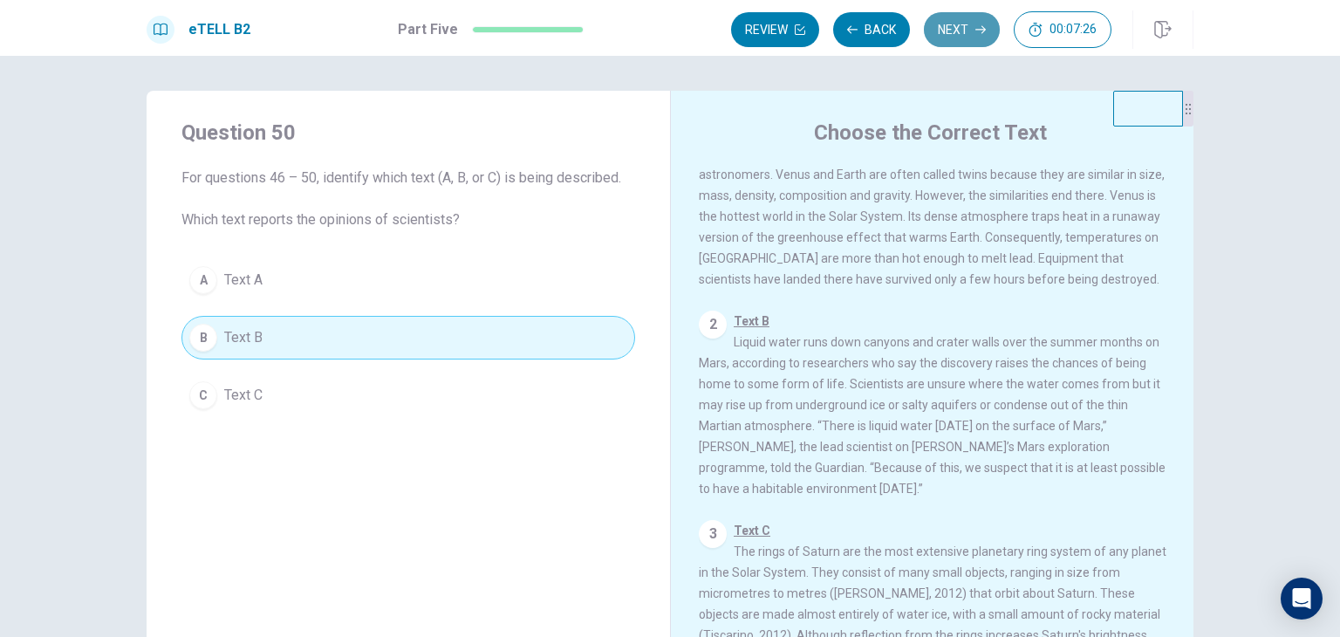
click at [958, 29] on button "Next" at bounding box center [962, 29] width 76 height 35
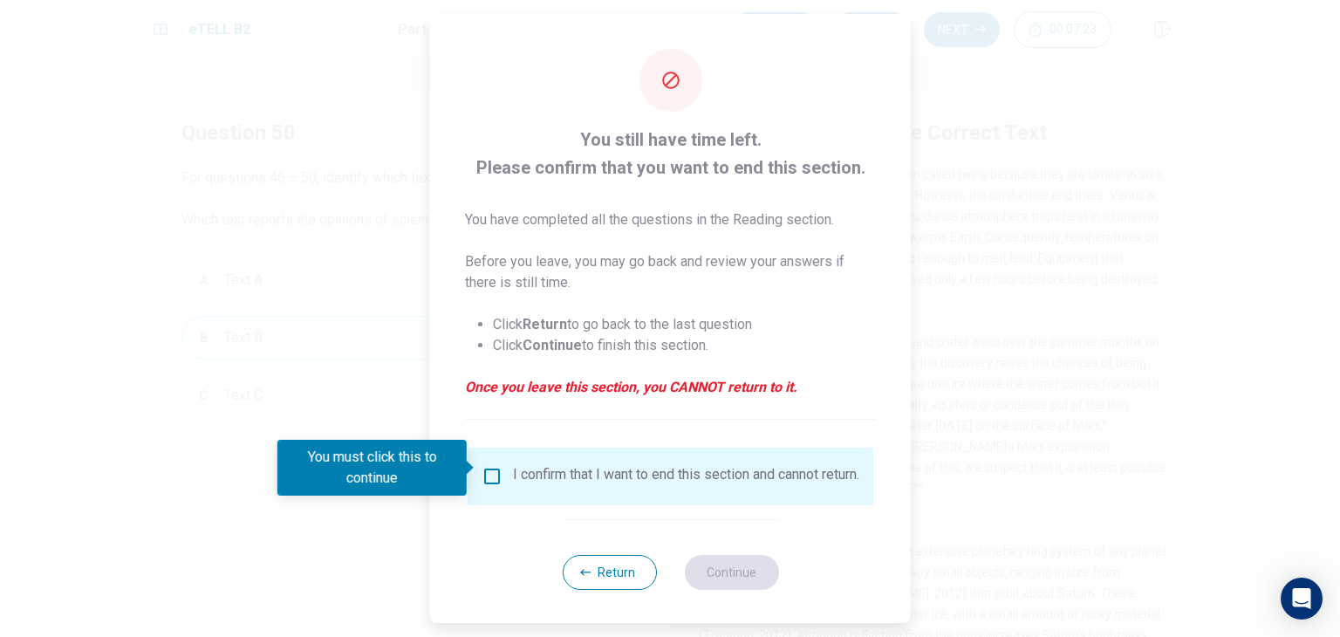
scroll to position [14, 0]
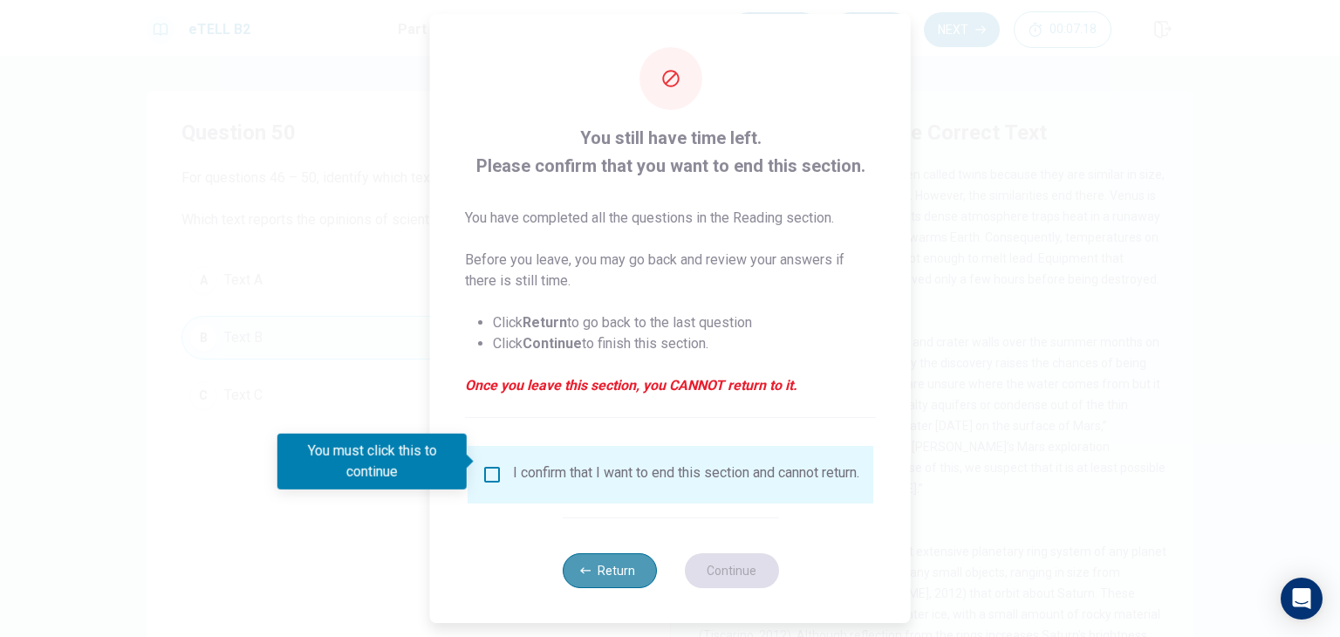
click at [593, 563] on button "Return" at bounding box center [609, 570] width 94 height 35
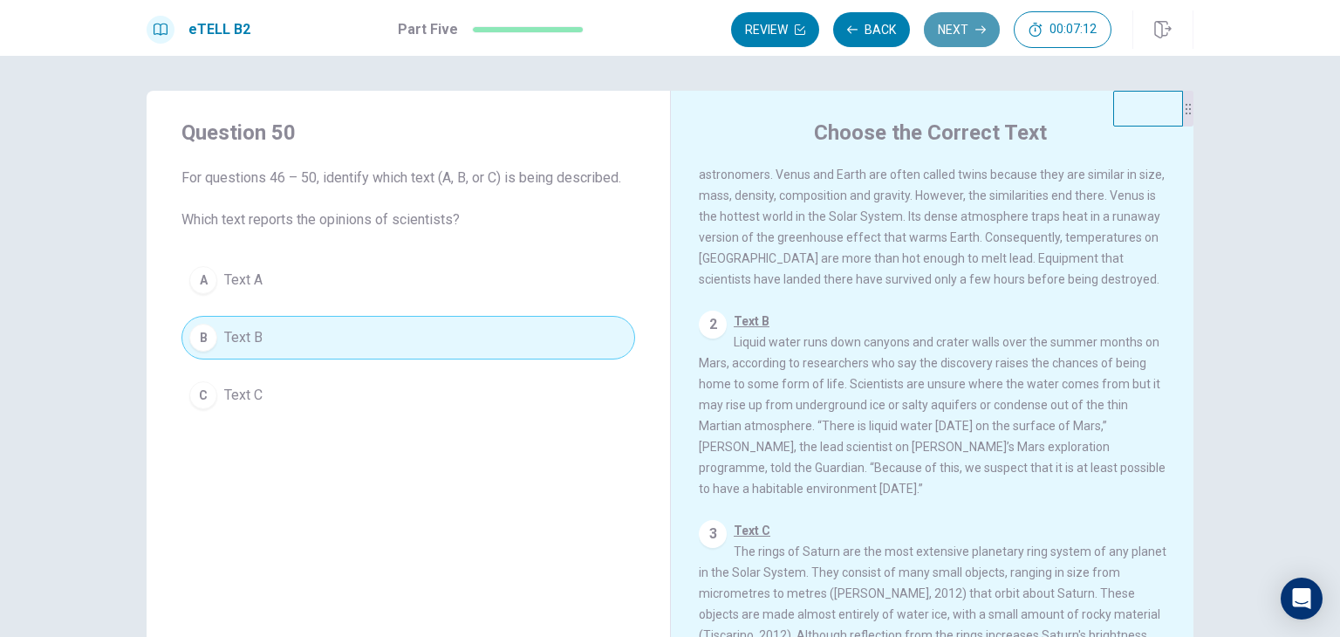
click at [977, 29] on icon "button" at bounding box center [980, 30] width 10 height 8
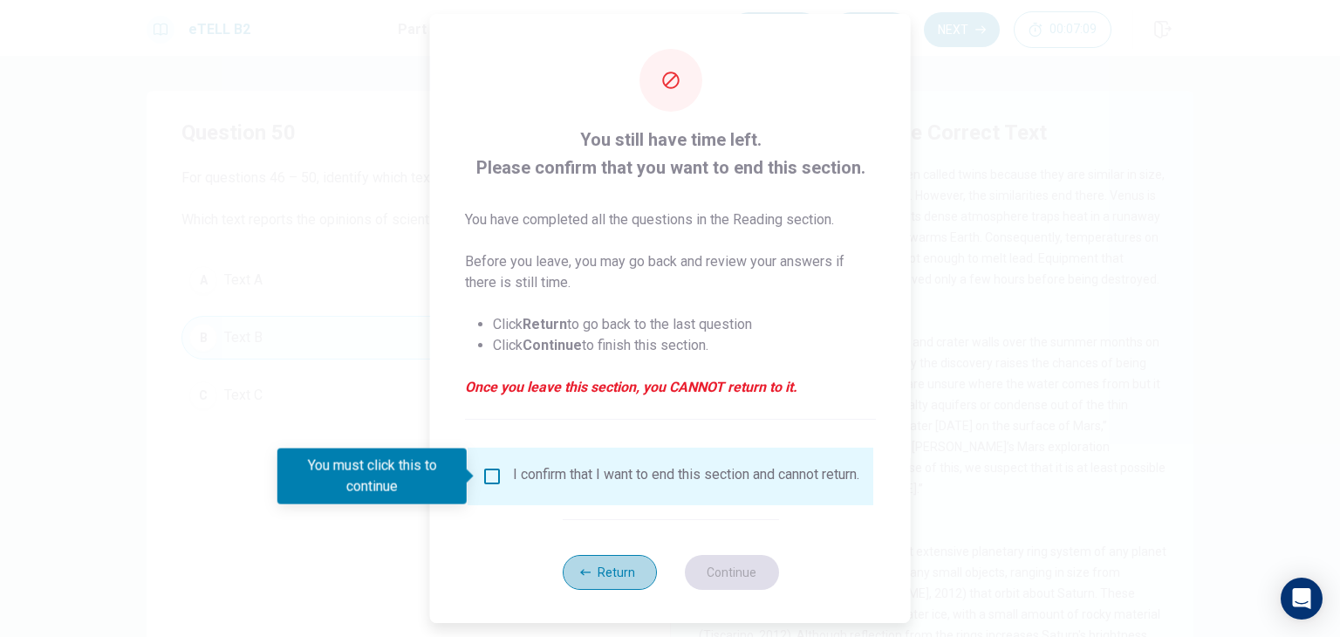
click at [623, 571] on button "Return" at bounding box center [609, 572] width 94 height 35
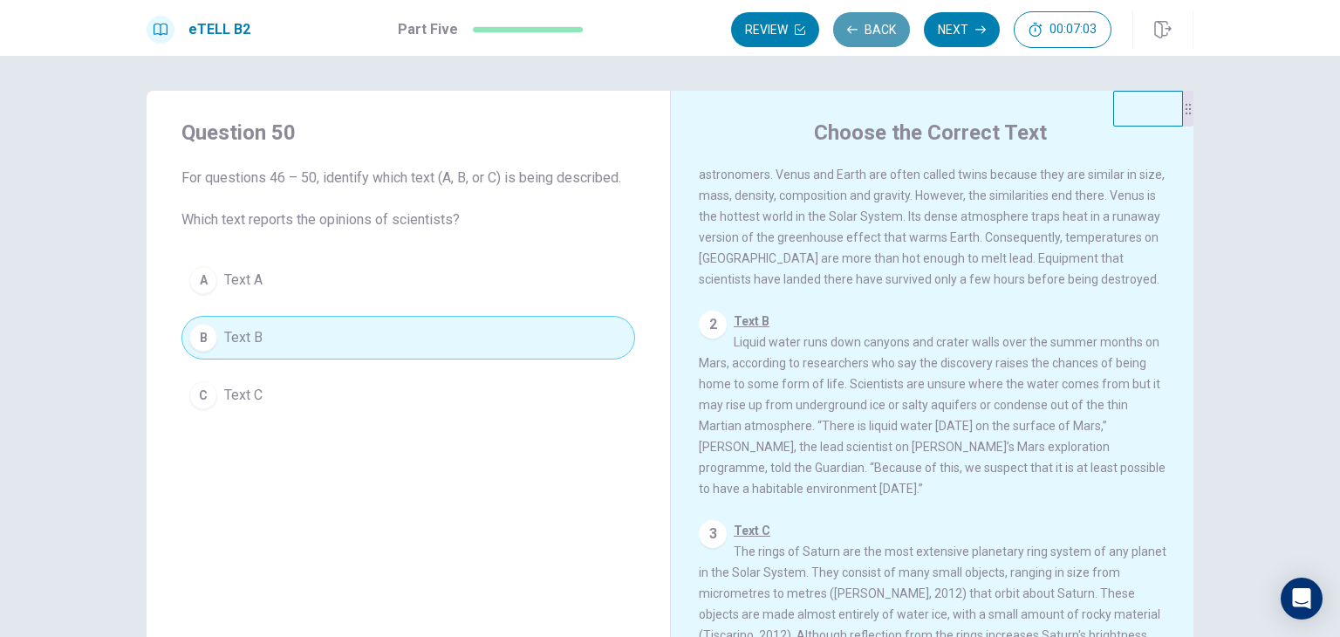
click at [875, 26] on button "Back" at bounding box center [871, 29] width 77 height 35
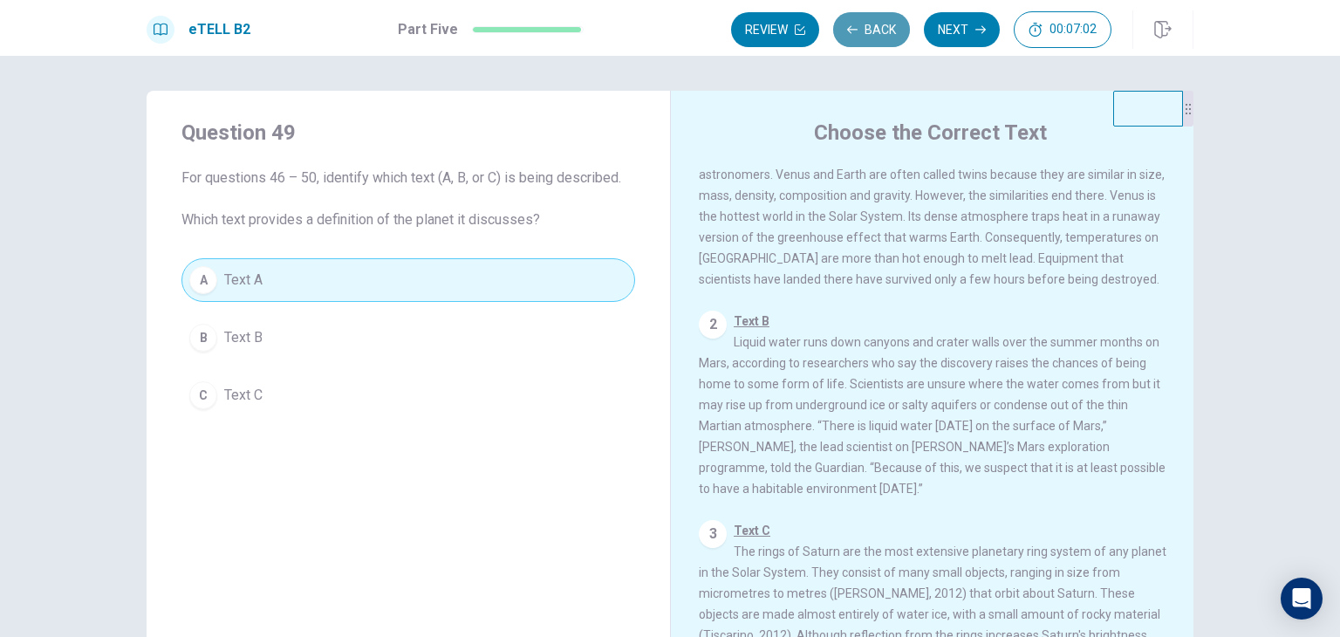
click at [875, 26] on button "Back" at bounding box center [871, 29] width 77 height 35
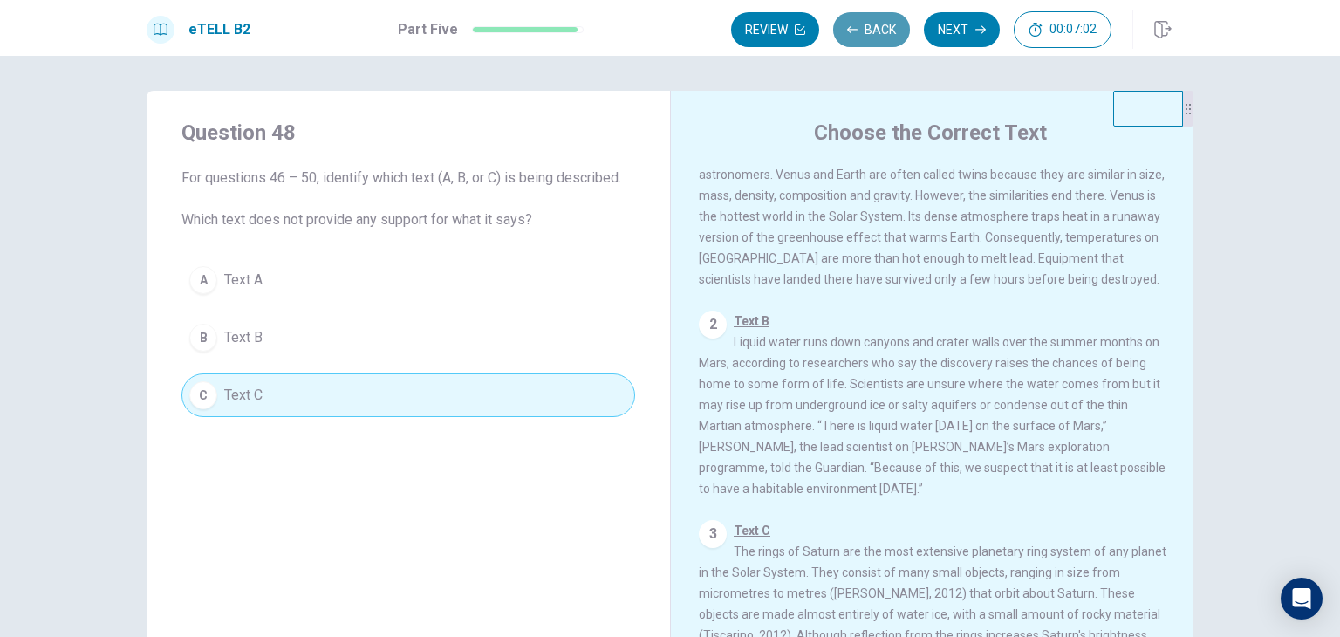
click at [875, 27] on button "Back" at bounding box center [871, 29] width 77 height 35
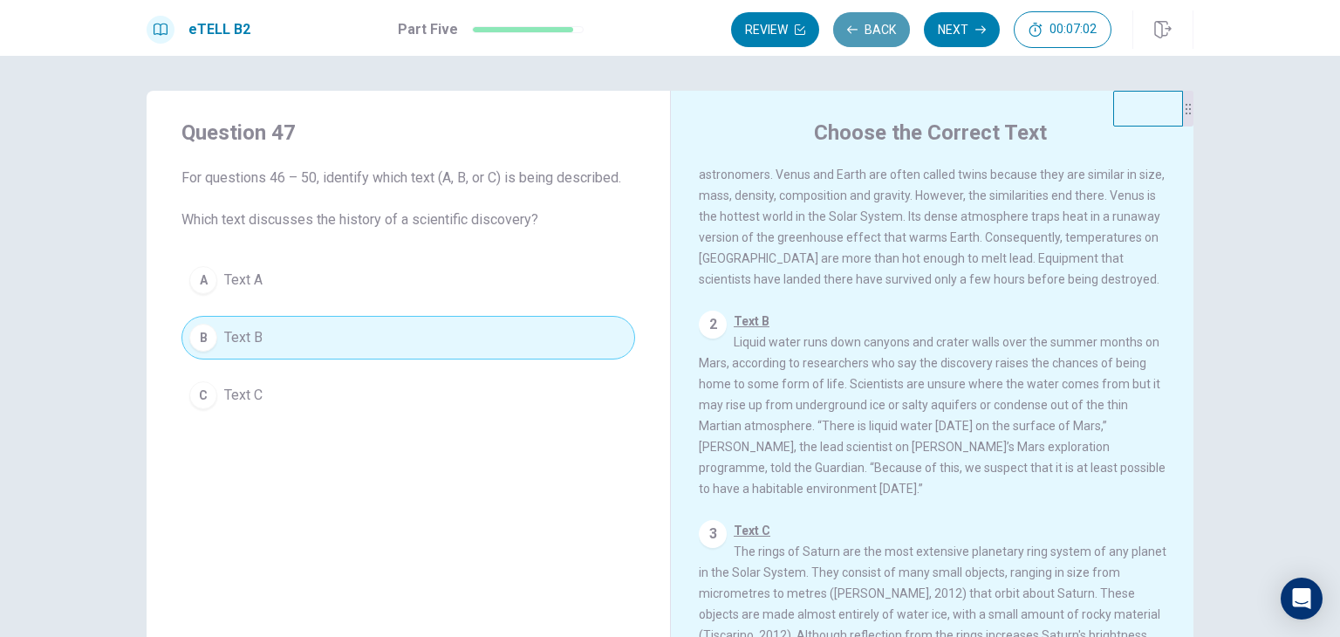
click at [876, 29] on button "Back" at bounding box center [871, 29] width 77 height 35
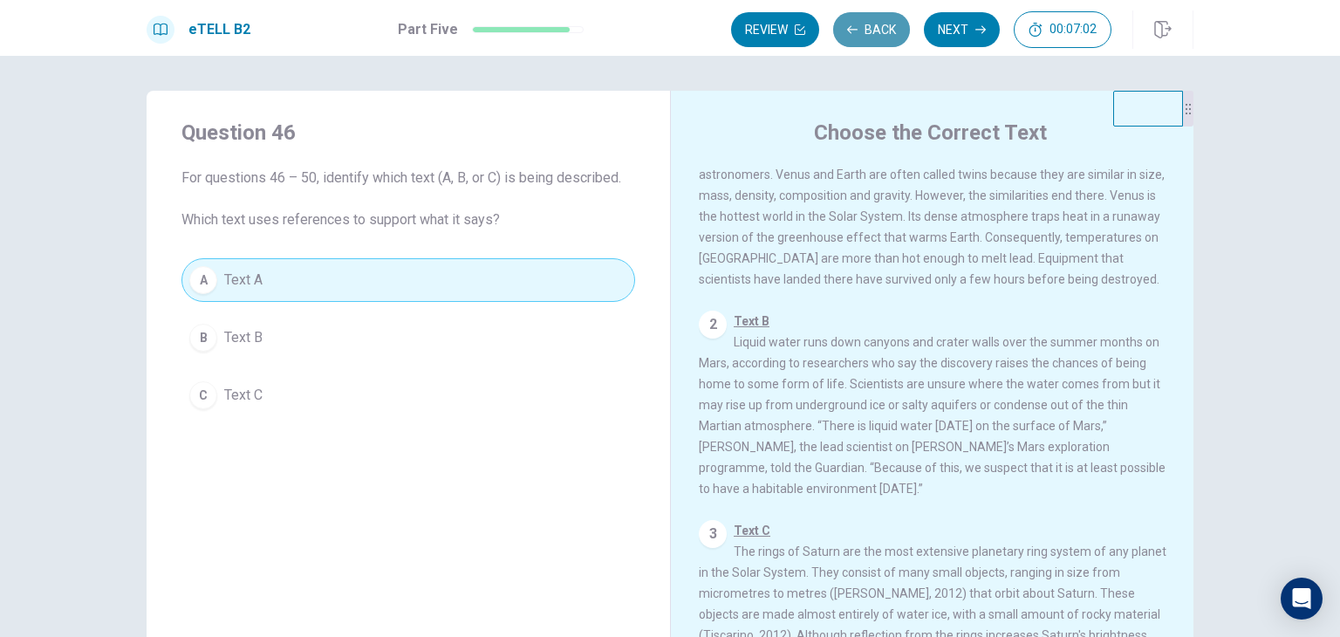
click at [876, 29] on button "Back" at bounding box center [871, 29] width 77 height 35
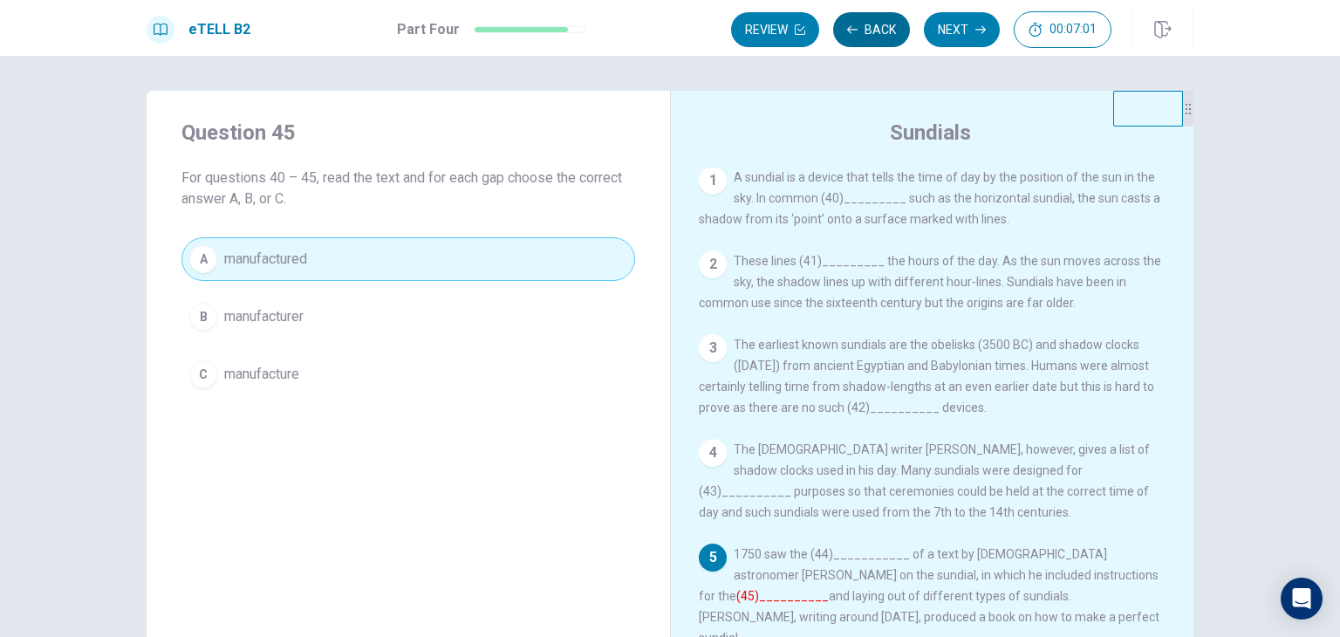
scroll to position [0, 0]
click at [876, 30] on button "Back" at bounding box center [871, 29] width 77 height 35
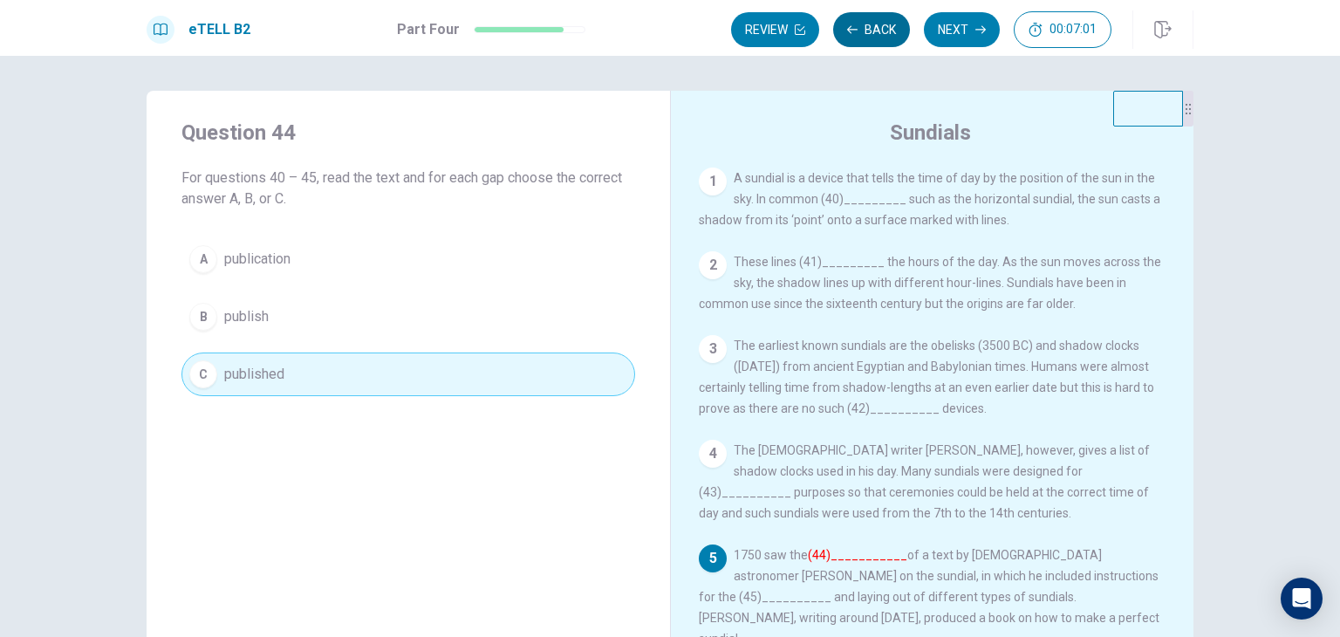
click at [878, 31] on button "Back" at bounding box center [871, 29] width 77 height 35
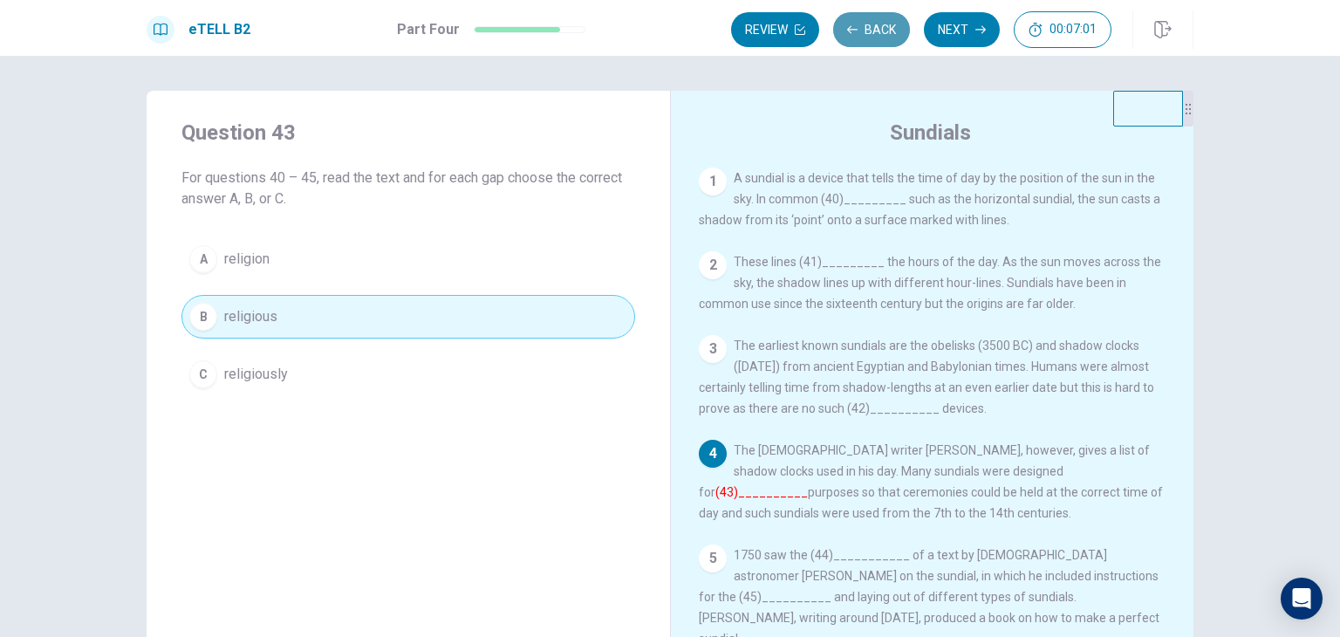
click at [879, 33] on button "Back" at bounding box center [871, 29] width 77 height 35
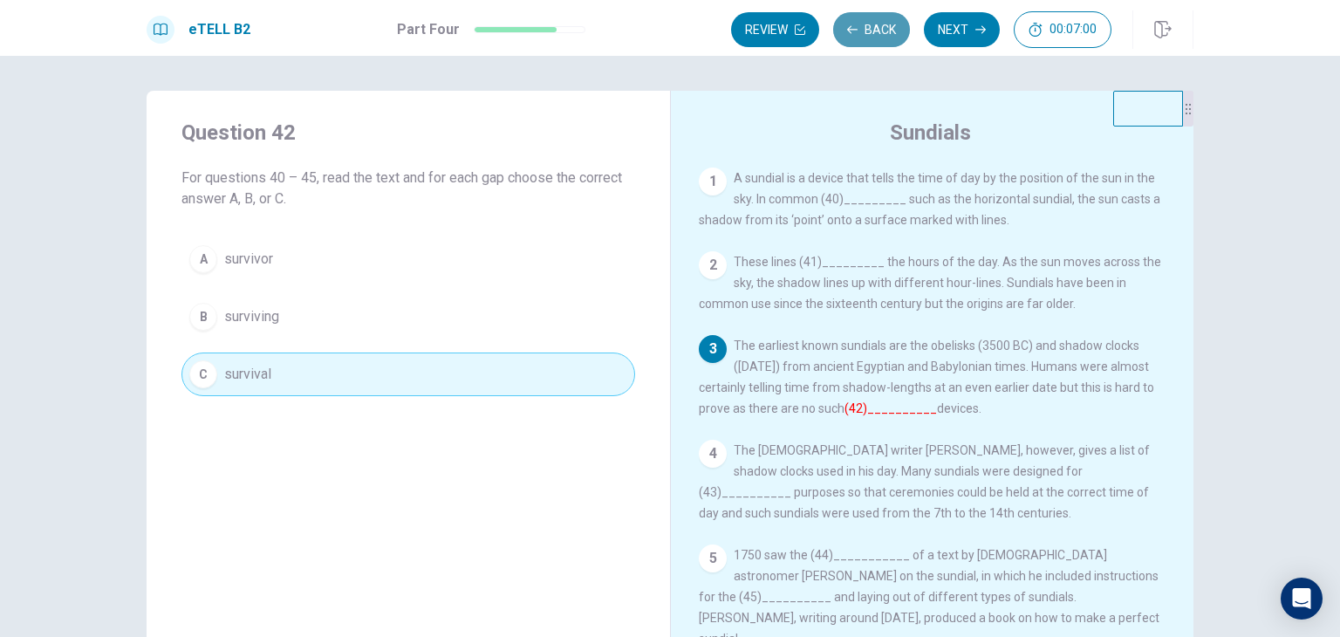
click at [879, 33] on button "Back" at bounding box center [871, 29] width 77 height 35
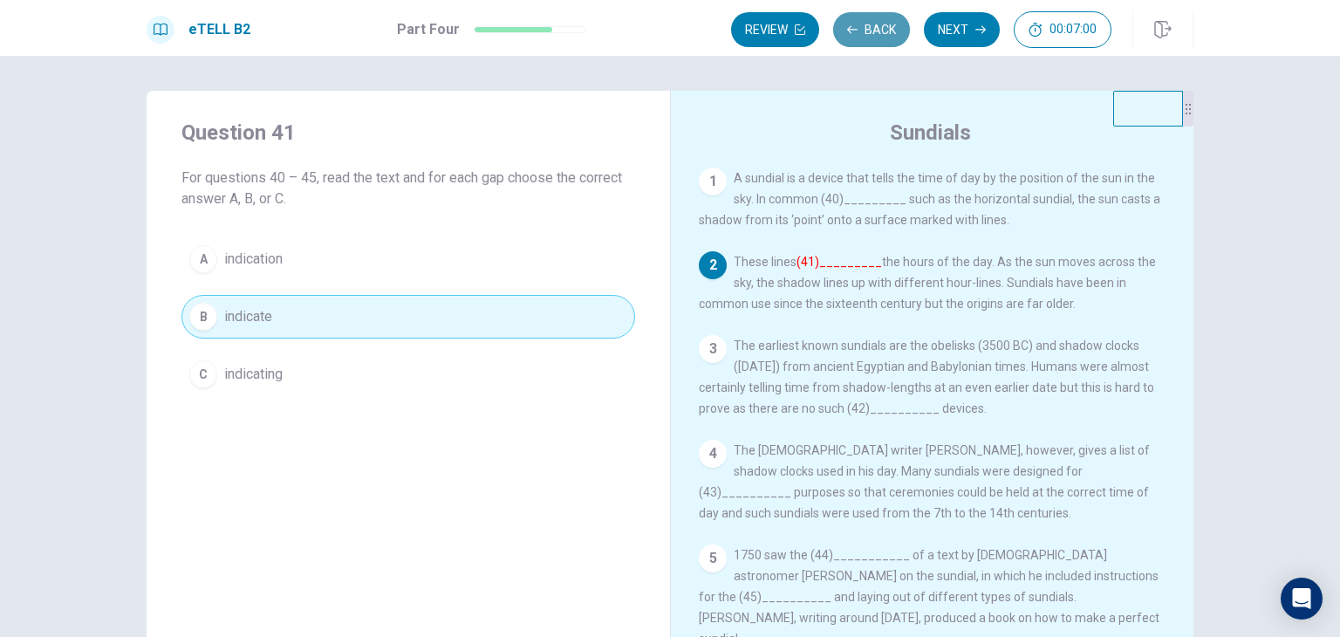
click at [879, 33] on button "Back" at bounding box center [871, 29] width 77 height 35
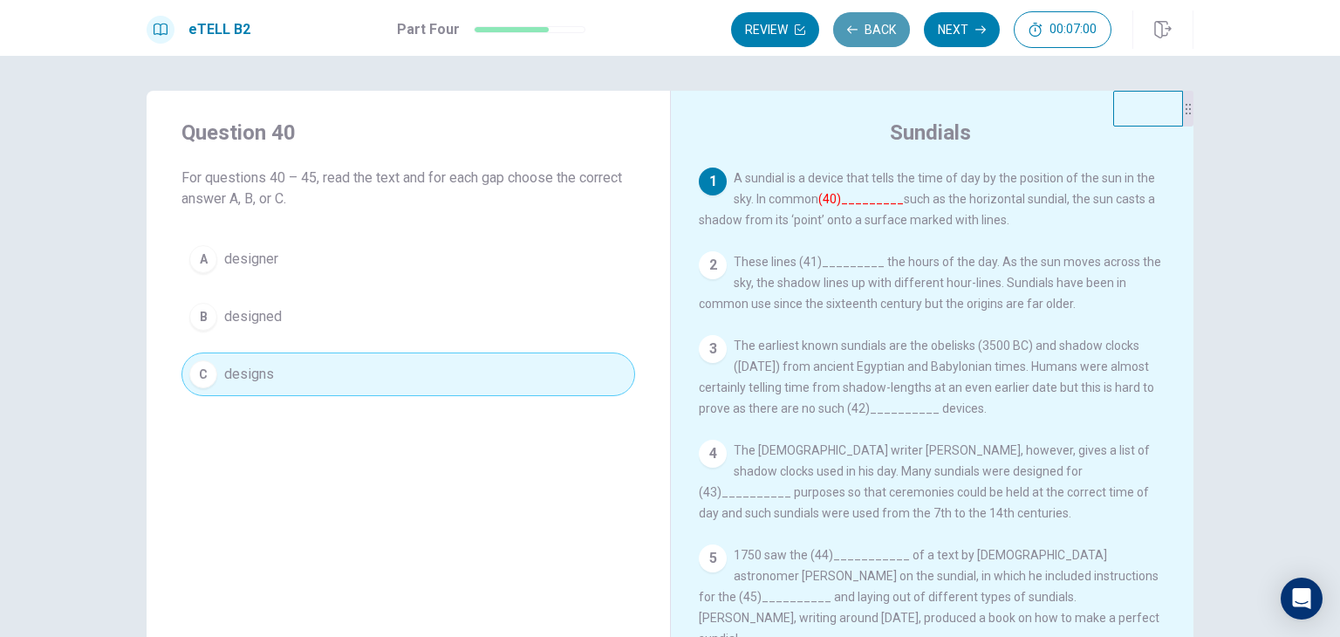
click at [879, 33] on button "Back" at bounding box center [871, 29] width 77 height 35
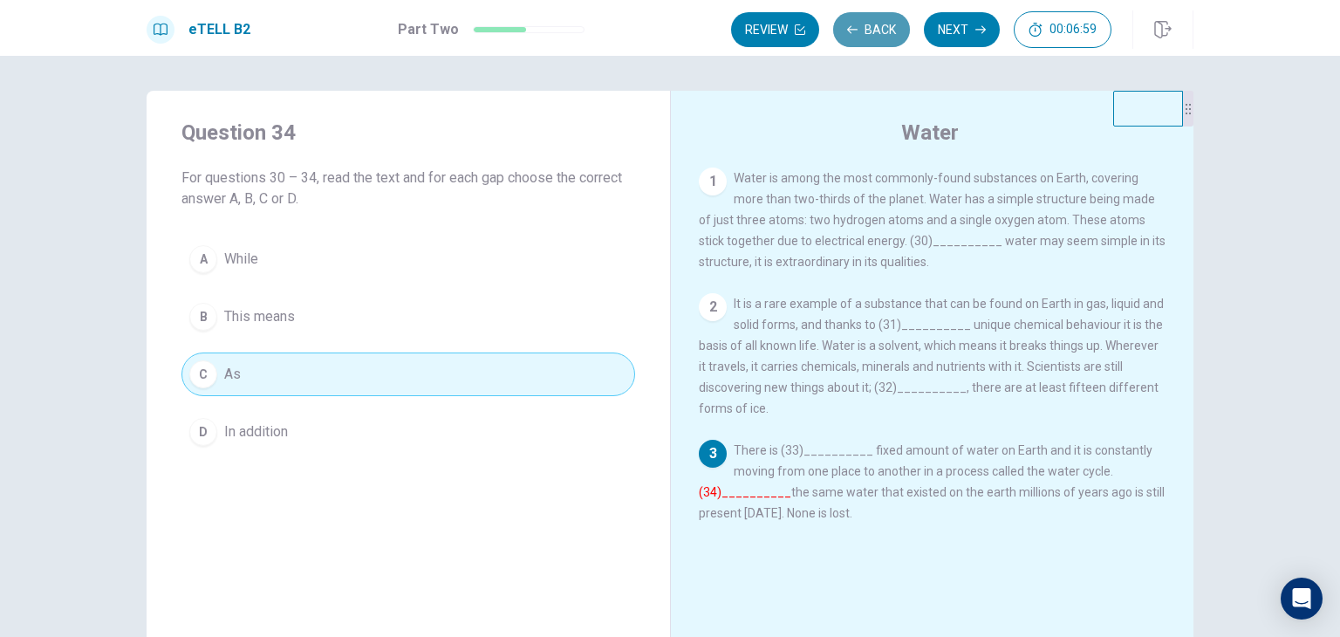
click at [879, 33] on button "Back" at bounding box center [871, 29] width 77 height 35
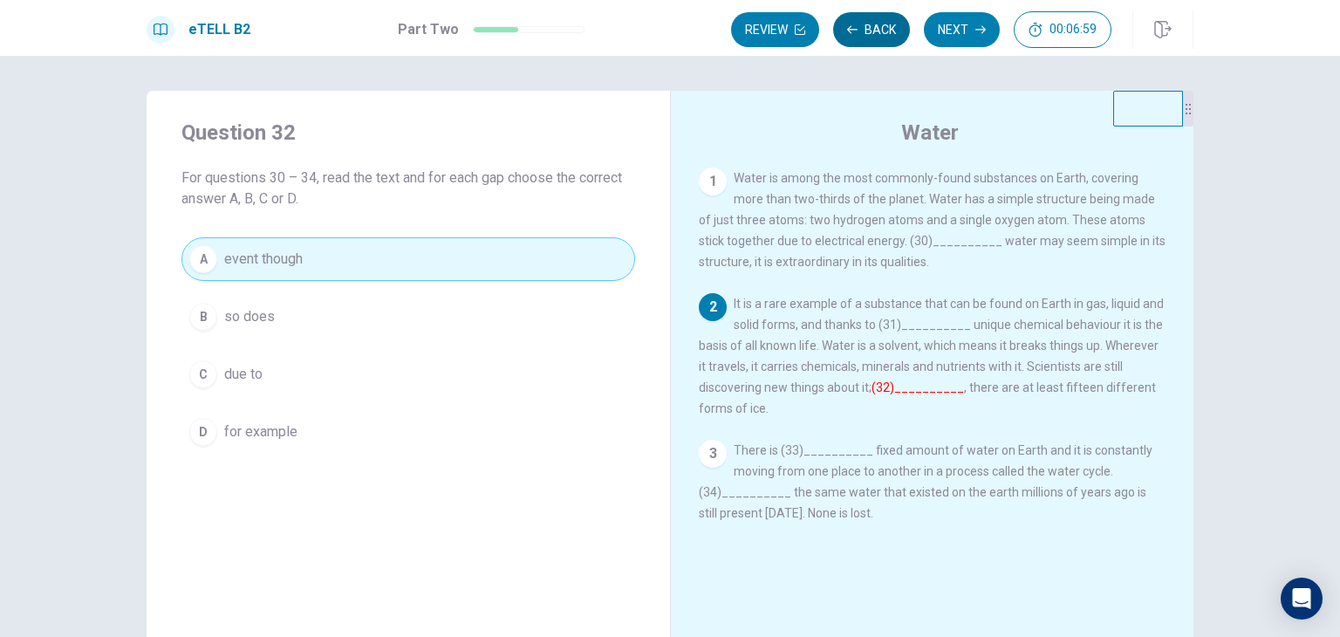
click at [879, 33] on button "Back" at bounding box center [871, 29] width 77 height 35
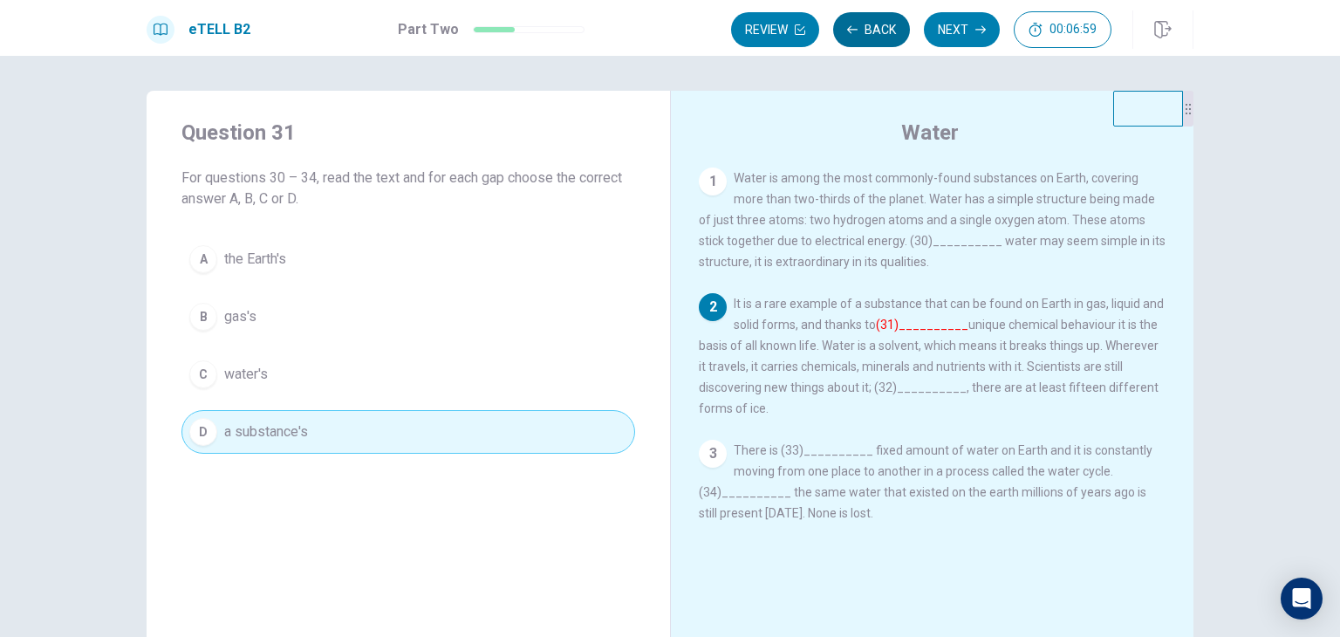
click at [879, 33] on button "Back" at bounding box center [871, 29] width 77 height 35
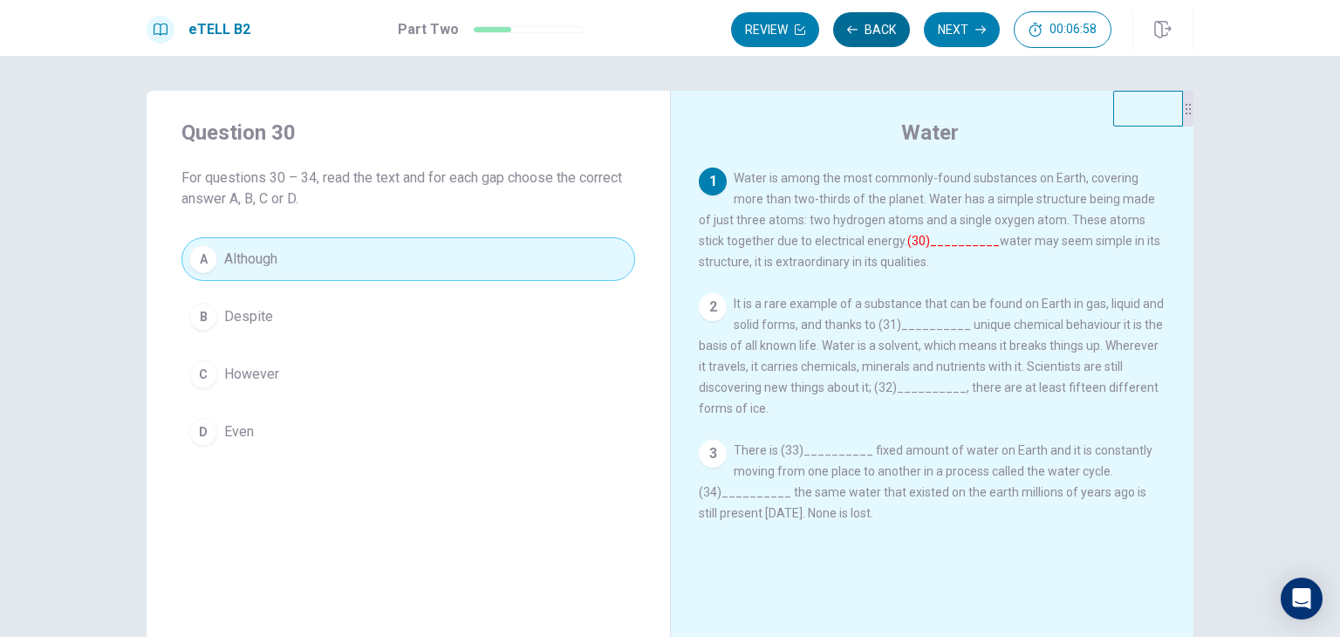
click at [879, 33] on button "Back" at bounding box center [871, 29] width 77 height 35
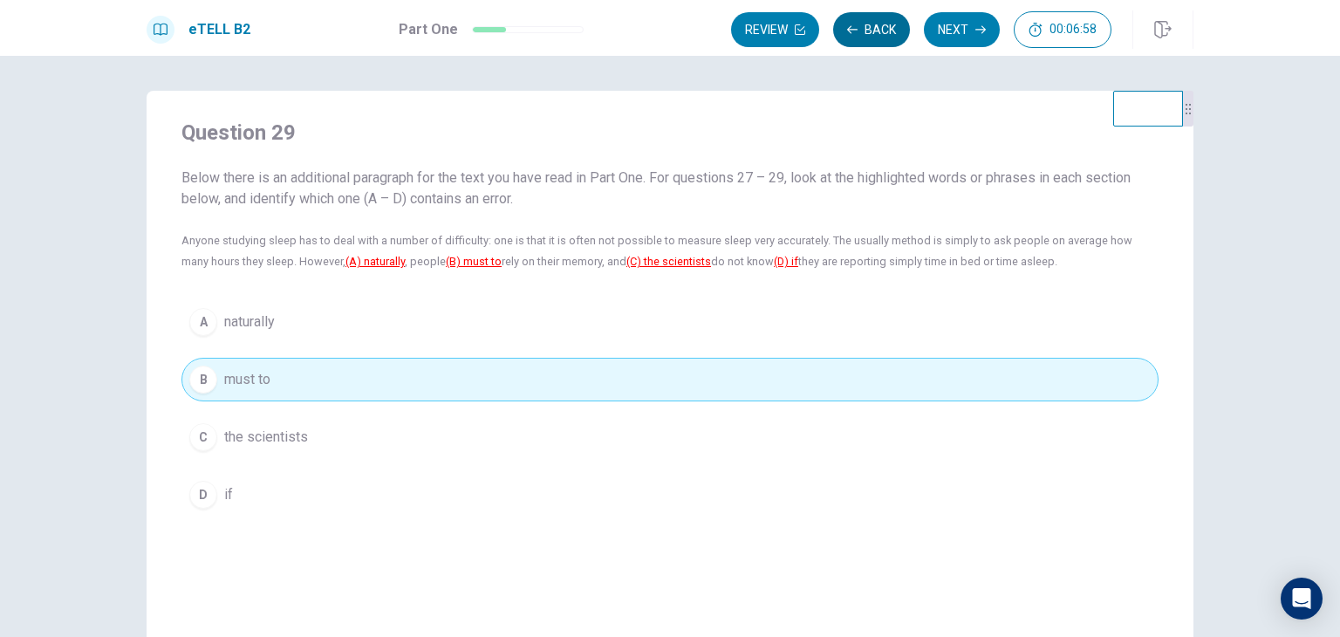
click at [879, 33] on button "Back" at bounding box center [871, 29] width 77 height 35
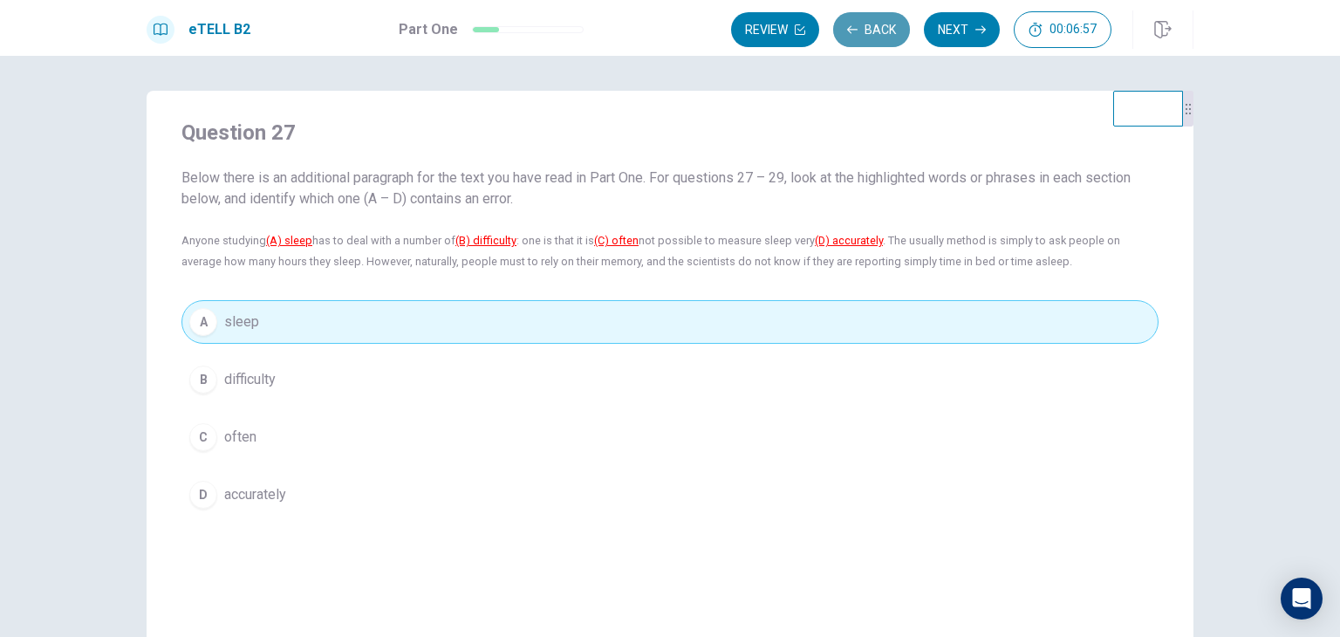
click at [879, 34] on button "Back" at bounding box center [871, 29] width 77 height 35
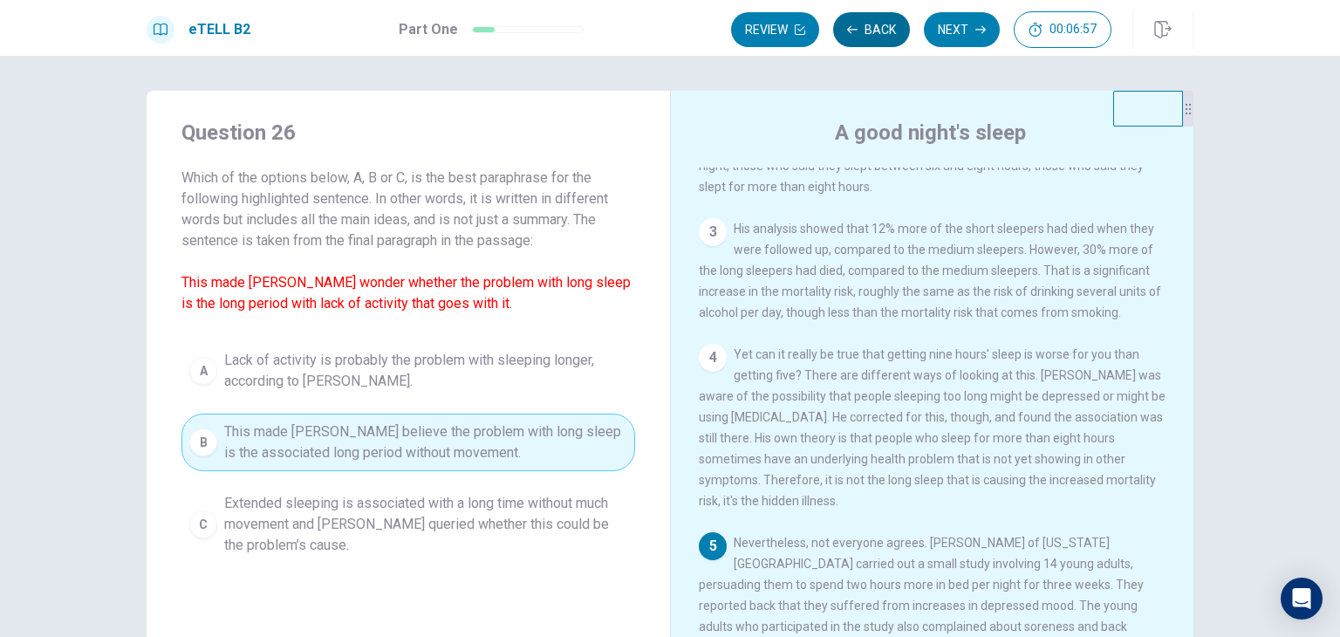
click at [879, 34] on button "Back" at bounding box center [871, 29] width 77 height 35
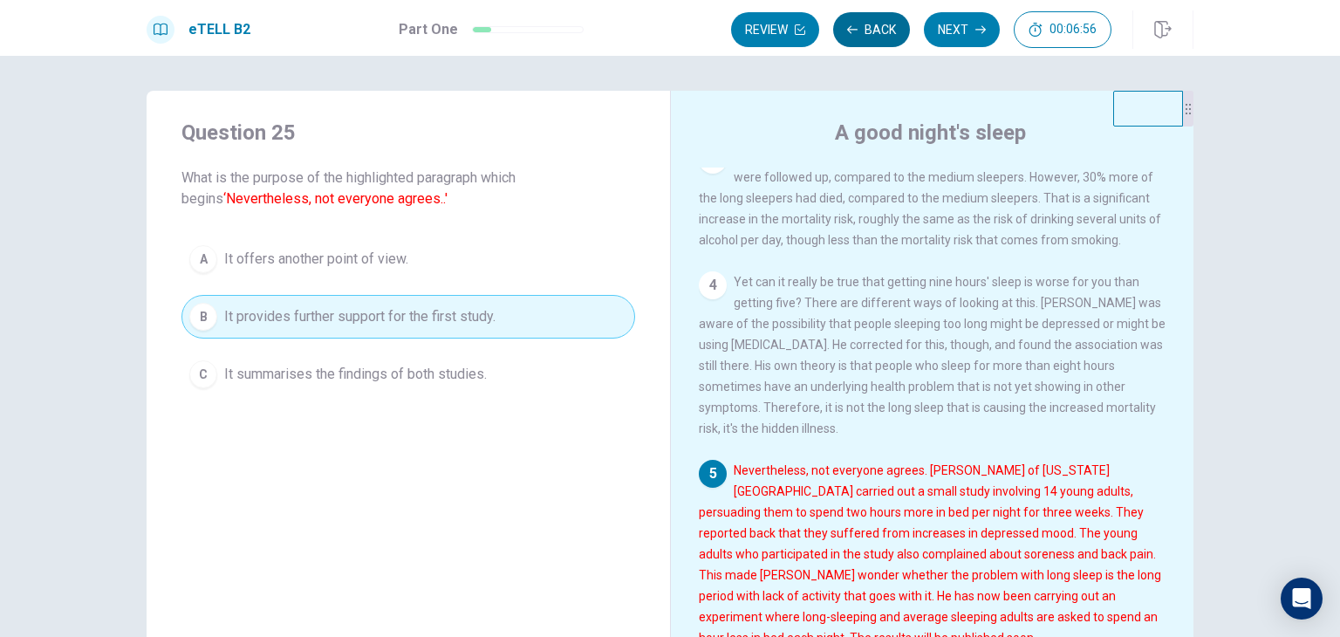
scroll to position [425, 0]
click at [879, 34] on button "Back" at bounding box center [871, 29] width 77 height 35
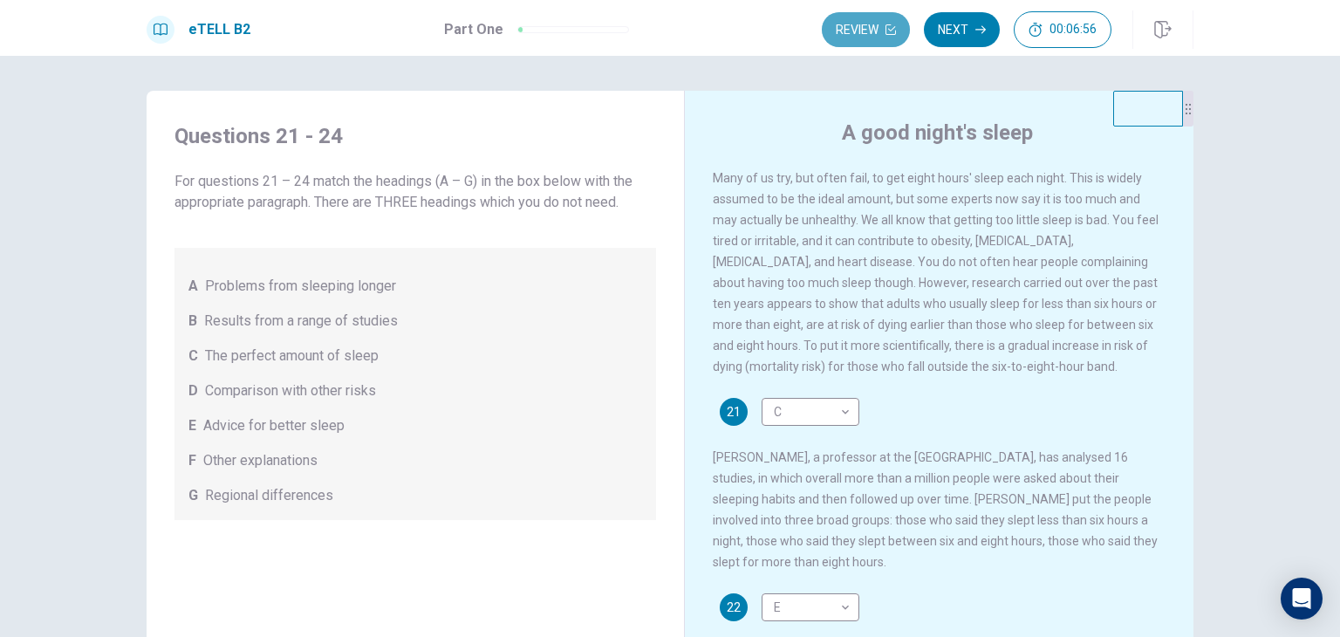
click at [879, 34] on button "Review" at bounding box center [866, 29] width 88 height 35
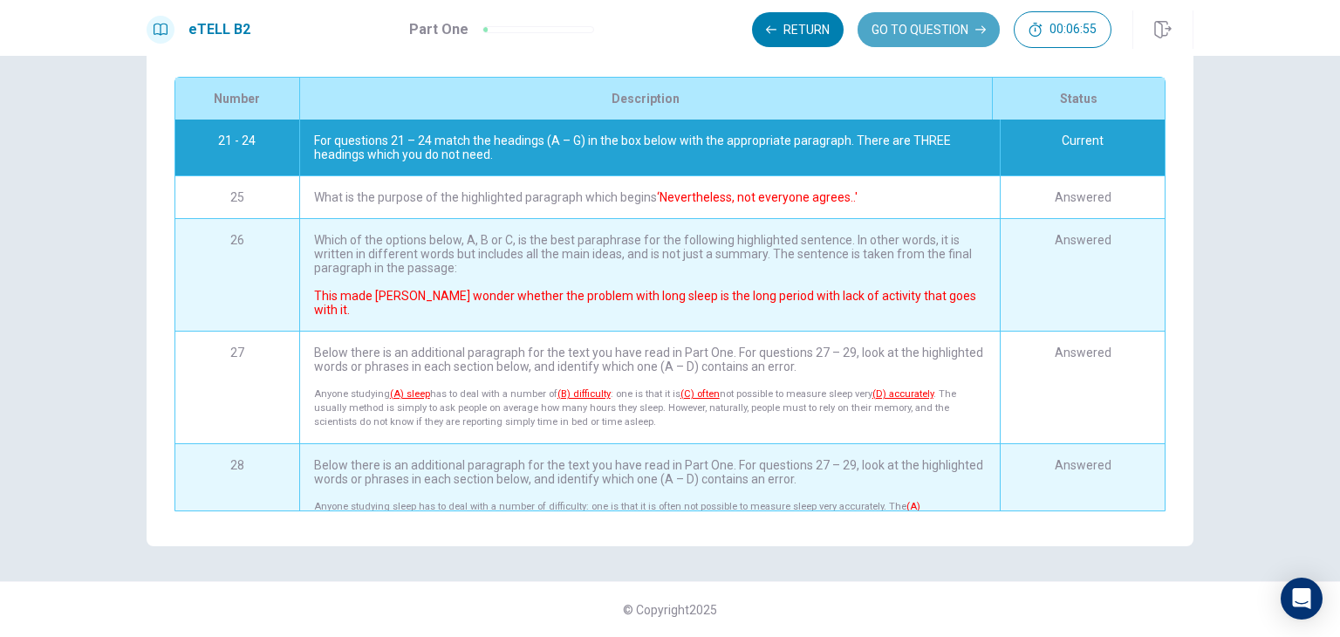
click at [879, 34] on button "GO TO QUESTION" at bounding box center [929, 29] width 142 height 35
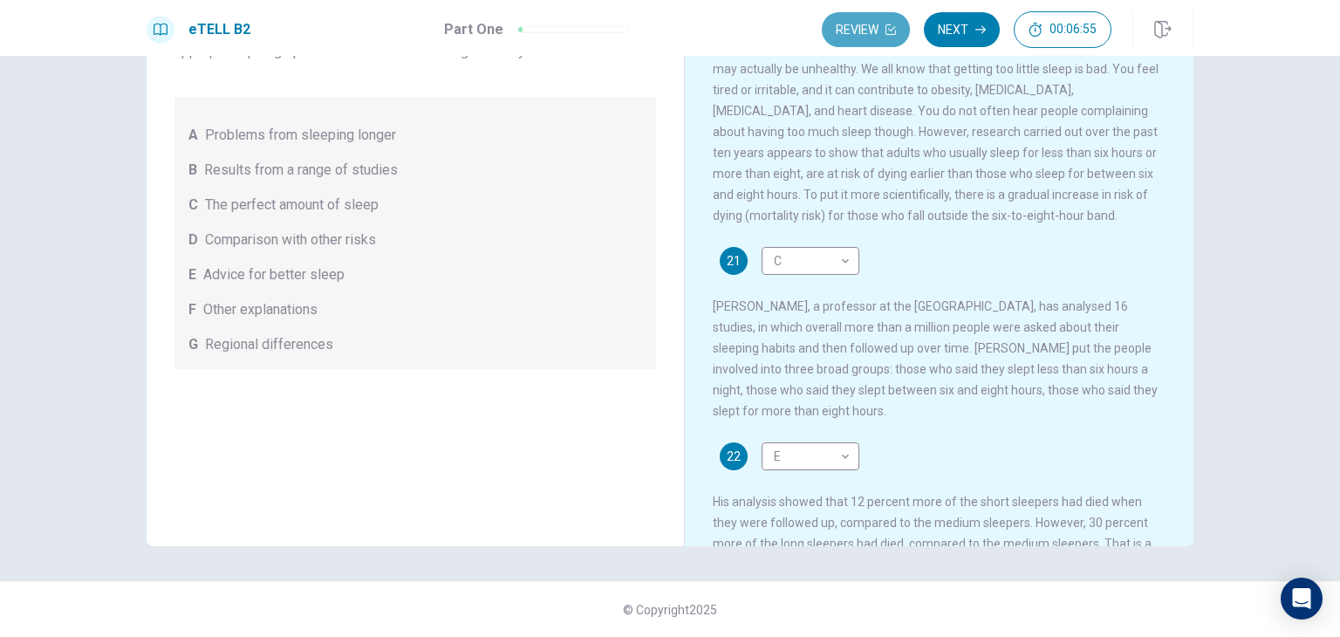
click at [879, 34] on button "Review" at bounding box center [866, 29] width 88 height 35
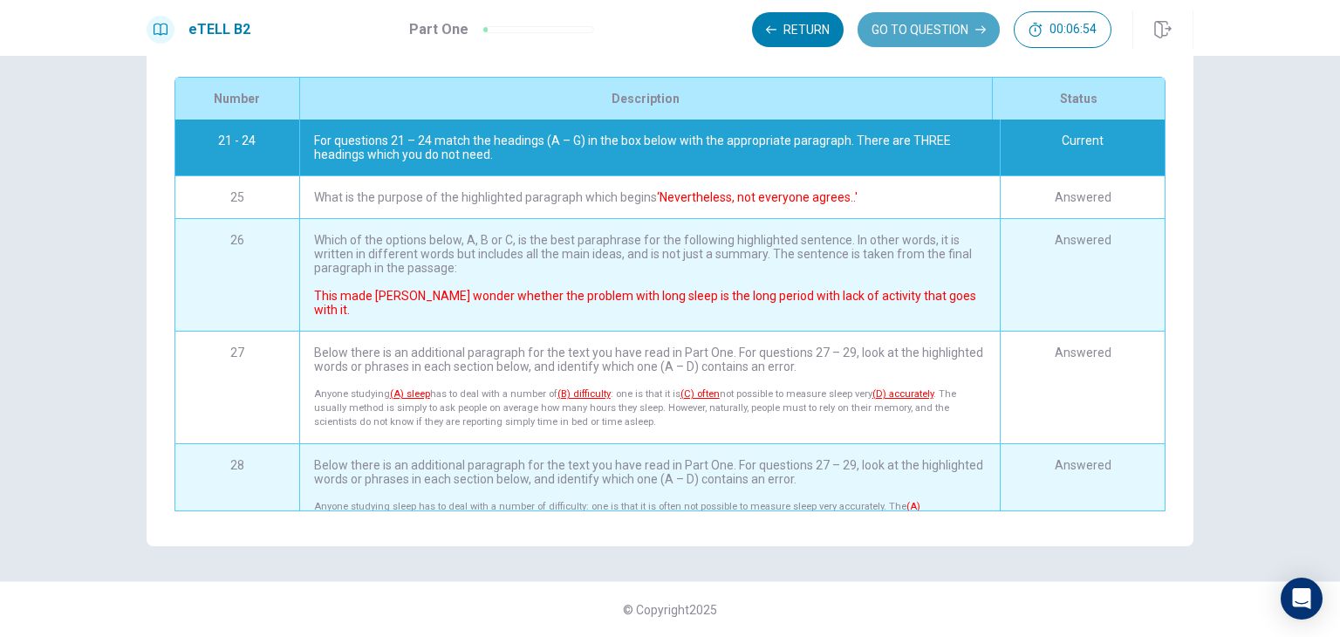
click at [879, 34] on button "GO TO QUESTION" at bounding box center [929, 29] width 142 height 35
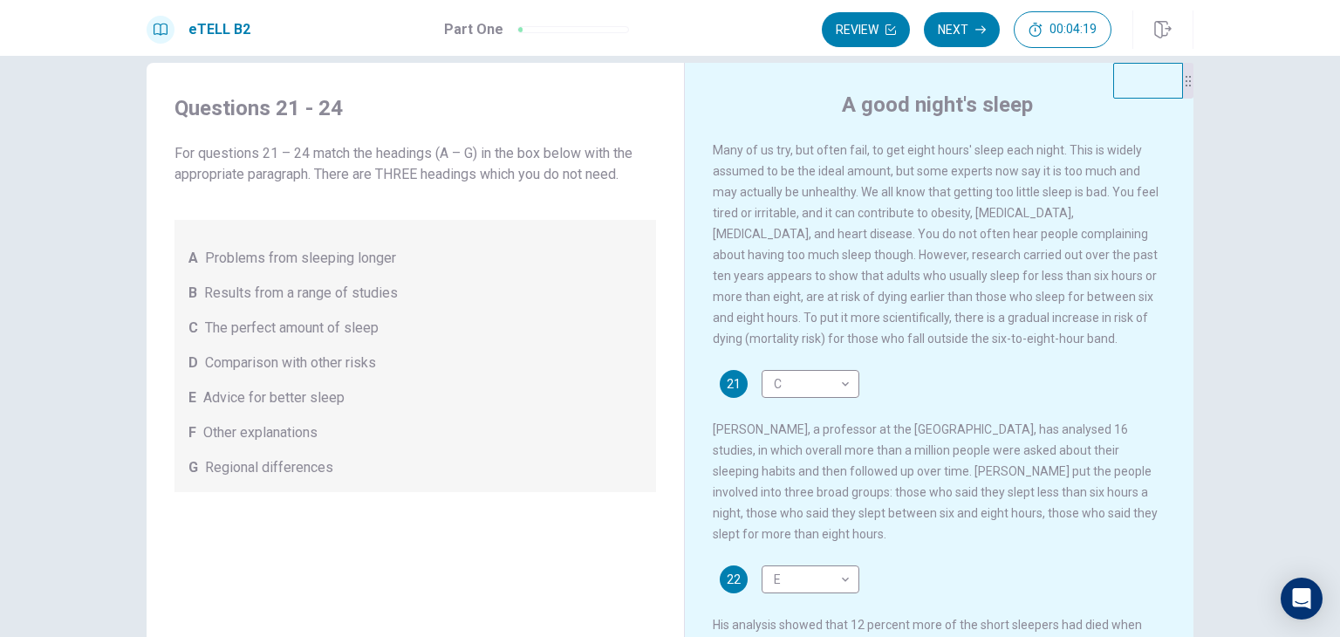
scroll to position [0, 0]
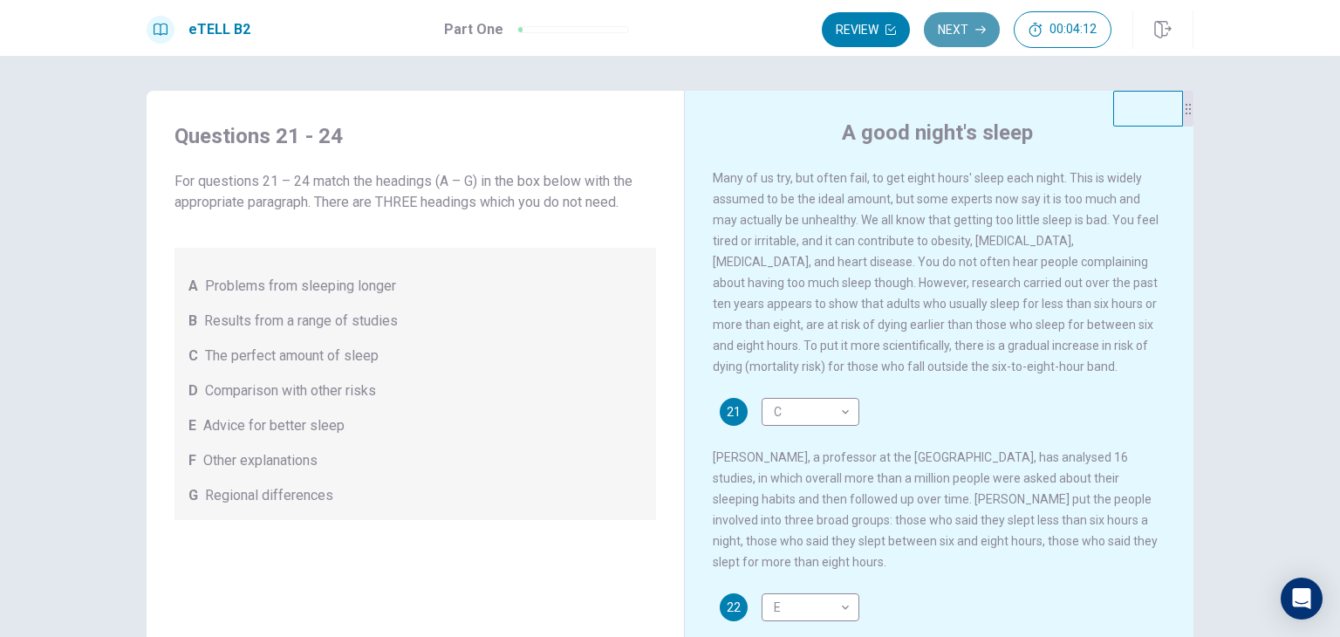
click at [946, 25] on button "Next" at bounding box center [962, 29] width 76 height 35
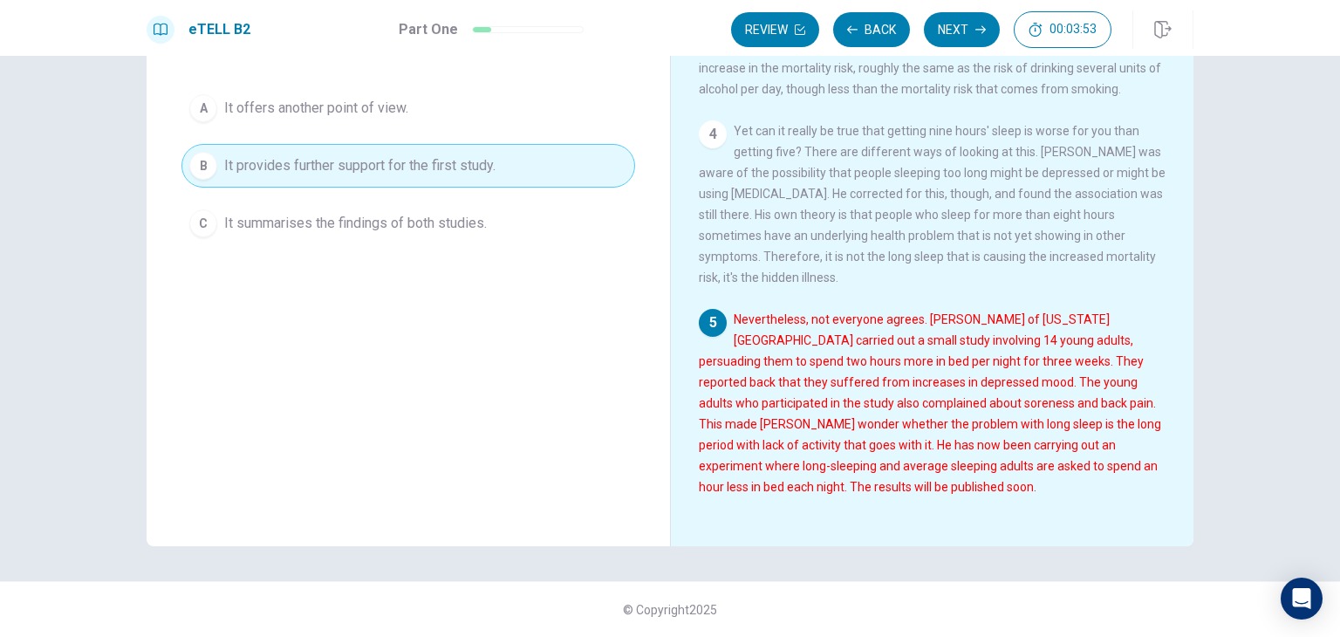
scroll to position [425, 0]
click at [960, 30] on button "Next" at bounding box center [962, 29] width 76 height 35
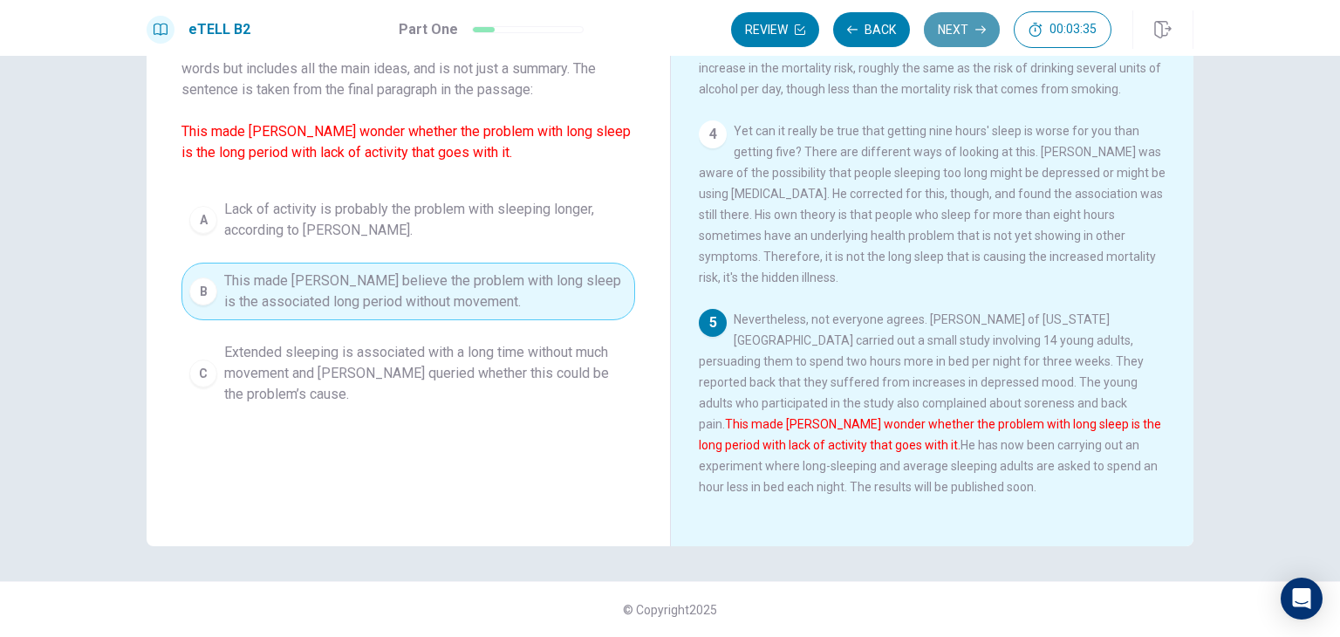
click at [960, 30] on button "Next" at bounding box center [962, 29] width 76 height 35
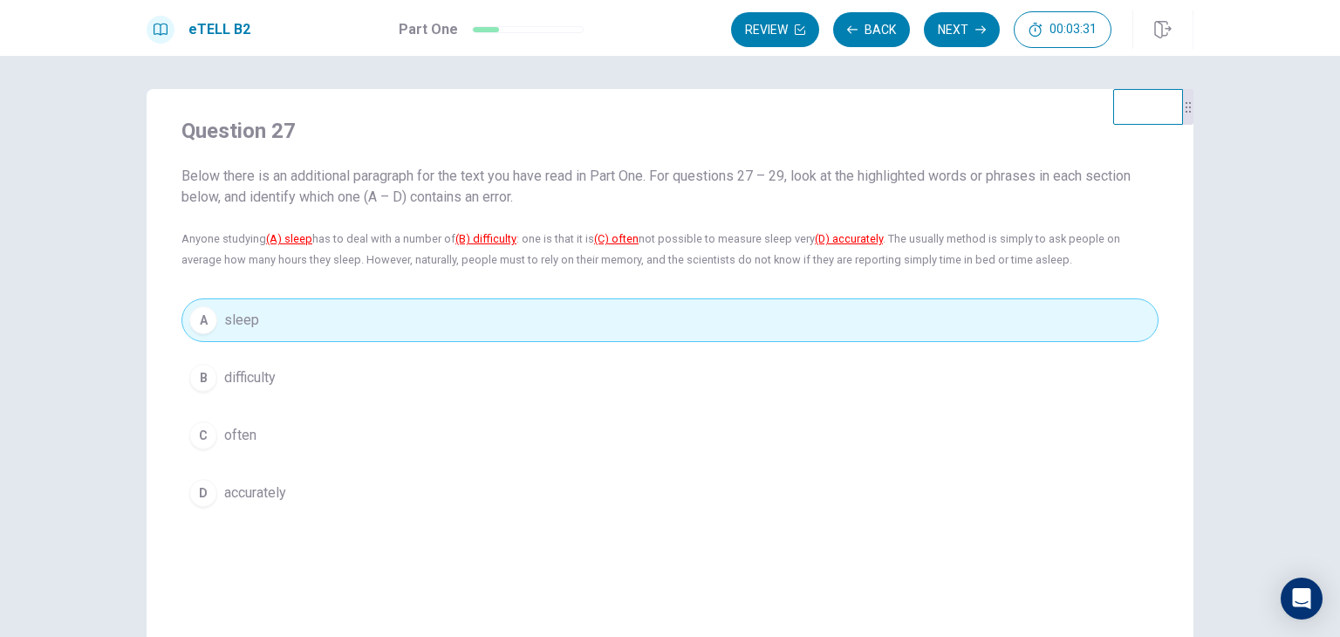
scroll to position [0, 0]
click at [970, 30] on button "Next" at bounding box center [962, 29] width 76 height 35
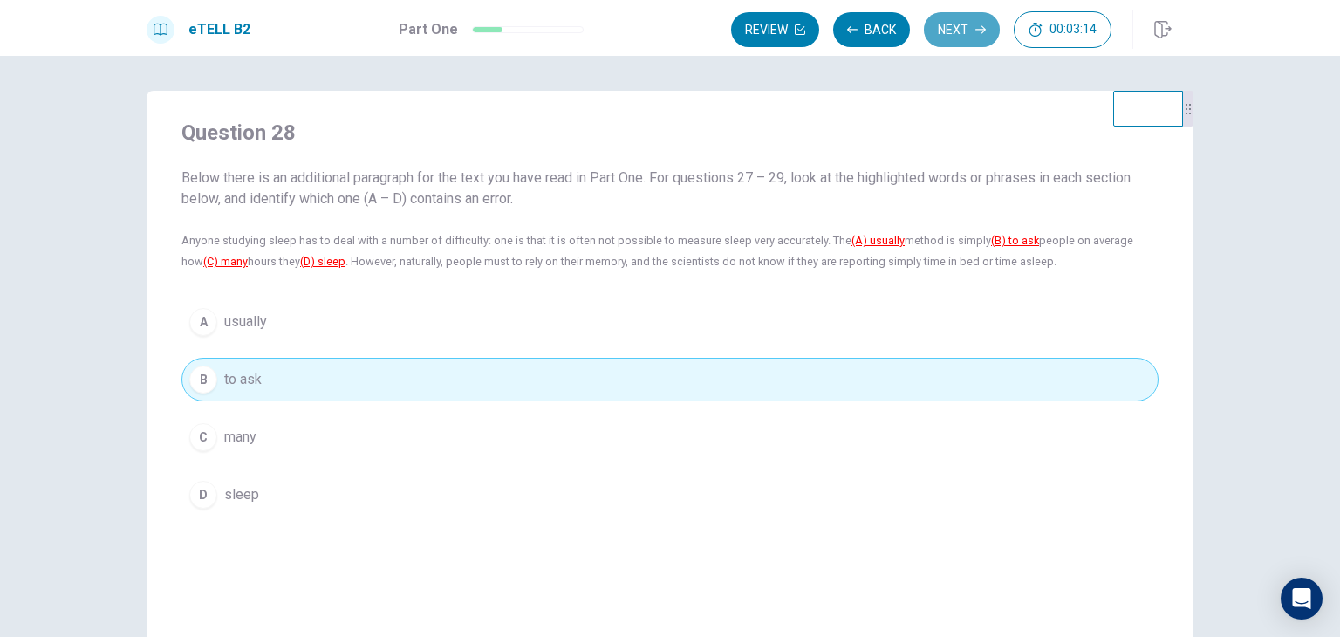
drag, startPoint x: 970, startPoint y: 30, endPoint x: 957, endPoint y: 31, distance: 13.1
click at [963, 32] on button "Next" at bounding box center [962, 29] width 76 height 35
drag, startPoint x: 962, startPoint y: 38, endPoint x: 953, endPoint y: 22, distance: 18.4
click at [958, 32] on button "Next" at bounding box center [962, 29] width 76 height 35
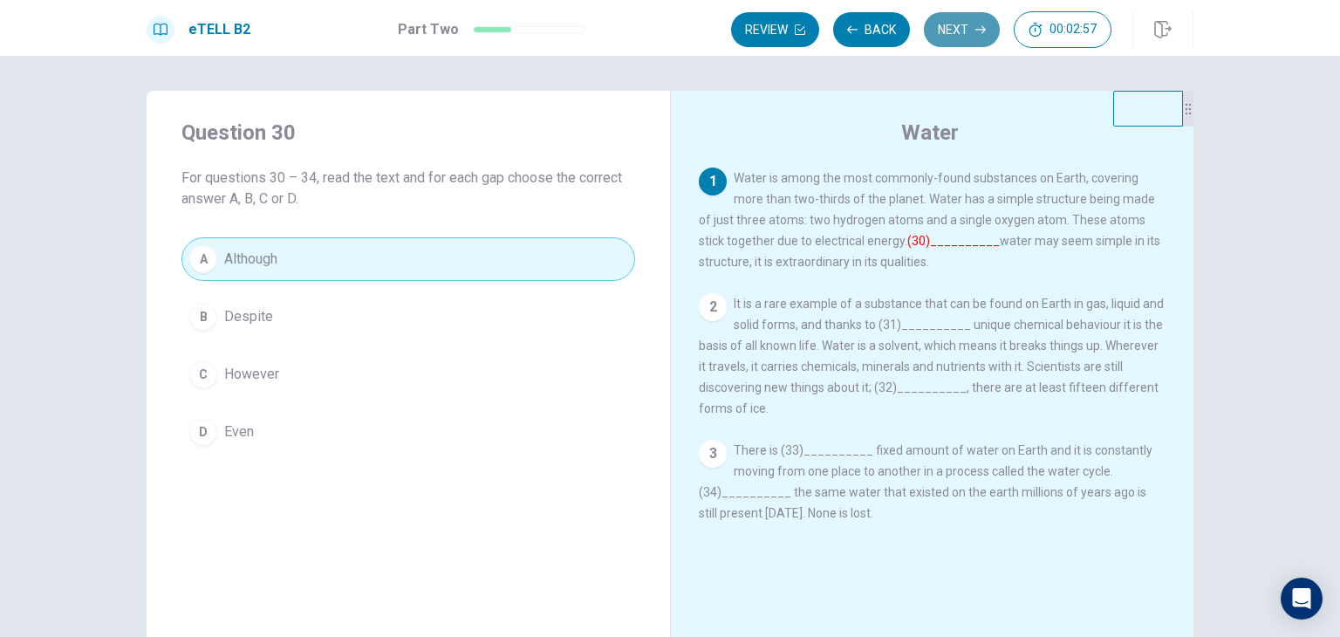
click at [947, 32] on button "Next" at bounding box center [962, 29] width 76 height 35
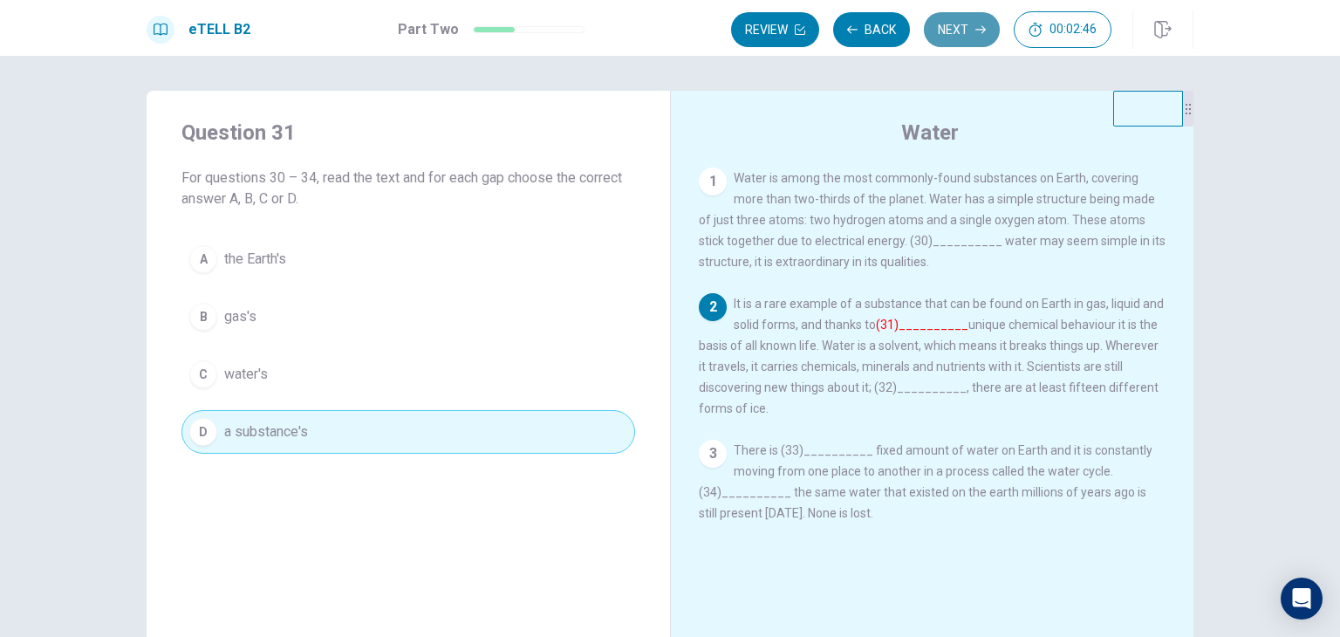
click at [947, 34] on button "Next" at bounding box center [962, 29] width 76 height 35
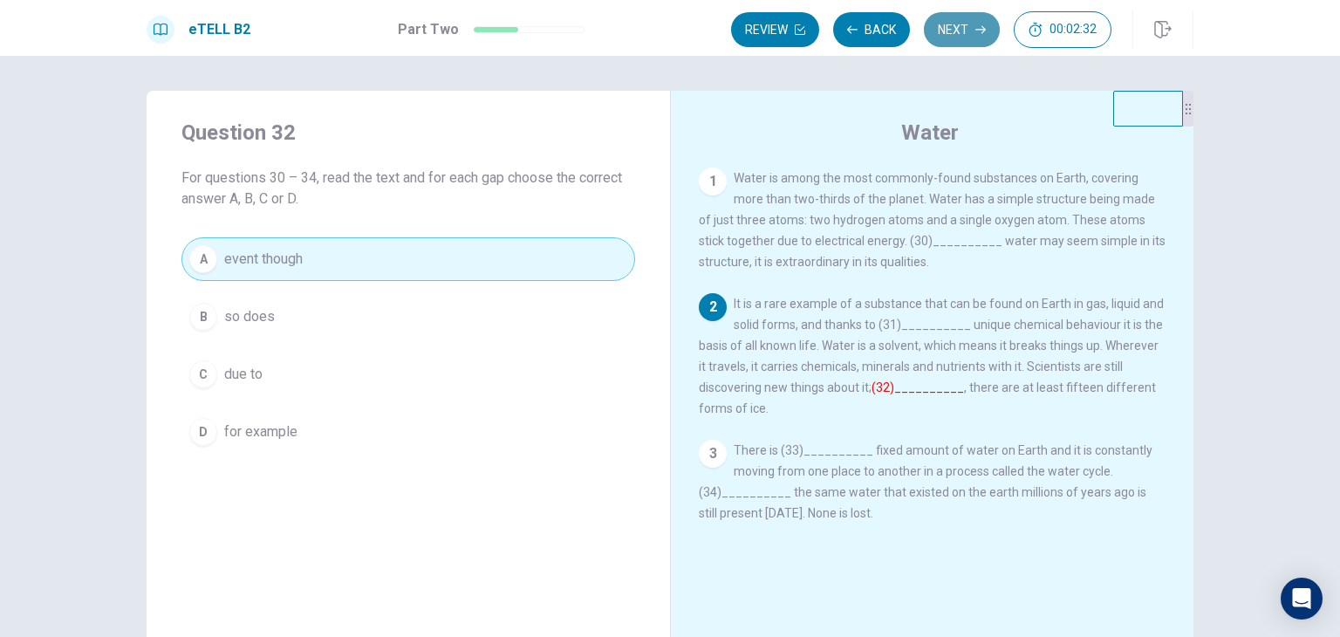
click at [948, 32] on button "Next" at bounding box center [962, 29] width 76 height 35
click at [949, 36] on button "Next" at bounding box center [962, 29] width 76 height 35
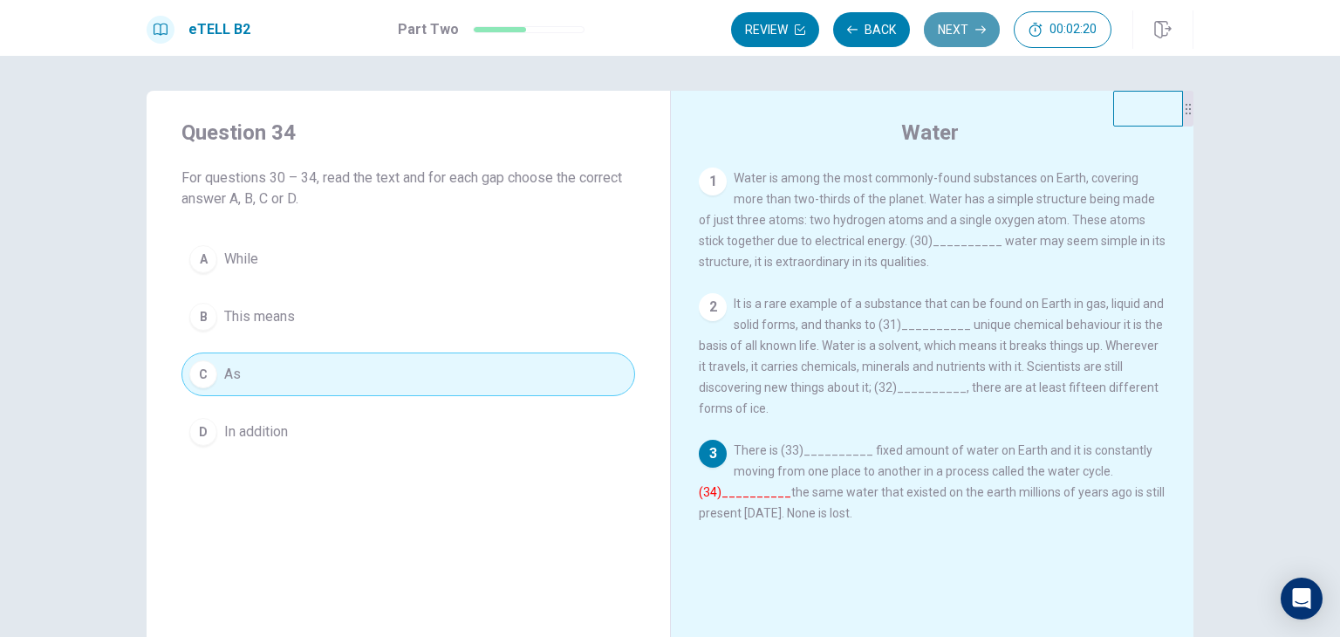
click at [948, 36] on button "Next" at bounding box center [962, 29] width 76 height 35
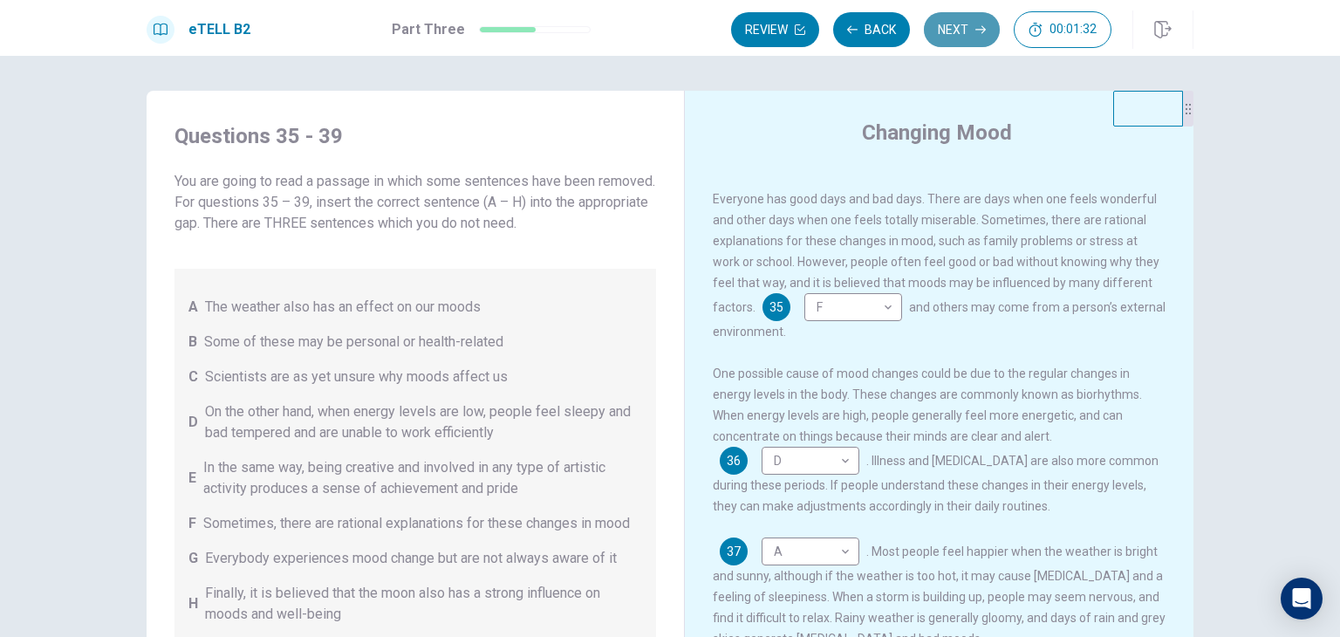
click at [961, 39] on button "Next" at bounding box center [962, 29] width 76 height 35
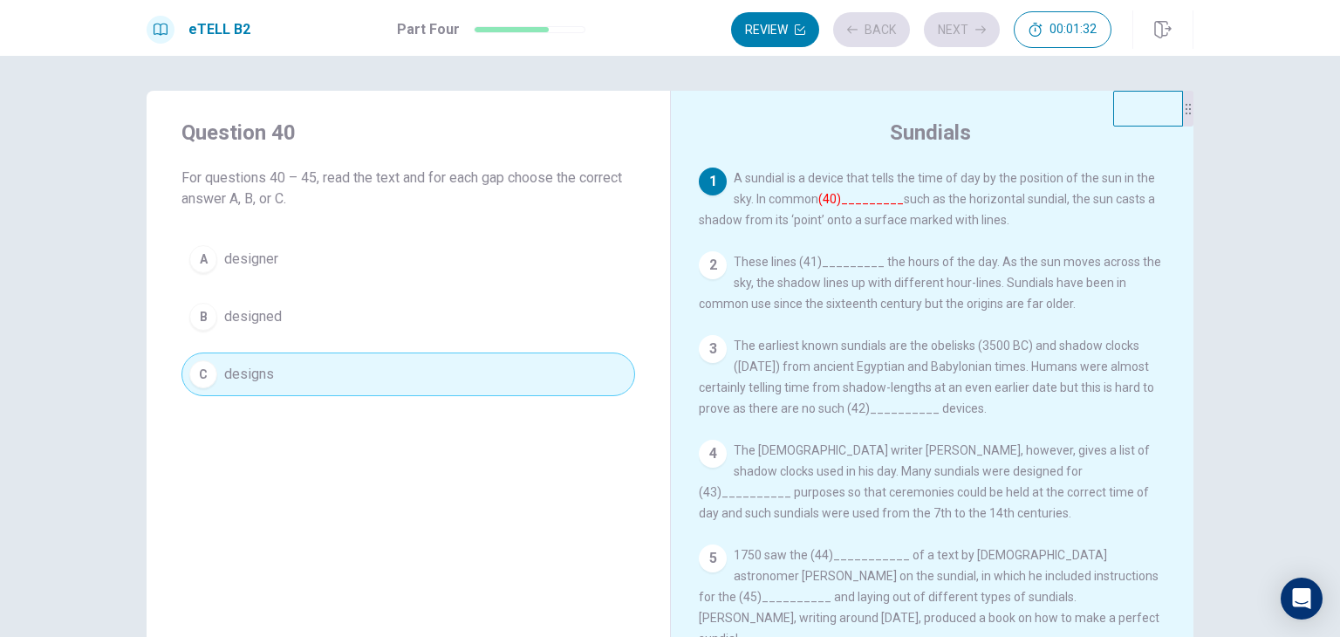
click at [961, 39] on div "Review Back Next 00:01:32" at bounding box center [921, 29] width 380 height 37
click at [961, 39] on button "Next" at bounding box center [962, 29] width 76 height 35
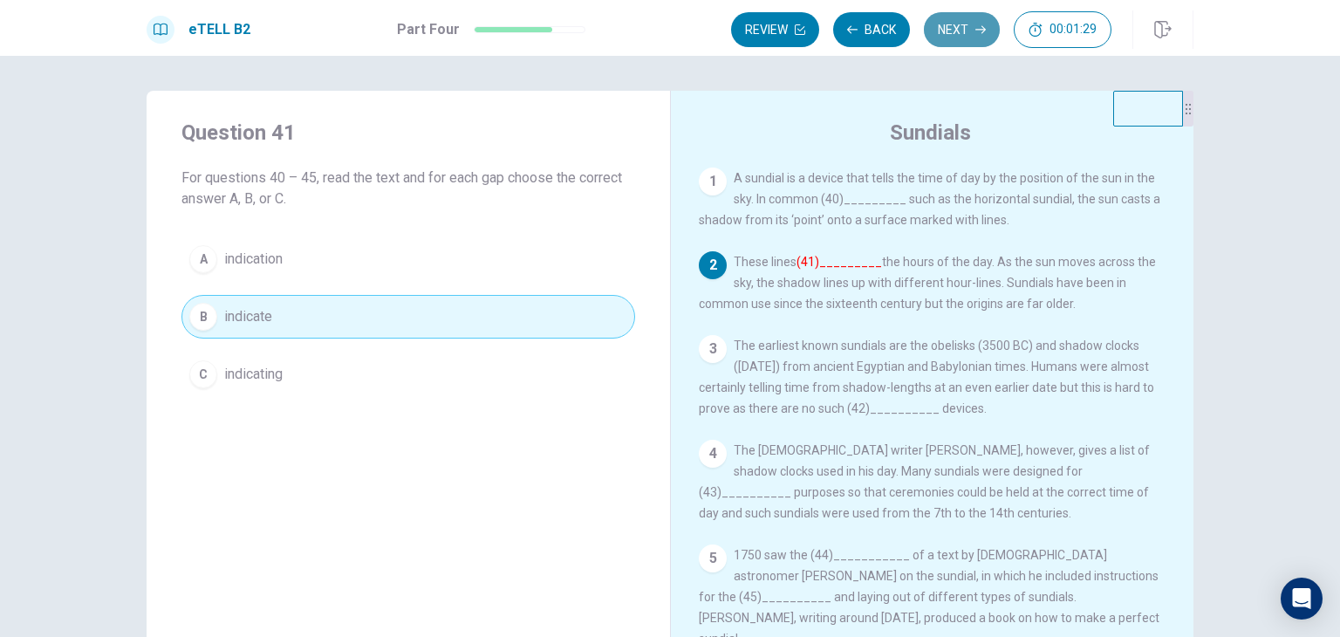
click at [962, 39] on button "Next" at bounding box center [962, 29] width 76 height 35
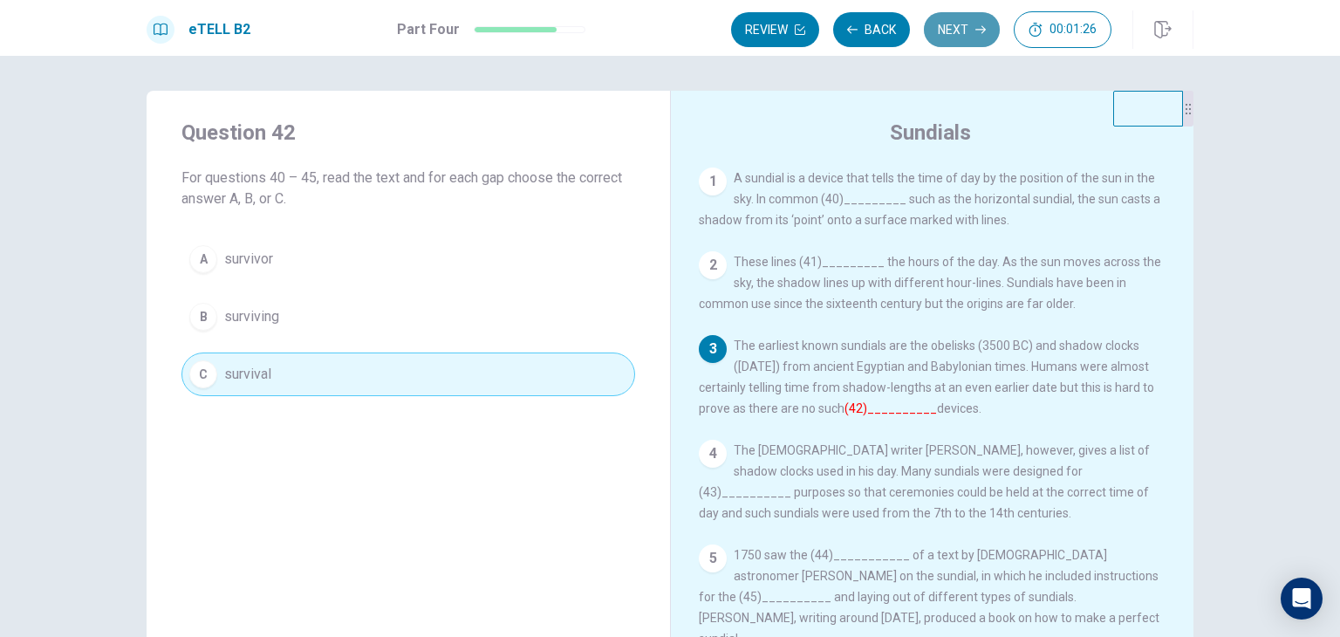
click at [962, 39] on button "Next" at bounding box center [962, 29] width 76 height 35
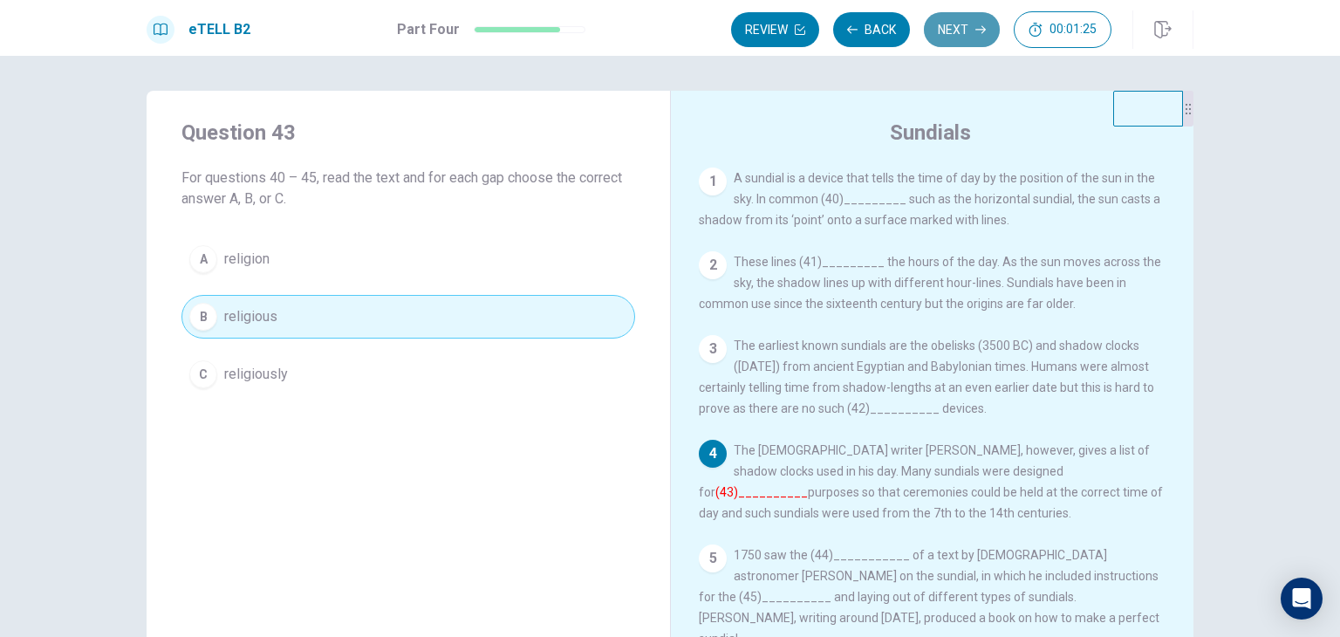
click at [962, 39] on button "Next" at bounding box center [962, 29] width 76 height 35
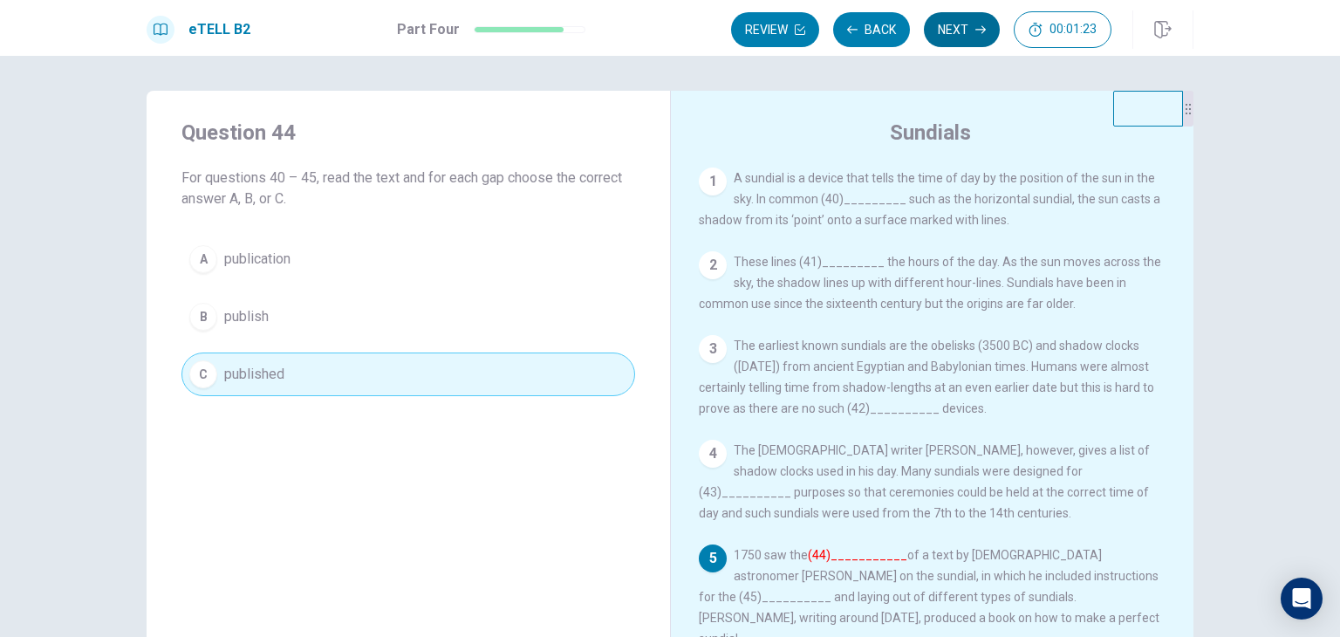
click at [962, 39] on button "Next" at bounding box center [962, 29] width 76 height 35
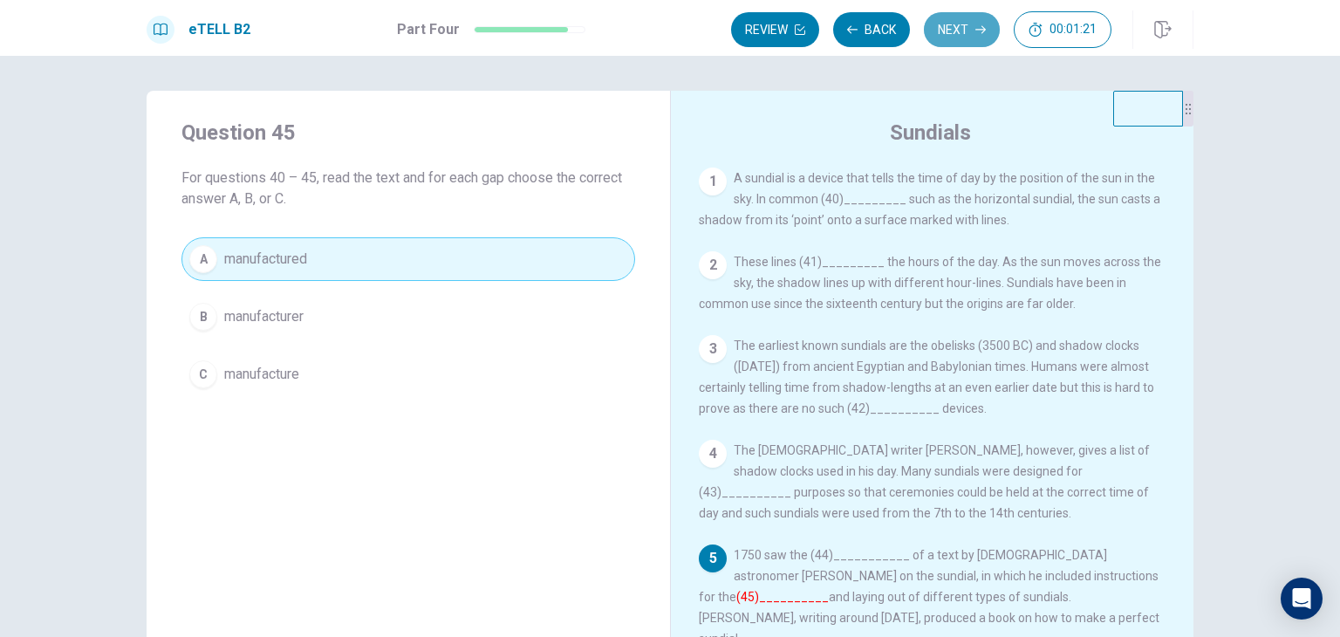
click at [959, 33] on button "Next" at bounding box center [962, 29] width 76 height 35
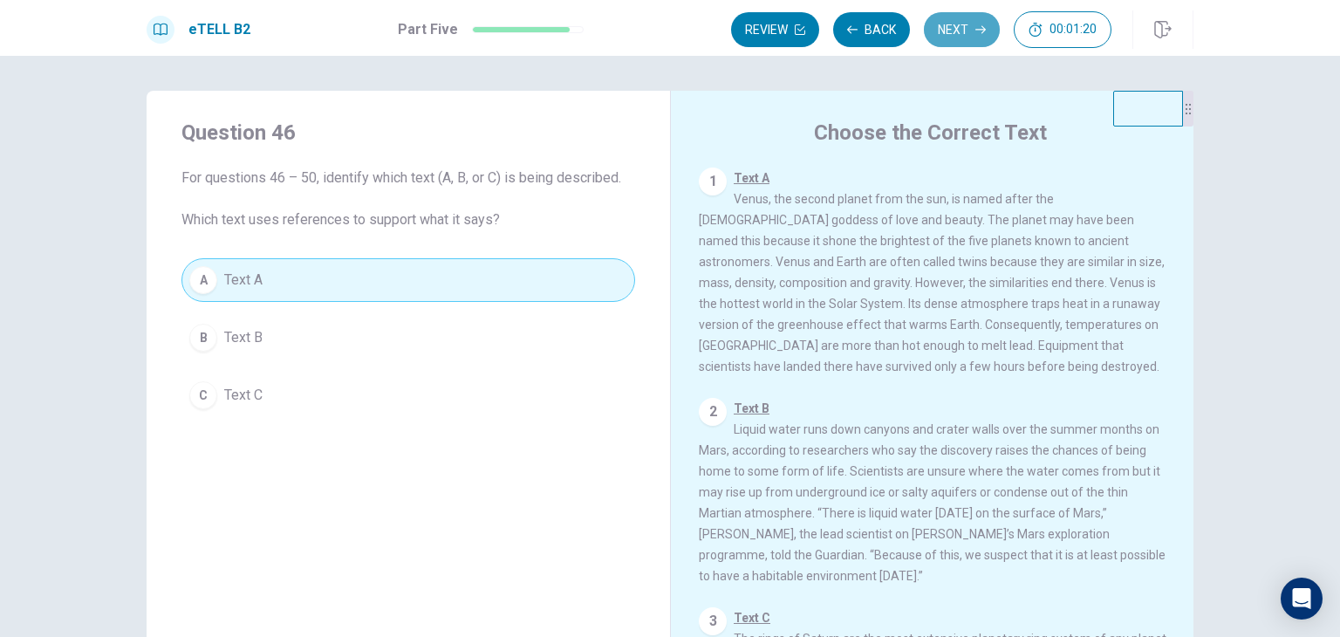
click at [959, 33] on button "Next" at bounding box center [962, 29] width 76 height 35
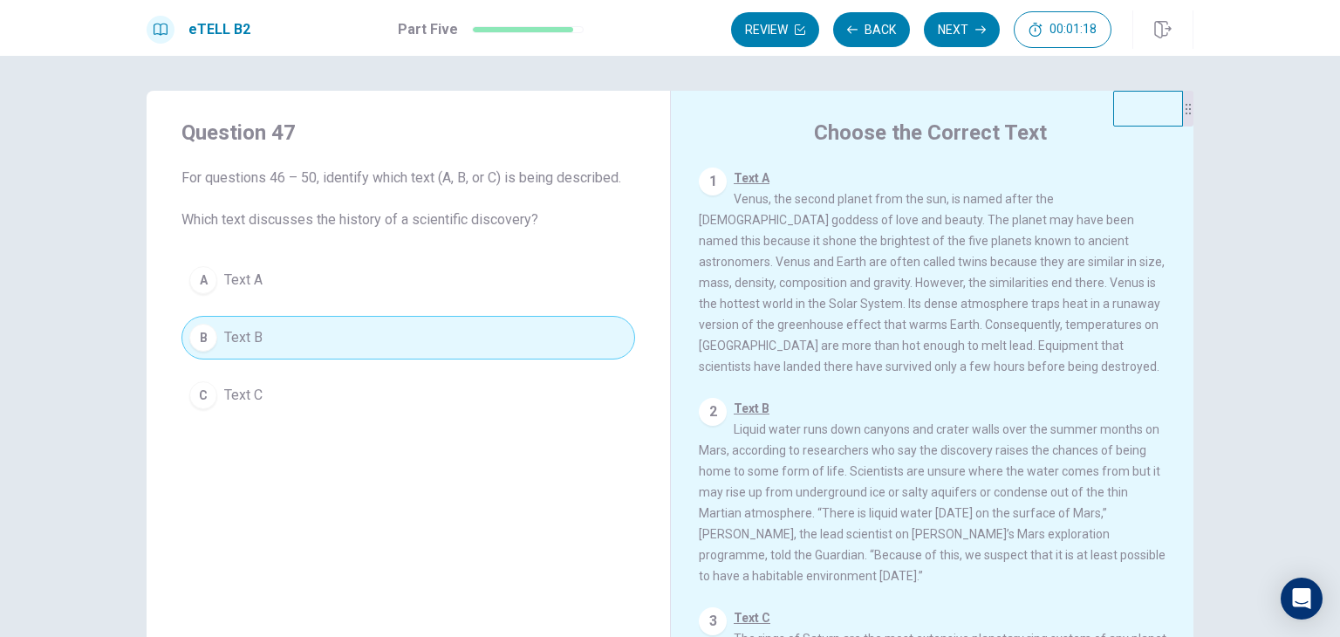
click at [959, 33] on button "Next" at bounding box center [962, 29] width 76 height 35
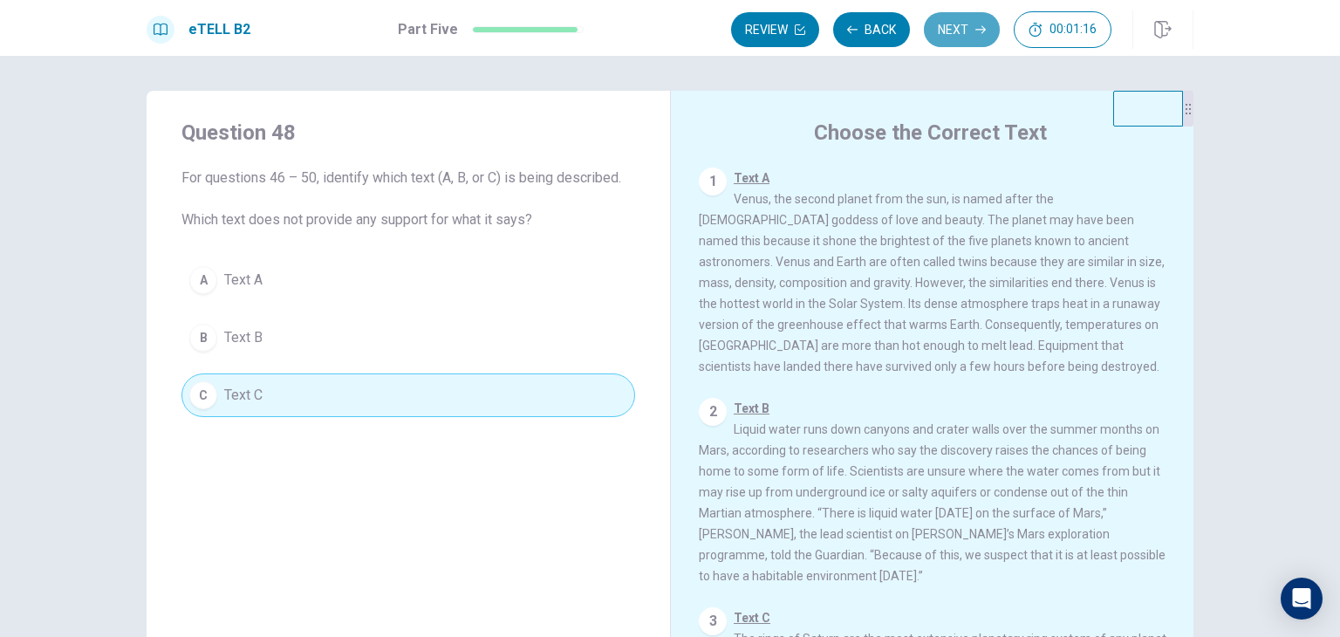
click at [957, 33] on button "Next" at bounding box center [962, 29] width 76 height 35
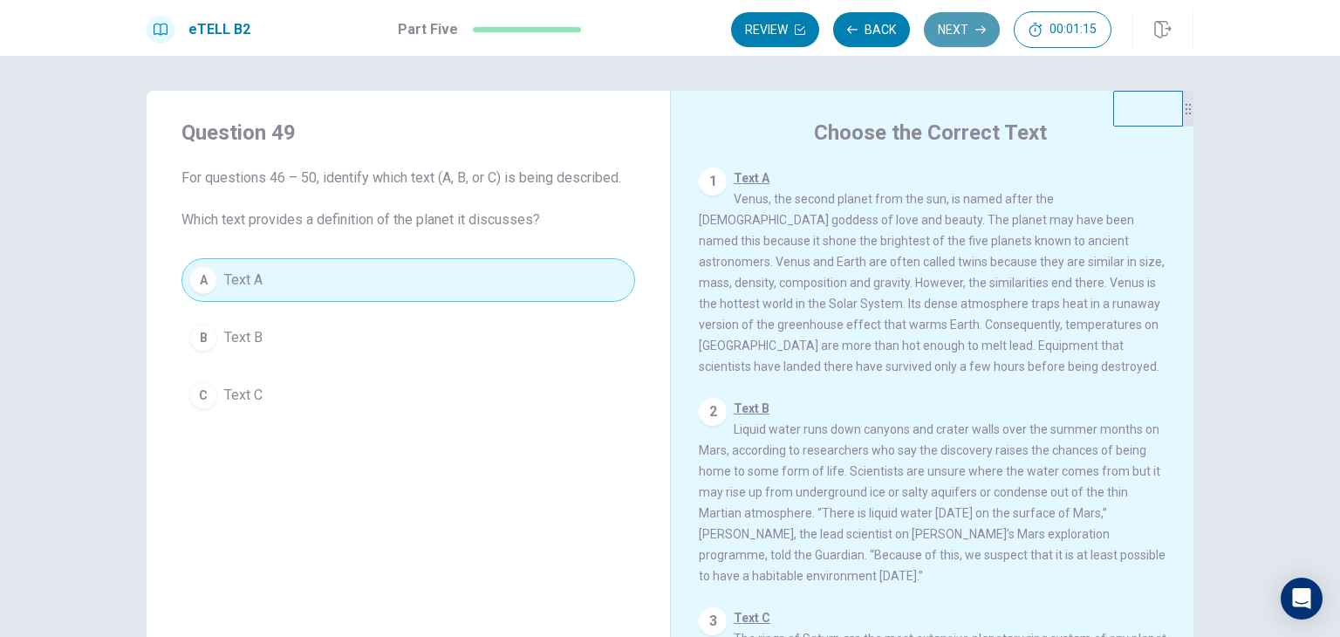
click at [956, 34] on button "Next" at bounding box center [962, 29] width 76 height 35
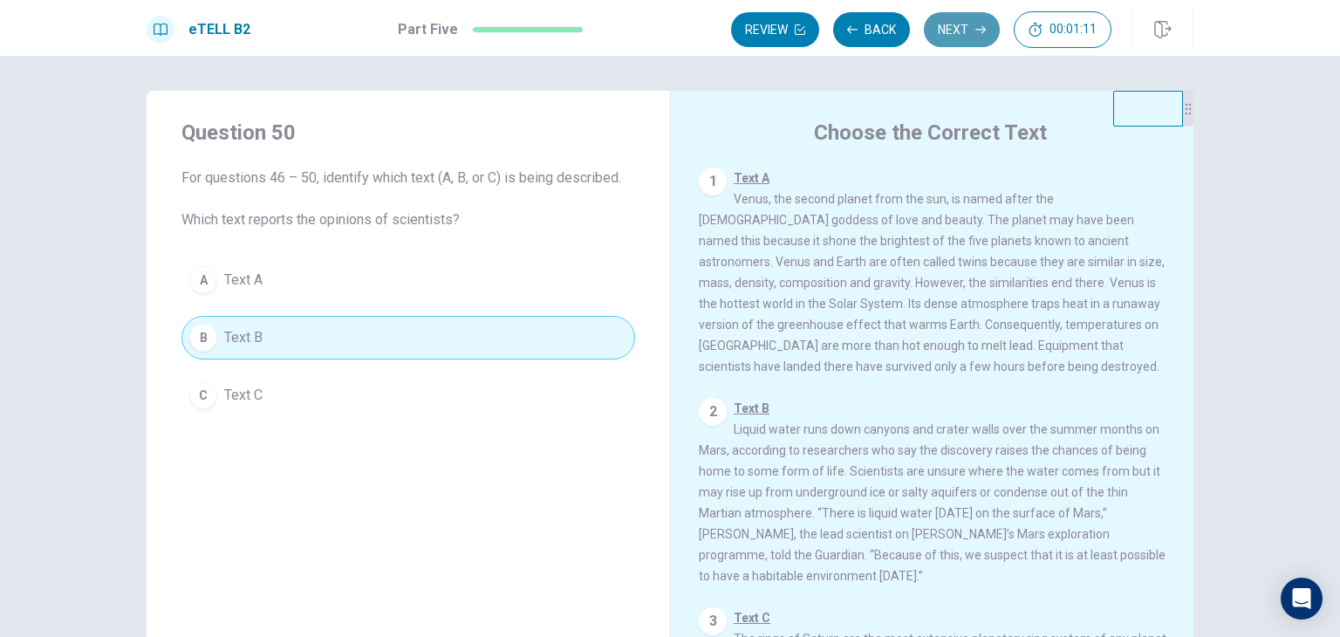
click at [949, 31] on button "Next" at bounding box center [962, 29] width 76 height 35
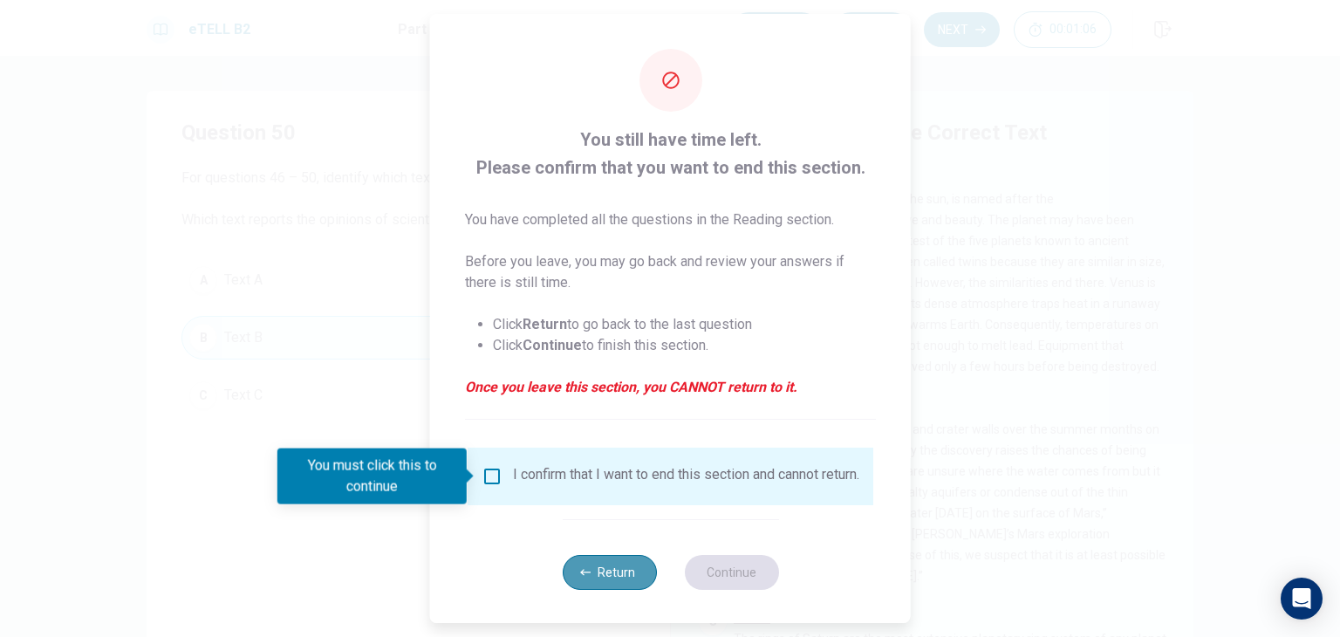
click at [640, 573] on button "Return" at bounding box center [609, 572] width 94 height 35
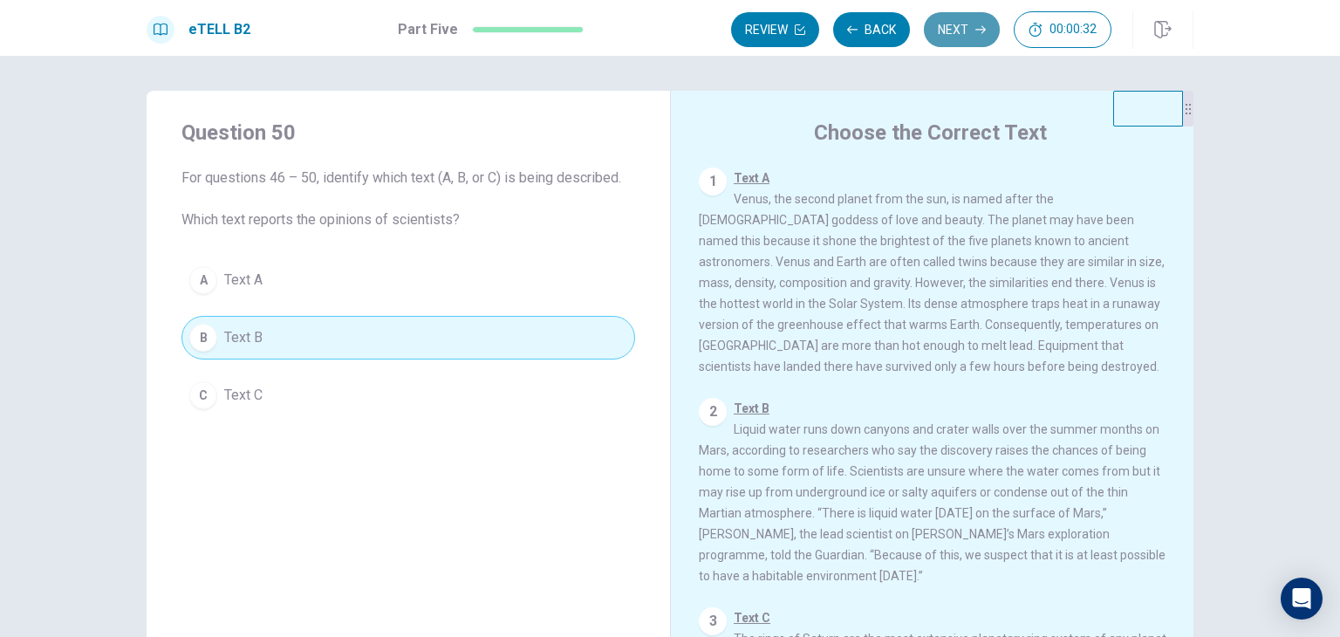
click at [970, 35] on button "Next" at bounding box center [962, 29] width 76 height 35
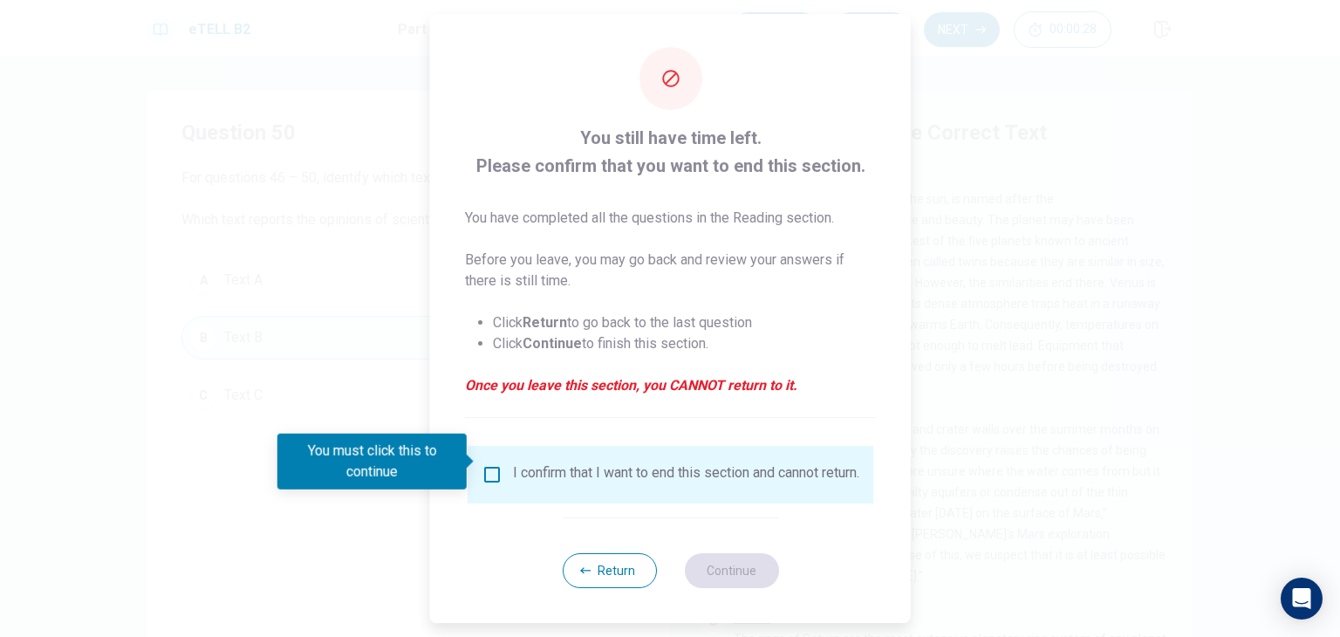
scroll to position [14, 0]
click at [618, 567] on button "Return" at bounding box center [609, 570] width 94 height 35
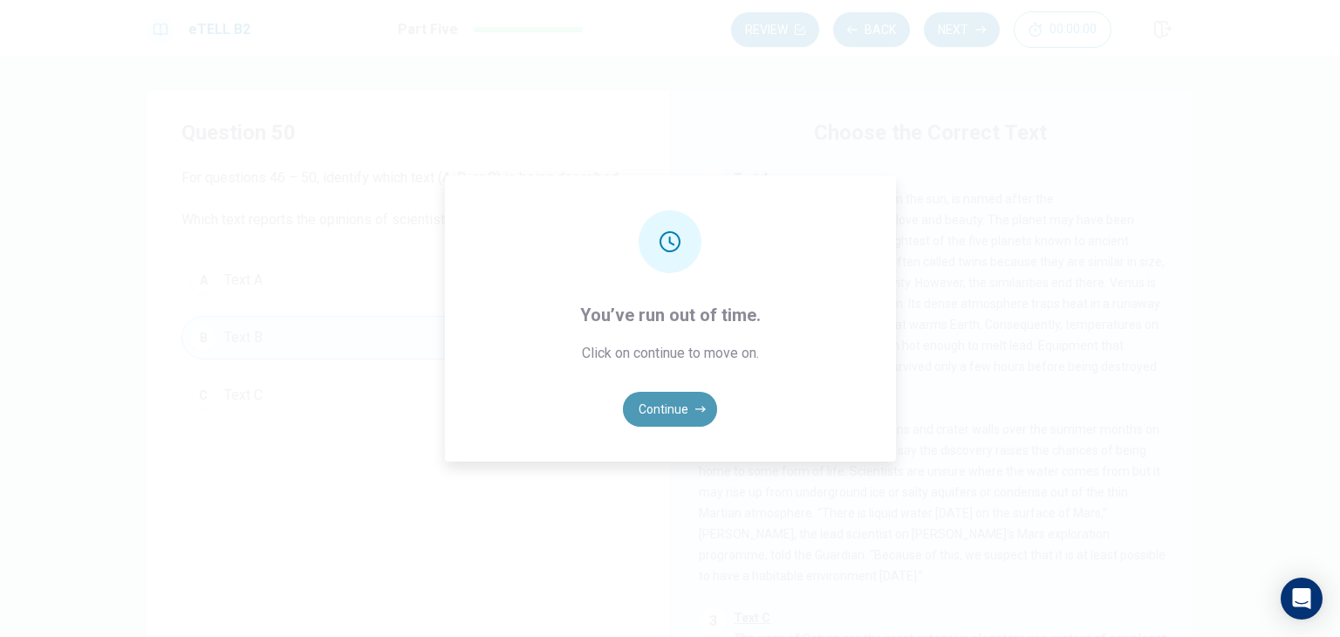
click at [676, 412] on button "Continue" at bounding box center [670, 409] width 94 height 35
click at [688, 403] on button "Continue" at bounding box center [670, 409] width 94 height 35
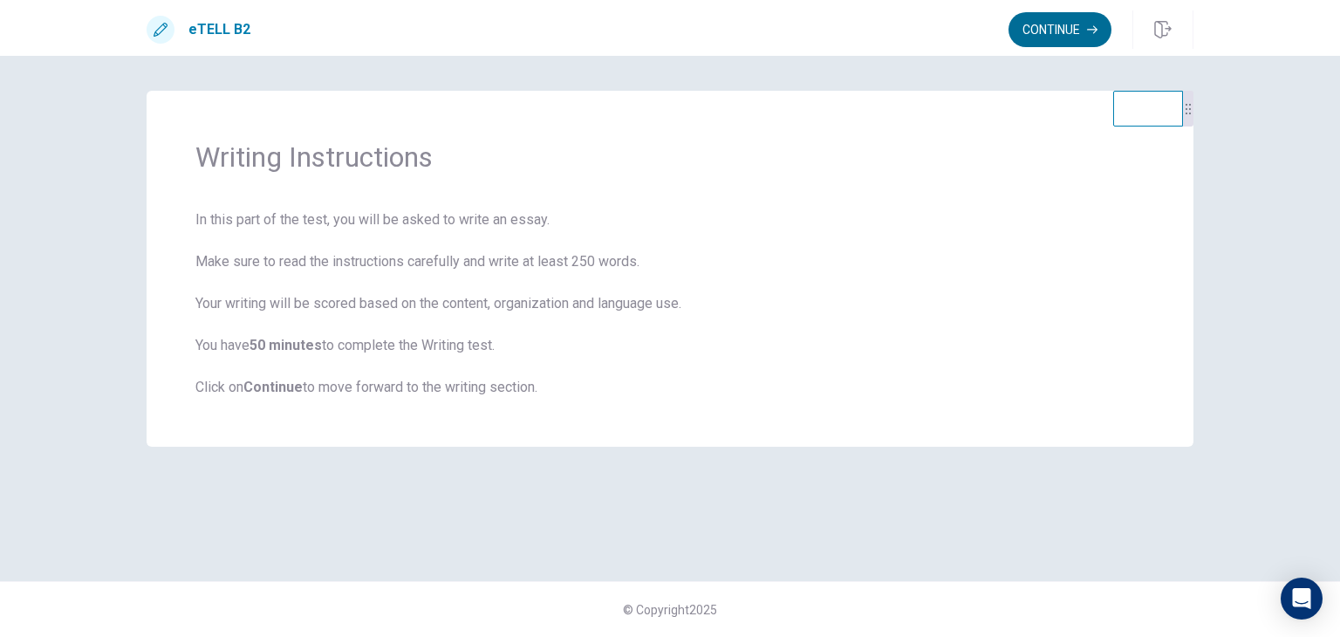
click at [1058, 30] on button "Continue" at bounding box center [1060, 29] width 103 height 35
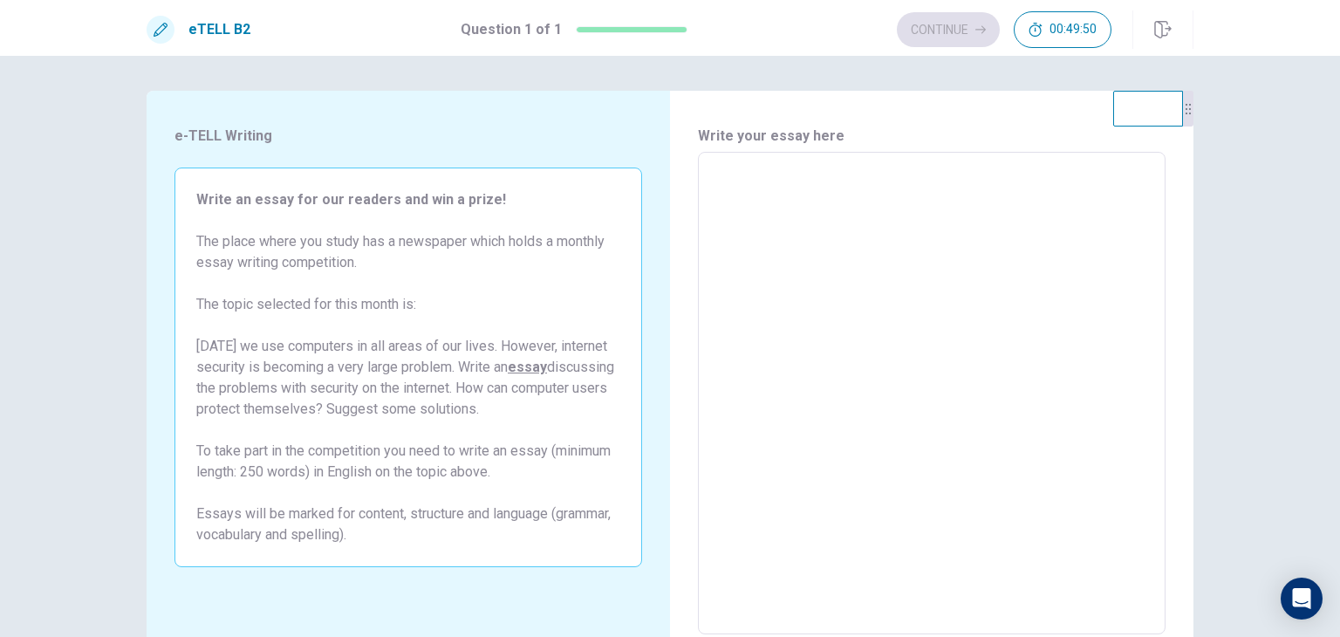
scroll to position [87, 0]
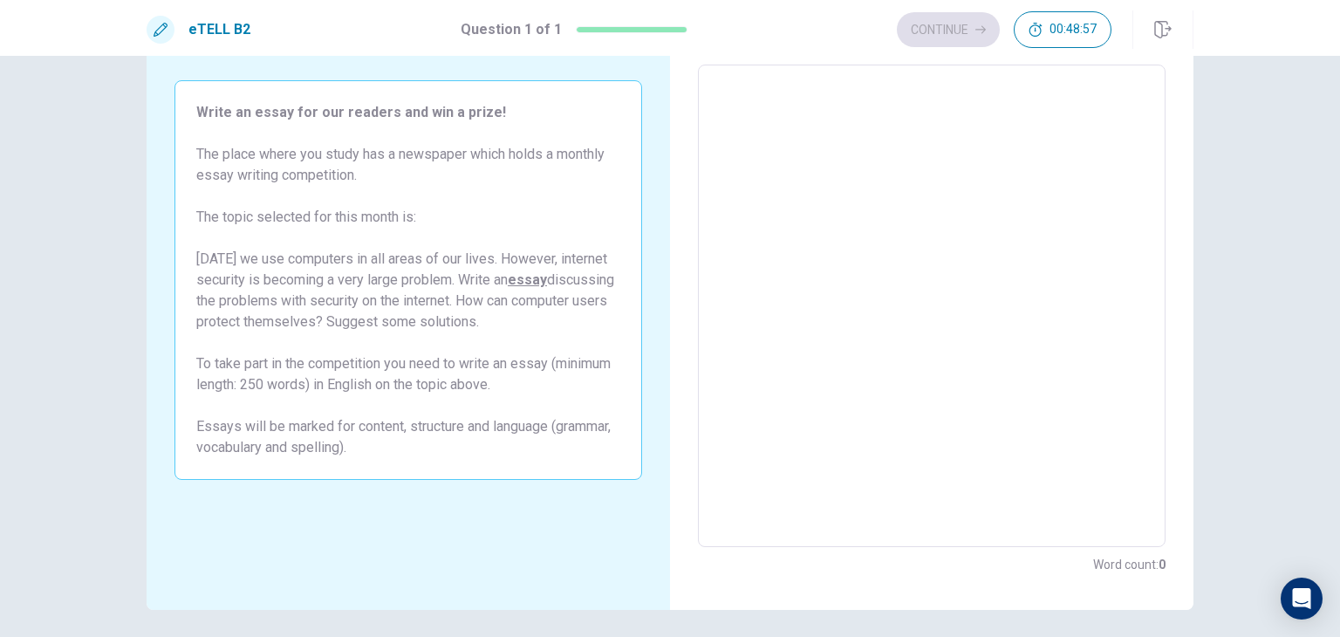
click at [1078, 175] on textarea at bounding box center [931, 306] width 443 height 454
type textarea "*"
type textarea "**"
type textarea "*"
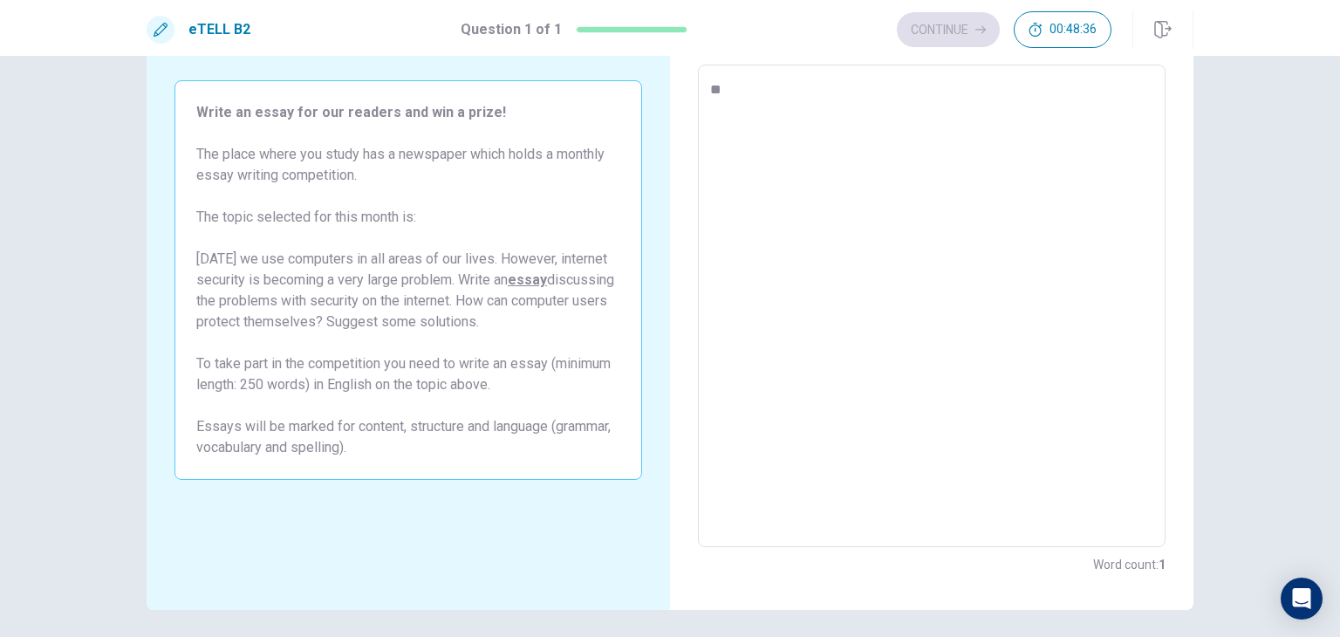
type textarea "***"
type textarea "*"
type textarea "***"
type textarea "*"
type textarea "*****"
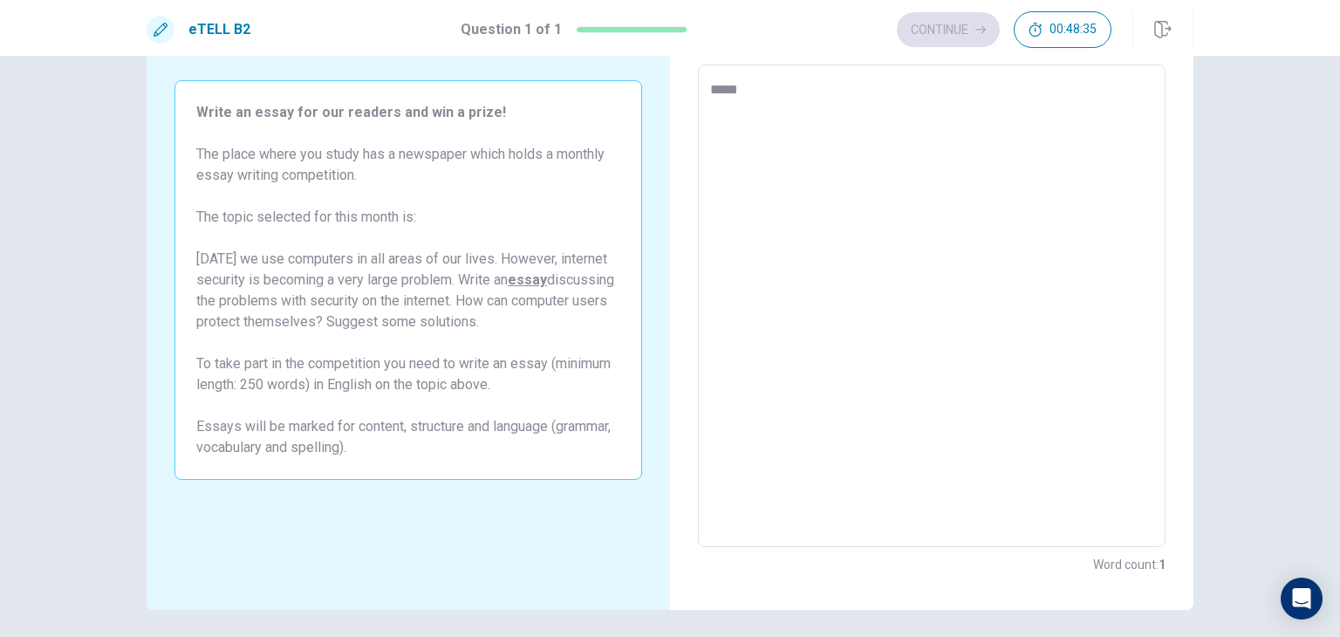
type textarea "*"
type textarea "******"
type textarea "*"
type textarea "******"
type textarea "*"
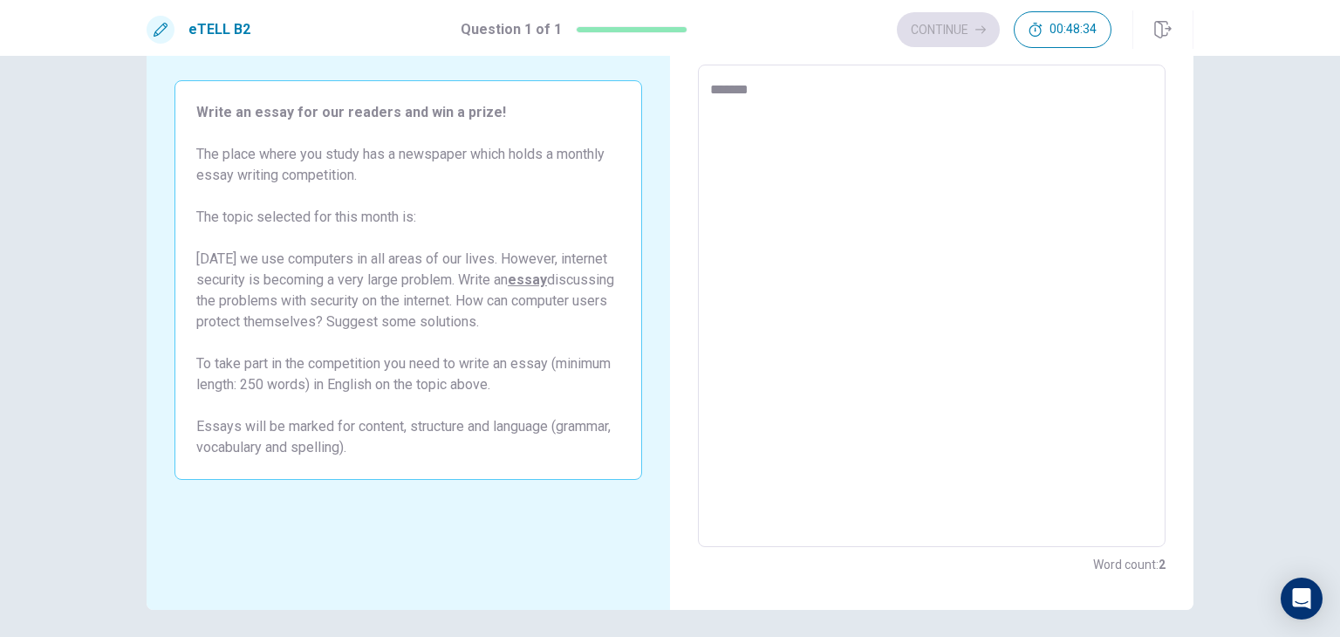
type textarea "********"
type textarea "*"
type textarea "*********"
type textarea "*"
type textarea "**********"
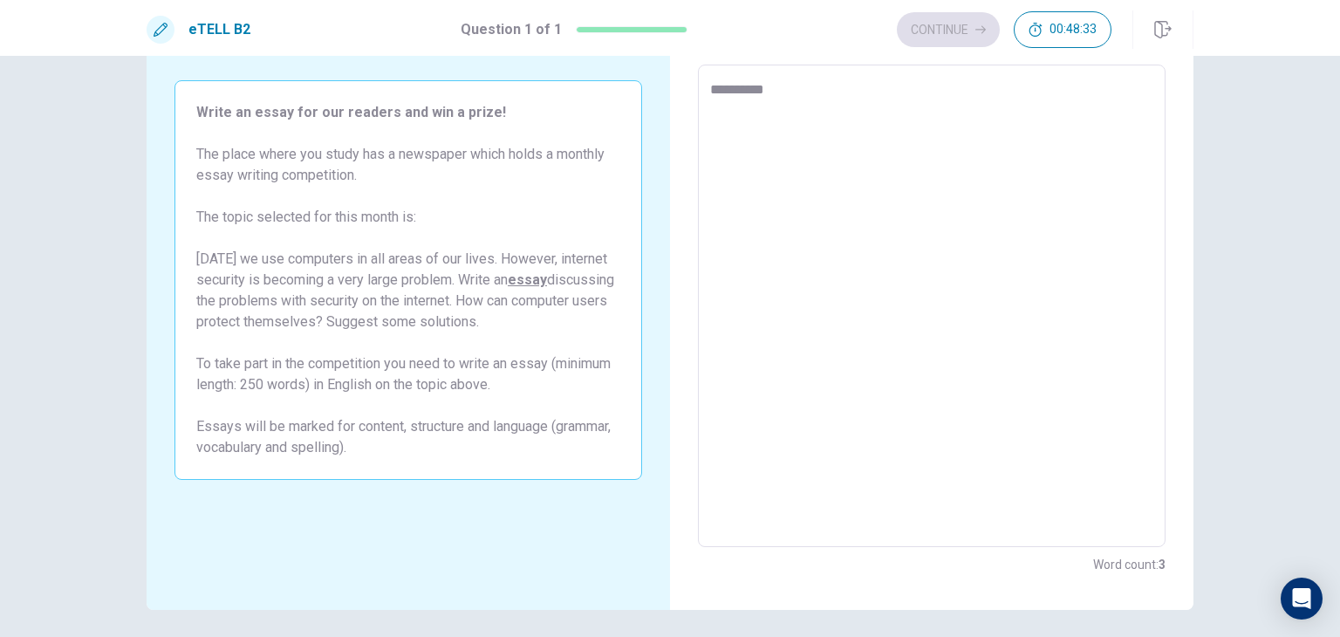
type textarea "*"
type textarea "**********"
type textarea "*"
type textarea "**********"
type textarea "*"
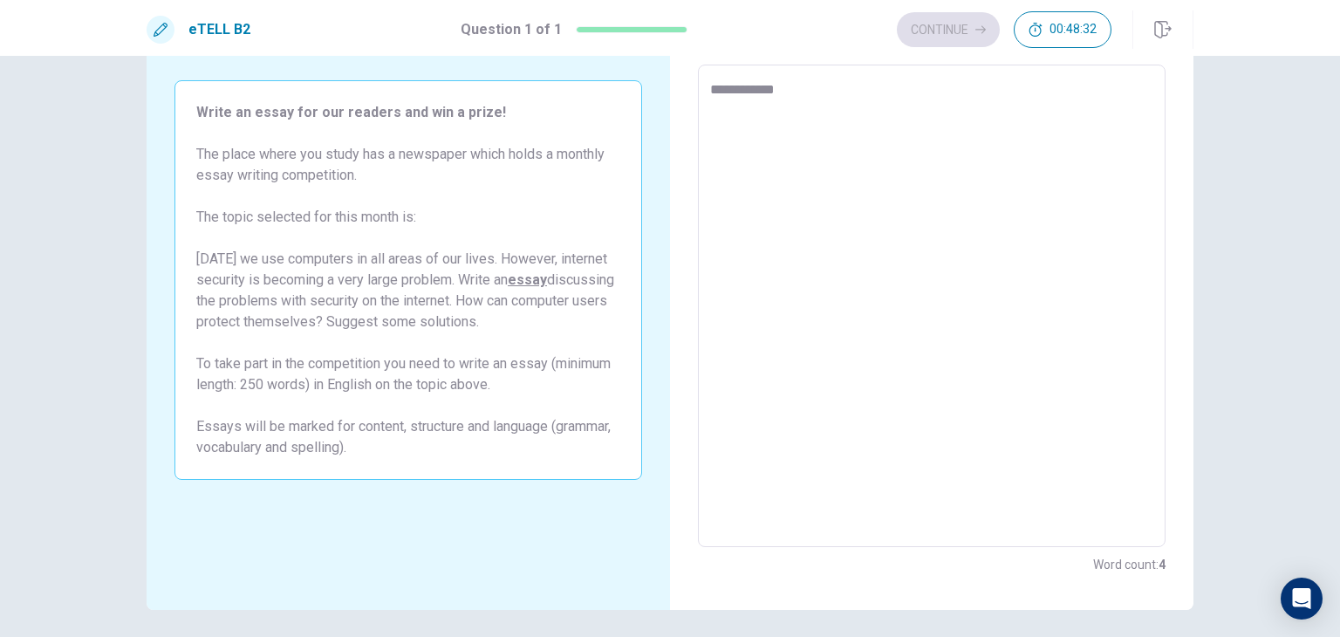
type textarea "**********"
type textarea "*"
type textarea "**********"
type textarea "*"
type textarea "**********"
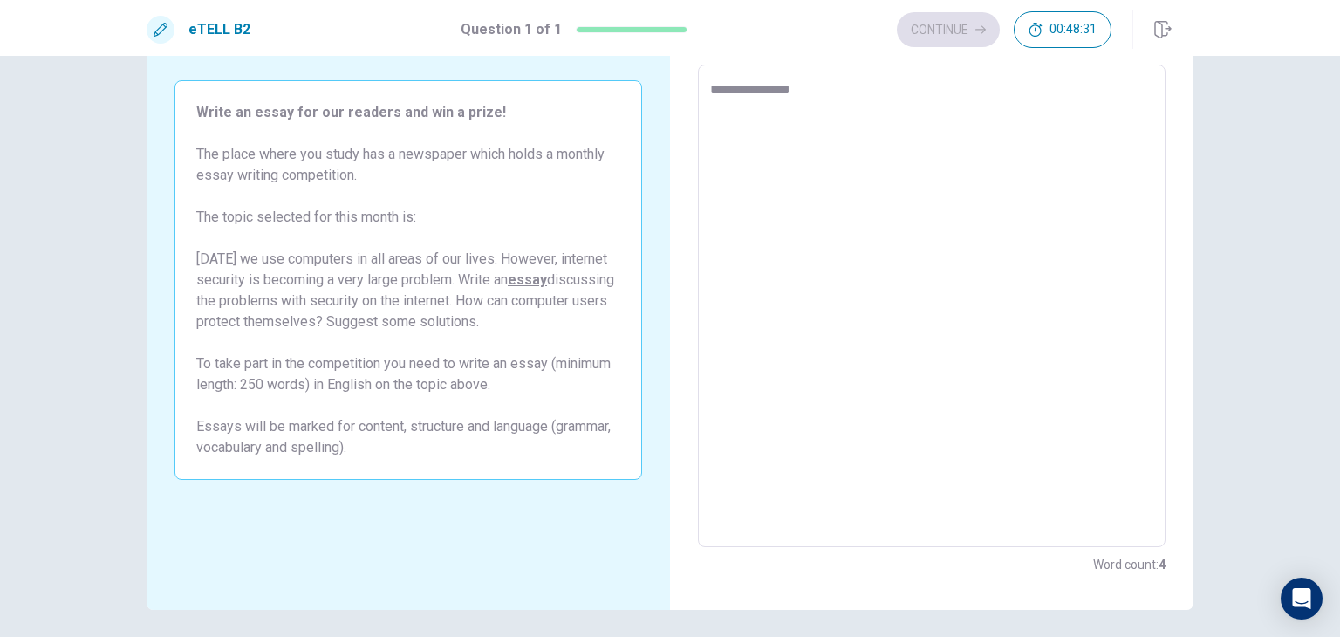
type textarea "*"
type textarea "**********"
type textarea "*"
type textarea "**********"
type textarea "*"
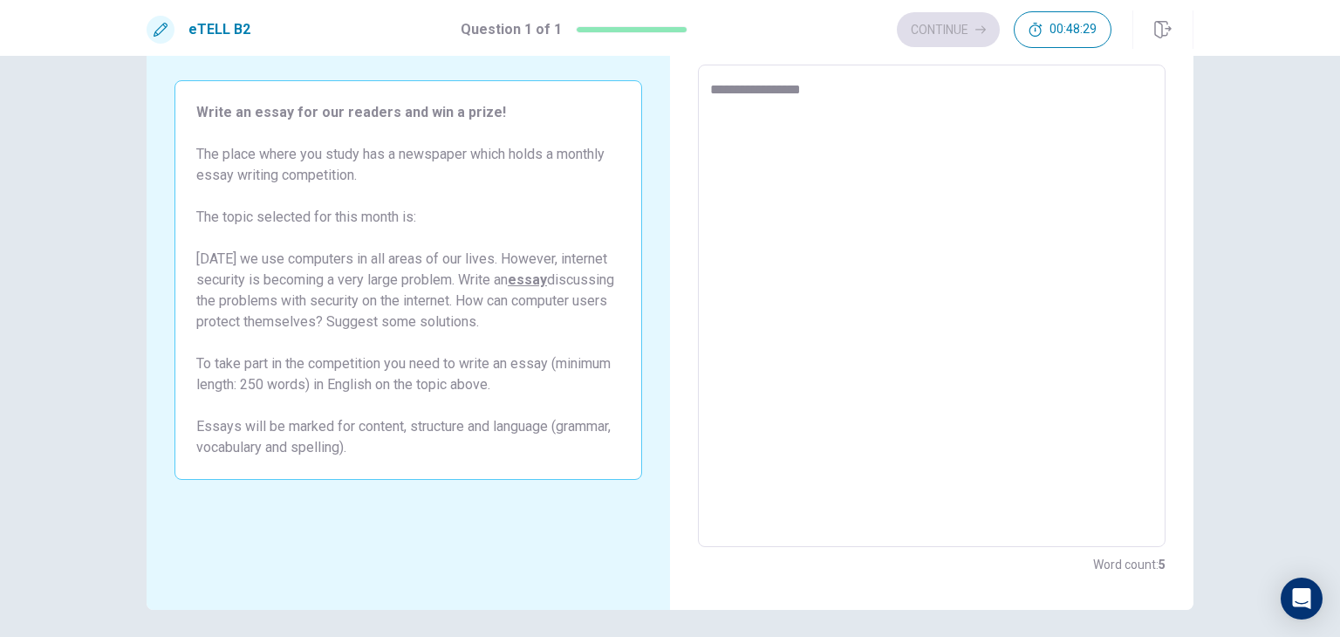
type textarea "**********"
type textarea "*"
type textarea "**********"
type textarea "*"
type textarea "**********"
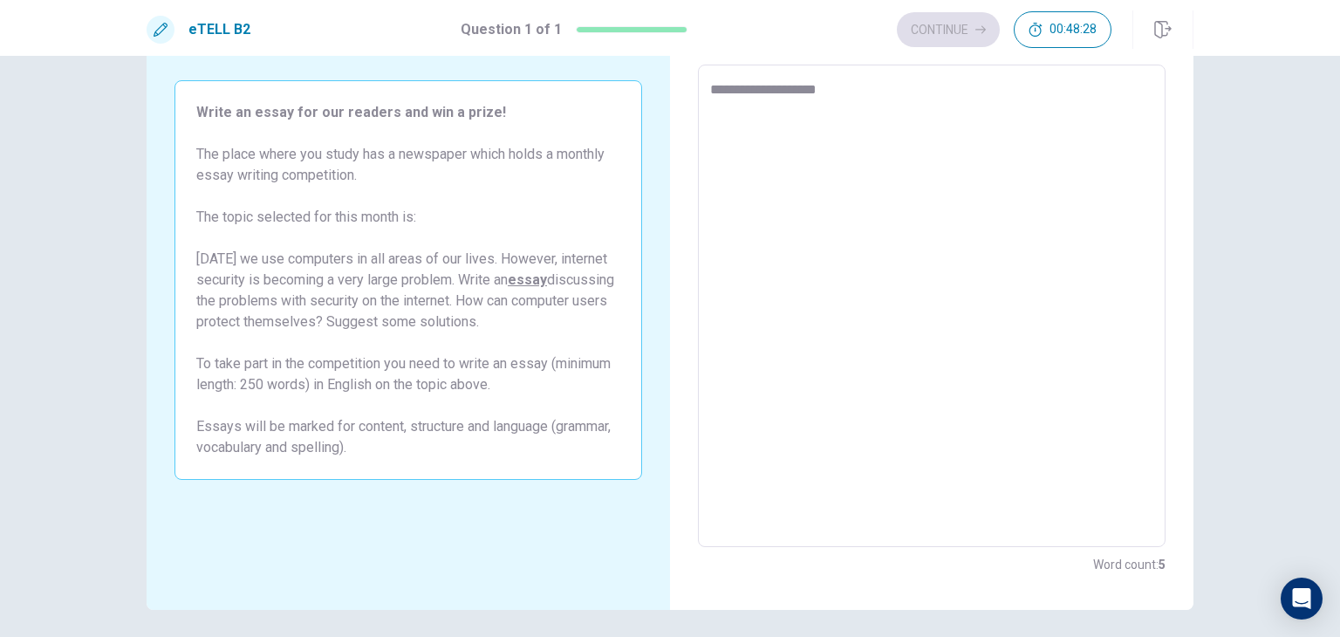
type textarea "*"
type textarea "**********"
type textarea "*"
type textarea "**********"
type textarea "*"
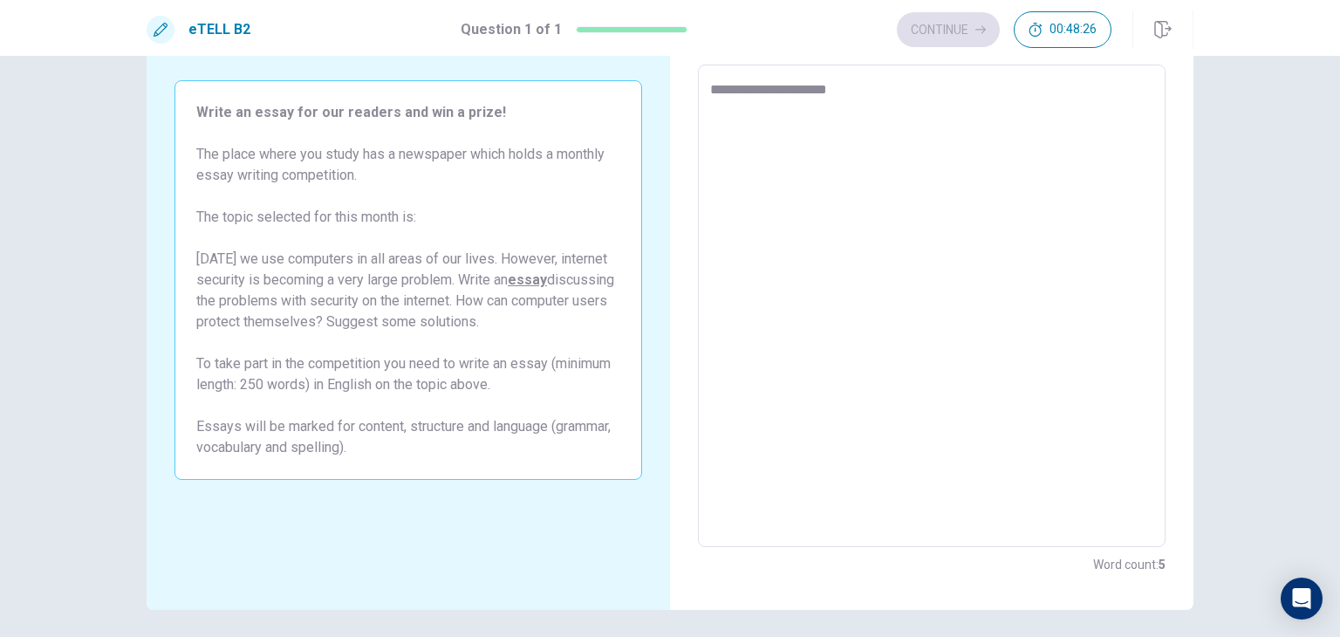
type textarea "**********"
type textarea "*"
type textarea "**********"
type textarea "*"
type textarea "**********"
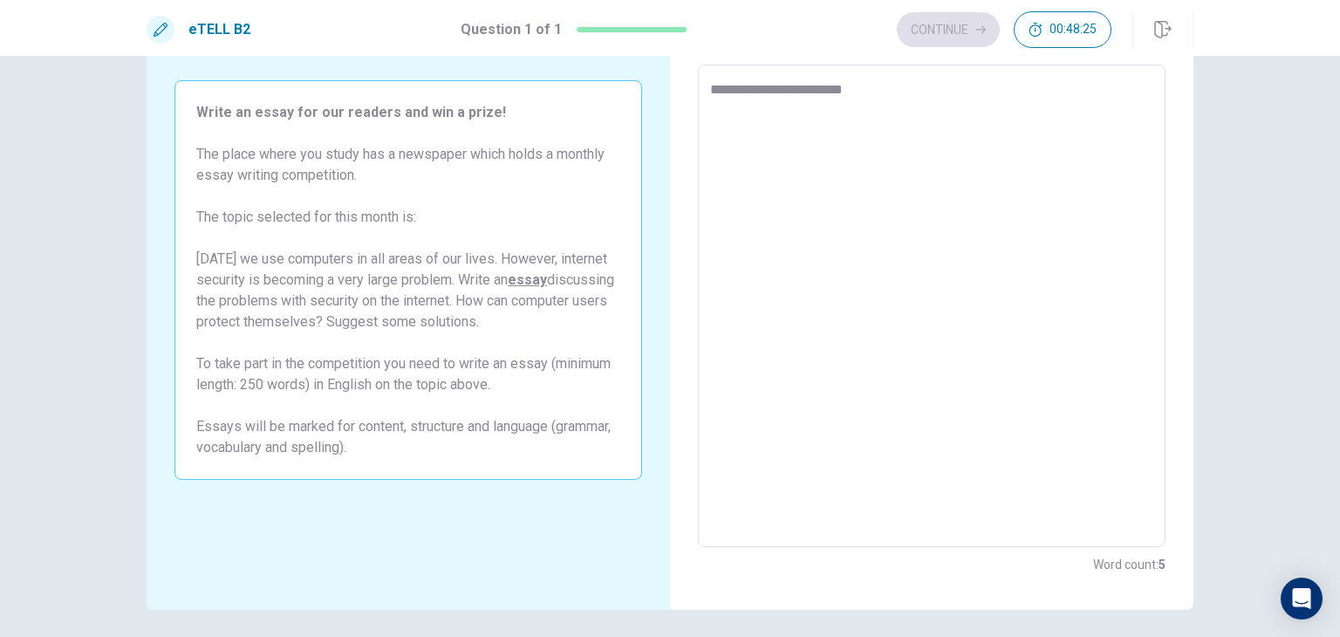
type textarea "*"
type textarea "**********"
type textarea "*"
type textarea "**********"
type textarea "*"
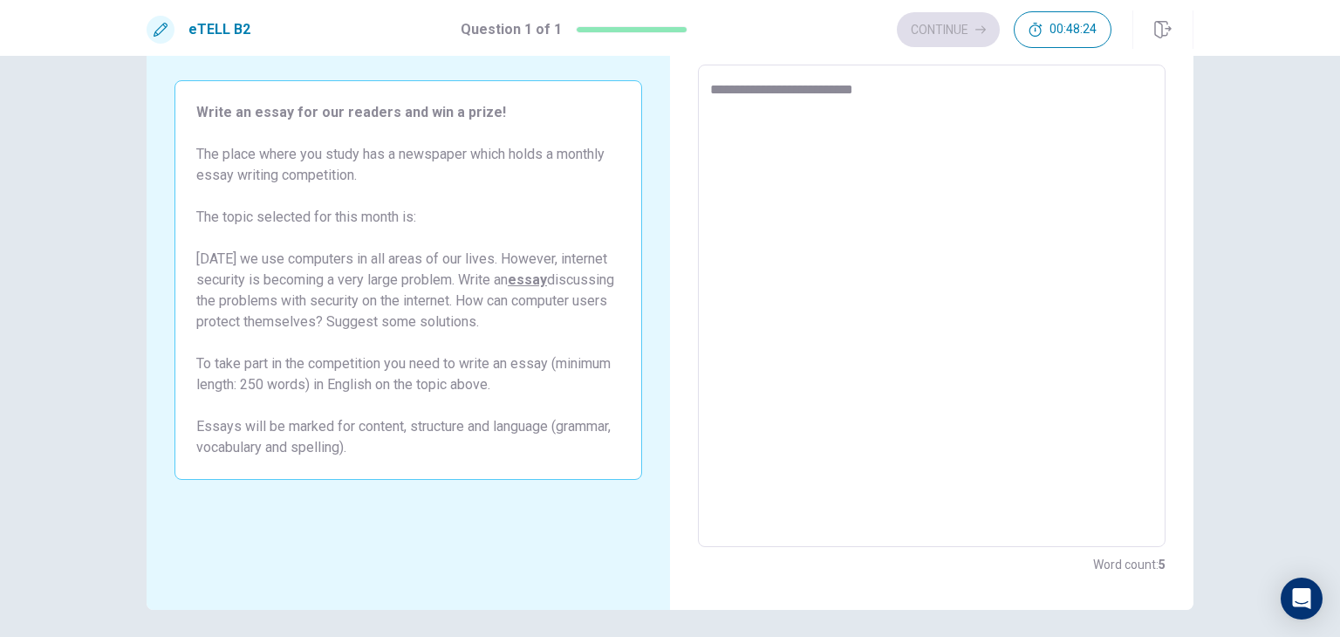
type textarea "**********"
type textarea "*"
type textarea "**********"
type textarea "*"
type textarea "**********"
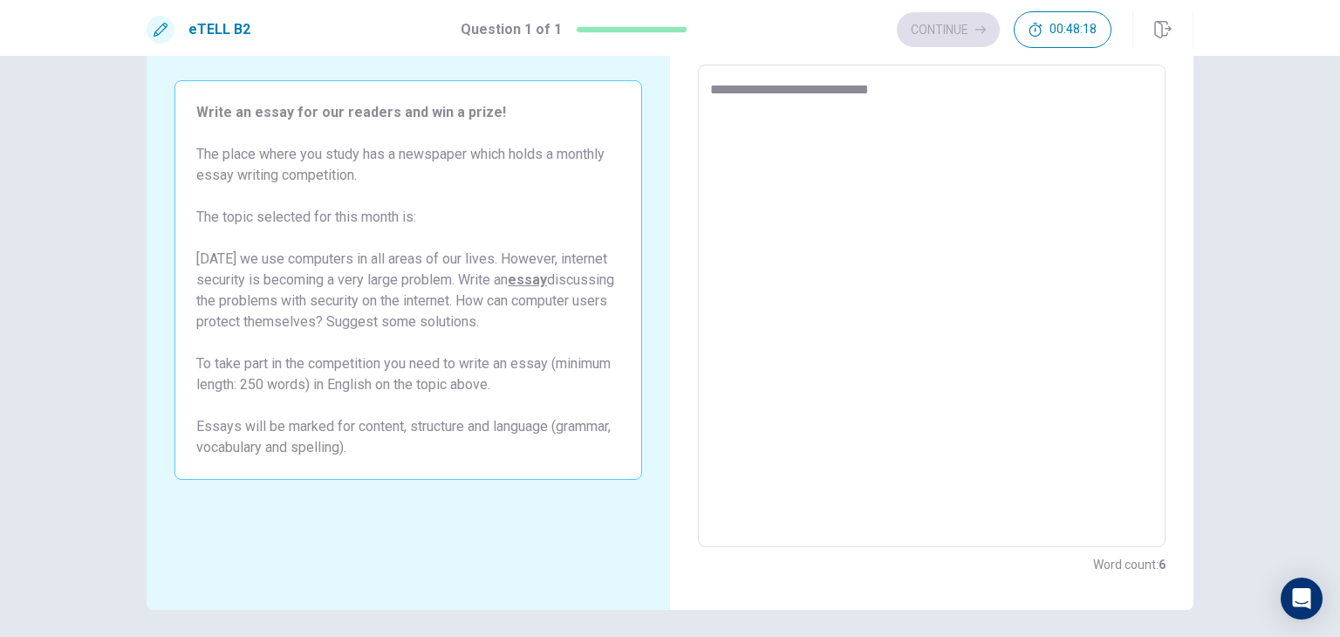
type textarea "*"
type textarea "**********"
type textarea "*"
type textarea "**********"
type textarea "*"
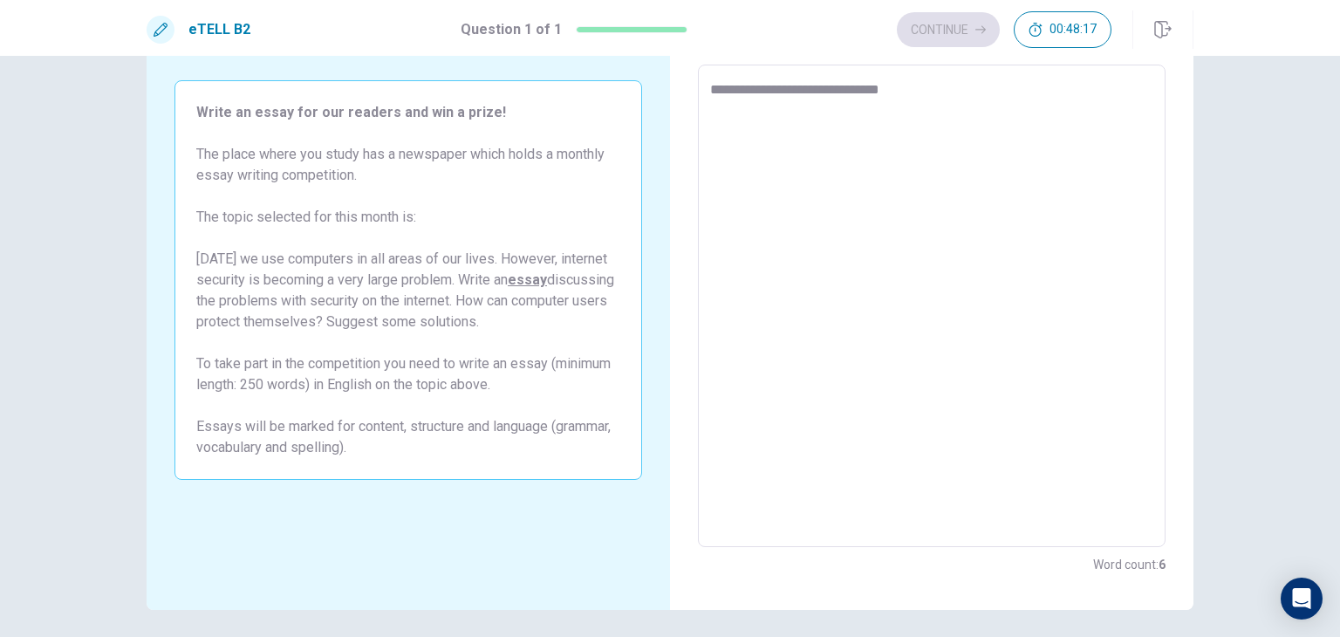
type textarea "**********"
type textarea "*"
type textarea "**********"
type textarea "*"
type textarea "**********"
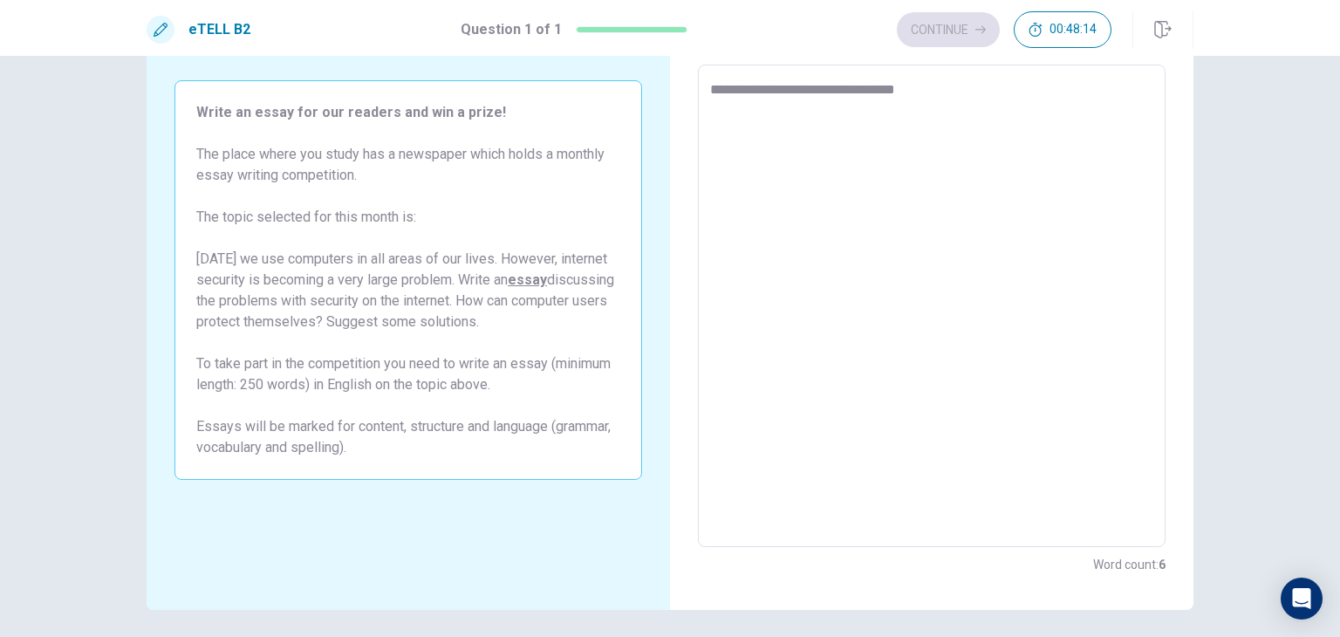
type textarea "*"
type textarea "**********"
type textarea "*"
type textarea "**********"
type textarea "*"
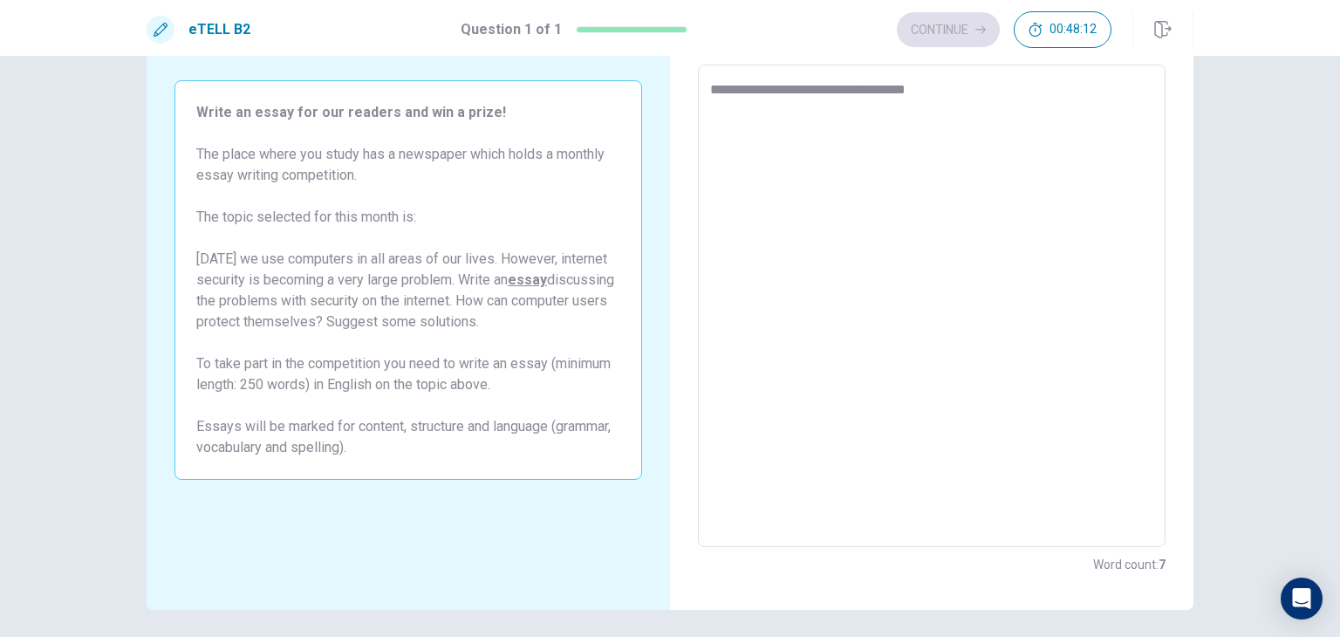
type textarea "**********"
type textarea "*"
type textarea "**********"
type textarea "*"
type textarea "**********"
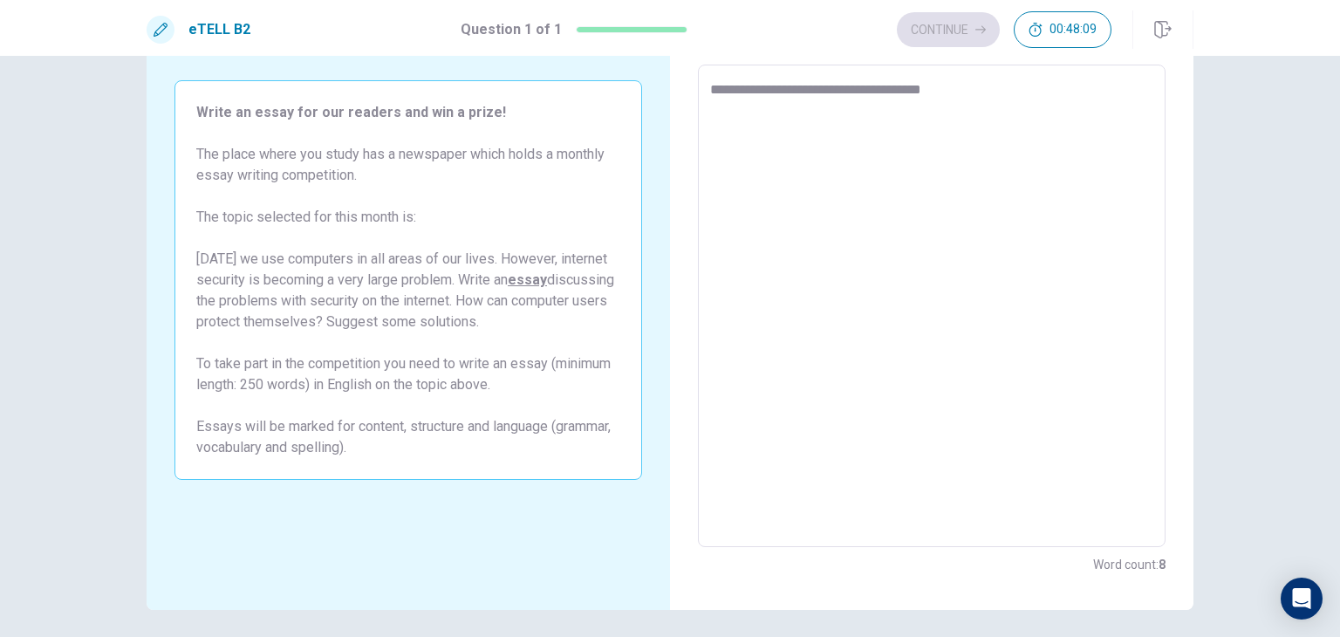
type textarea "*"
type textarea "**********"
type textarea "*"
type textarea "**********"
type textarea "*"
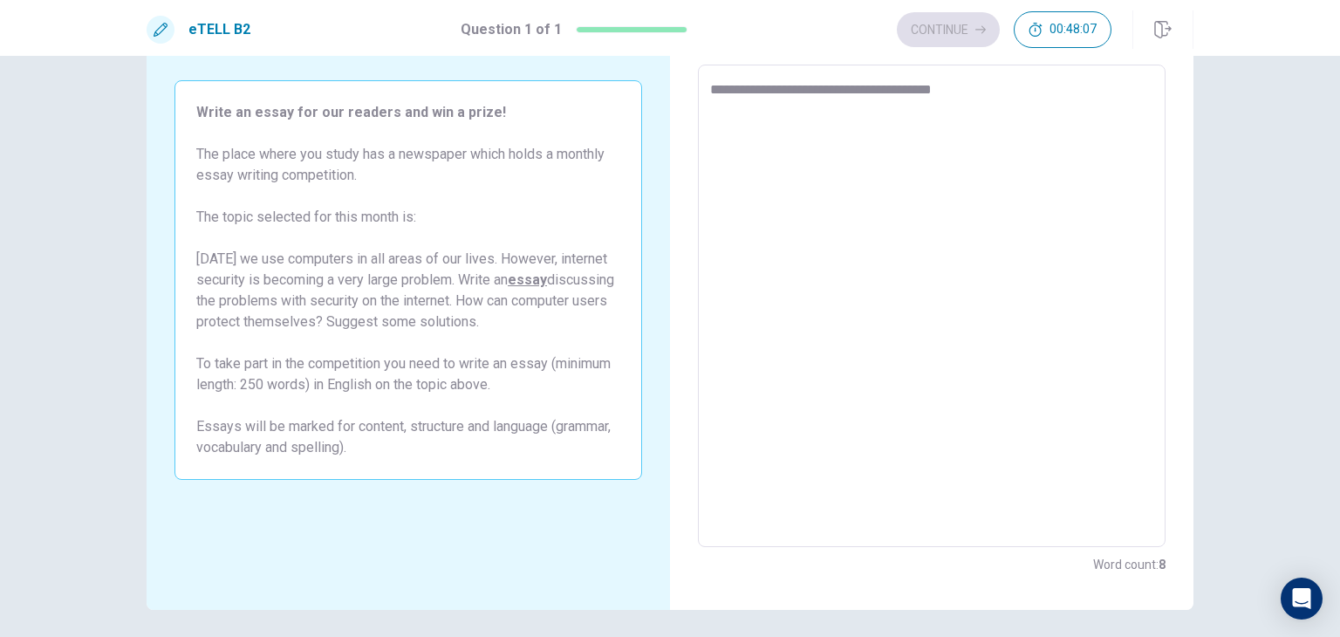
type textarea "**********"
type textarea "*"
type textarea "**********"
type textarea "*"
type textarea "**********"
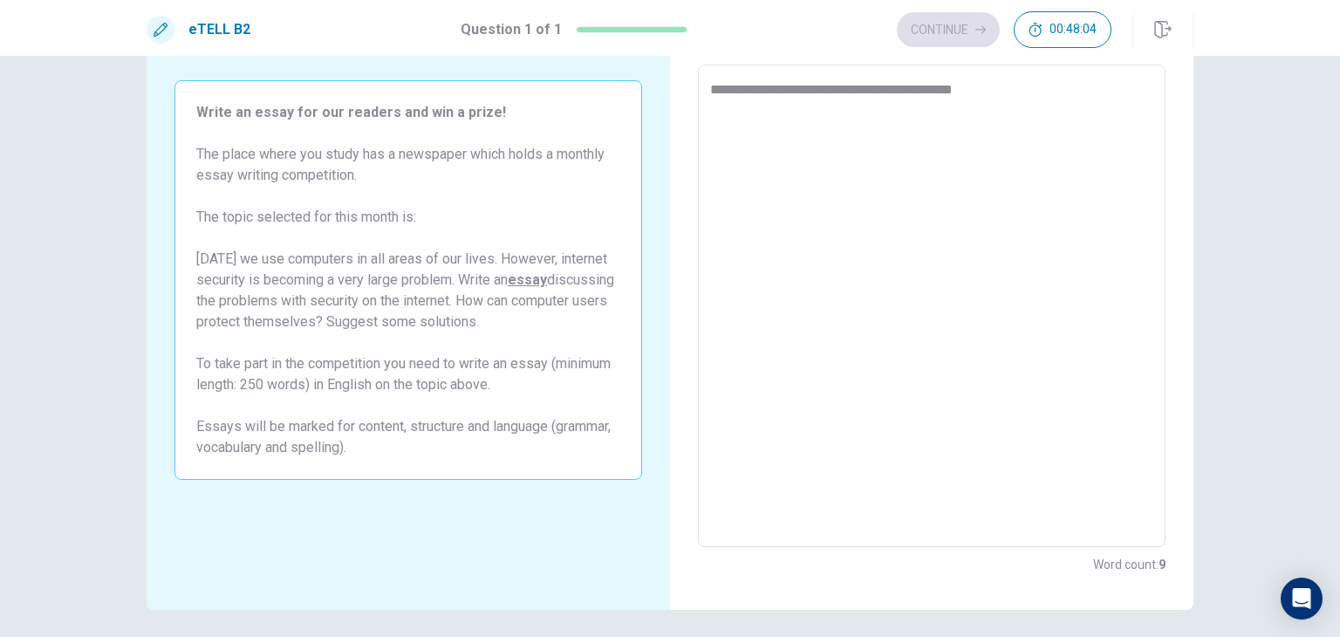
type textarea "*"
type textarea "**********"
type textarea "*"
type textarea "**********"
type textarea "*"
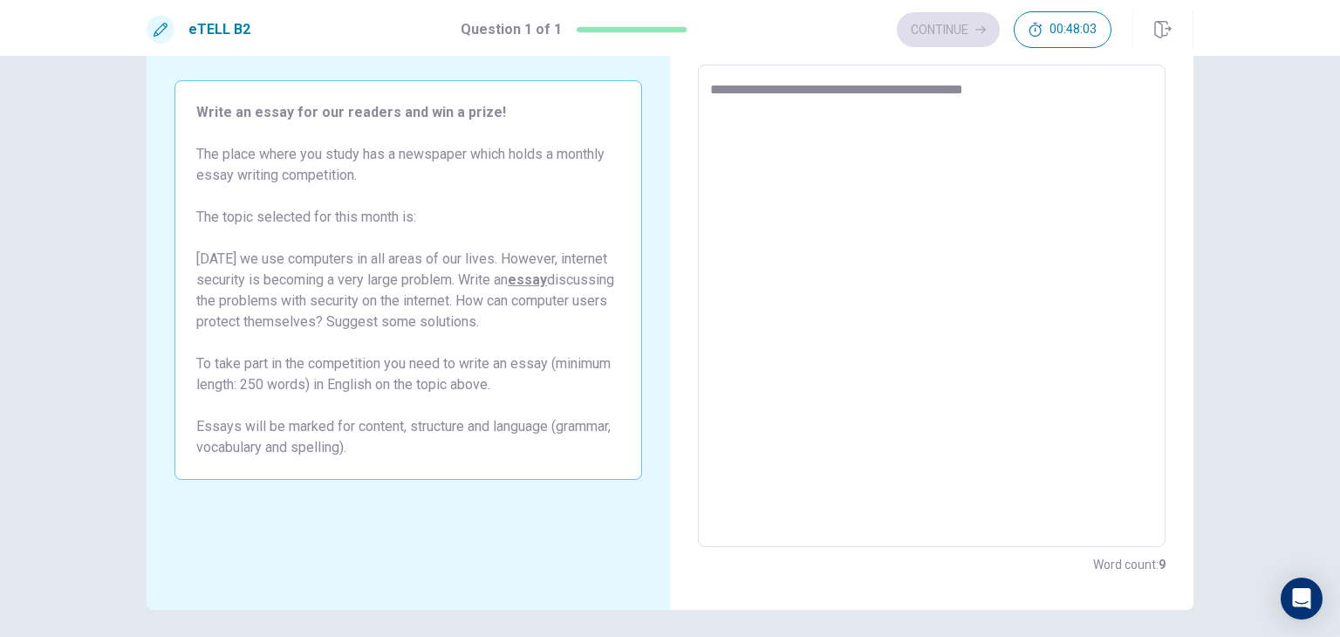
type textarea "**********"
type textarea "*"
type textarea "**********"
type textarea "*"
type textarea "**********"
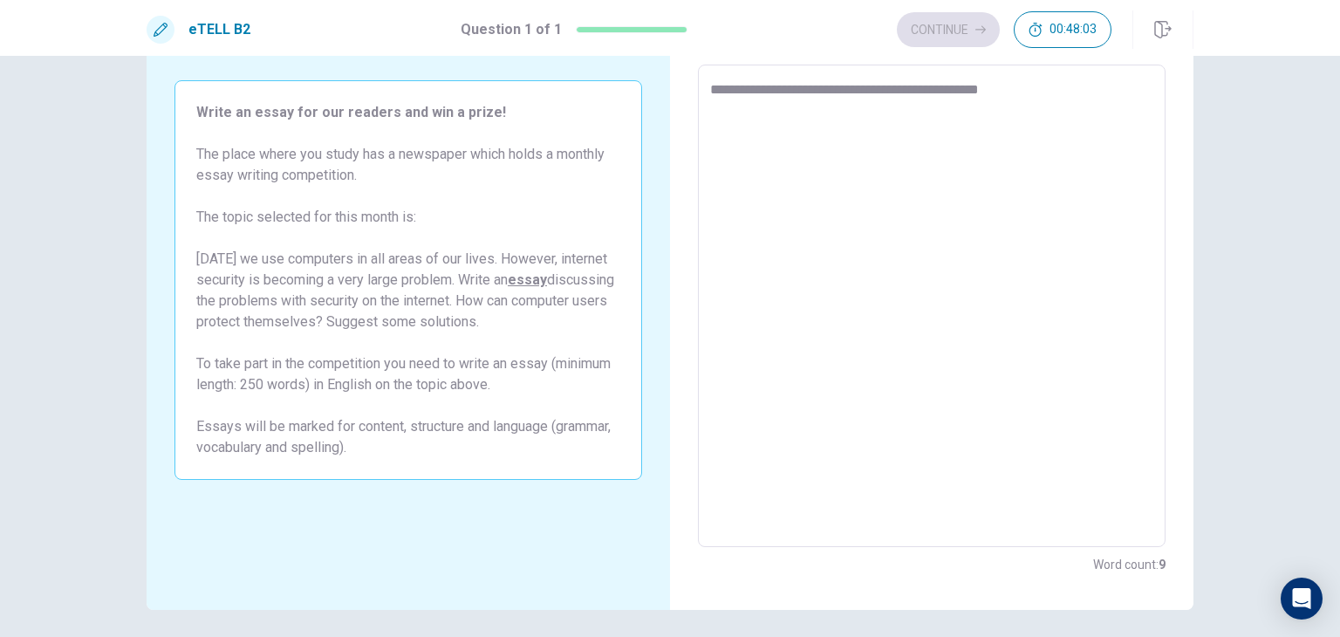
type textarea "*"
type textarea "**********"
type textarea "*"
type textarea "**********"
type textarea "*"
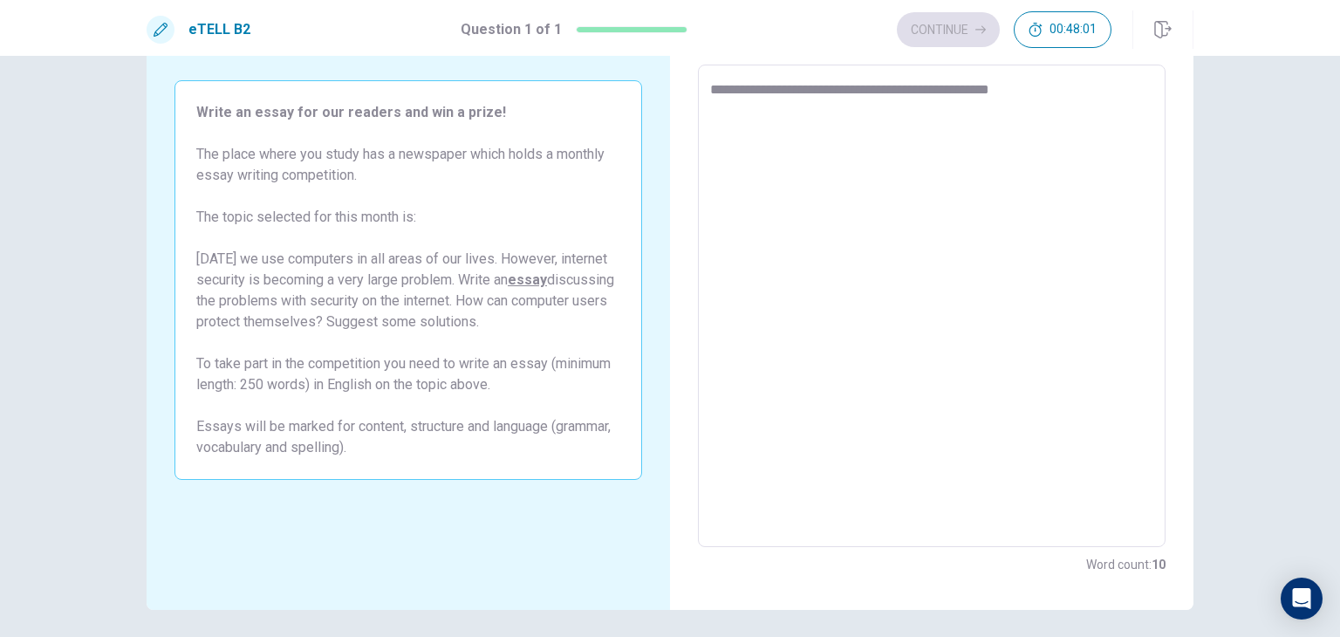
type textarea "**********"
type textarea "*"
type textarea "**********"
type textarea "*"
type textarea "**********"
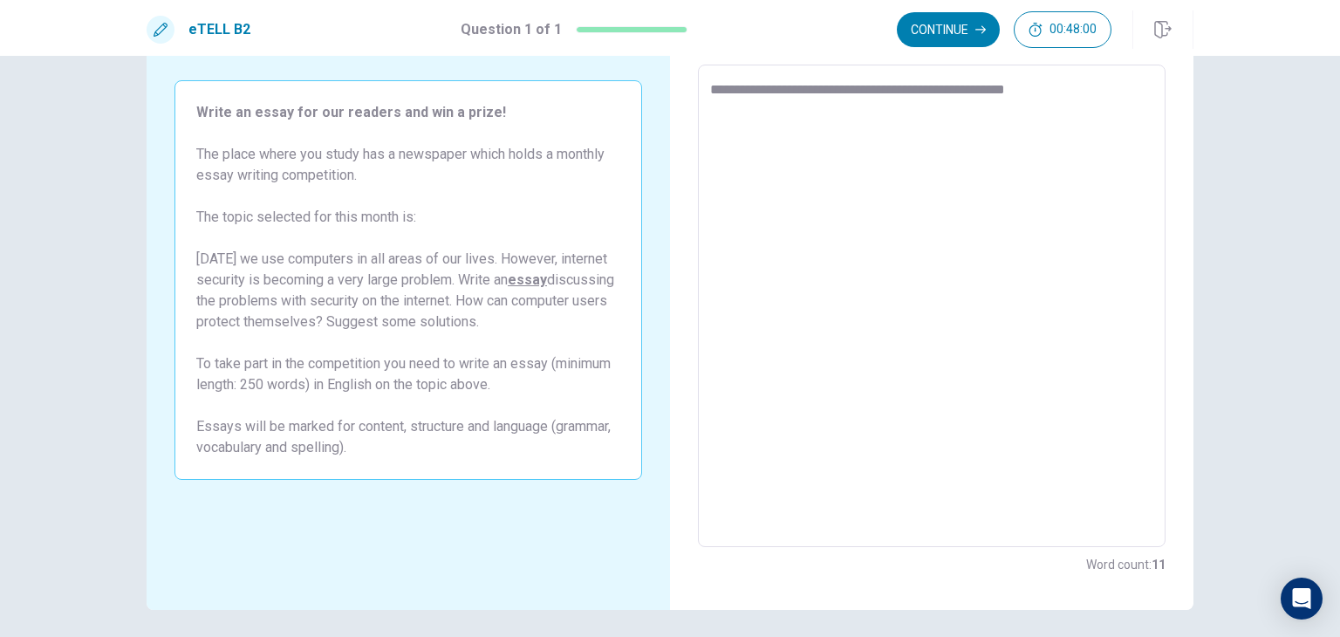
type textarea "*"
type textarea "**********"
type textarea "*"
type textarea "**********"
type textarea "*"
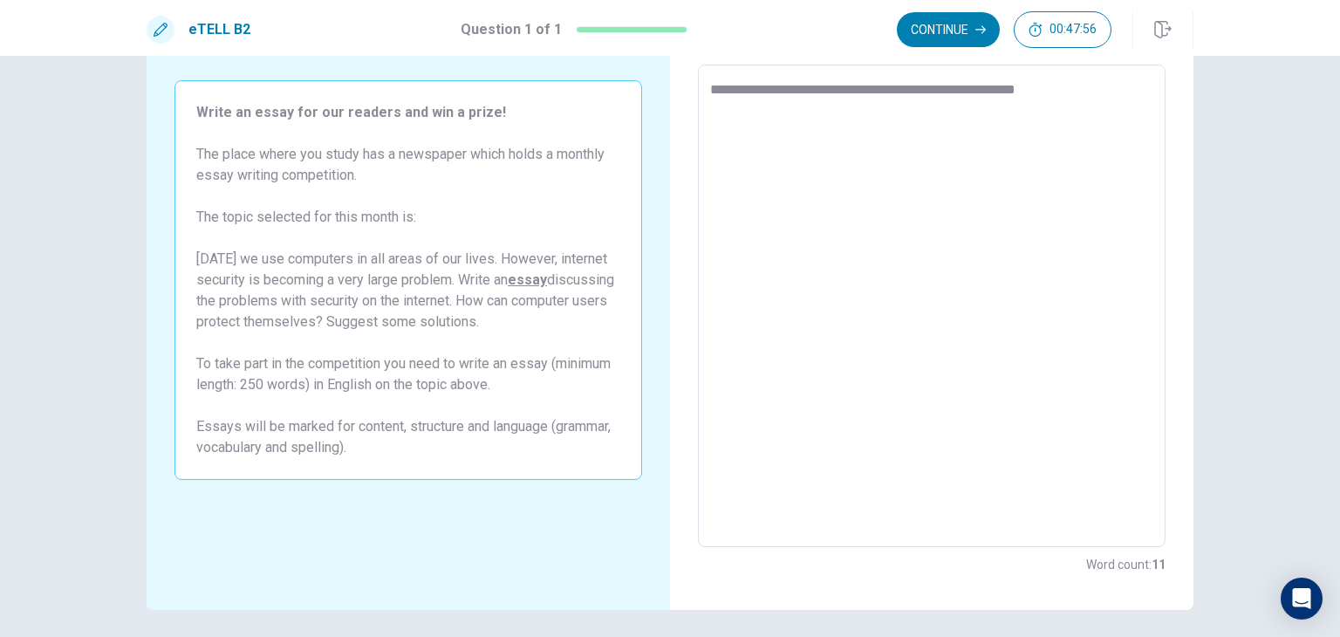
type textarea "**********"
type textarea "*"
type textarea "**********"
type textarea "*"
type textarea "**********"
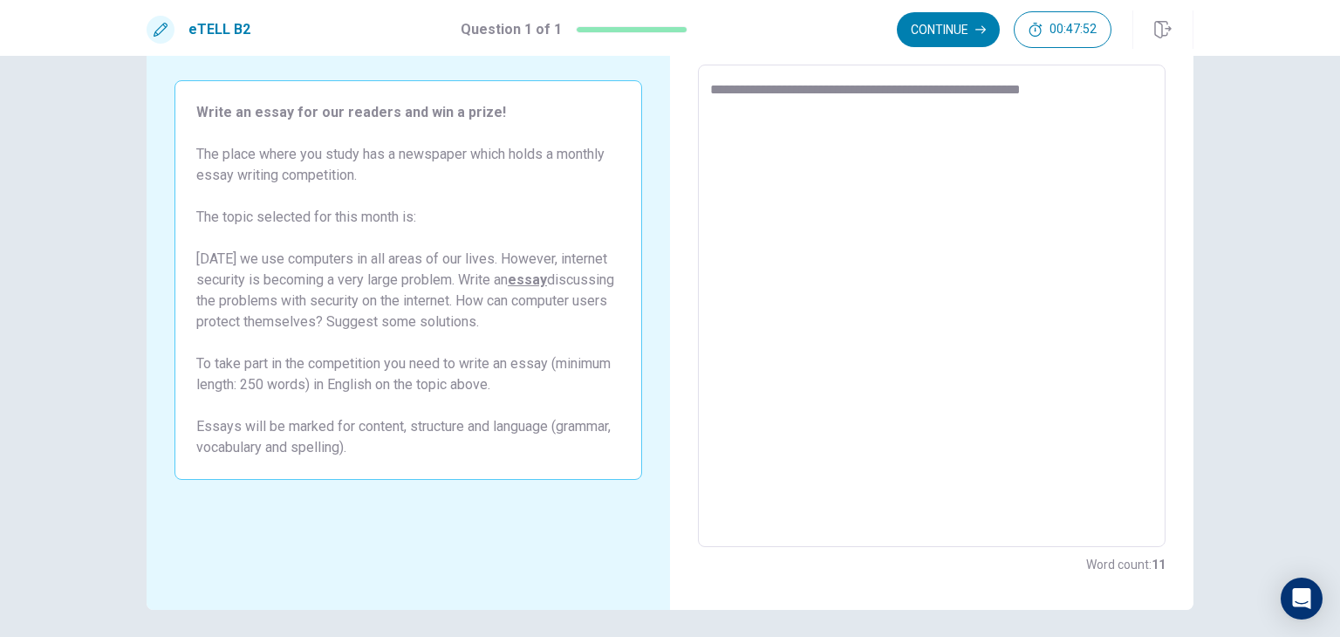
type textarea "*"
type textarea "**********"
type textarea "*"
type textarea "**********"
type textarea "*"
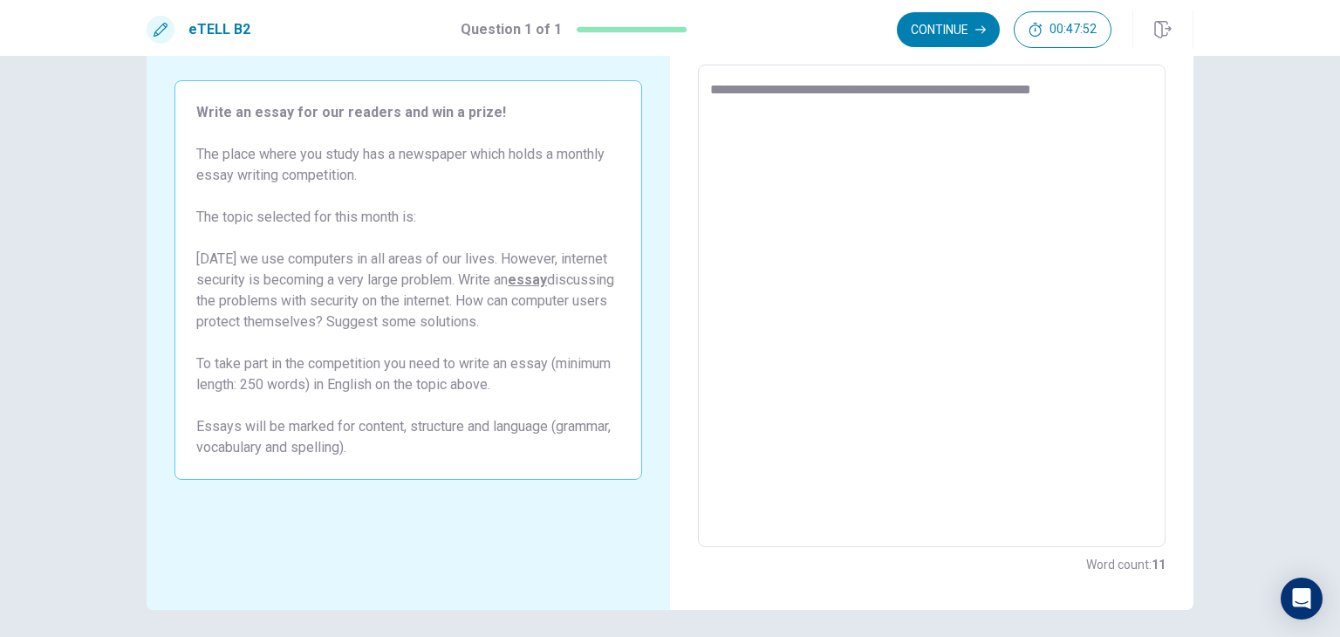
type textarea "**********"
type textarea "*"
type textarea "**********"
type textarea "*"
type textarea "**********"
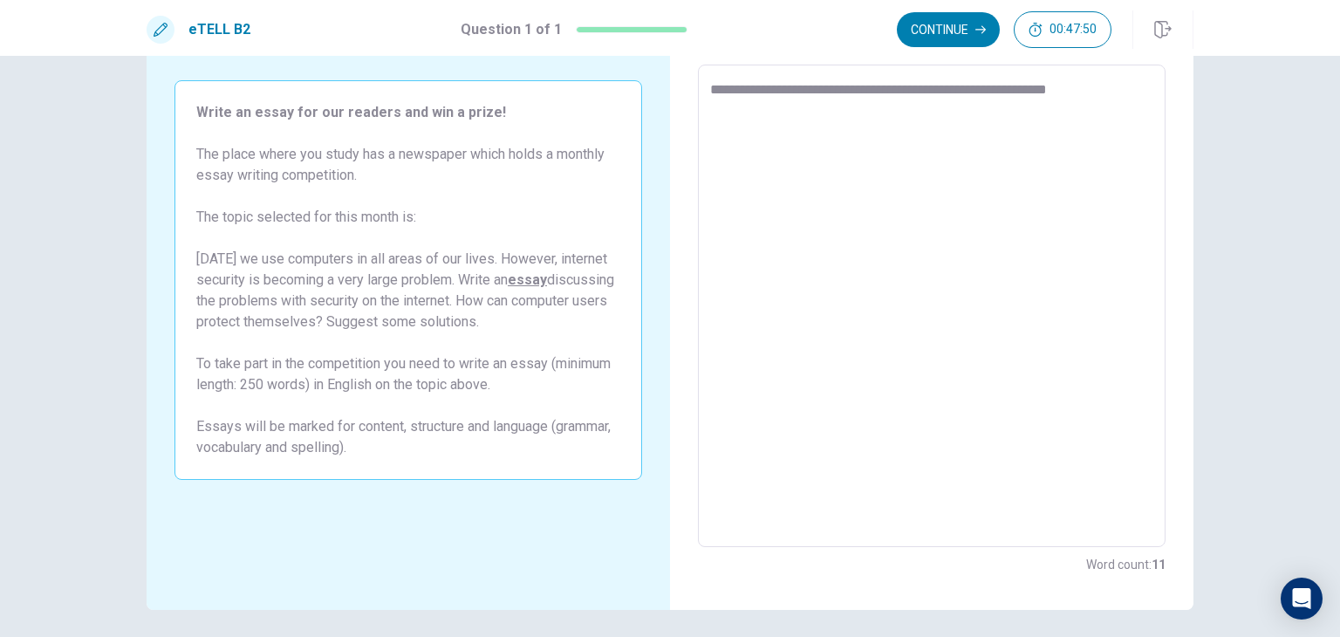
type textarea "*"
type textarea "**********"
type textarea "*"
type textarea "**********"
type textarea "*"
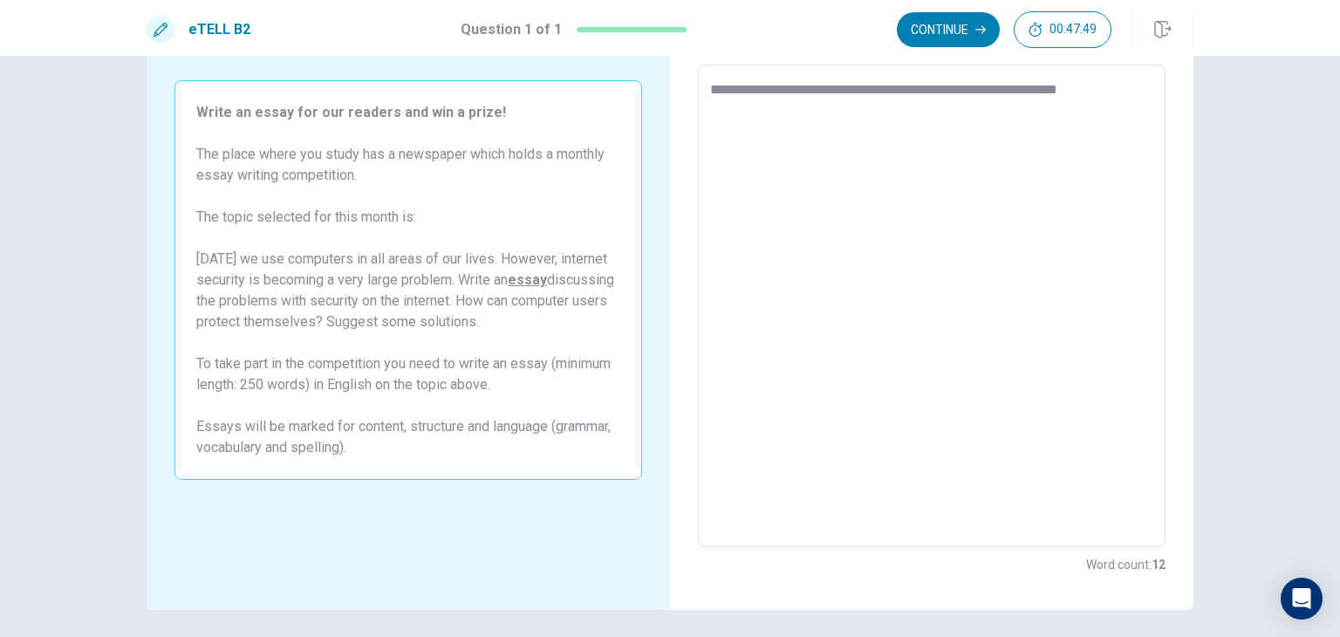
type textarea "**********"
type textarea "*"
type textarea "**********"
type textarea "*"
type textarea "**********"
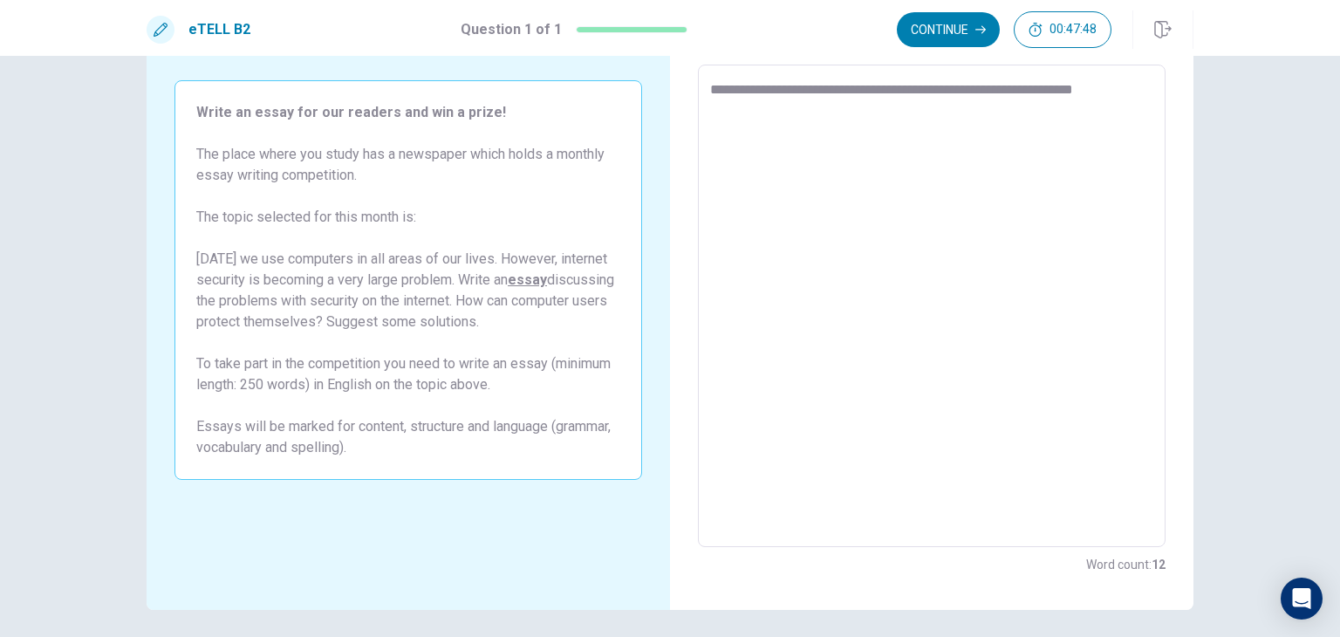
type textarea "*"
type textarea "**********"
type textarea "*"
type textarea "**********"
type textarea "*"
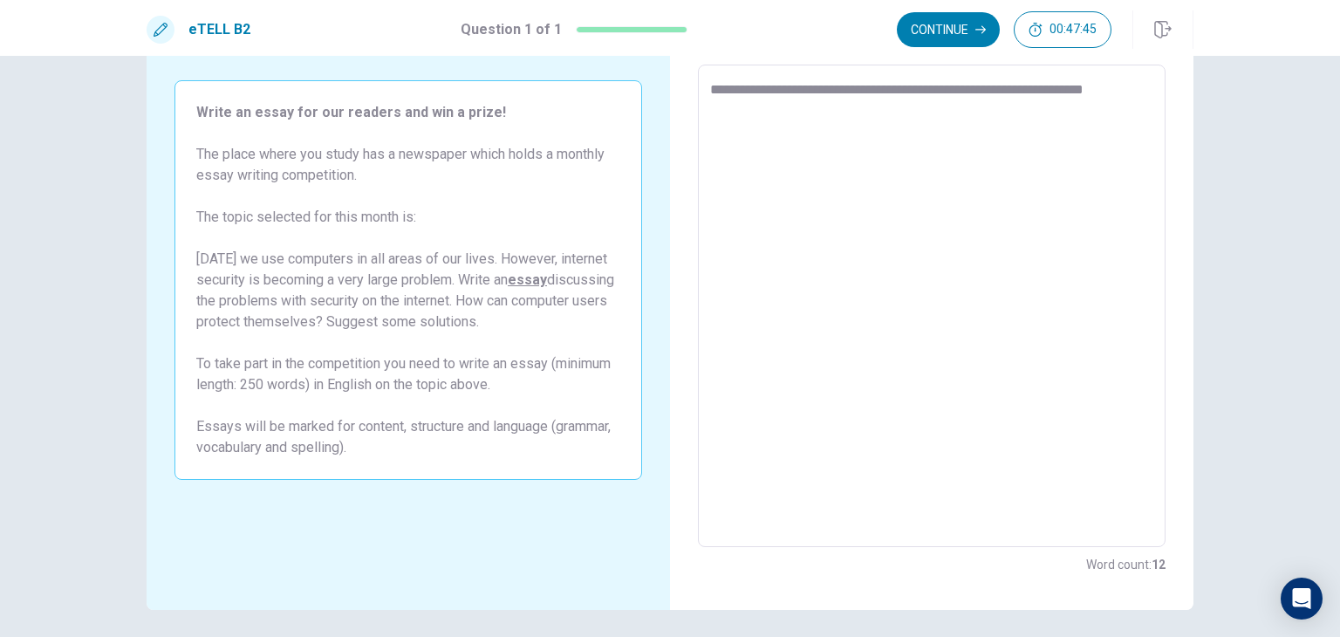
type textarea "**********"
type textarea "*"
type textarea "**********"
type textarea "*"
type textarea "**********"
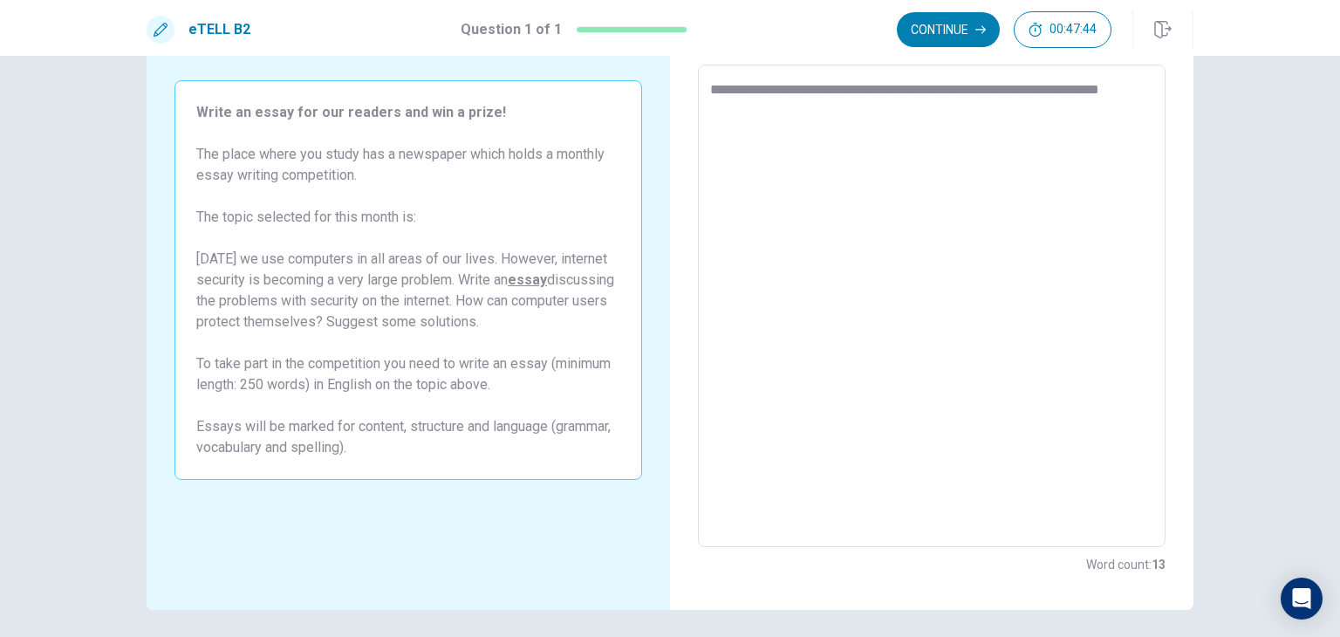
type textarea "*"
type textarea "**********"
type textarea "*"
type textarea "**********"
type textarea "*"
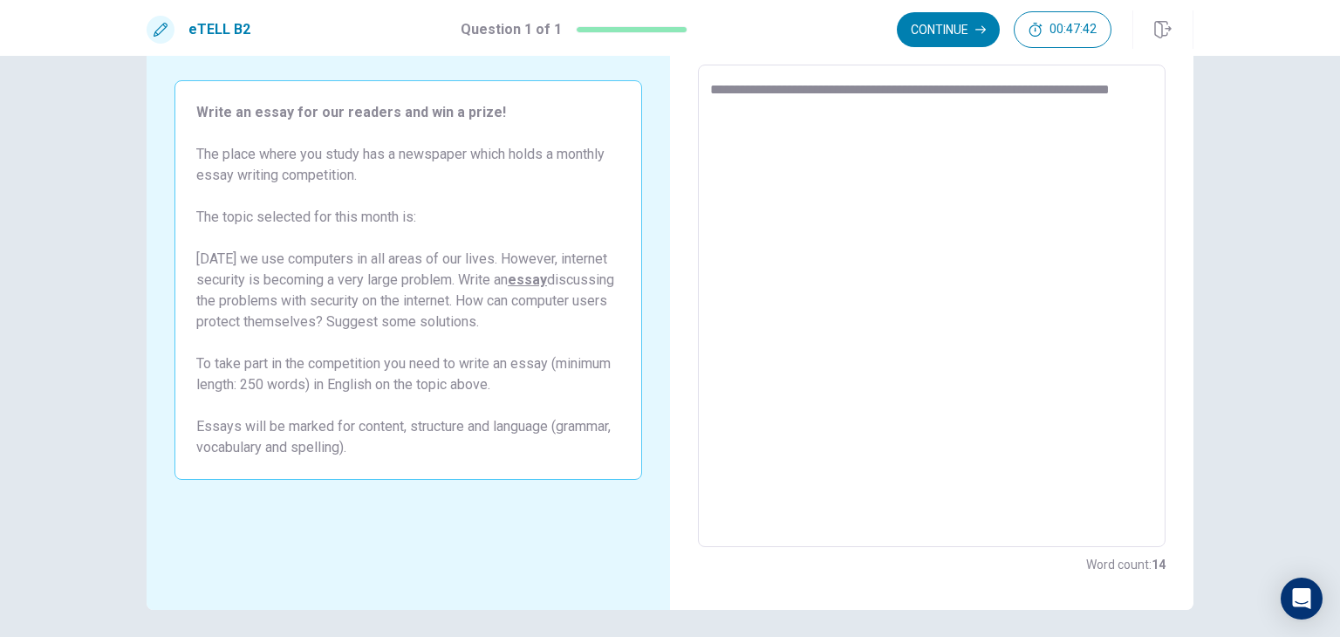
type textarea "**********"
type textarea "*"
type textarea "**********"
type textarea "*"
type textarea "**********"
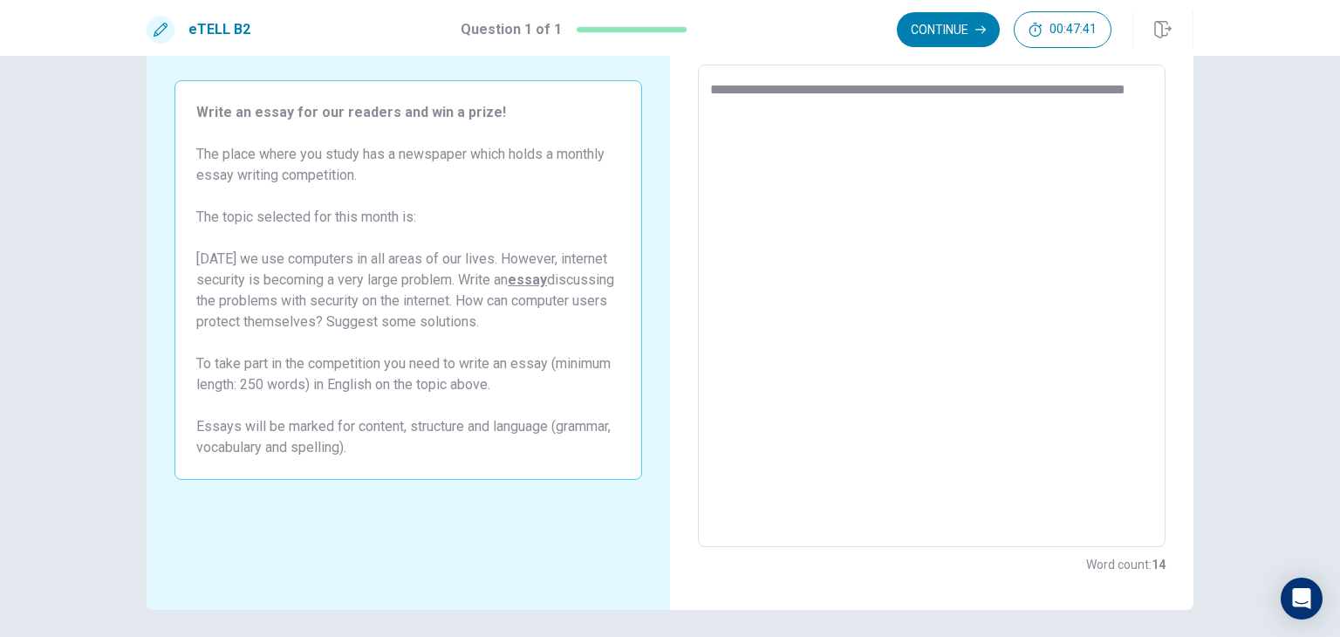
type textarea "*"
type textarea "**********"
type textarea "*"
type textarea "**********"
type textarea "*"
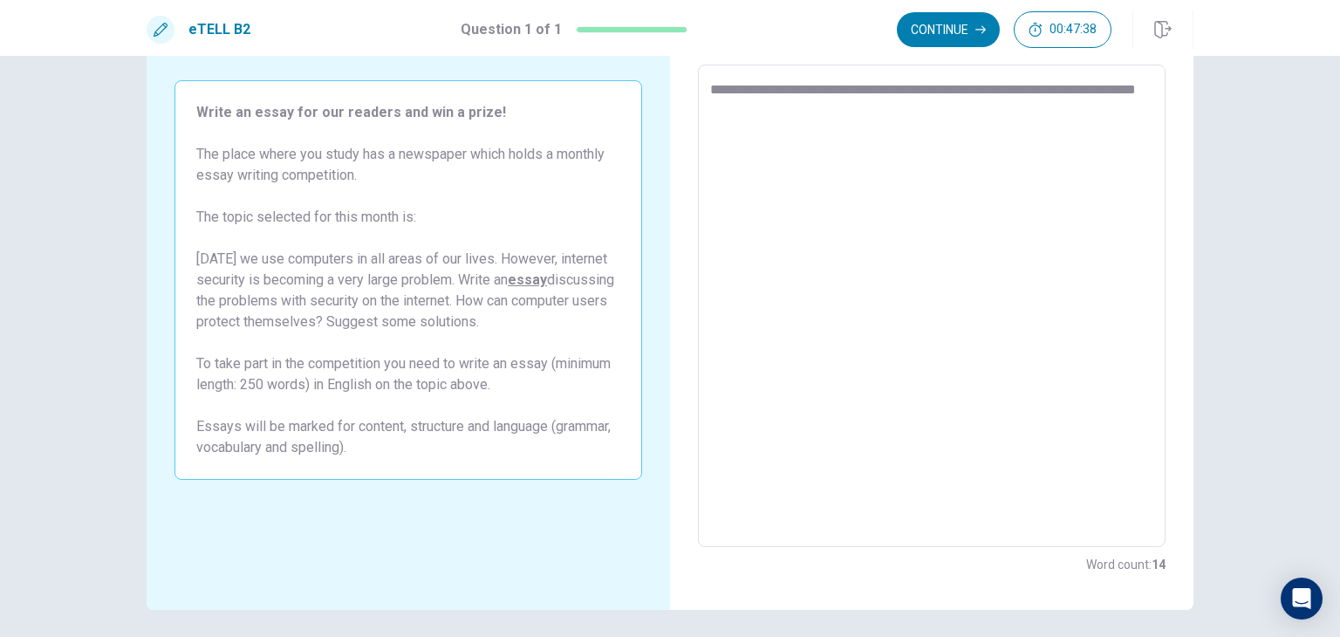
type textarea "**********"
type textarea "*"
type textarea "**********"
type textarea "*"
type textarea "**********"
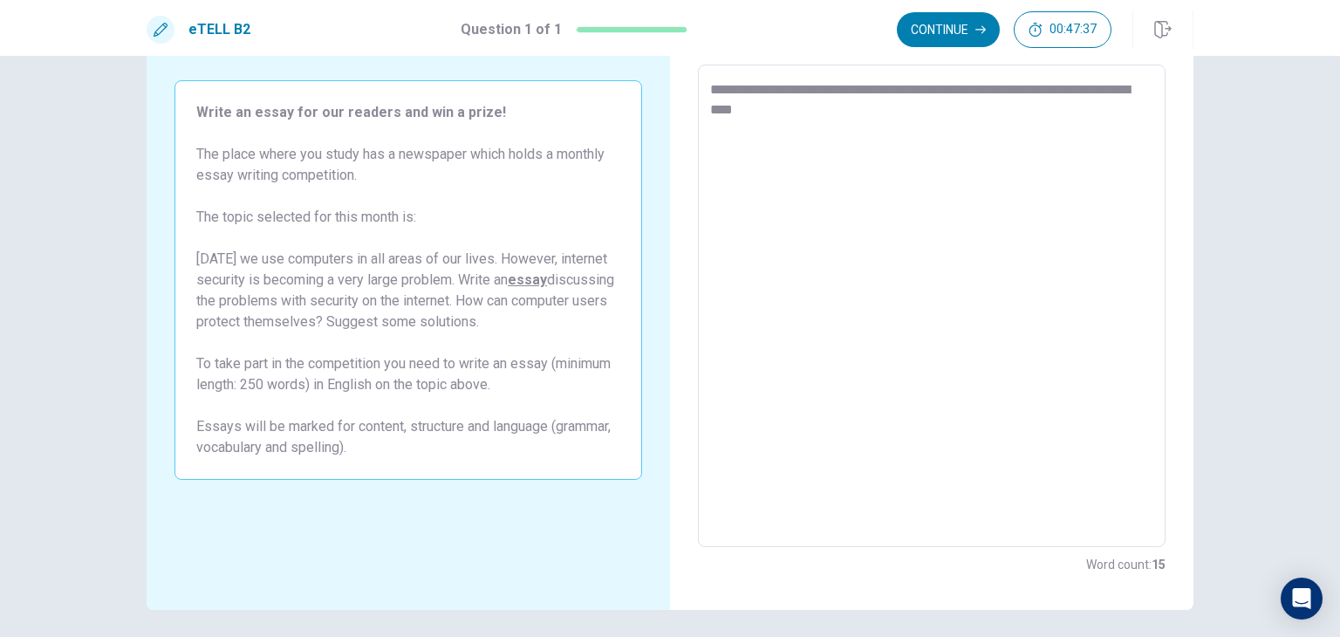
type textarea "*"
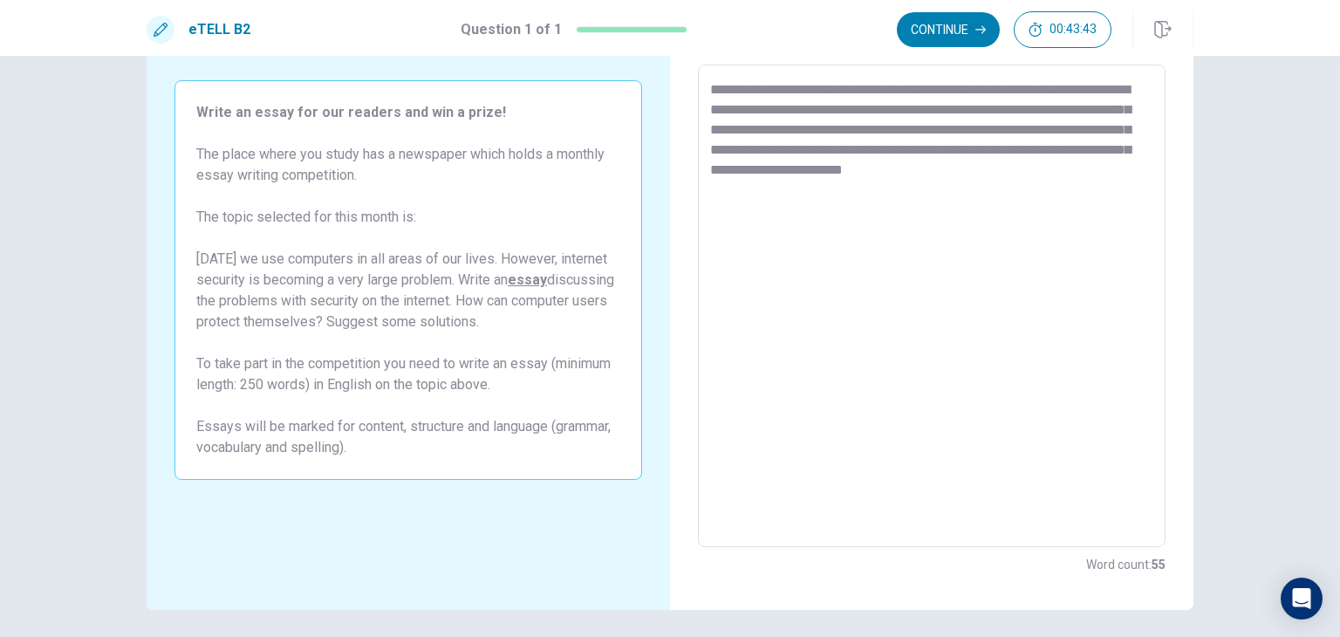
click at [1141, 110] on textarea "**********" at bounding box center [931, 306] width 443 height 454
click at [783, 127] on textarea "**********" at bounding box center [931, 306] width 443 height 454
click at [845, 127] on textarea "**********" at bounding box center [931, 306] width 443 height 454
click at [807, 228] on textarea "**********" at bounding box center [931, 306] width 443 height 454
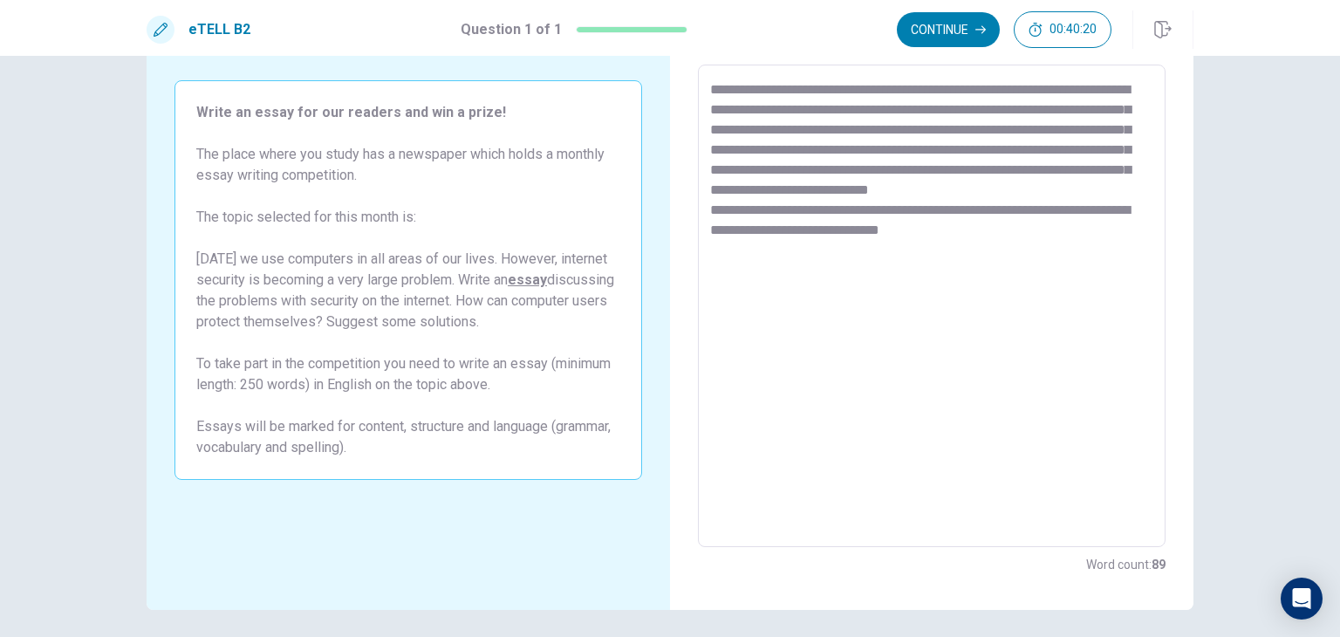
click at [989, 256] on textarea "**********" at bounding box center [931, 306] width 443 height 454
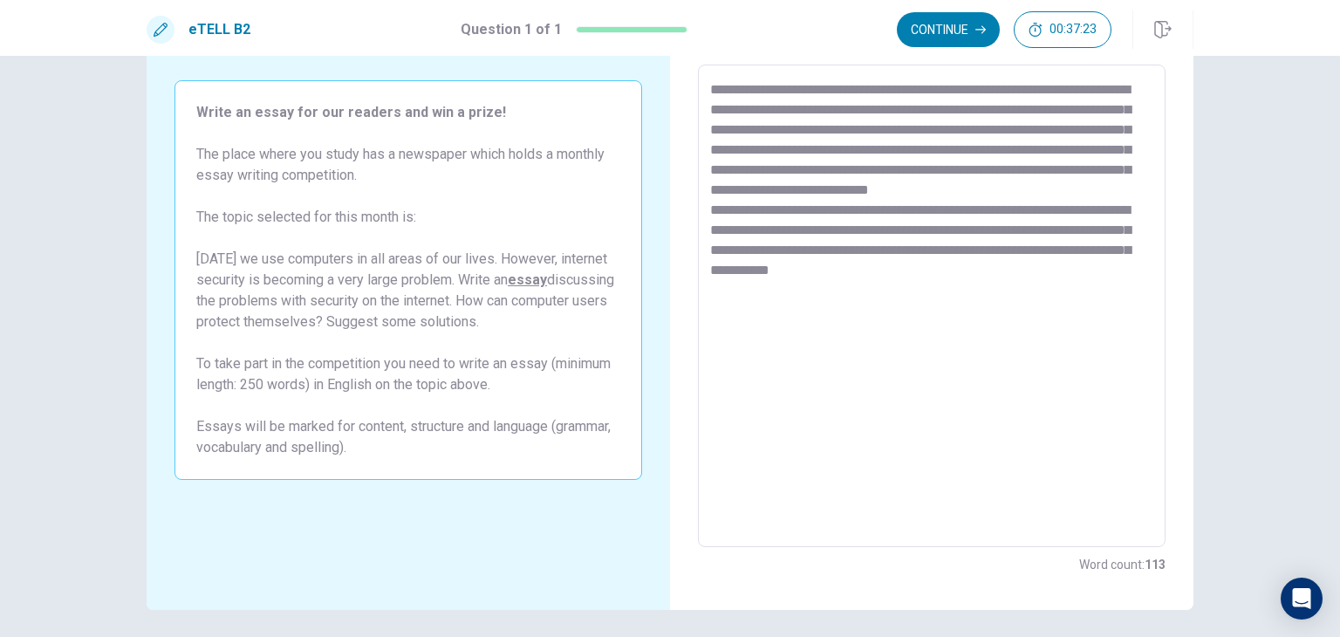
click at [1016, 311] on textarea "**********" at bounding box center [931, 306] width 443 height 454
click at [988, 292] on textarea "**********" at bounding box center [931, 306] width 443 height 454
click at [701, 308] on div "**********" at bounding box center [932, 306] width 468 height 482
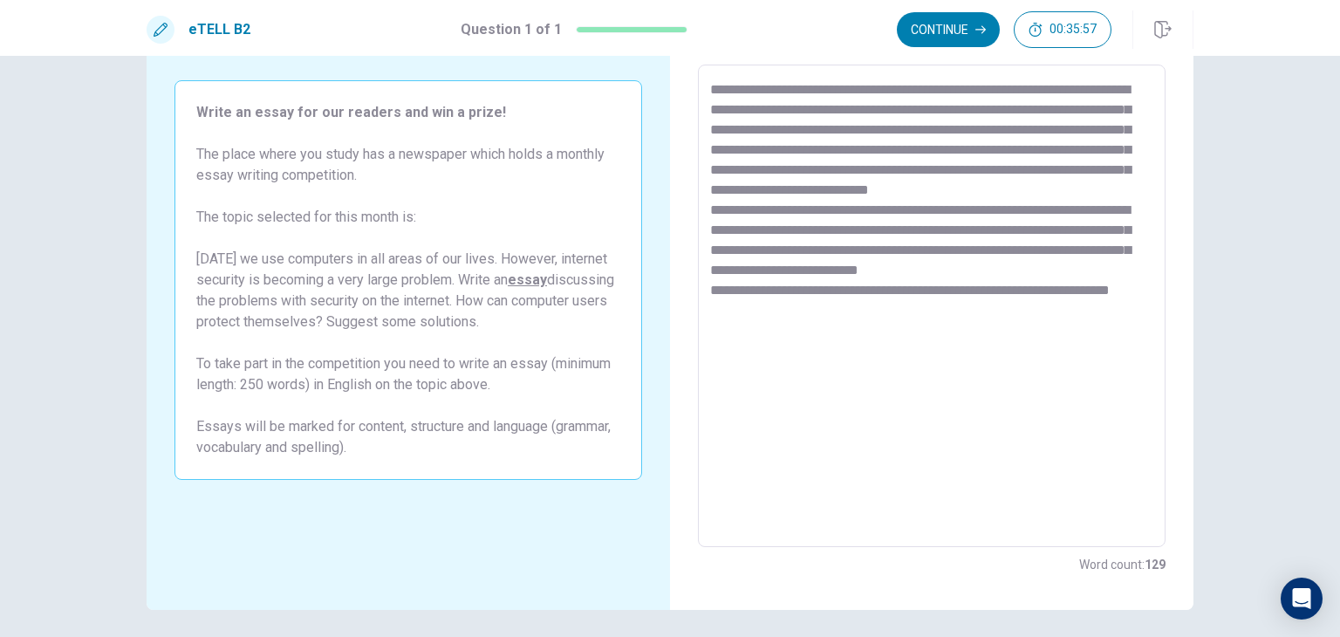
click at [701, 308] on div "**********" at bounding box center [932, 306] width 468 height 482
click at [1127, 294] on textarea "**********" at bounding box center [931, 306] width 443 height 454
click at [716, 313] on textarea "**********" at bounding box center [931, 306] width 443 height 454
click at [716, 316] on textarea "**********" at bounding box center [931, 306] width 443 height 454
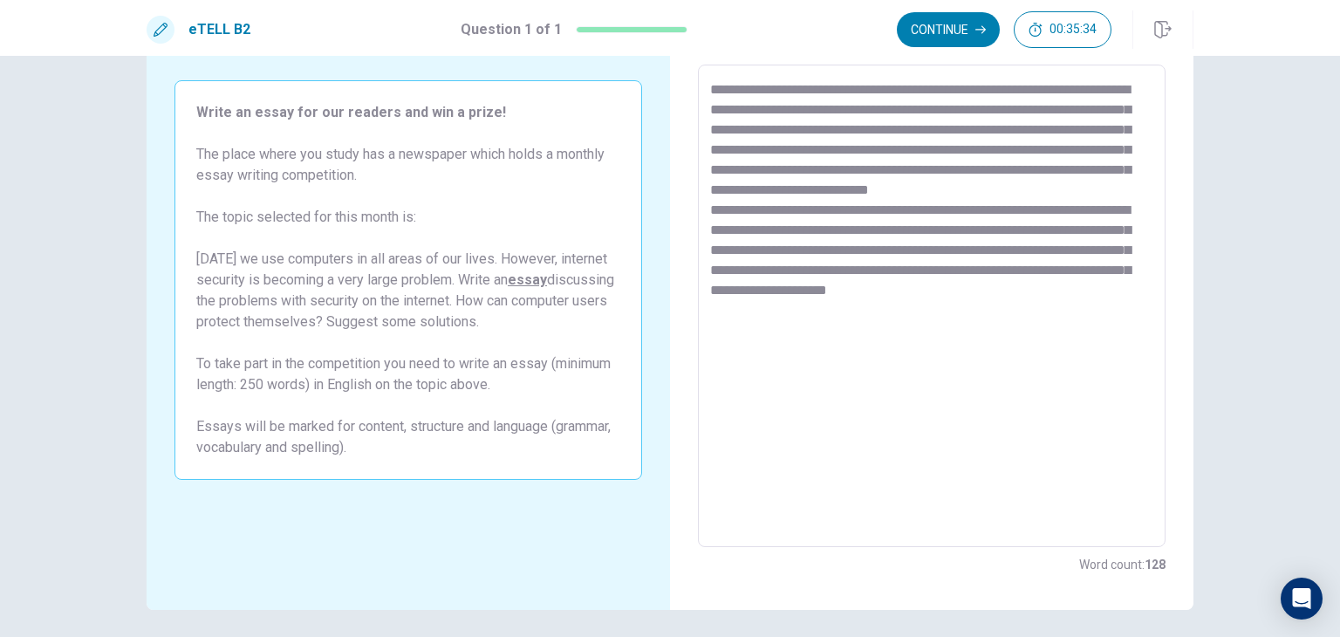
click at [1092, 290] on textarea "**********" at bounding box center [931, 306] width 443 height 454
click at [710, 311] on textarea "**********" at bounding box center [931, 306] width 443 height 454
click at [1106, 289] on textarea "**********" at bounding box center [931, 306] width 443 height 454
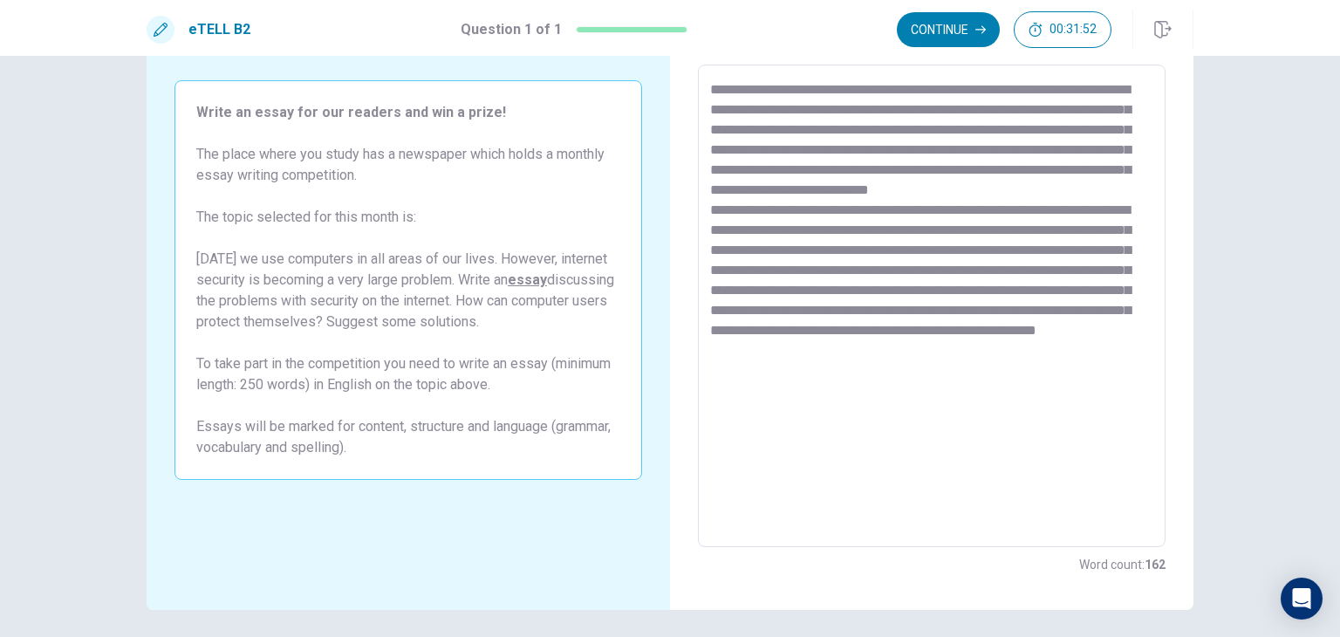
click at [1071, 378] on textarea "**********" at bounding box center [931, 306] width 443 height 454
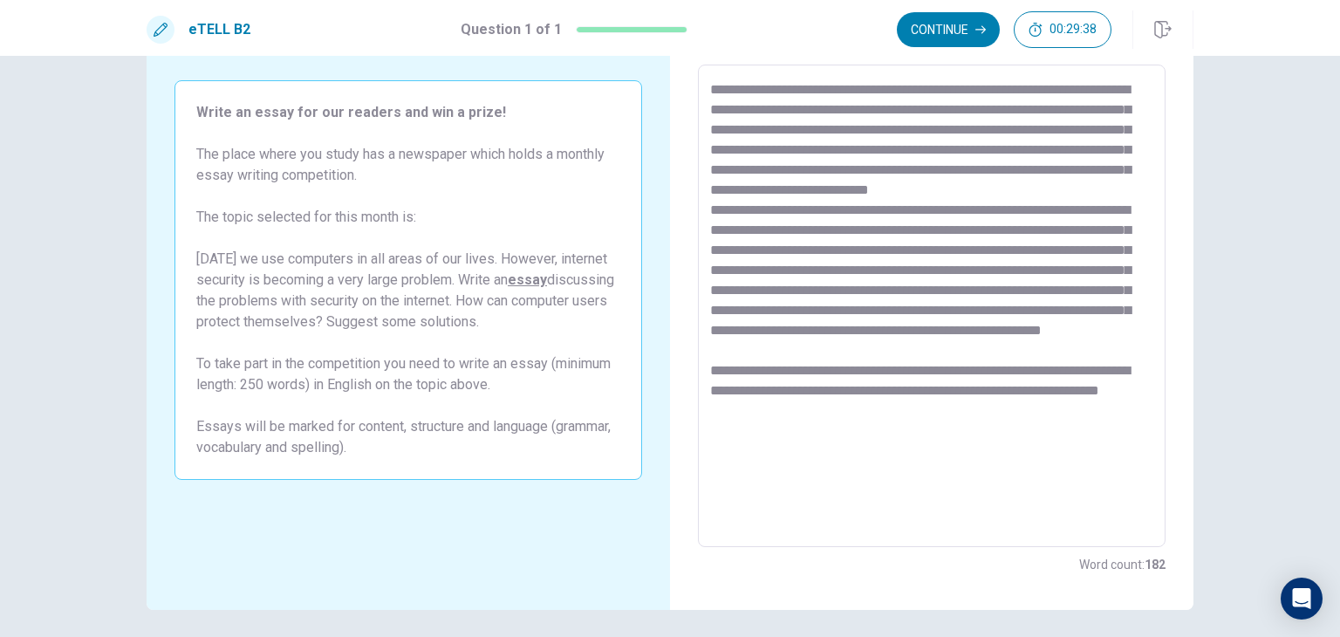
click at [1071, 378] on textarea at bounding box center [931, 306] width 443 height 454
click at [852, 458] on textarea at bounding box center [931, 306] width 443 height 454
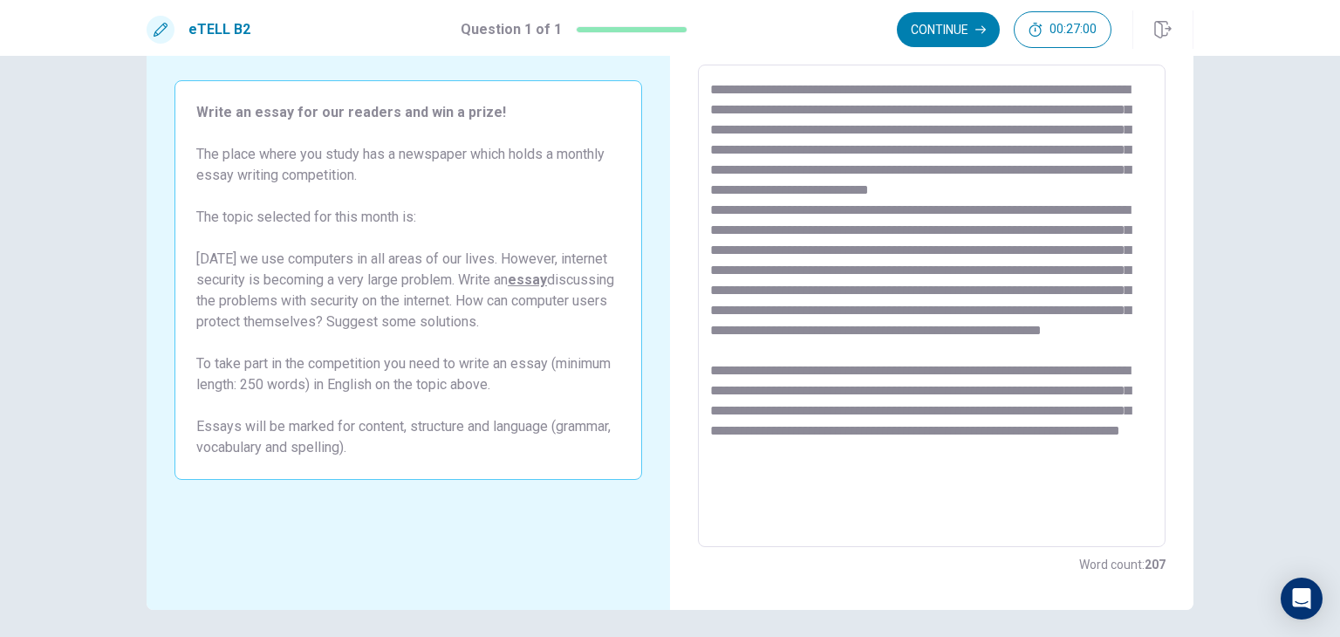
click at [961, 452] on textarea at bounding box center [931, 306] width 443 height 454
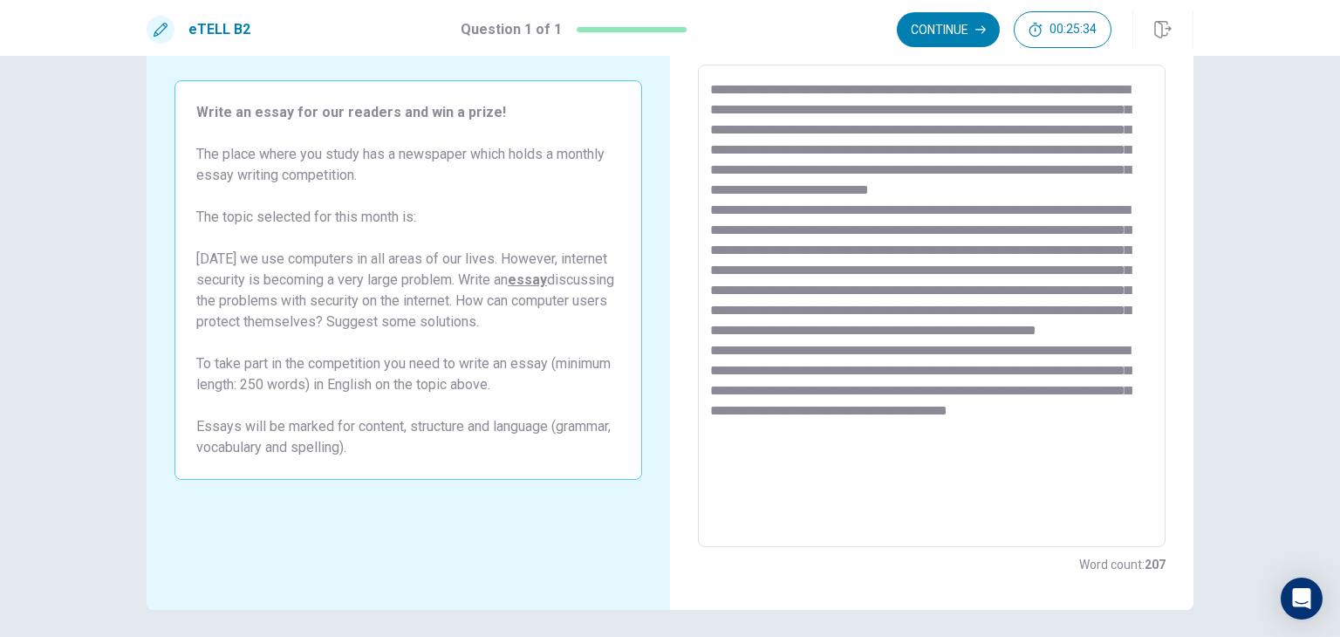
click at [925, 492] on textarea at bounding box center [931, 306] width 443 height 454
click at [1084, 430] on textarea at bounding box center [931, 306] width 443 height 454
click at [1021, 455] on textarea at bounding box center [931, 306] width 443 height 454
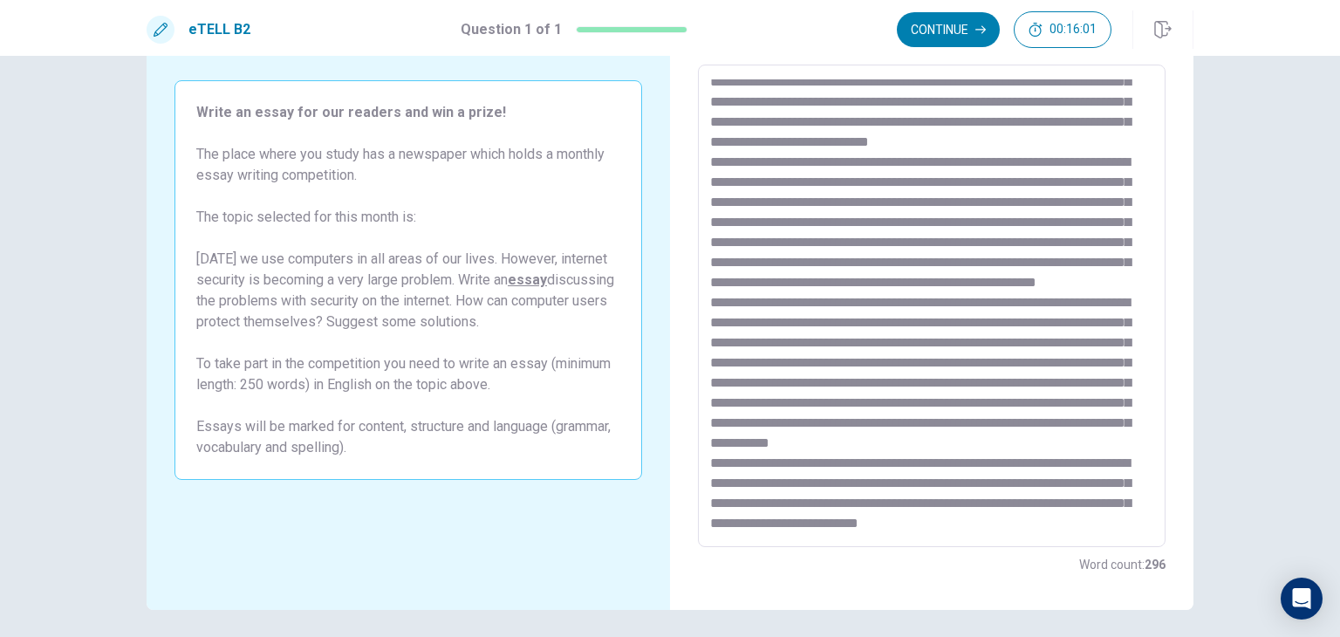
scroll to position [147, 0]
click at [1000, 482] on textarea at bounding box center [931, 306] width 443 height 454
click at [1048, 482] on textarea at bounding box center [931, 306] width 443 height 454
click at [820, 524] on textarea at bounding box center [931, 306] width 443 height 454
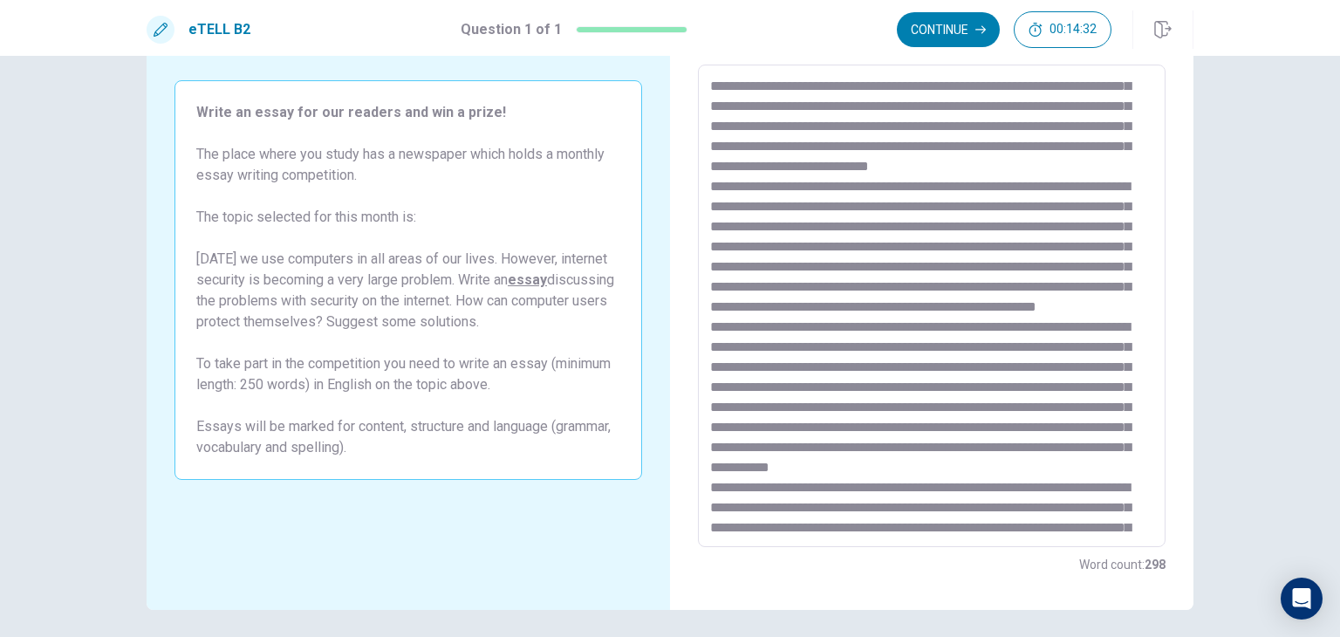
scroll to position [0, 0]
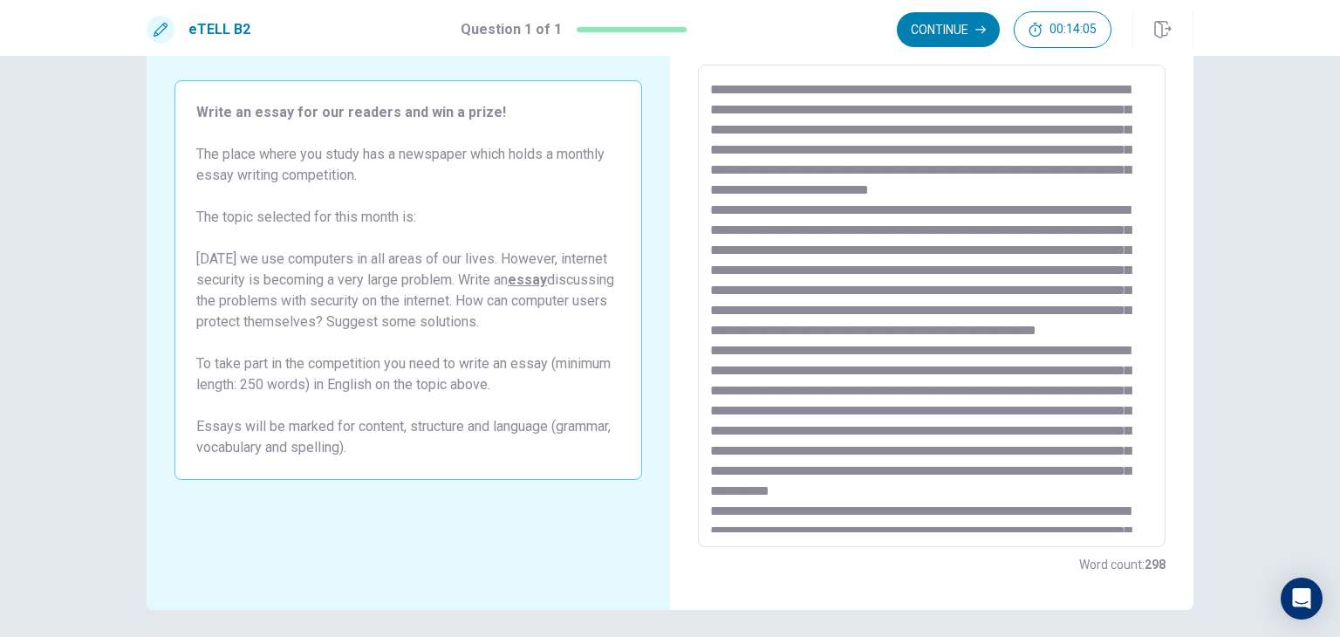
click at [947, 168] on textarea at bounding box center [931, 306] width 443 height 454
click at [784, 293] on textarea at bounding box center [931, 306] width 443 height 454
click at [756, 309] on textarea at bounding box center [931, 306] width 443 height 454
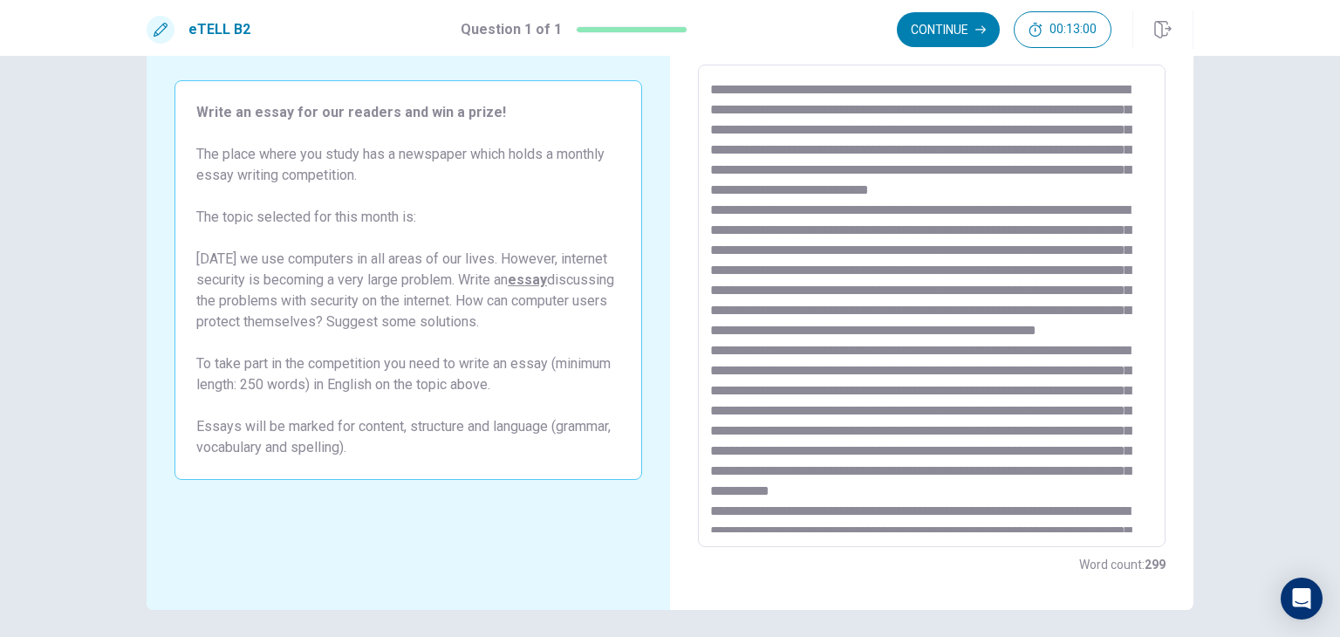
click at [763, 309] on textarea at bounding box center [931, 306] width 443 height 454
click at [834, 329] on textarea at bounding box center [931, 306] width 443 height 454
click at [971, 326] on textarea at bounding box center [931, 306] width 443 height 454
click at [757, 351] on textarea at bounding box center [931, 306] width 443 height 454
click at [824, 346] on textarea at bounding box center [931, 306] width 443 height 454
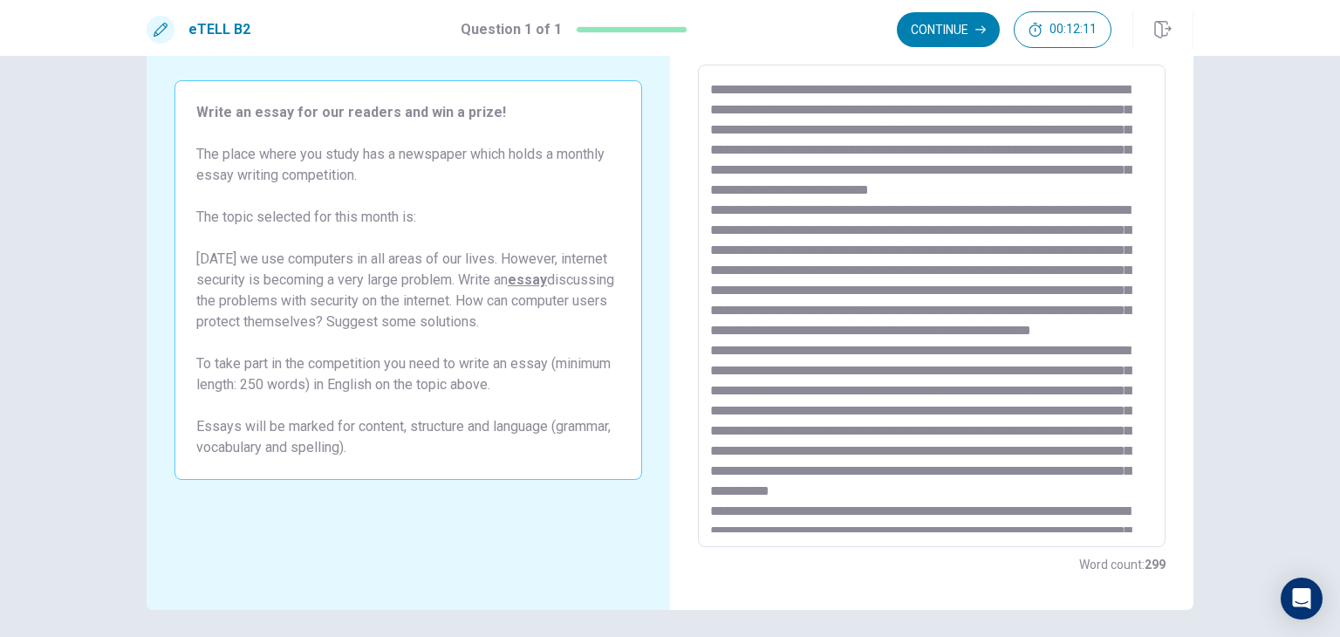
click at [815, 349] on textarea at bounding box center [931, 306] width 443 height 454
click at [888, 347] on textarea at bounding box center [931, 306] width 443 height 454
click at [876, 348] on textarea at bounding box center [931, 306] width 443 height 454
click at [1059, 347] on textarea at bounding box center [931, 306] width 443 height 454
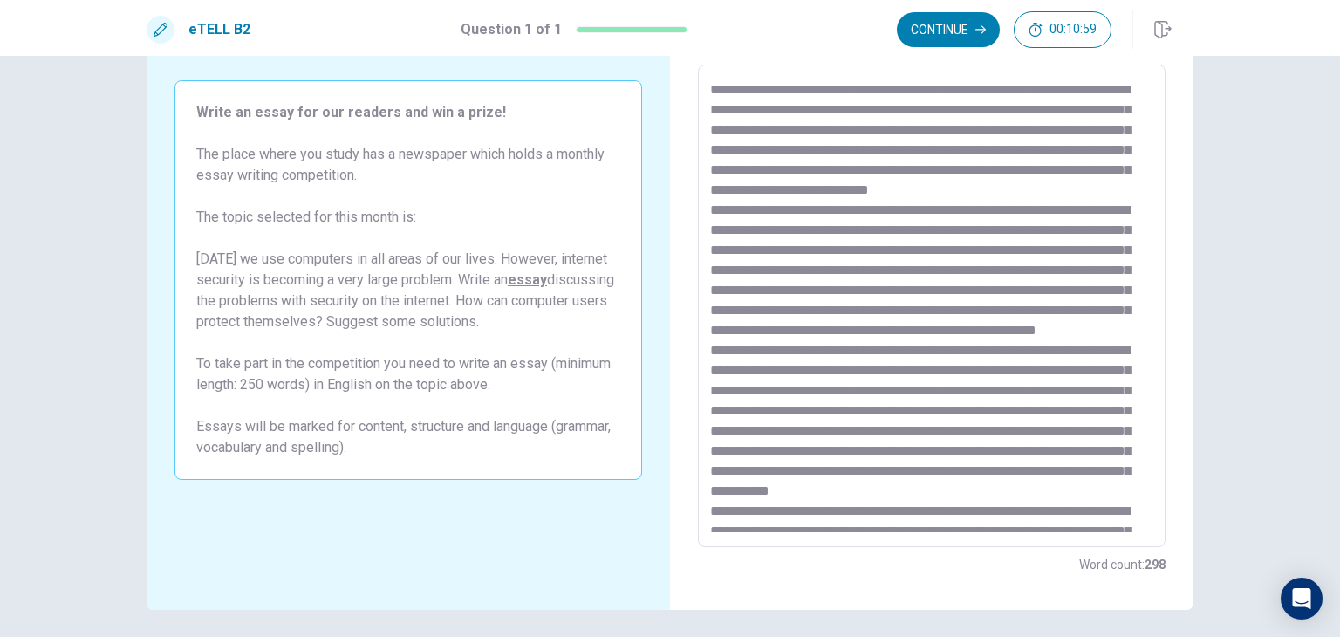
click at [953, 428] on textarea at bounding box center [931, 306] width 443 height 454
click at [777, 451] on textarea at bounding box center [931, 306] width 443 height 454
click at [882, 453] on textarea at bounding box center [931, 306] width 443 height 454
click at [903, 451] on textarea at bounding box center [931, 306] width 443 height 454
click at [1021, 469] on textarea at bounding box center [931, 306] width 443 height 454
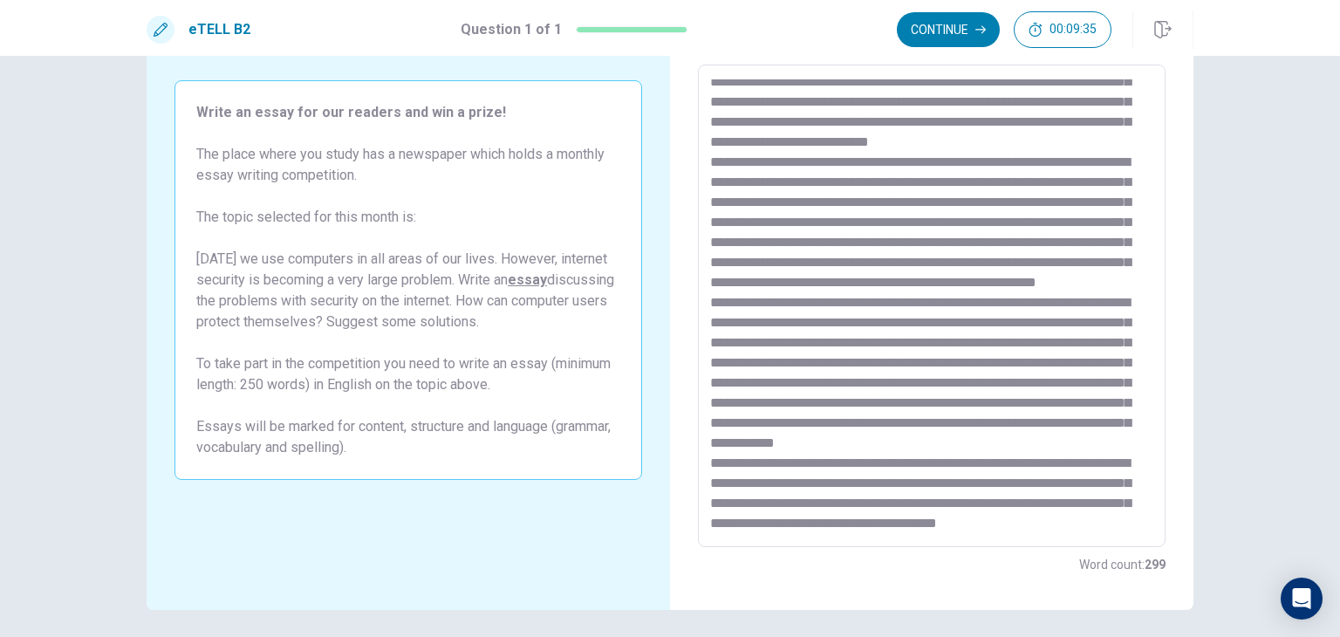
scroll to position [188, 0]
click at [758, 424] on textarea at bounding box center [931, 306] width 443 height 454
click at [1007, 423] on textarea at bounding box center [931, 306] width 443 height 454
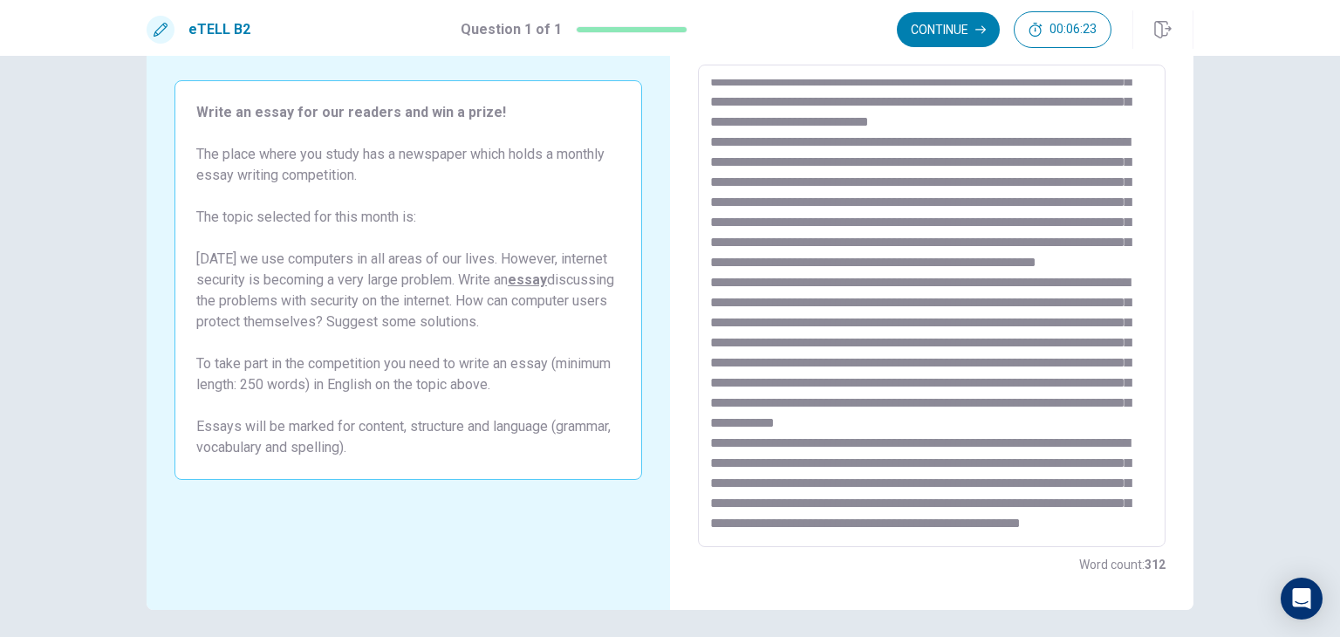
click at [999, 502] on textarea at bounding box center [931, 306] width 443 height 454
click at [750, 261] on textarea at bounding box center [931, 306] width 443 height 454
click at [754, 262] on textarea at bounding box center [931, 306] width 443 height 454
click at [777, 263] on textarea at bounding box center [931, 306] width 443 height 454
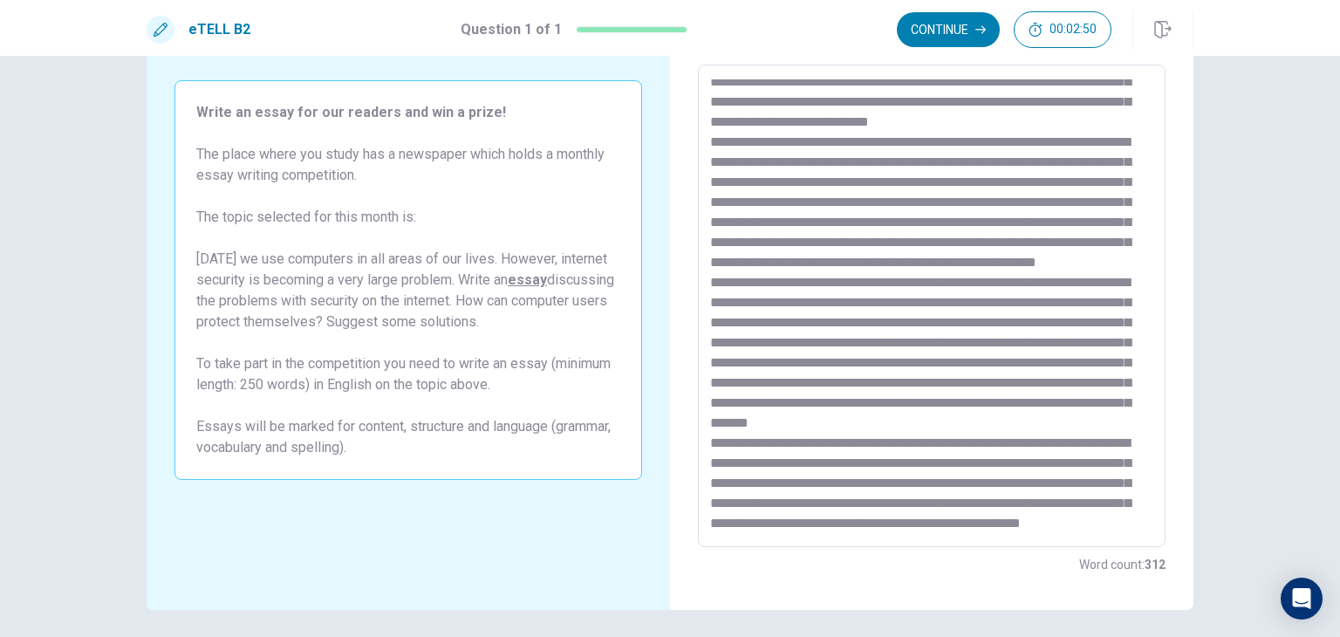
click at [826, 264] on textarea at bounding box center [931, 306] width 443 height 454
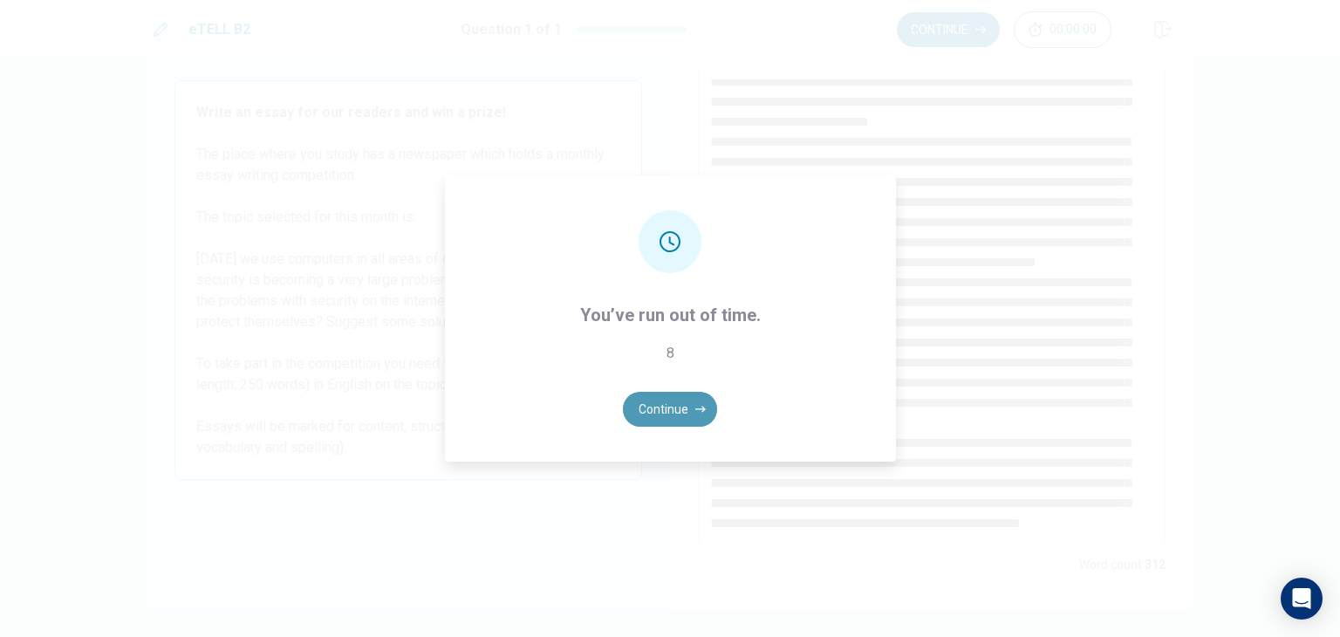
click at [687, 403] on button "Continue" at bounding box center [670, 409] width 94 height 35
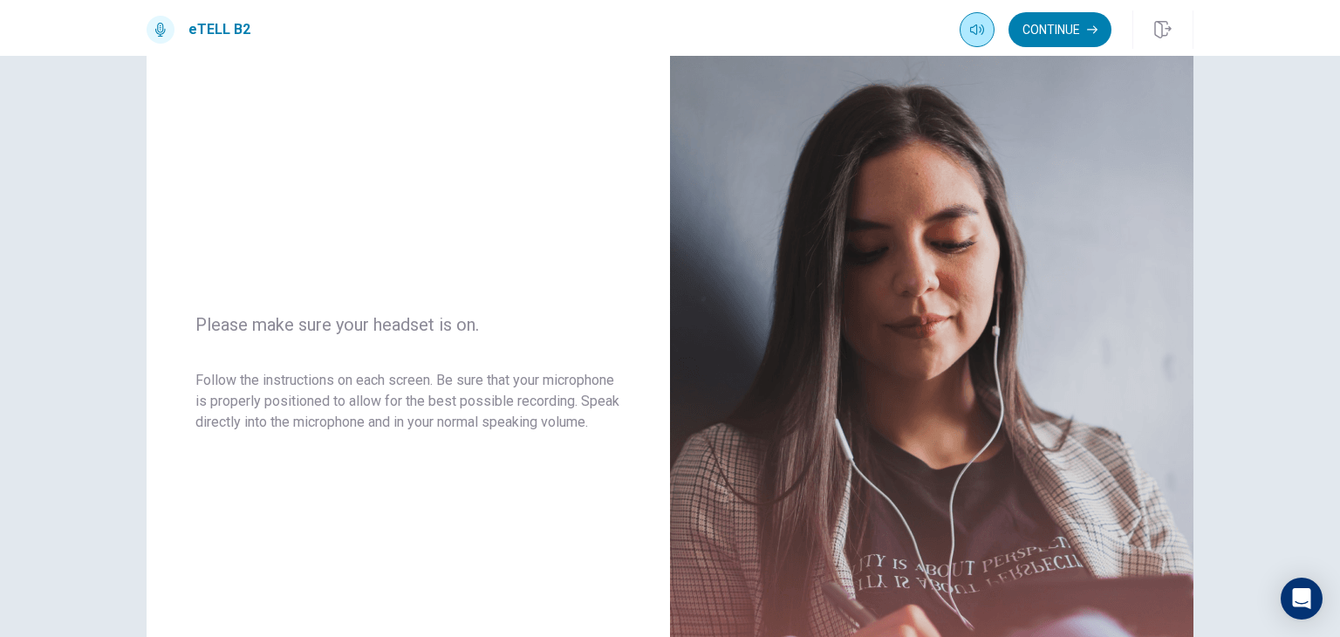
click at [990, 25] on button "button" at bounding box center [977, 29] width 35 height 35
click at [1075, 35] on button "Continue" at bounding box center [1060, 29] width 103 height 35
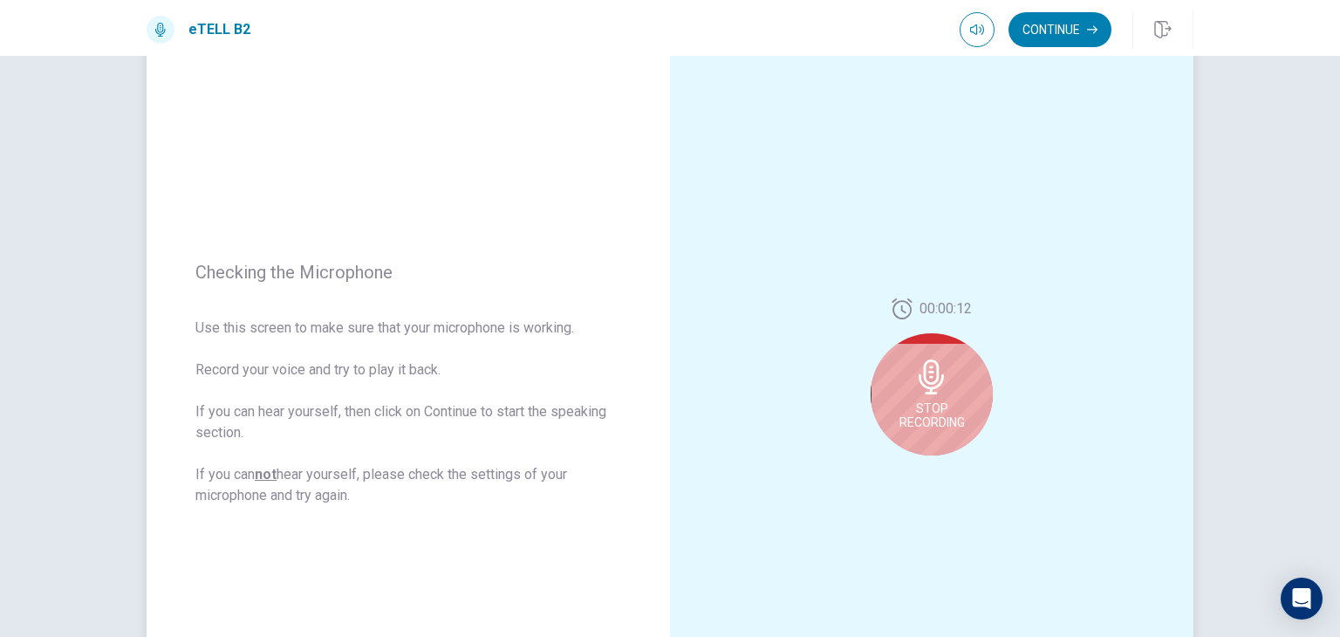
click at [932, 402] on span "Stop Recording" at bounding box center [932, 415] width 65 height 28
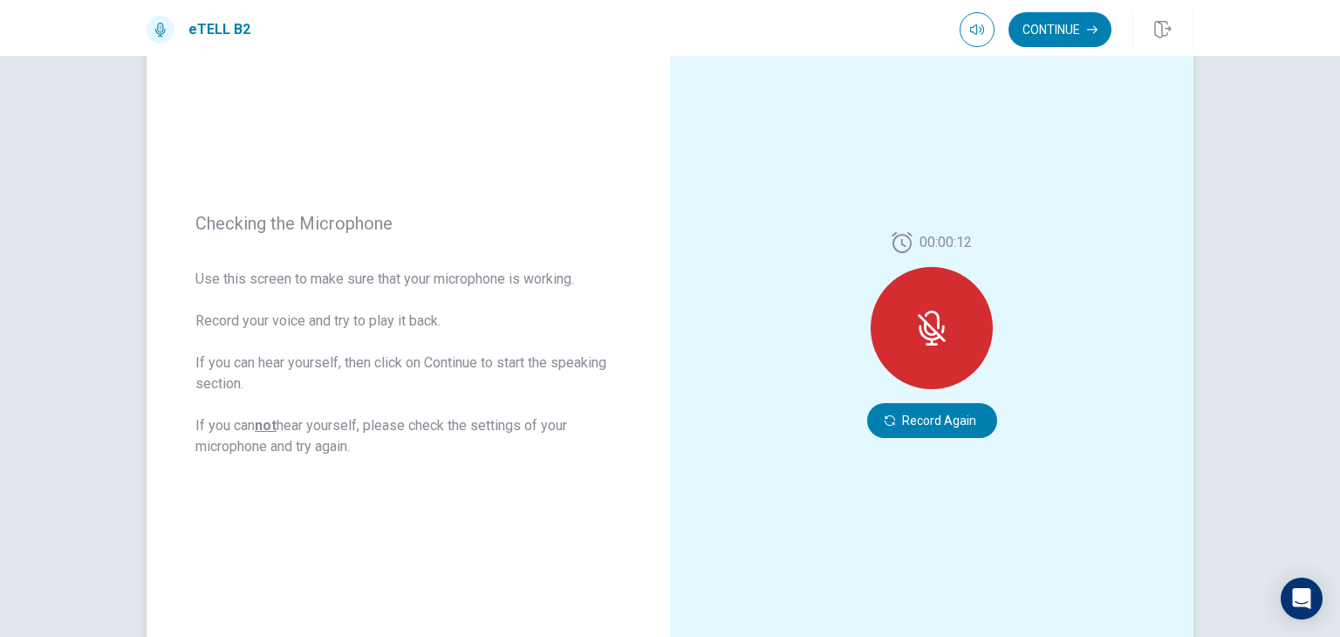
scroll to position [175, 0]
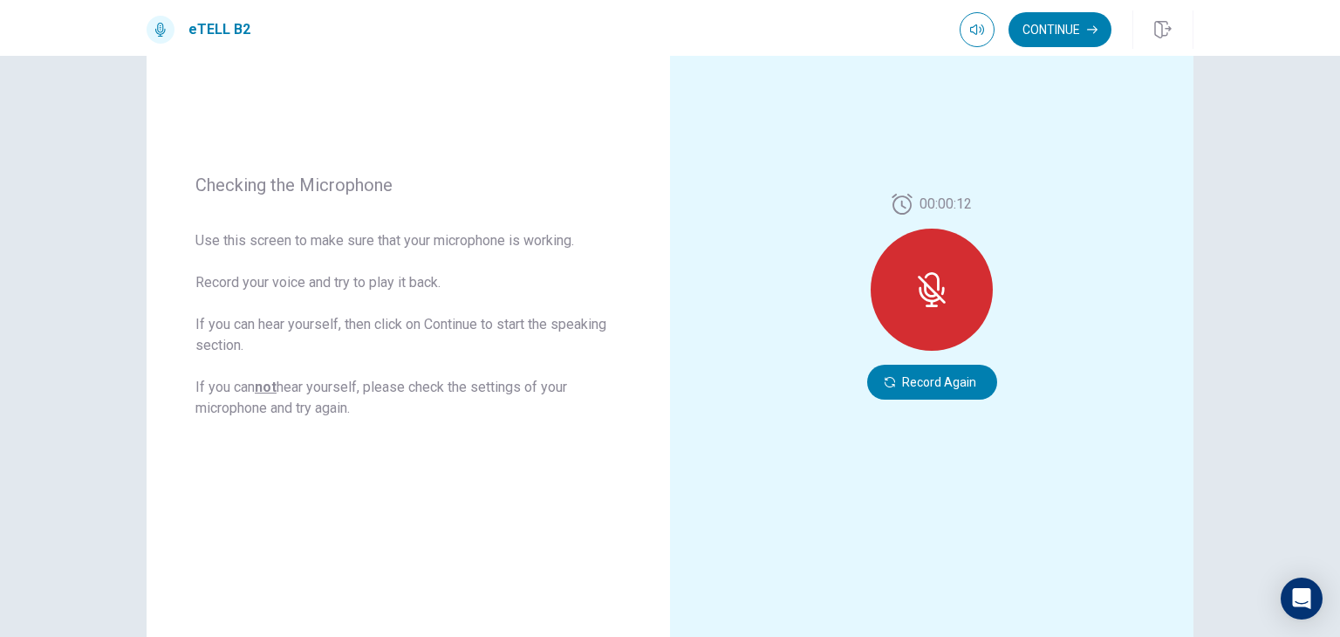
click at [914, 310] on div at bounding box center [932, 290] width 122 height 122
click at [920, 298] on icon at bounding box center [930, 295] width 22 height 16
click at [914, 386] on button "Record Again" at bounding box center [932, 382] width 130 height 35
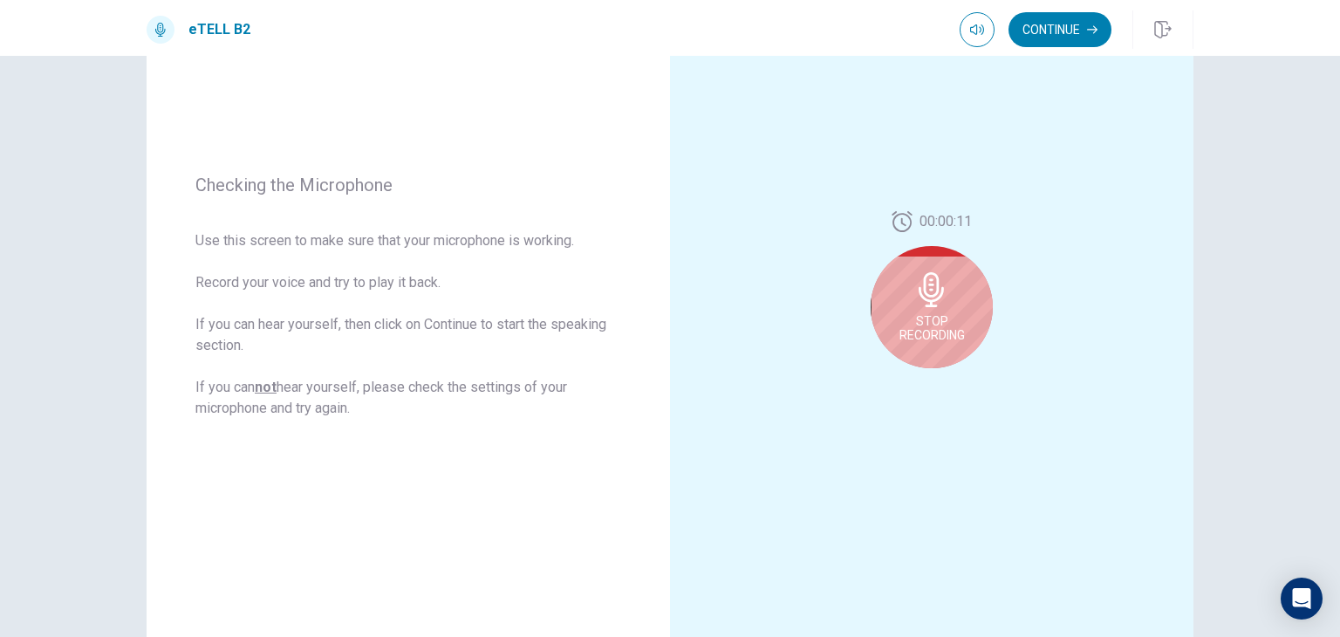
click at [918, 351] on div "Stop Recording" at bounding box center [932, 307] width 122 height 122
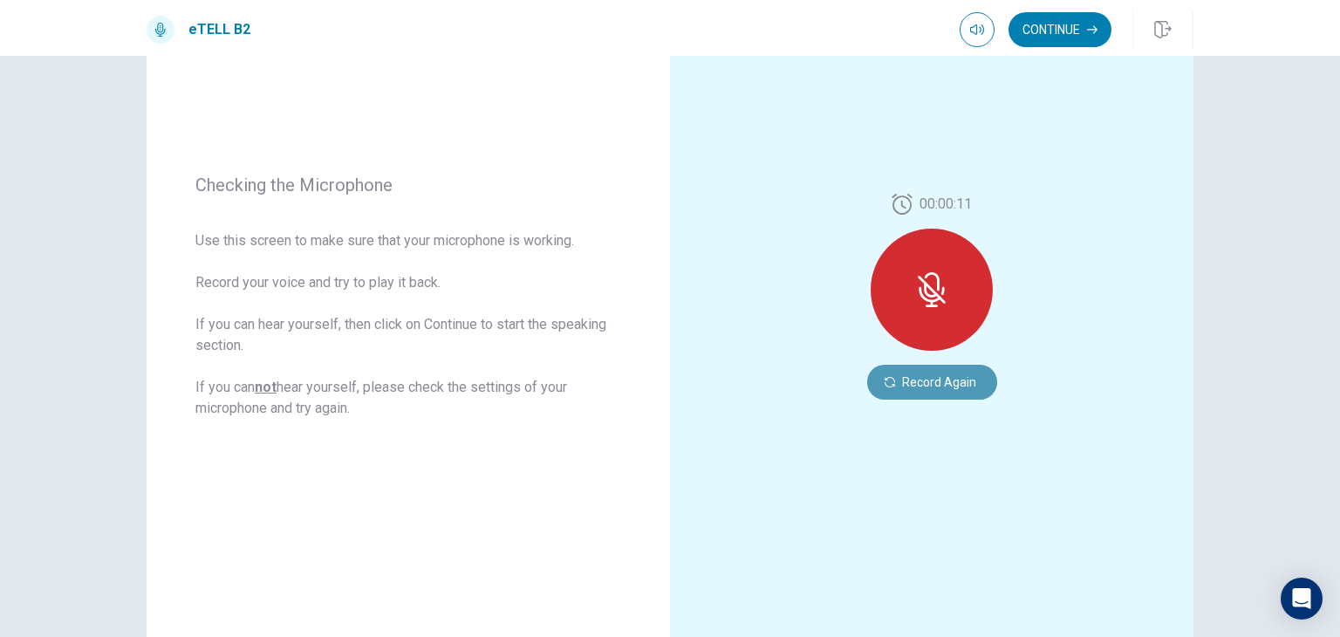
click at [947, 379] on button "Record Again" at bounding box center [932, 382] width 130 height 35
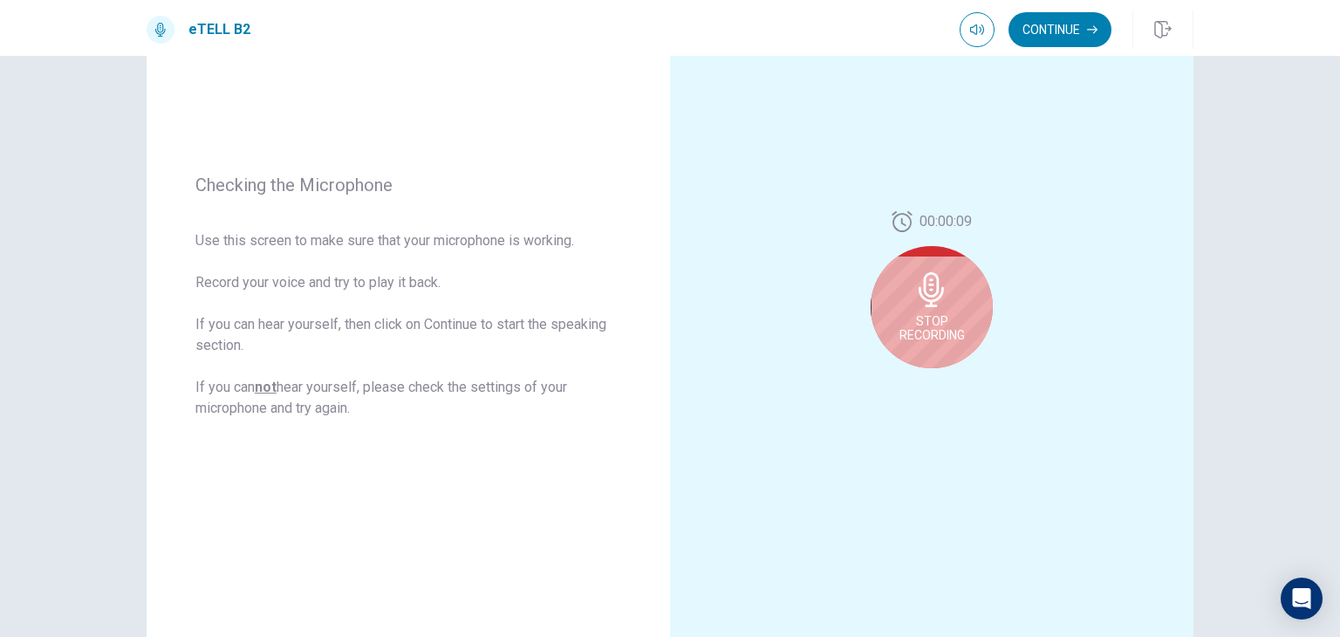
click at [920, 305] on icon at bounding box center [931, 289] width 35 height 35
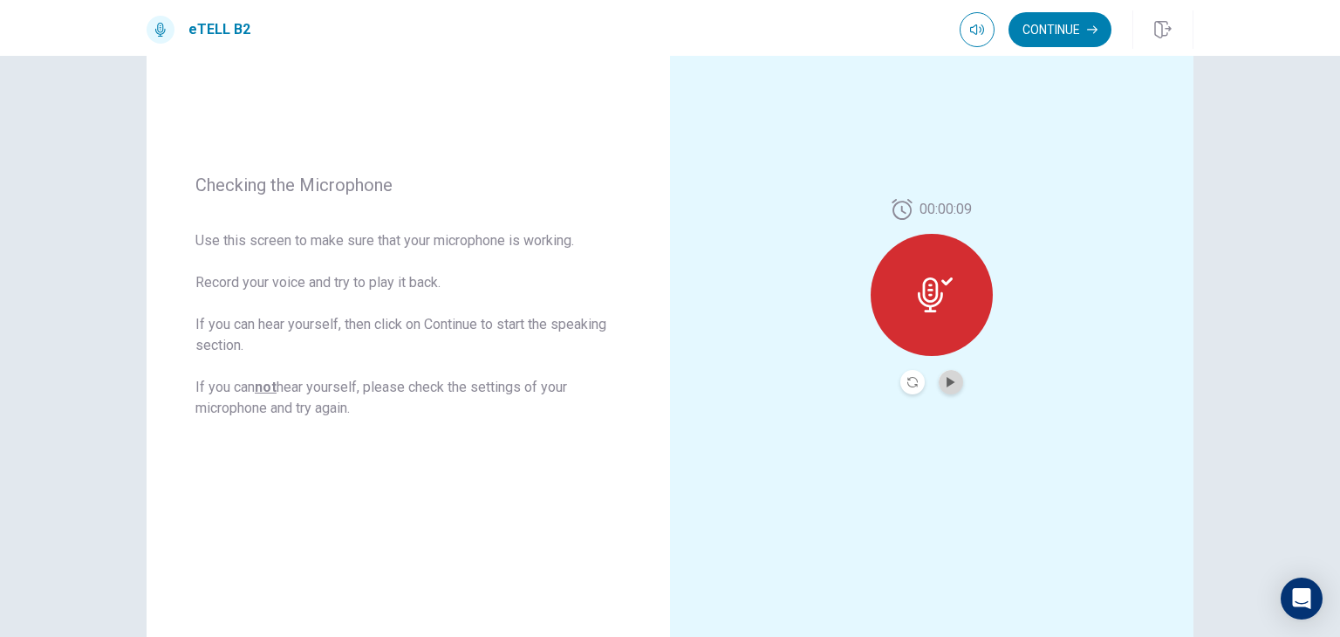
click at [955, 380] on button "Play Audio" at bounding box center [951, 382] width 24 height 24
click at [946, 321] on div at bounding box center [932, 295] width 122 height 122
click at [932, 308] on icon at bounding box center [935, 294] width 35 height 35
click at [941, 283] on icon at bounding box center [946, 281] width 11 height 8
click at [1083, 24] on button "Continue" at bounding box center [1060, 29] width 103 height 35
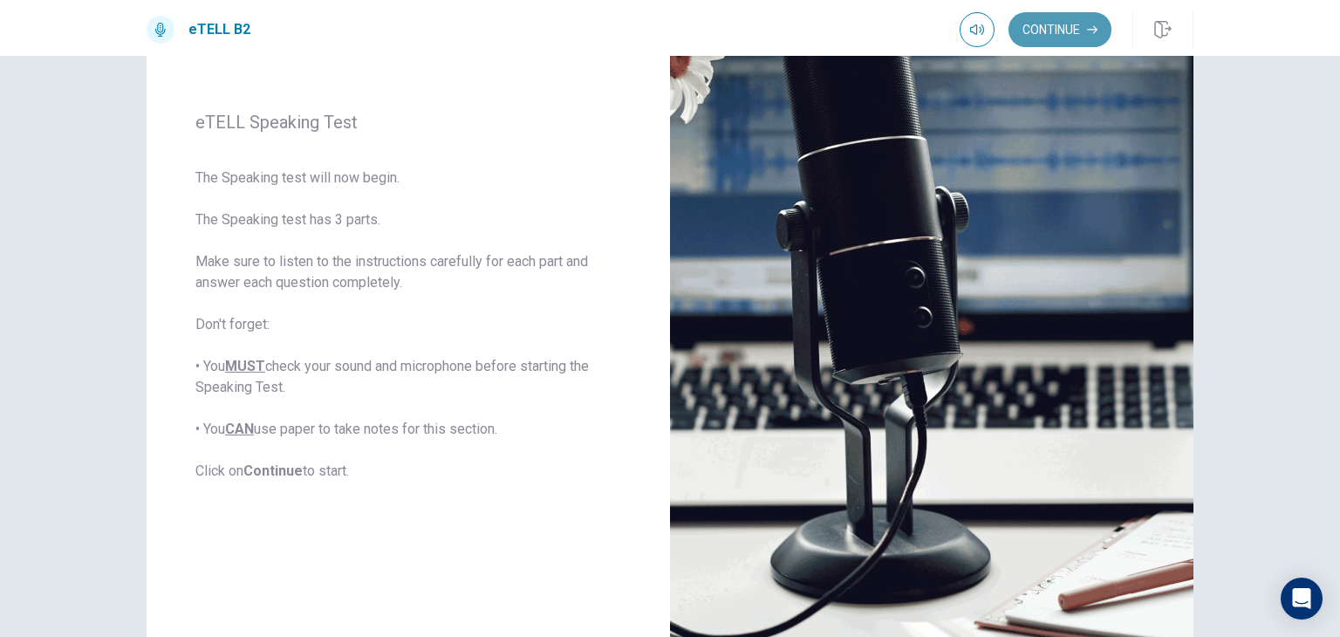
click at [1064, 32] on button "Continue" at bounding box center [1060, 29] width 103 height 35
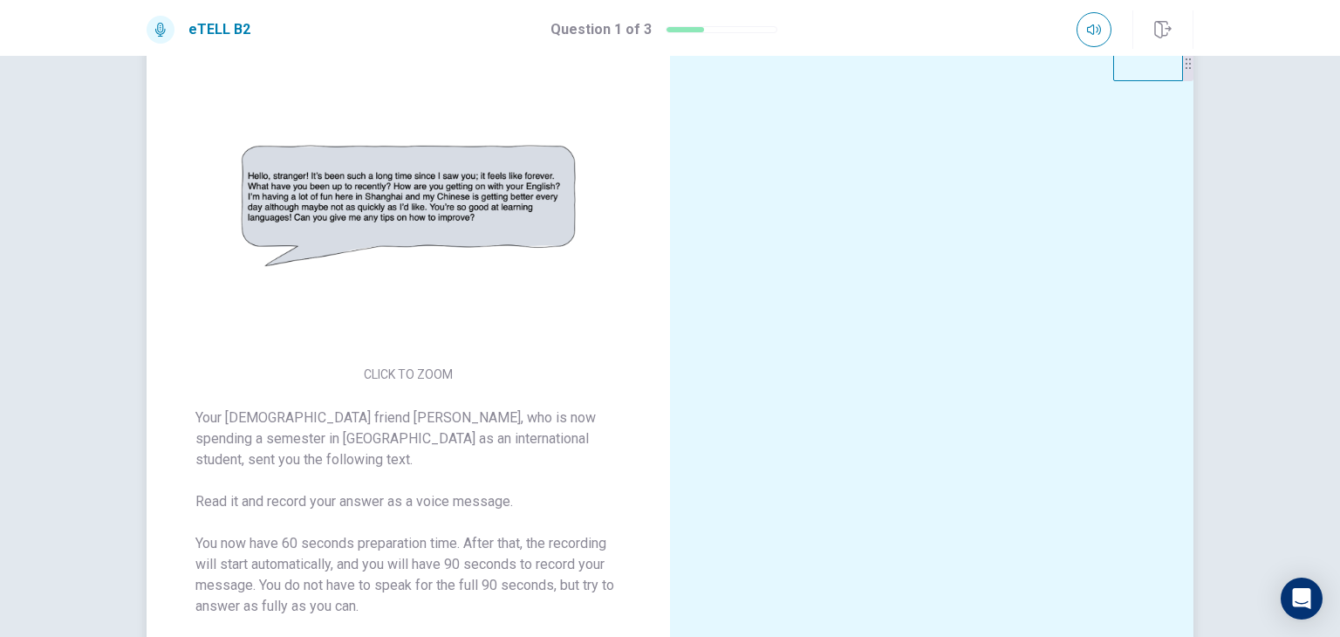
scroll to position [87, 0]
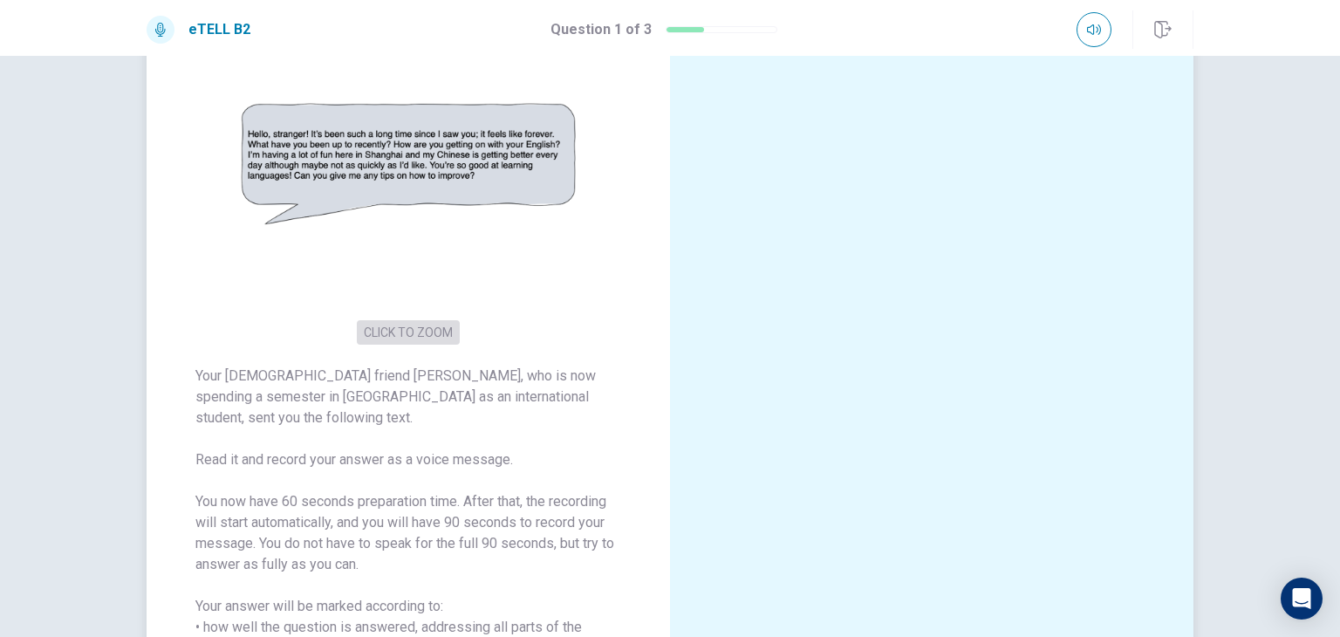
click at [415, 339] on button "CLICK TO ZOOM" at bounding box center [408, 332] width 103 height 24
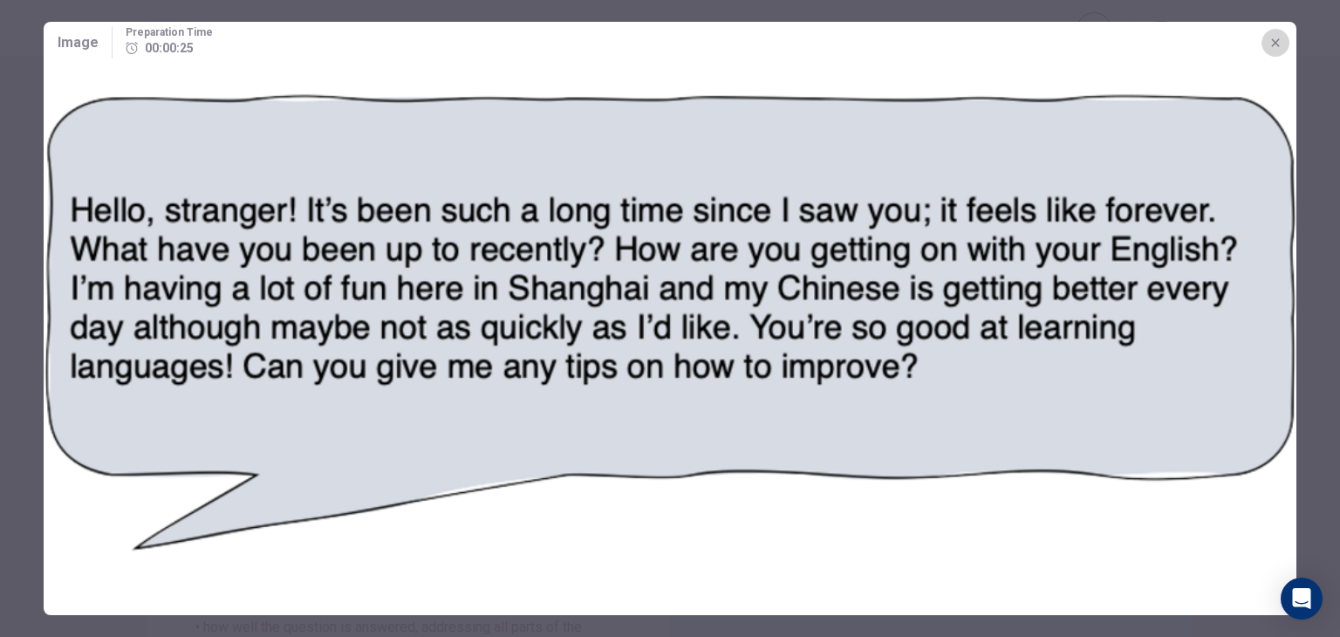
click at [1273, 40] on icon "button" at bounding box center [1275, 42] width 8 height 8
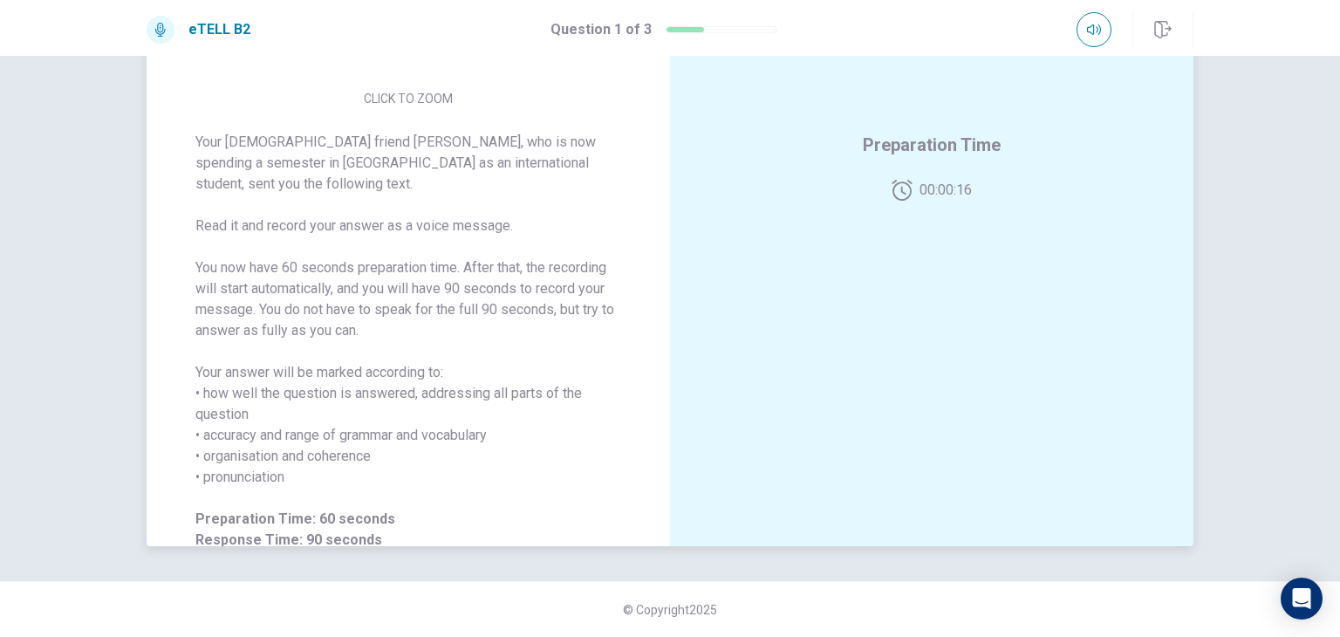
scroll to position [30, 0]
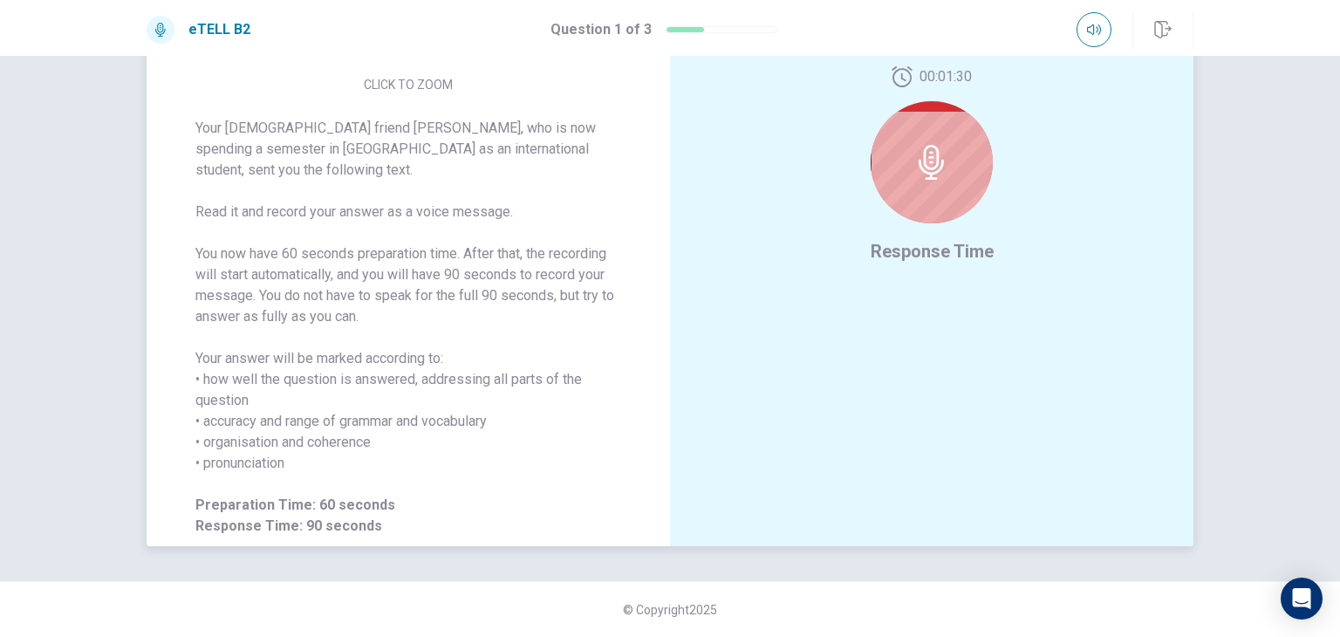
click at [907, 186] on div at bounding box center [932, 162] width 122 height 122
click at [424, 93] on button "CLICK TO ZOOM" at bounding box center [408, 84] width 103 height 24
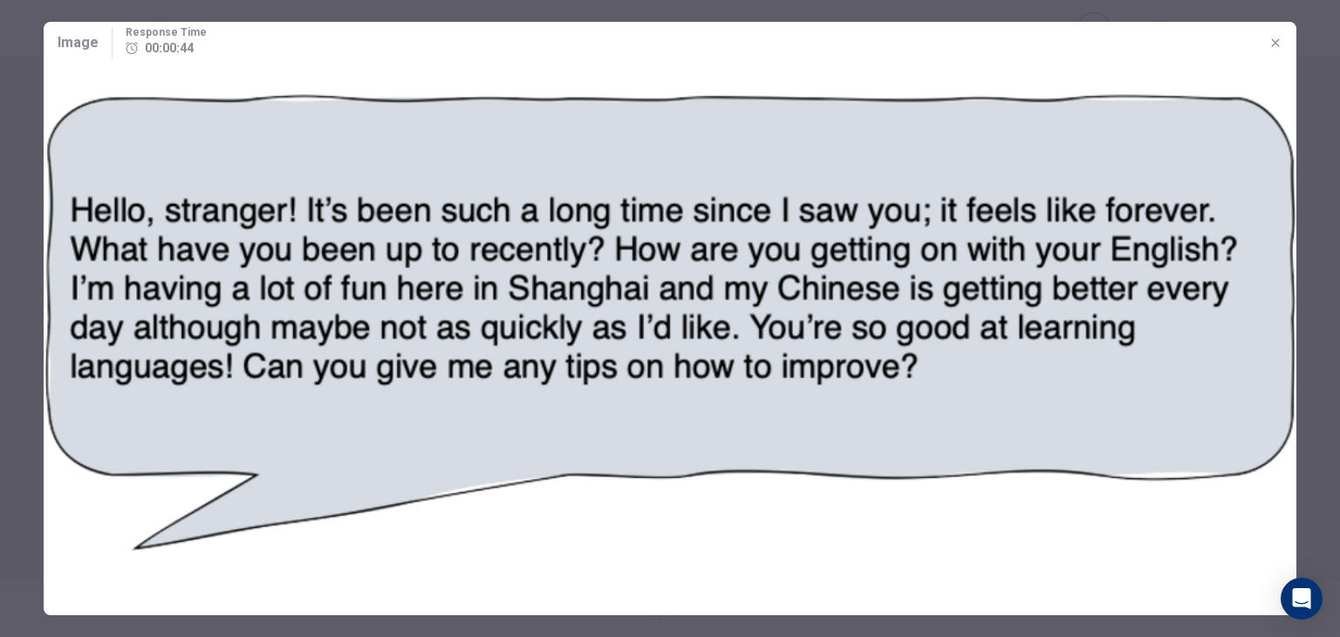
click at [1272, 44] on icon "button" at bounding box center [1276, 43] width 14 height 14
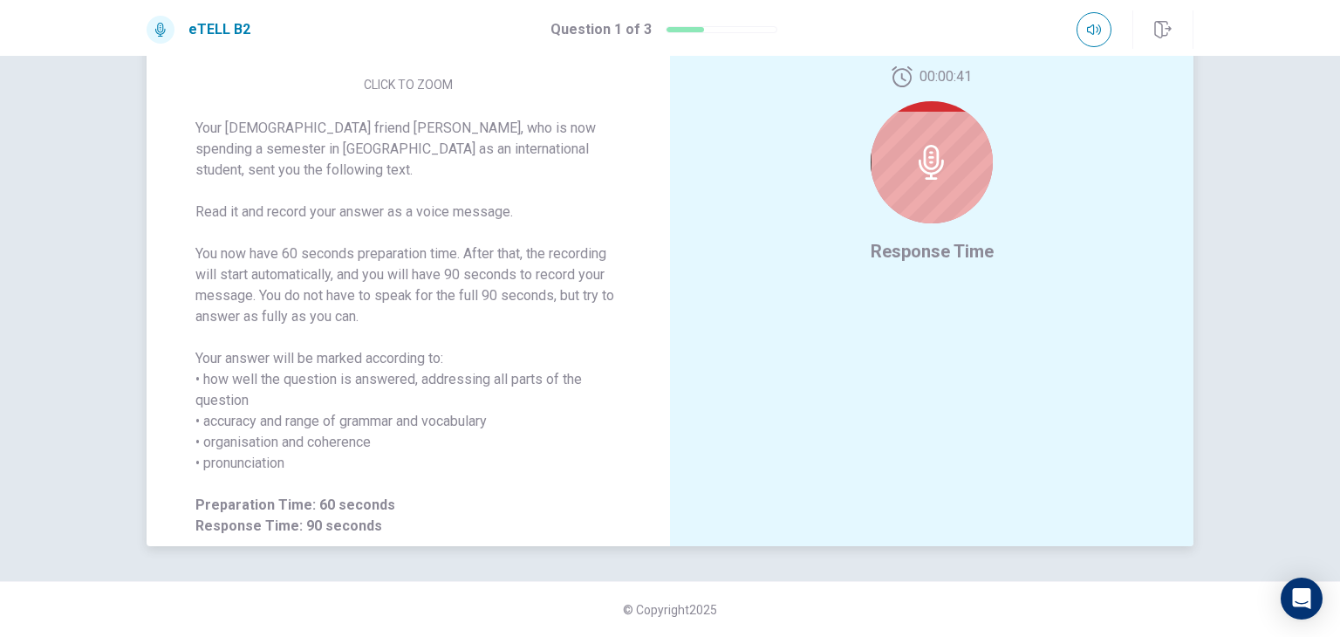
click at [937, 161] on icon at bounding box center [931, 162] width 25 height 35
click at [941, 249] on span "Response Time" at bounding box center [932, 251] width 123 height 21
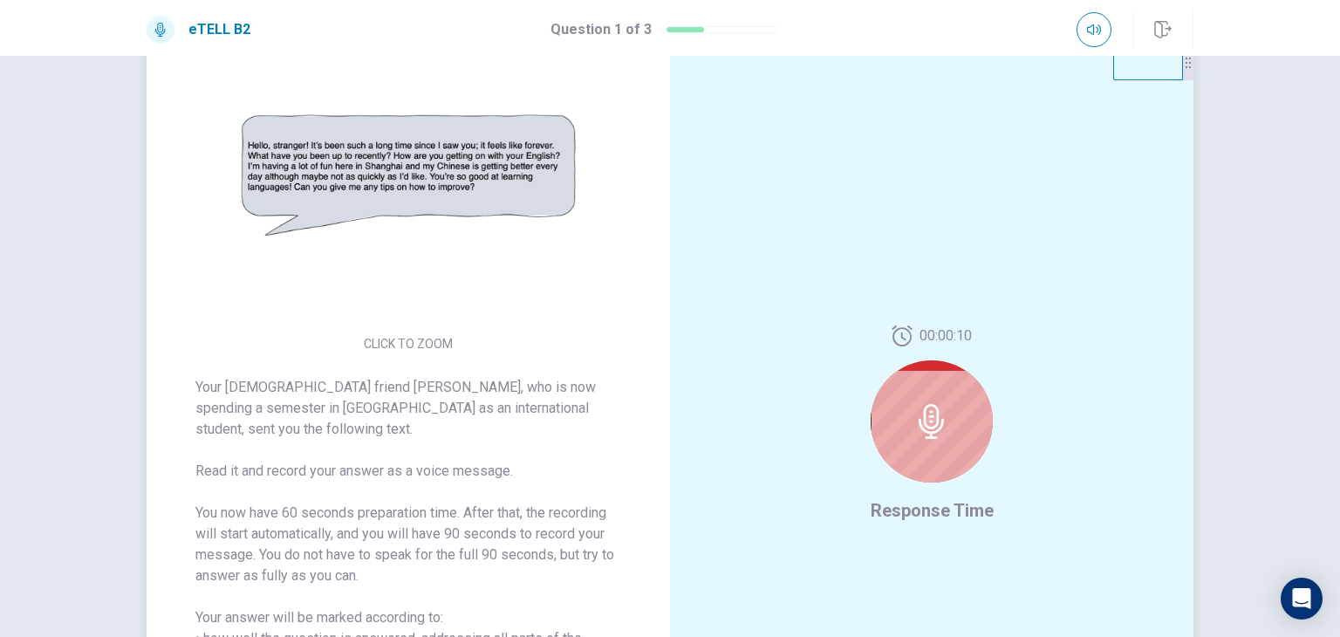
scroll to position [87, 0]
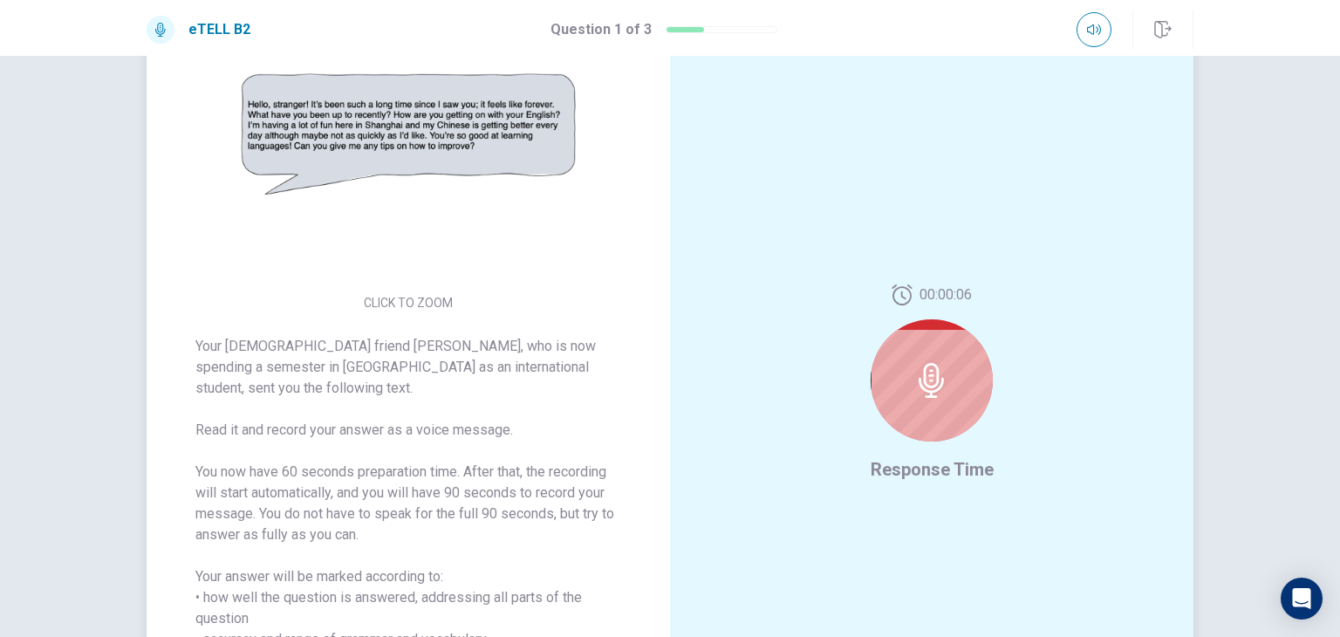
click at [949, 361] on div at bounding box center [932, 380] width 122 height 122
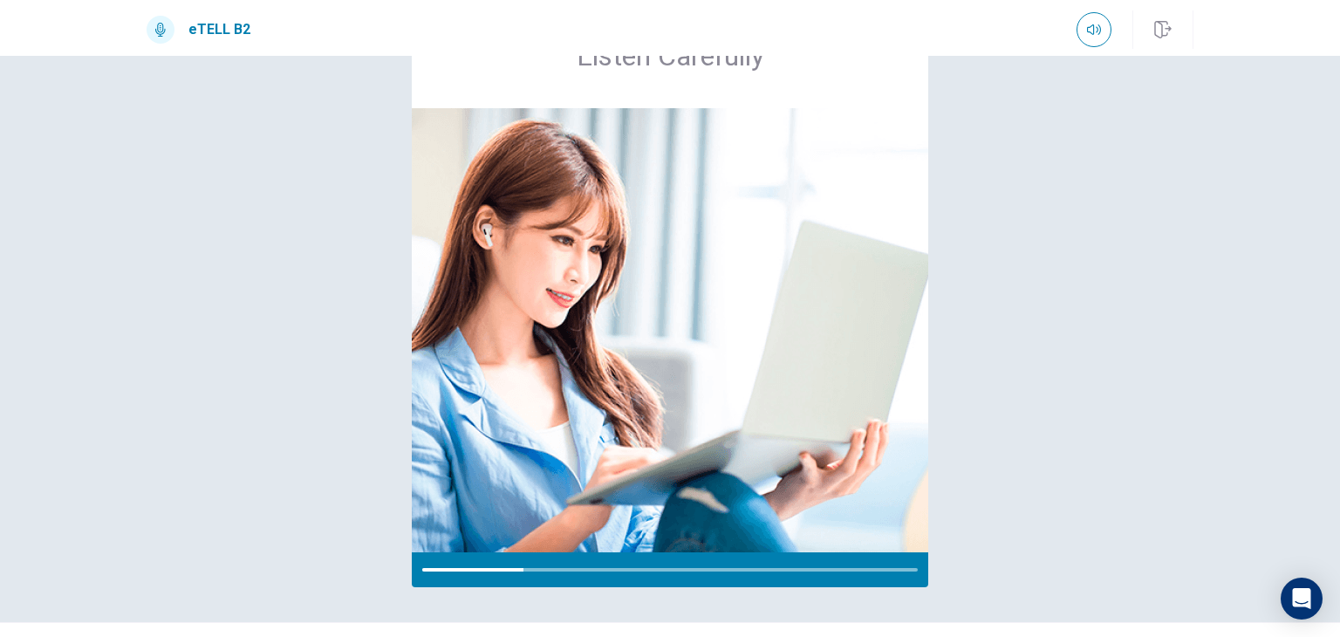
scroll to position [128, 0]
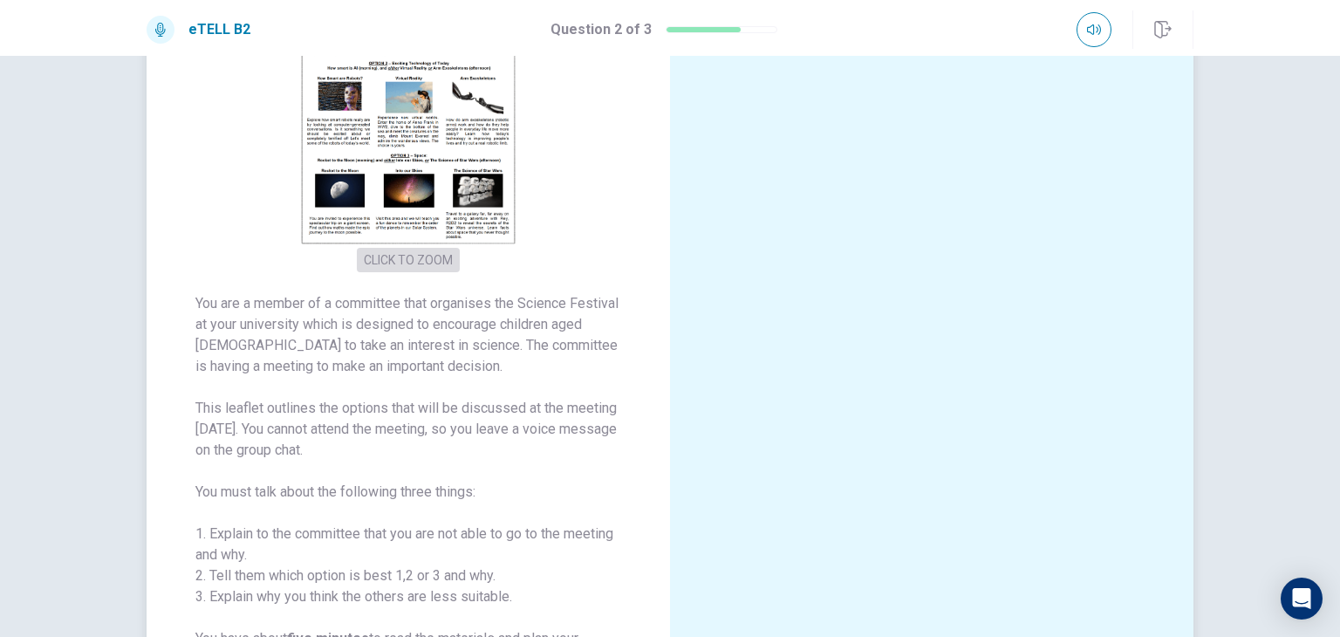
click at [391, 270] on button "CLICK TO ZOOM" at bounding box center [408, 260] width 103 height 24
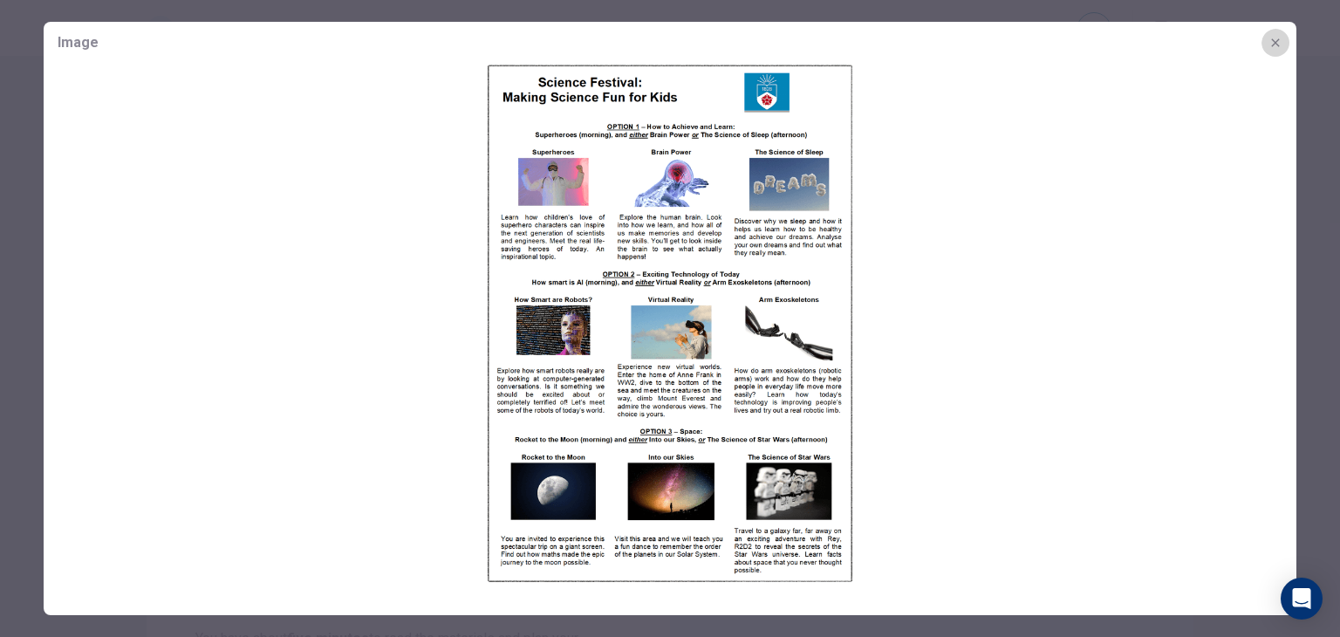
click at [1277, 41] on icon "button" at bounding box center [1275, 42] width 8 height 8
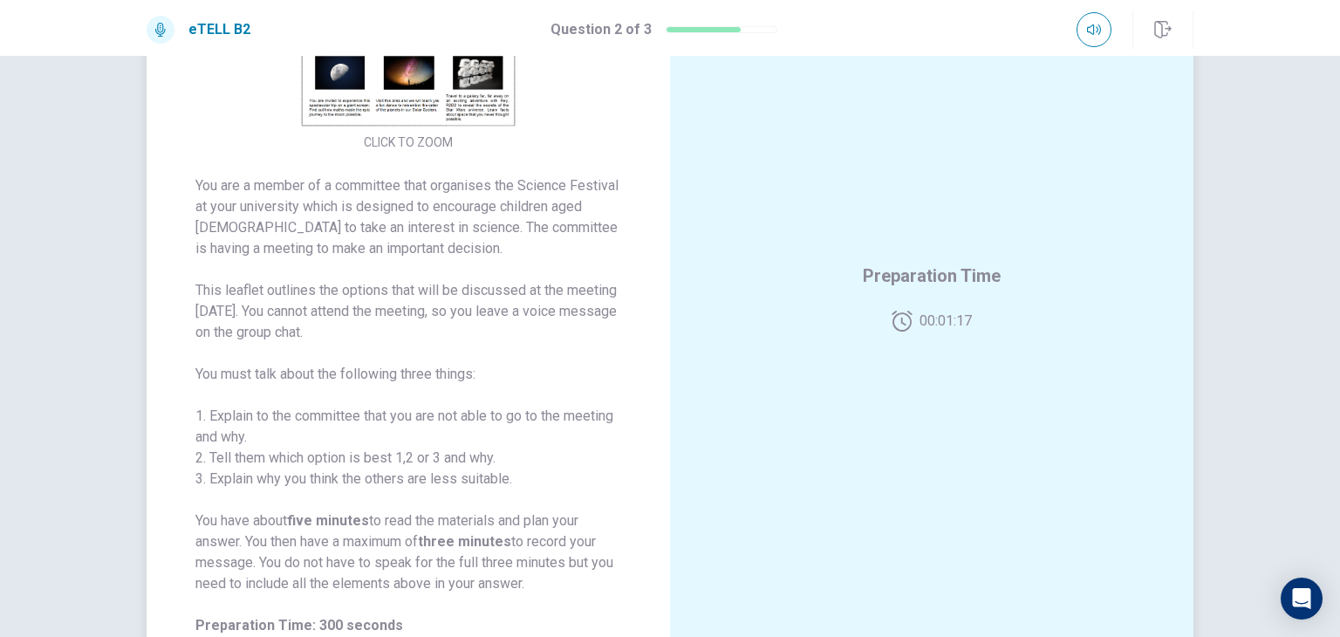
scroll to position [262, 0]
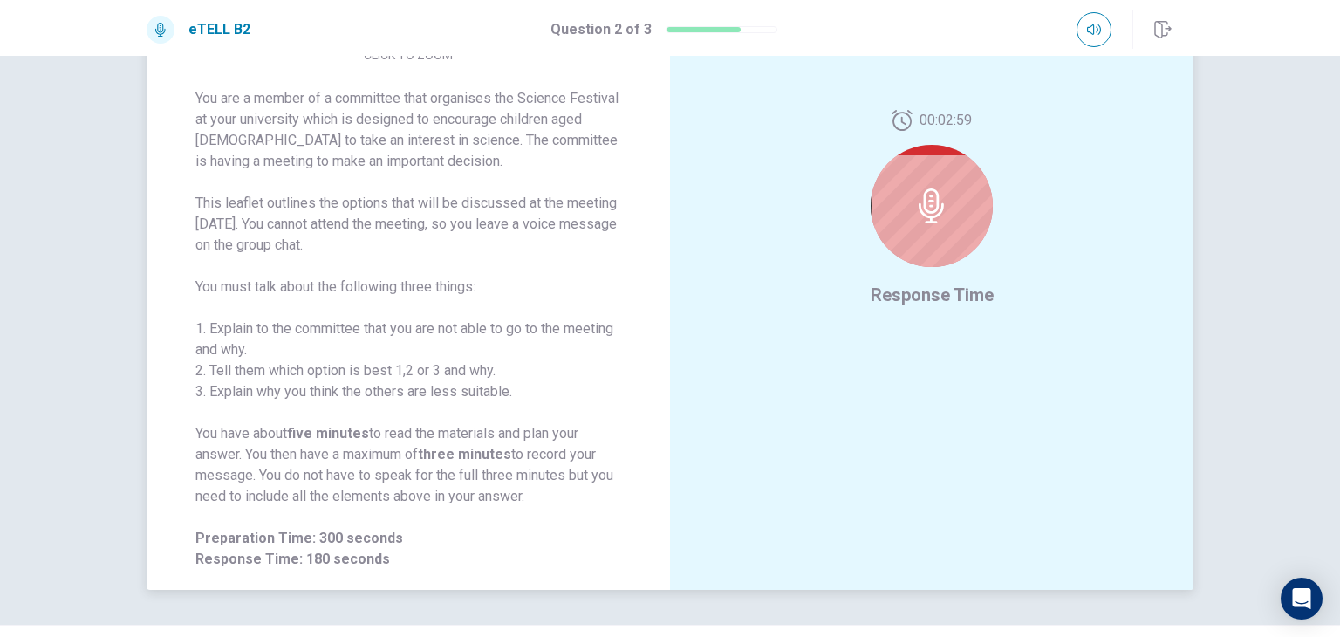
click at [901, 221] on div at bounding box center [932, 206] width 122 height 122
click at [912, 225] on div at bounding box center [932, 206] width 122 height 122
click at [914, 229] on div at bounding box center [932, 206] width 122 height 122
click at [965, 233] on div at bounding box center [932, 206] width 122 height 122
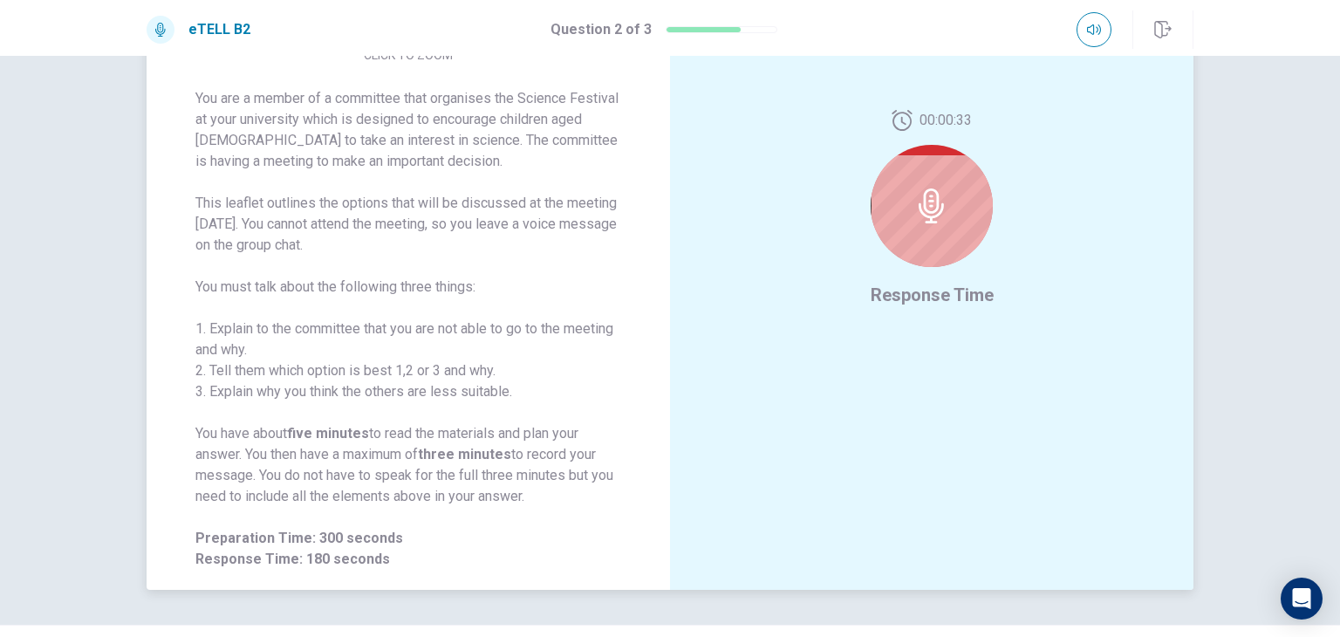
click at [965, 233] on div at bounding box center [932, 206] width 122 height 122
click at [945, 290] on span "Response Time" at bounding box center [932, 294] width 123 height 21
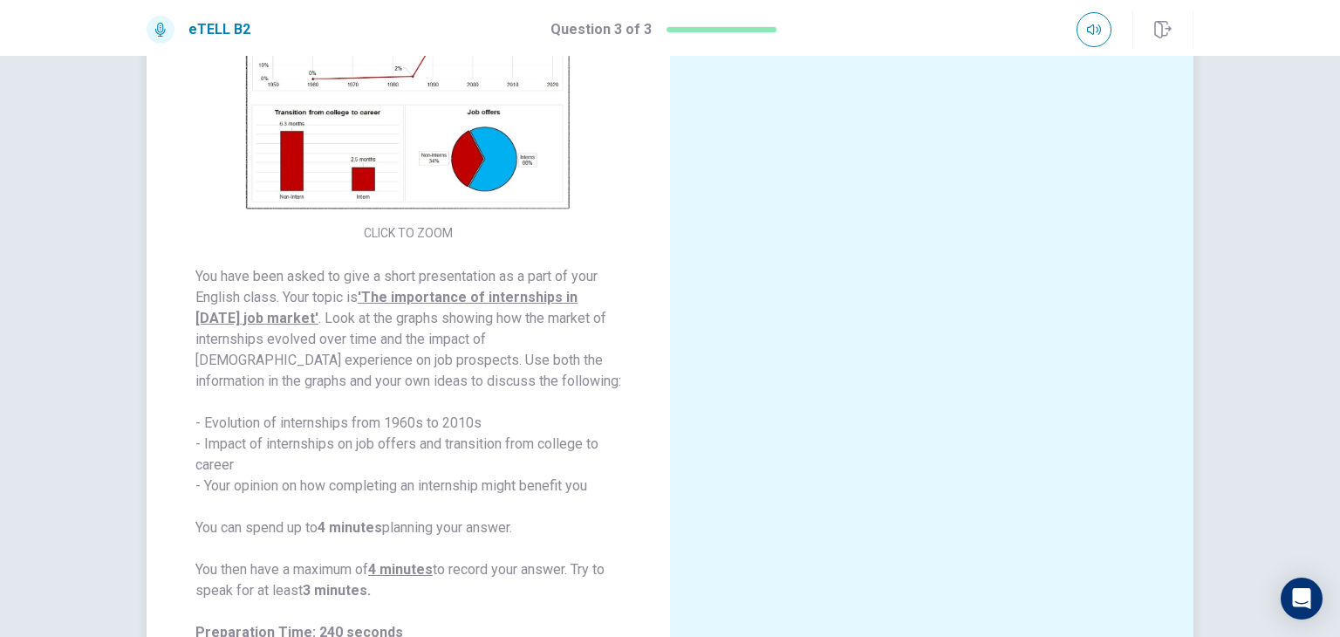
scroll to position [202, 0]
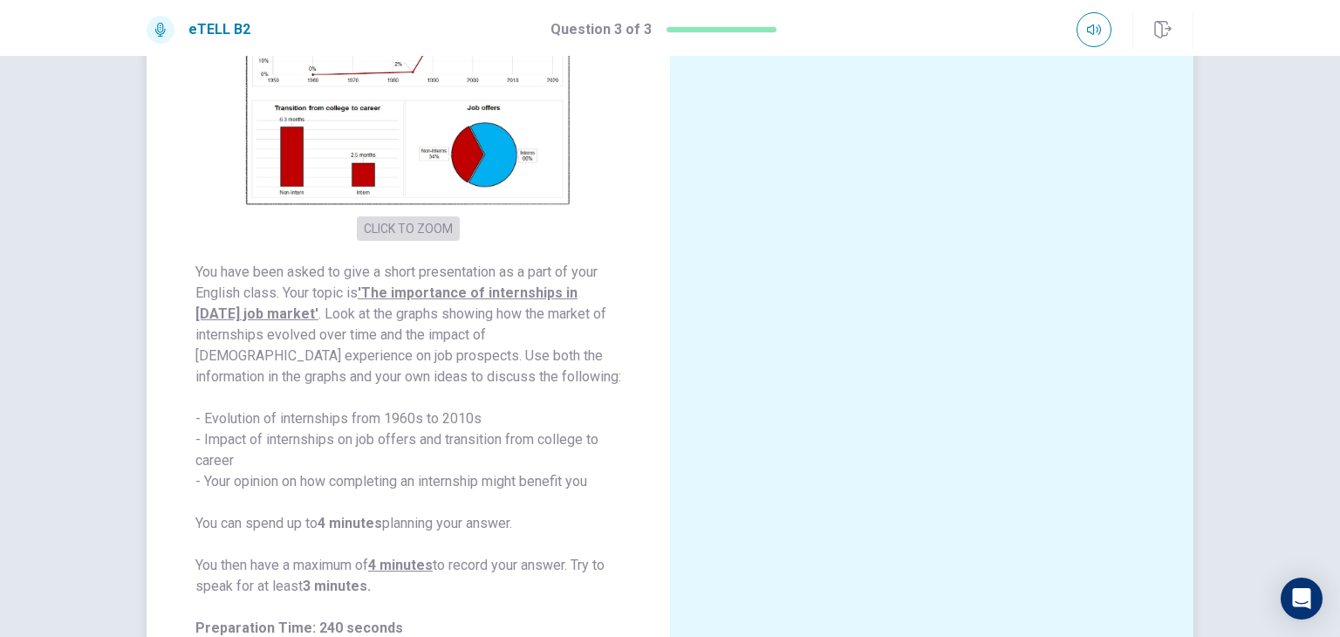
click at [394, 232] on button "CLICK TO ZOOM" at bounding box center [408, 228] width 103 height 24
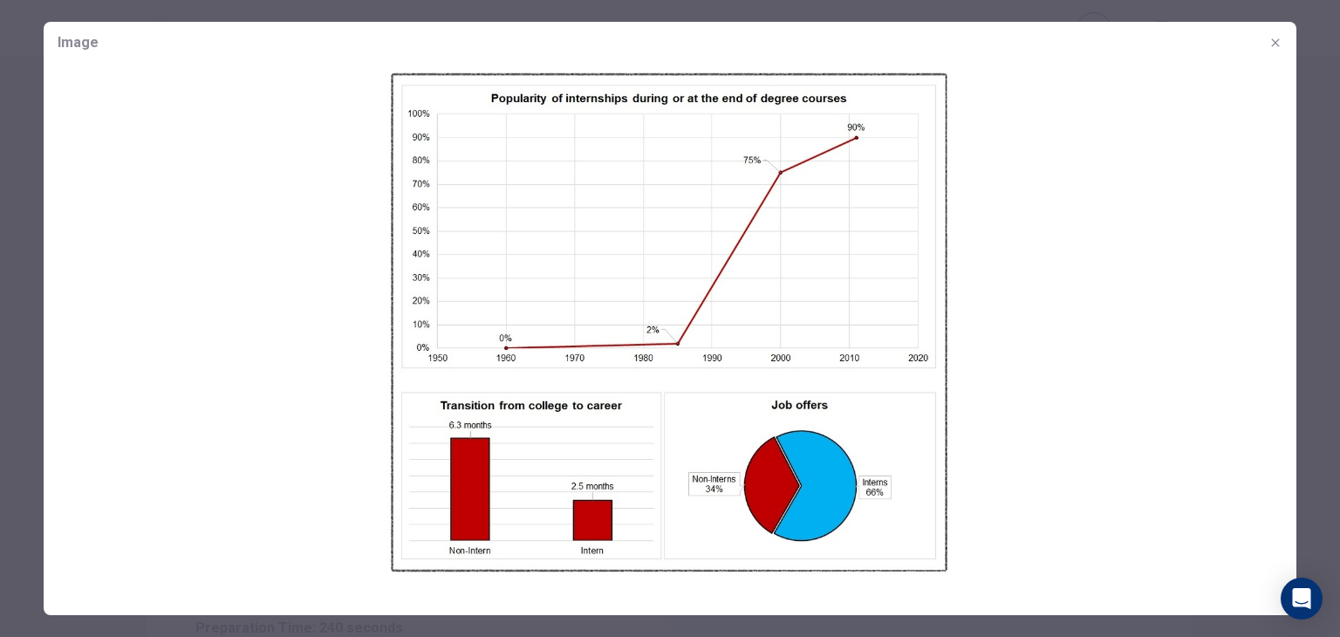
click at [1277, 45] on icon "button" at bounding box center [1276, 43] width 14 height 14
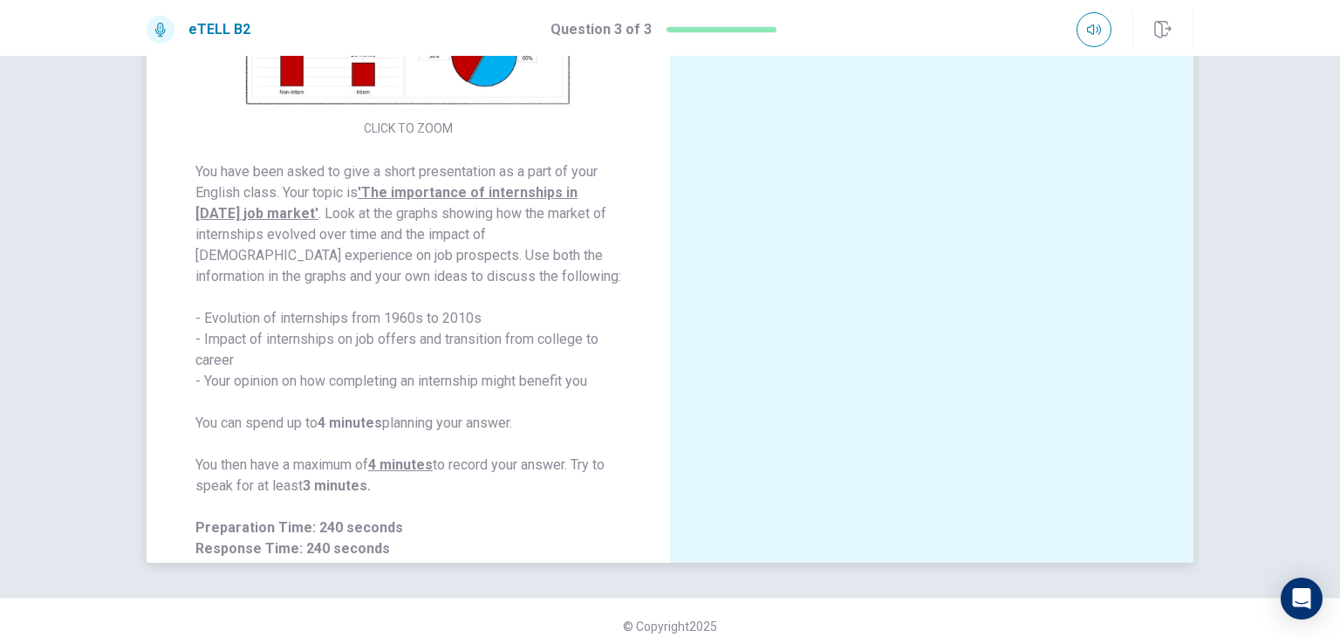
scroll to position [0, 0]
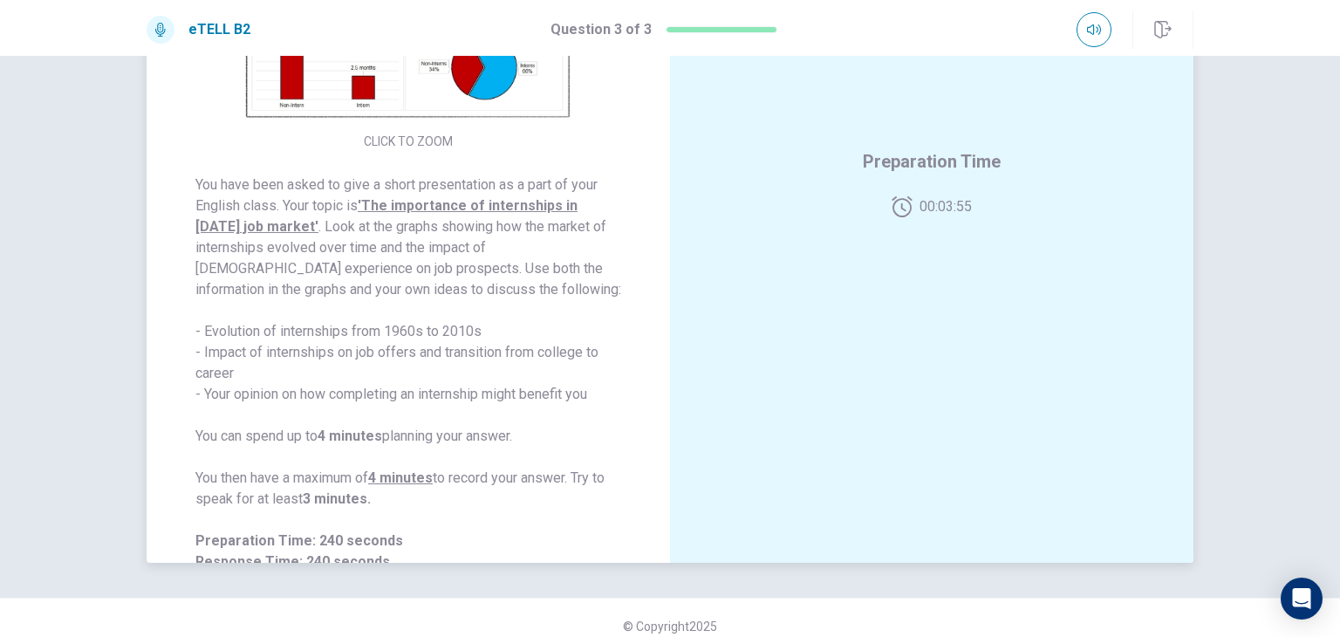
click at [420, 144] on button "CLICK TO ZOOM" at bounding box center [408, 141] width 103 height 24
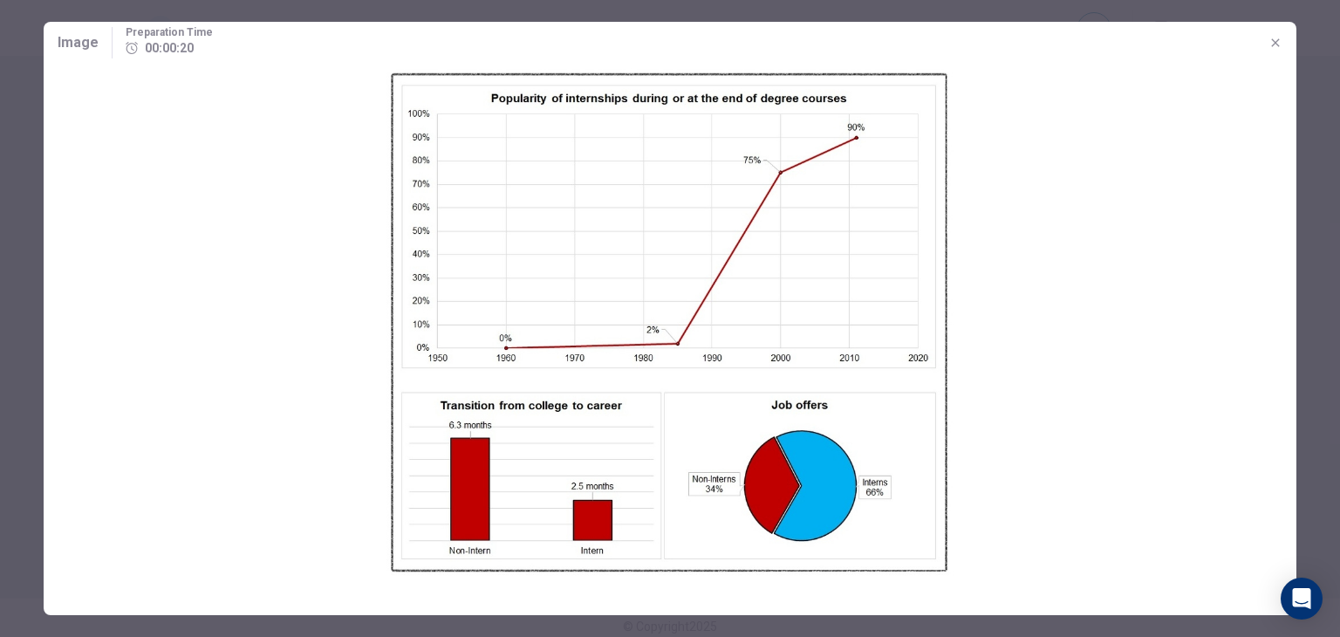
click at [1286, 39] on button "button" at bounding box center [1276, 43] width 28 height 28
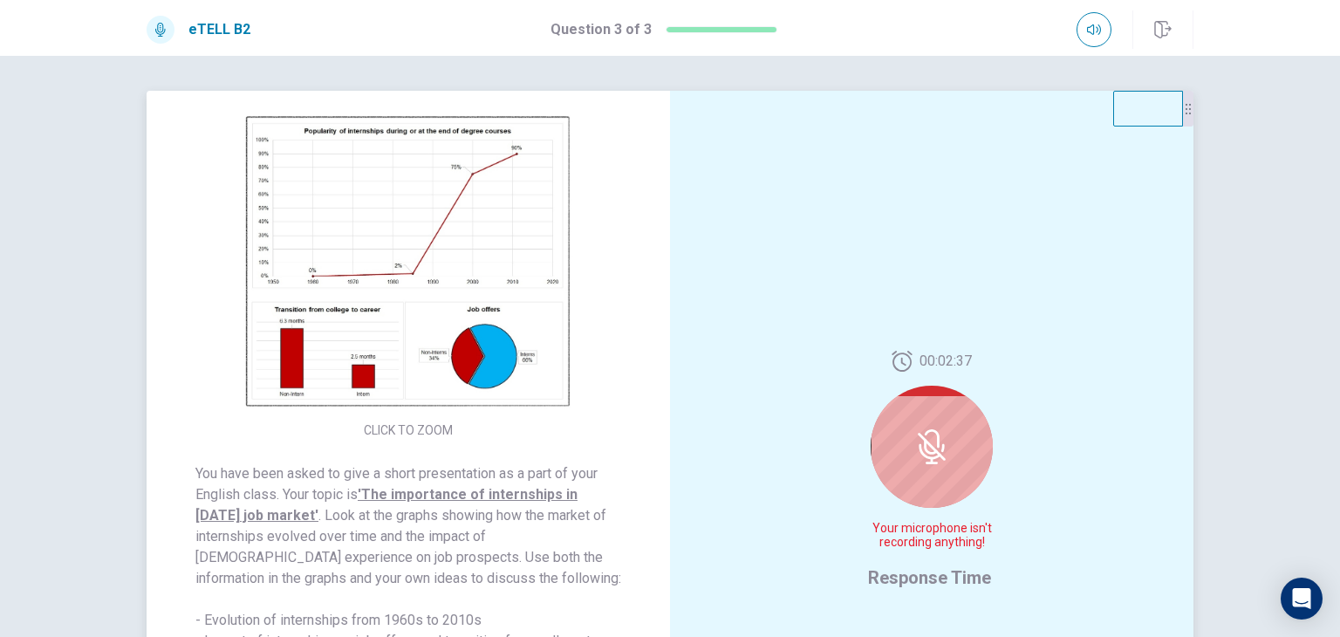
click at [963, 478] on div at bounding box center [932, 447] width 122 height 122
click at [944, 543] on span "Your microphone isn't recording anything!" at bounding box center [931, 536] width 127 height 28
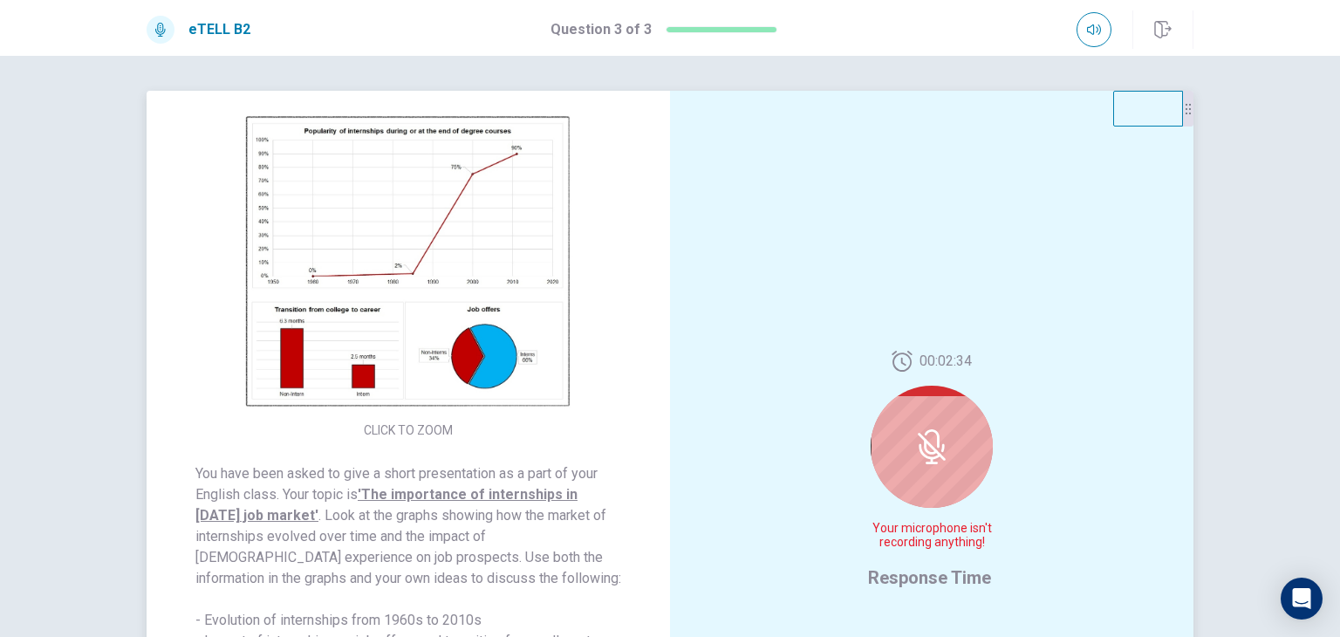
click at [944, 543] on span "Your microphone isn't recording anything!" at bounding box center [931, 536] width 127 height 28
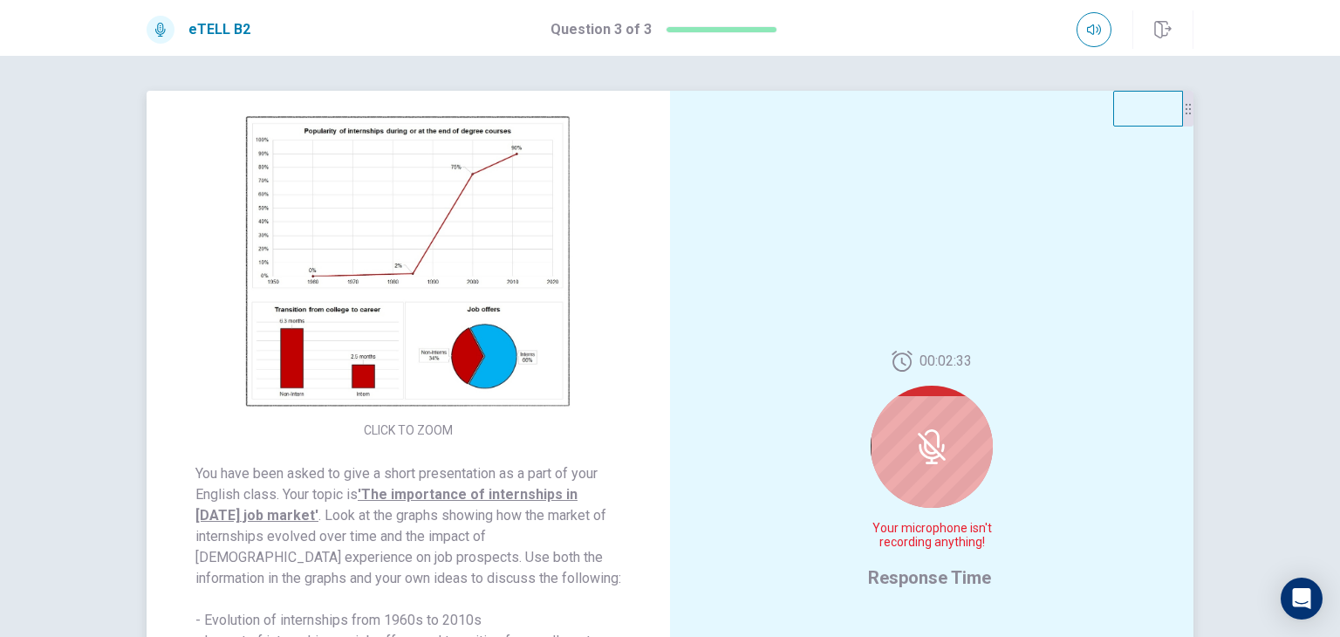
click at [944, 543] on span "Your microphone isn't recording anything!" at bounding box center [931, 536] width 127 height 28
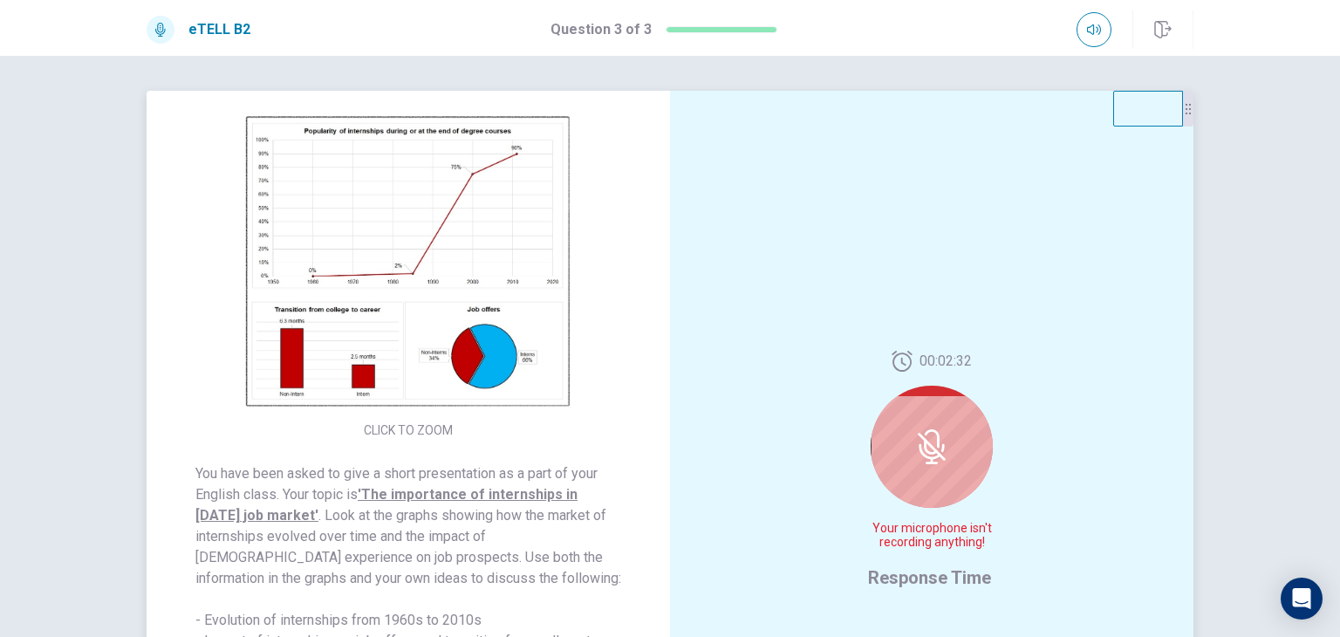
click at [944, 543] on span "Your microphone isn't recording anything!" at bounding box center [931, 536] width 127 height 28
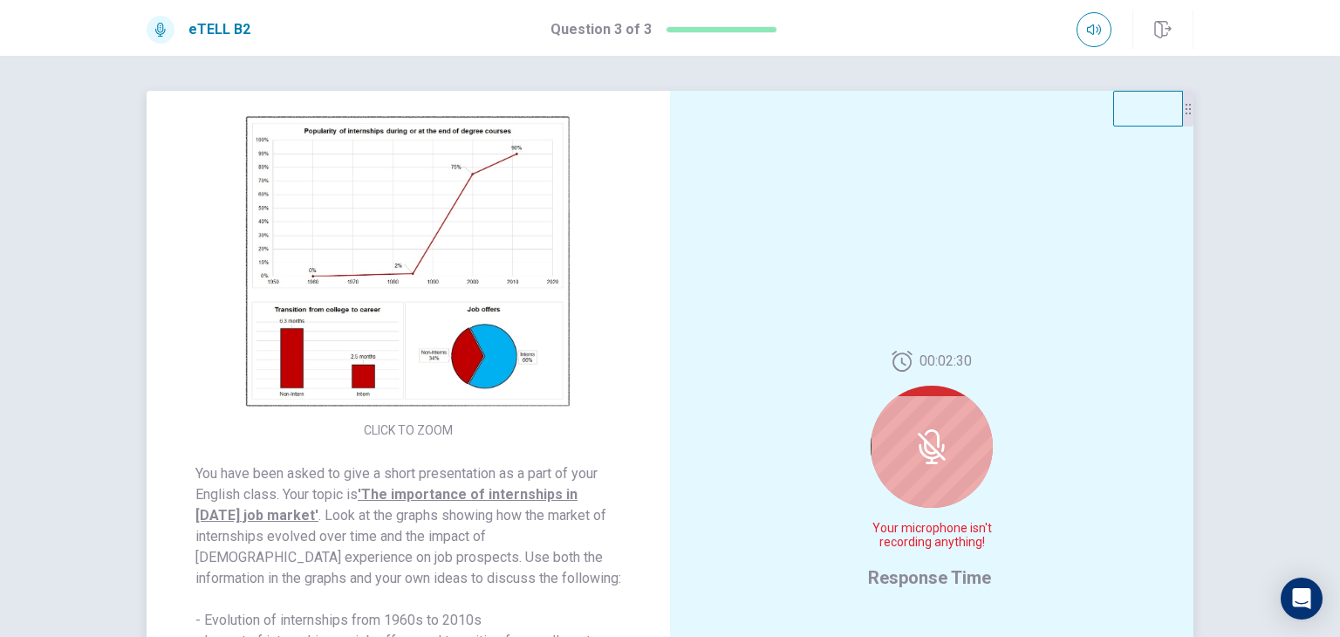
click at [944, 543] on span "Your microphone isn't recording anything!" at bounding box center [931, 536] width 127 height 28
click at [937, 545] on span "Your microphone isn't recording anything!" at bounding box center [931, 536] width 127 height 28
click at [938, 534] on span "Your microphone isn't recording anything!" at bounding box center [931, 536] width 127 height 28
click at [939, 530] on span "Your microphone isn't recording anything!" at bounding box center [931, 536] width 127 height 28
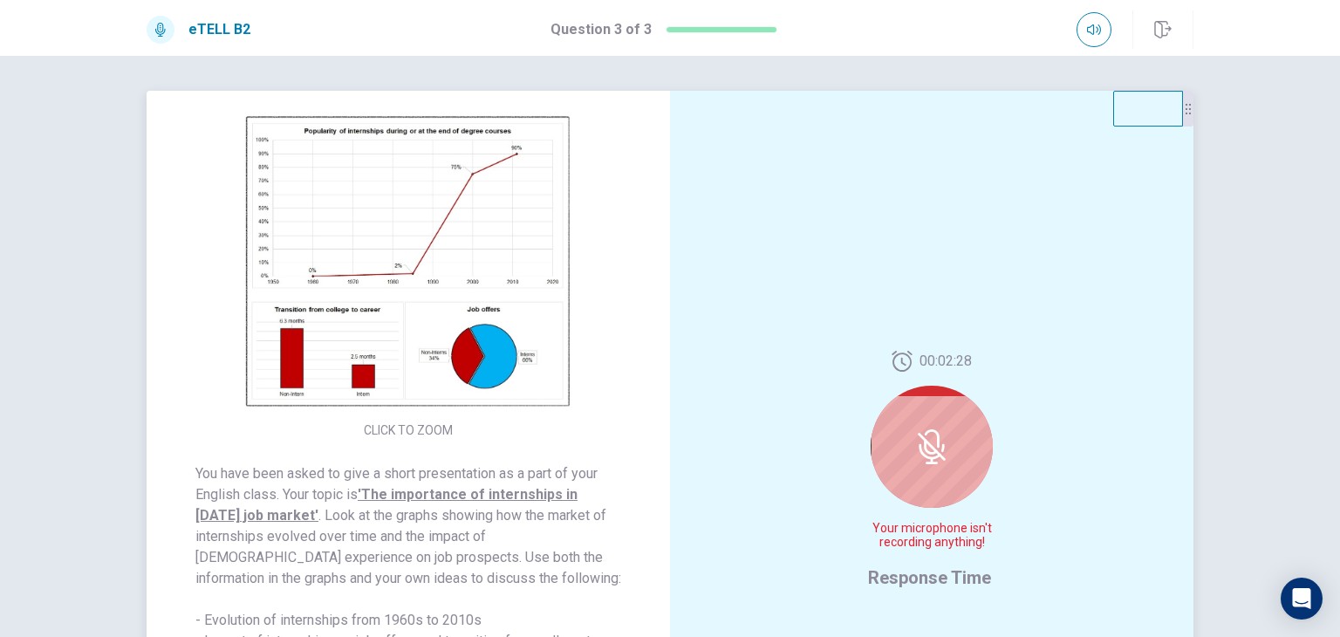
drag, startPoint x: 939, startPoint y: 528, endPoint x: 981, endPoint y: 435, distance: 102.3
click at [942, 525] on span "Your microphone isn't recording anything!" at bounding box center [931, 536] width 127 height 28
click at [1001, 482] on div "00:02:22 Your microphone isn't recording anything! Response Time" at bounding box center [932, 471] width 524 height 761
click at [998, 481] on div "00:02:22 Your microphone isn't recording anything! Response Time" at bounding box center [932, 471] width 524 height 761
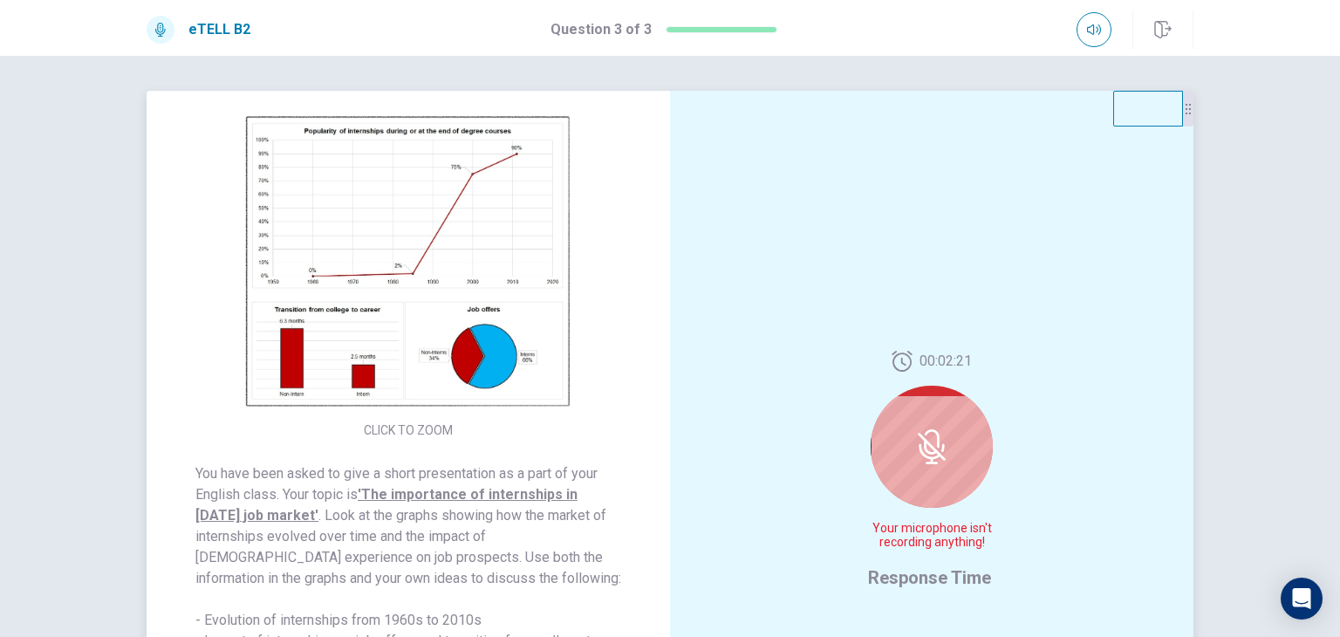
click at [998, 481] on div "00:02:21 Your microphone isn't recording anything! Response Time" at bounding box center [932, 471] width 524 height 761
click at [941, 558] on div "00:02:19 Your microphone isn't recording anything!" at bounding box center [931, 457] width 127 height 213
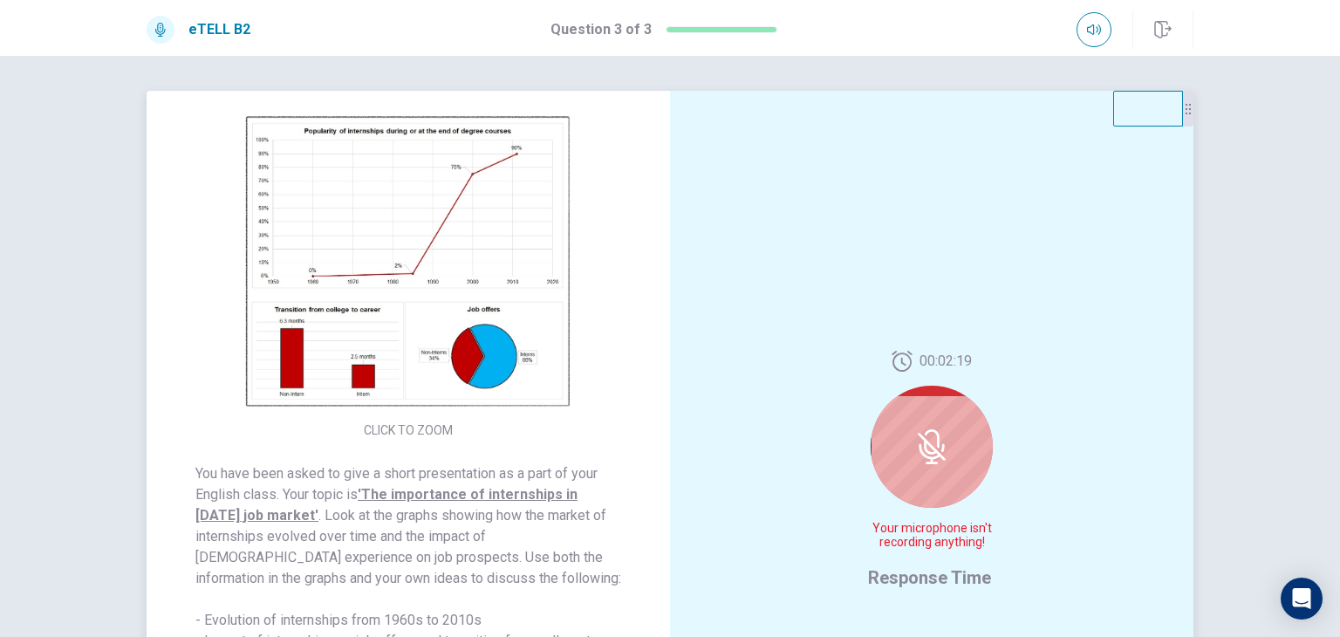
click at [941, 558] on div "00:02:19 Your microphone isn't recording anything!" at bounding box center [931, 457] width 127 height 213
click at [942, 557] on div "00:02:19 Your microphone isn't recording anything!" at bounding box center [931, 457] width 127 height 213
click at [943, 556] on div "00:02:19 Your microphone isn't recording anything!" at bounding box center [931, 457] width 127 height 213
click at [944, 550] on div "00:02:18 Your microphone isn't recording anything!" at bounding box center [931, 457] width 127 height 213
click at [946, 550] on div "00:02:18 Your microphone isn't recording anything!" at bounding box center [931, 457] width 127 height 213
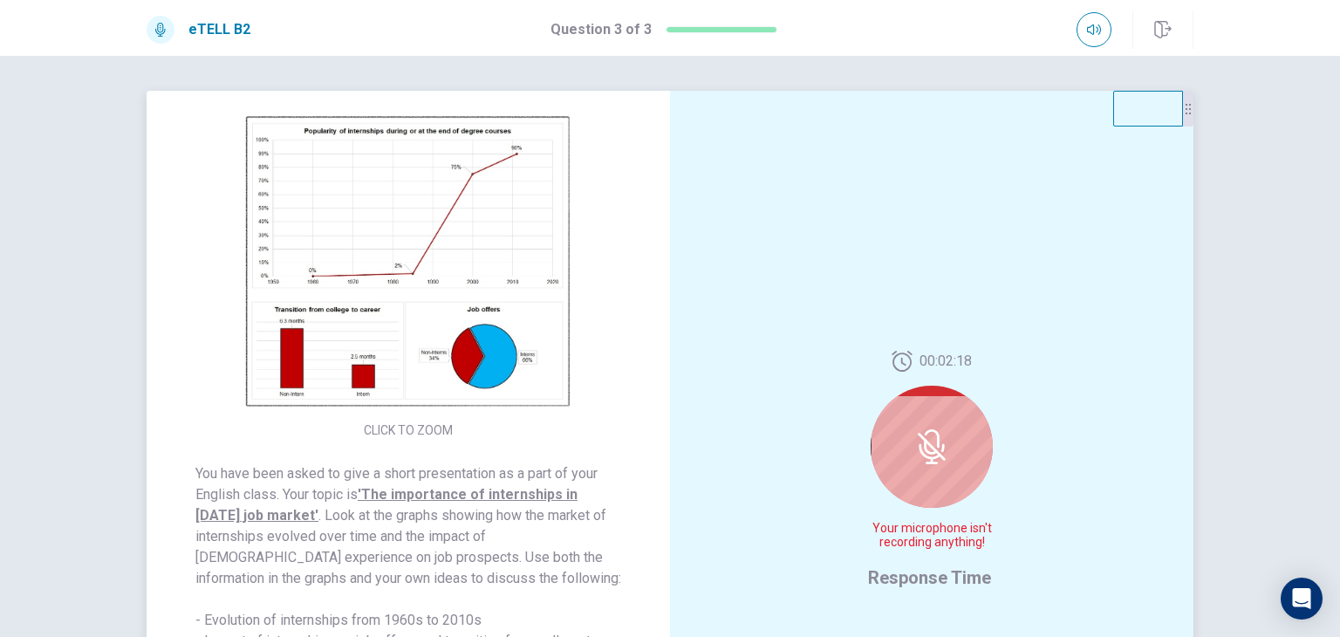
click at [946, 550] on div "00:02:18 Your microphone isn't recording anything!" at bounding box center [931, 457] width 127 height 213
click at [946, 549] on div "00:02:18 Your microphone isn't recording anything!" at bounding box center [931, 457] width 127 height 213
click at [946, 545] on span "Your microphone isn't recording anything!" at bounding box center [931, 536] width 127 height 28
drag, startPoint x: 946, startPoint y: 545, endPoint x: 961, endPoint y: 550, distance: 15.5
click at [955, 547] on span "Your microphone isn't recording anything!" at bounding box center [931, 536] width 127 height 28
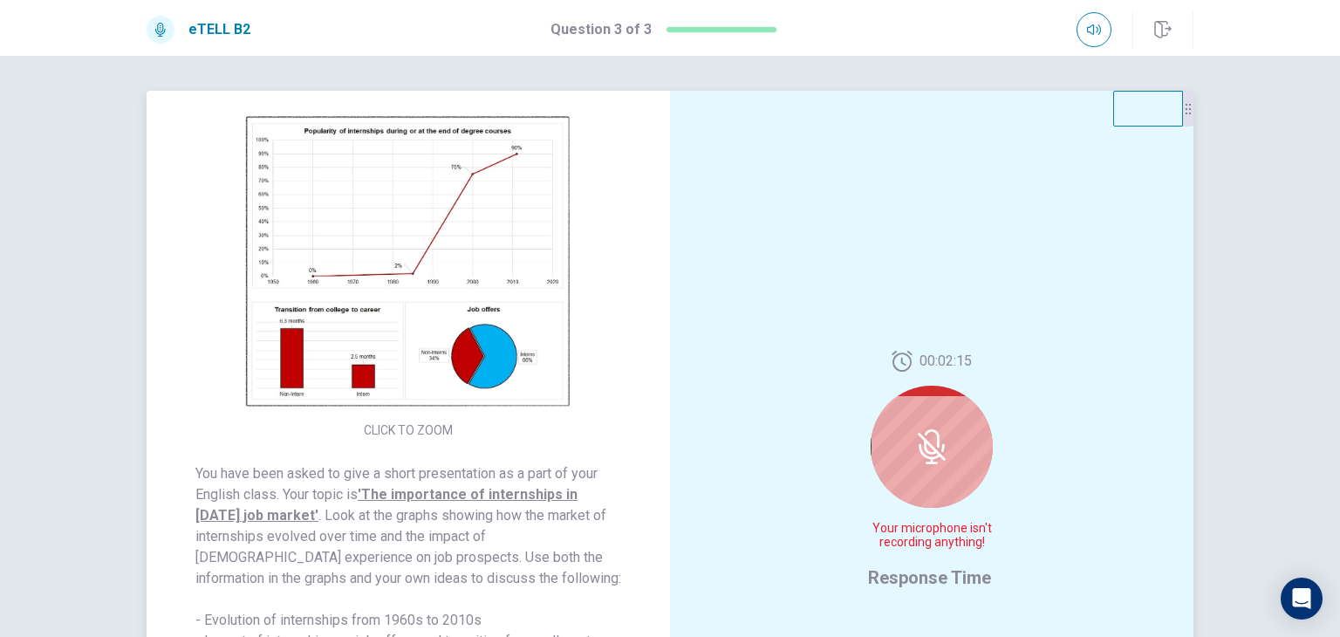
click at [936, 530] on span "Your microphone isn't recording anything!" at bounding box center [931, 536] width 127 height 28
click at [937, 530] on span "Your microphone isn't recording anything!" at bounding box center [931, 536] width 127 height 28
click at [942, 528] on span "Your microphone isn't recording anything!" at bounding box center [931, 536] width 127 height 28
click at [947, 527] on span "Your microphone isn't recording anything!" at bounding box center [931, 536] width 127 height 28
drag, startPoint x: 947, startPoint y: 516, endPoint x: 949, endPoint y: 500, distance: 15.9
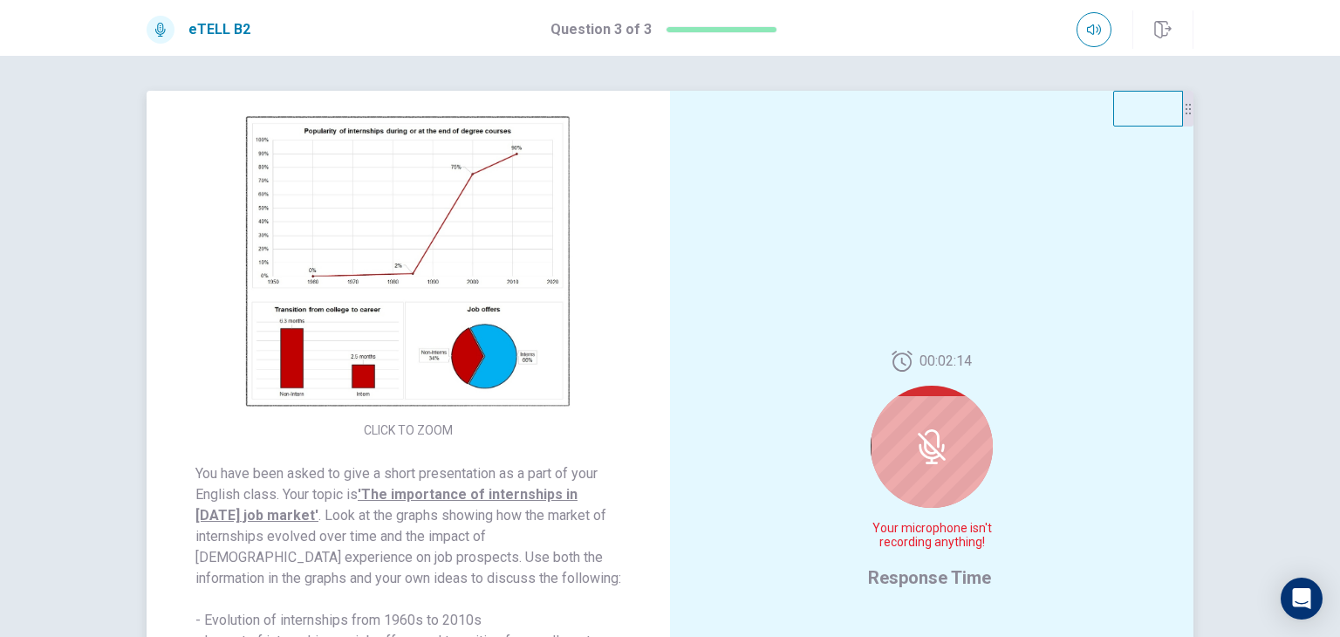
click at [949, 512] on div "00:02:14 Your microphone isn't recording anything!" at bounding box center [931, 457] width 127 height 213
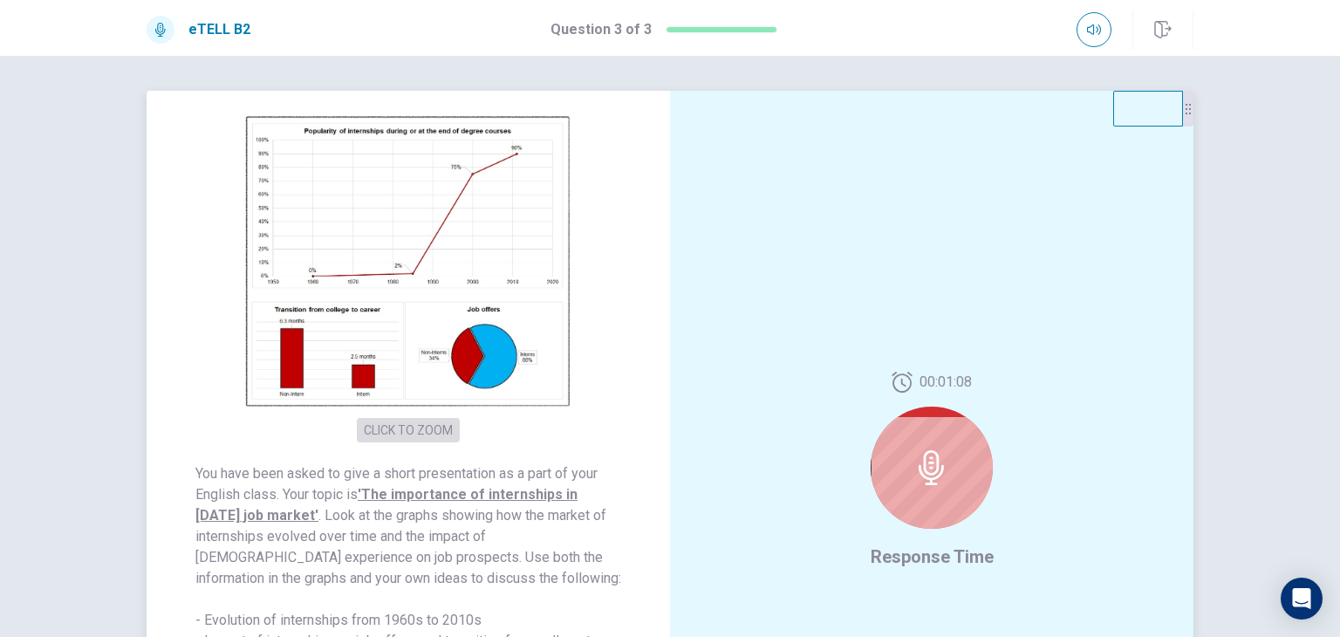
click at [396, 421] on button "CLICK TO ZOOM" at bounding box center [408, 430] width 103 height 24
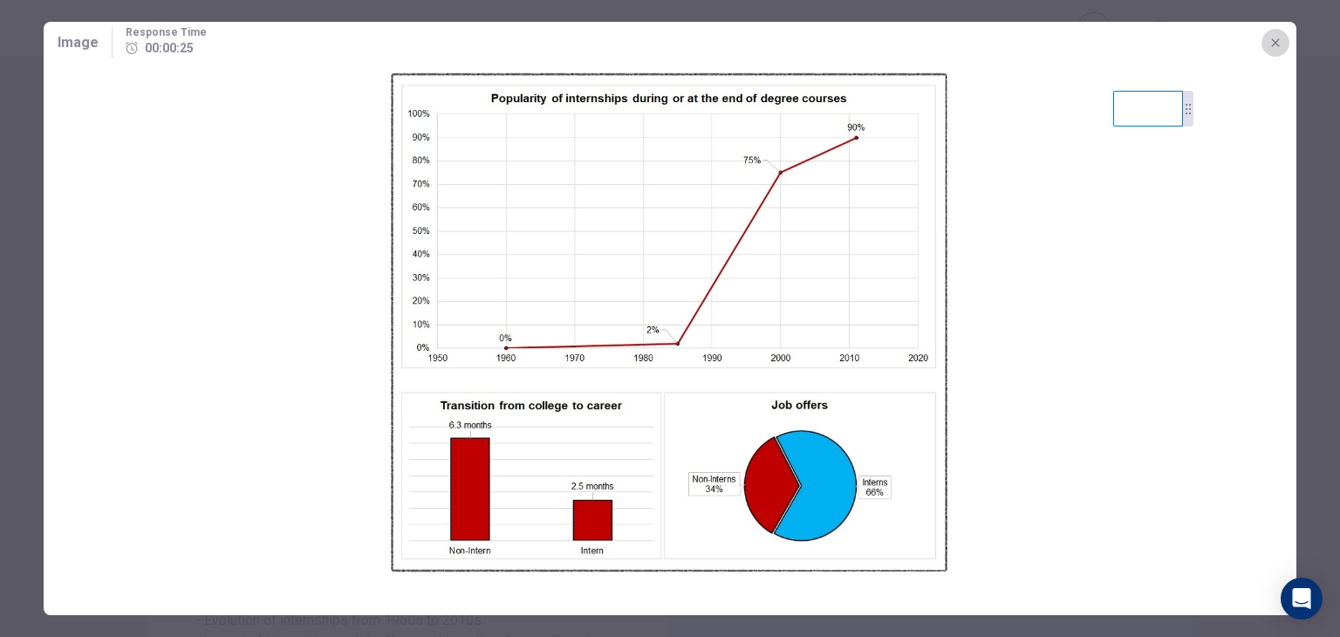
click at [1278, 44] on icon "button" at bounding box center [1276, 43] width 14 height 14
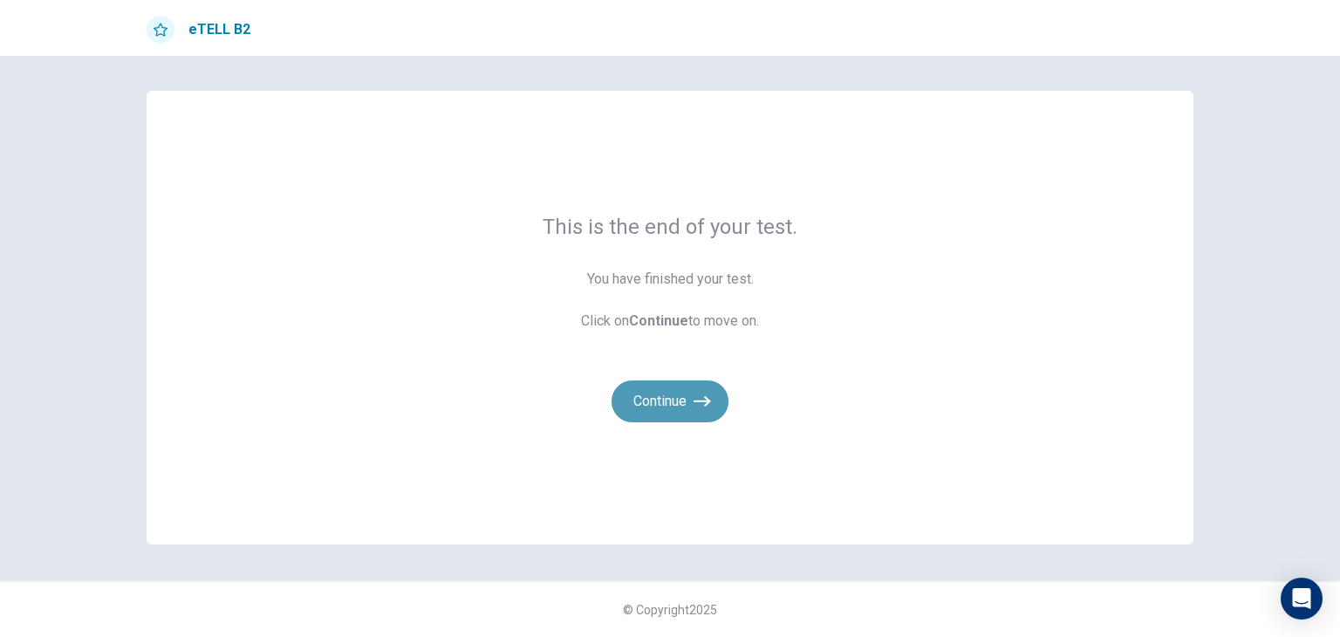
click at [681, 407] on button "Continue" at bounding box center [670, 401] width 117 height 42
